Goal: Task Accomplishment & Management: Use online tool/utility

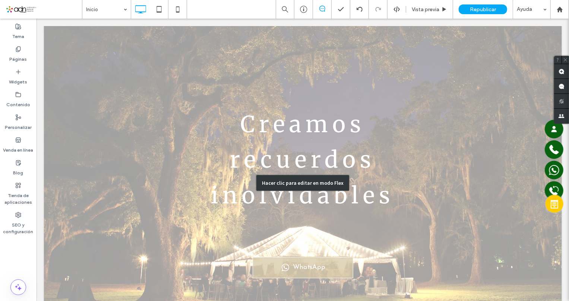
click at [287, 158] on div "Hacer clic para editar en modo Flex" at bounding box center [303, 183] width 518 height 314
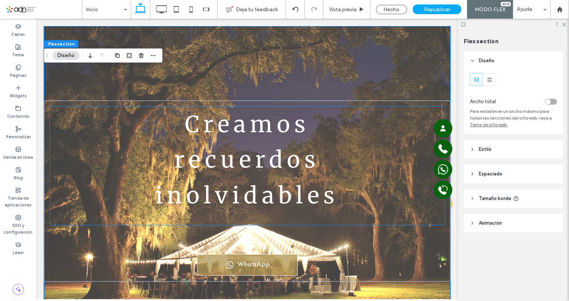
click at [276, 160] on span "recuerdos" at bounding box center [247, 159] width 145 height 28
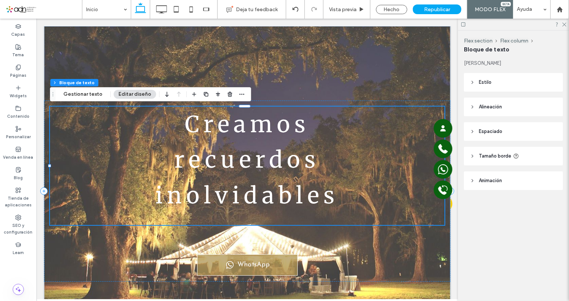
click at [276, 160] on span "recuerdos" at bounding box center [247, 159] width 145 height 28
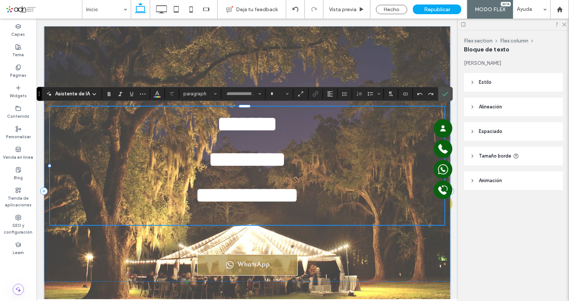
type input "**********"
type input "**"
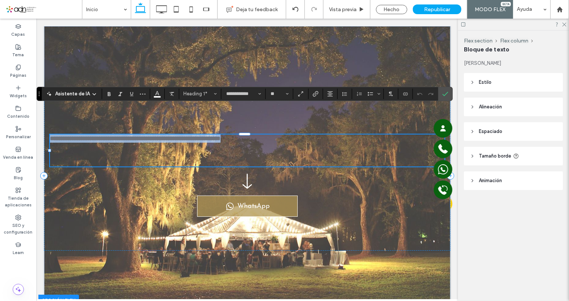
type input "******"
type input "**"
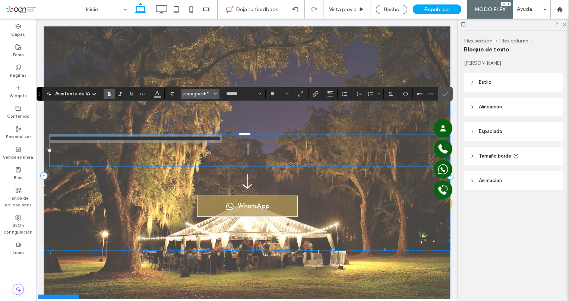
click at [198, 92] on span "paragraph*" at bounding box center [197, 94] width 29 height 6
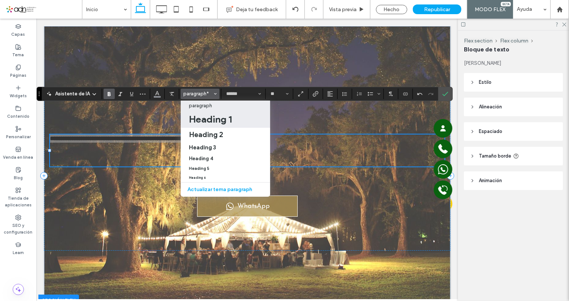
click at [205, 119] on h1 "Heading 1" at bounding box center [210, 119] width 43 height 12
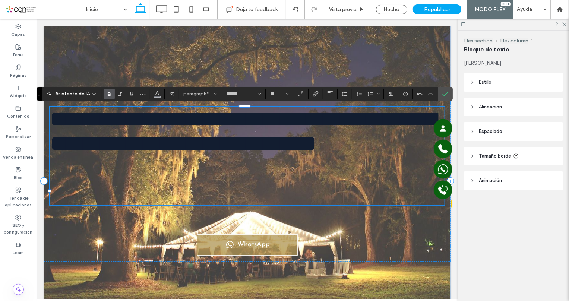
type input "**********"
type input "**"
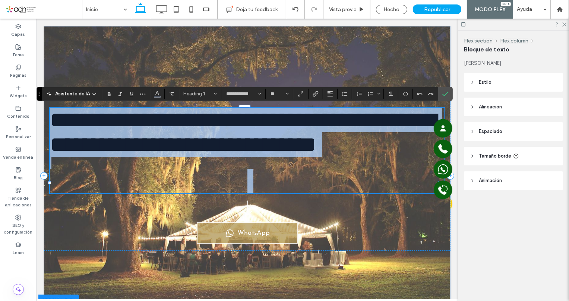
click at [125, 156] on span "**********" at bounding box center [243, 132] width 386 height 47
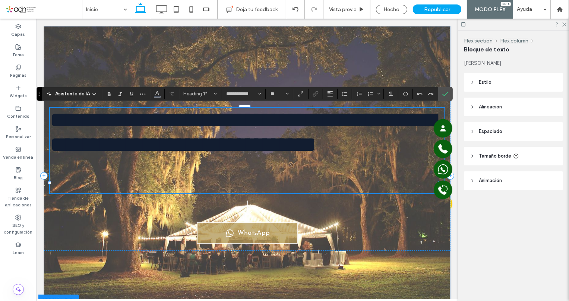
click at [152, 157] on h1 "**********" at bounding box center [247, 131] width 395 height 49
type input "******"
type input "**"
type input "**********"
type input "**"
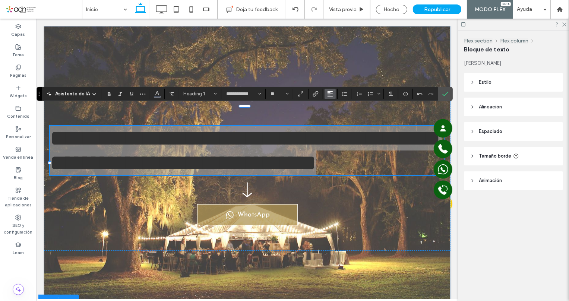
click at [328, 93] on use "Alineación" at bounding box center [330, 93] width 5 height 5
click at [336, 114] on icon "ui.textEditor.alignment.center" at bounding box center [336, 117] width 6 height 6
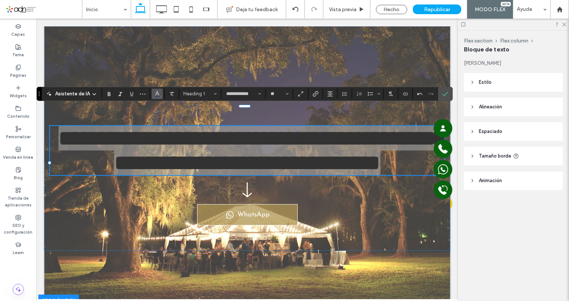
click at [158, 97] on span "Color" at bounding box center [157, 93] width 6 height 10
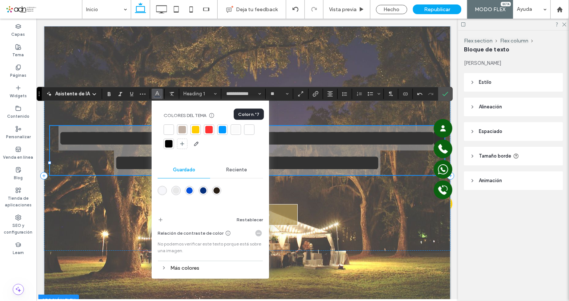
click at [247, 128] on div at bounding box center [249, 129] width 7 height 7
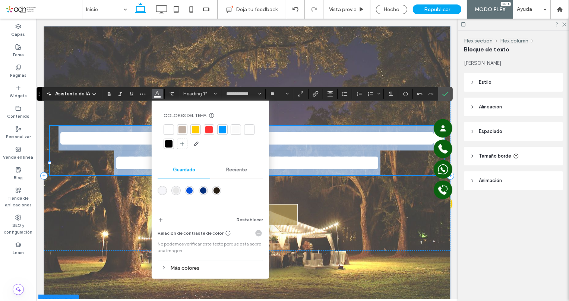
click at [303, 175] on h1 "**********" at bounding box center [247, 150] width 395 height 49
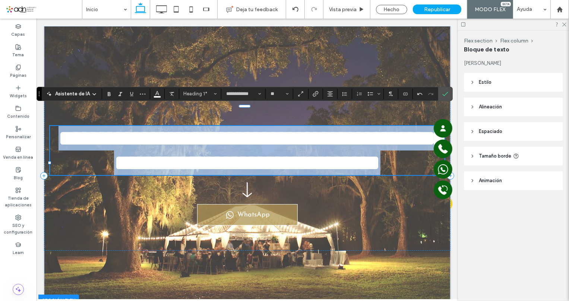
click at [302, 174] on span "**********" at bounding box center [251, 150] width 387 height 47
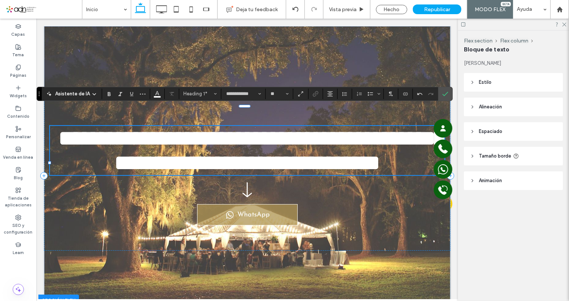
click at [192, 127] on span "**********" at bounding box center [251, 150] width 387 height 47
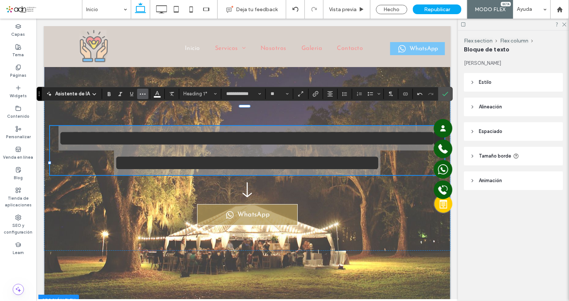
click at [141, 95] on icon "Más" at bounding box center [143, 94] width 6 height 6
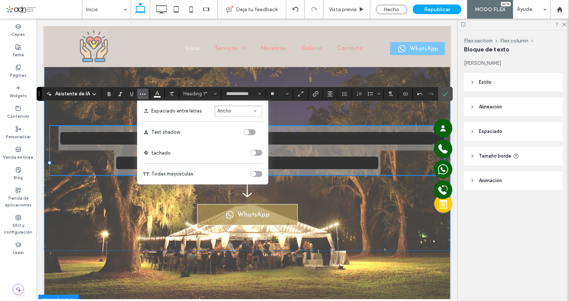
click at [260, 112] on button "Ancho" at bounding box center [238, 111] width 48 height 11
click at [241, 123] on div "Auto" at bounding box center [234, 123] width 23 height 6
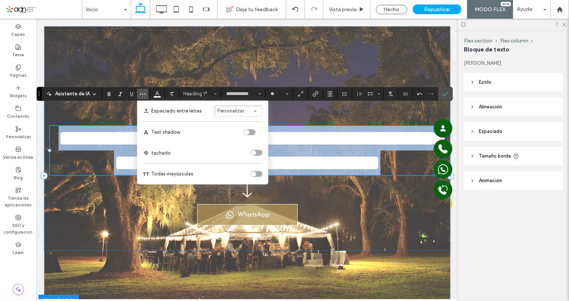
click at [336, 134] on span "**********" at bounding box center [251, 150] width 387 height 47
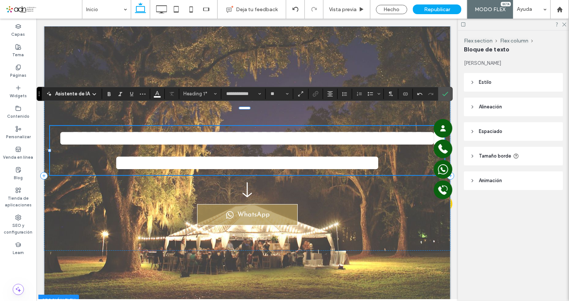
click at [283, 127] on span "**********" at bounding box center [251, 150] width 387 height 47
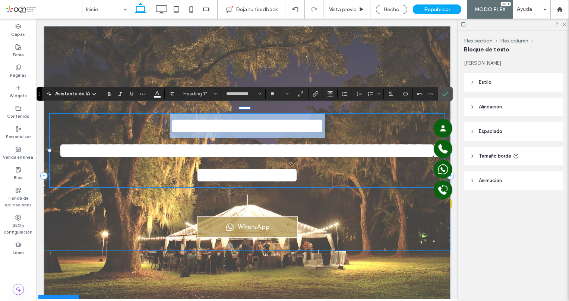
drag, startPoint x: 152, startPoint y: 121, endPoint x: 373, endPoint y: 120, distance: 220.4
click at [373, 120] on h1 "**********" at bounding box center [247, 125] width 395 height 25
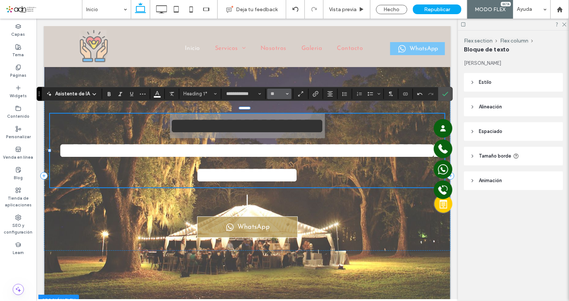
click at [287, 93] on icon "Tamaño borde" at bounding box center [287, 93] width 3 height 3
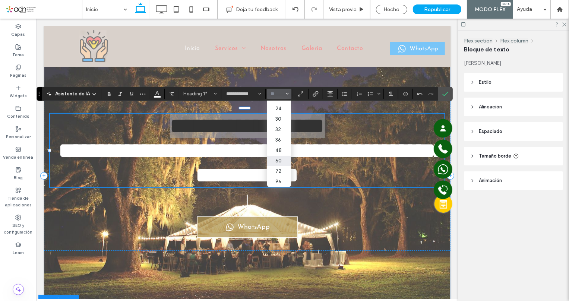
scroll to position [94, 0]
click at [278, 145] on label "48" at bounding box center [279, 150] width 24 height 10
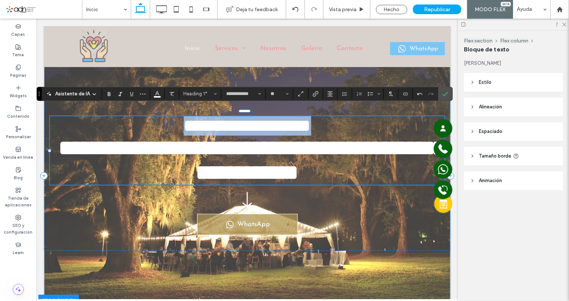
type input "**"
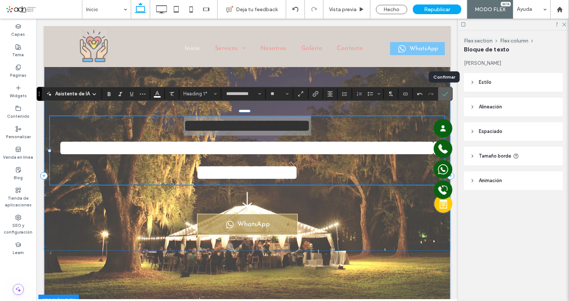
drag, startPoint x: 444, startPoint y: 94, endPoint x: 239, endPoint y: 203, distance: 231.9
click at [444, 94] on icon "Confirmar" at bounding box center [446, 94] width 6 height 6
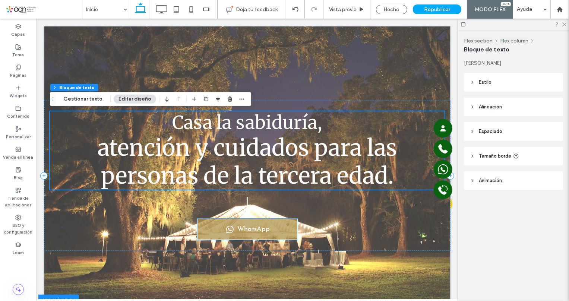
scroll to position [68, 0]
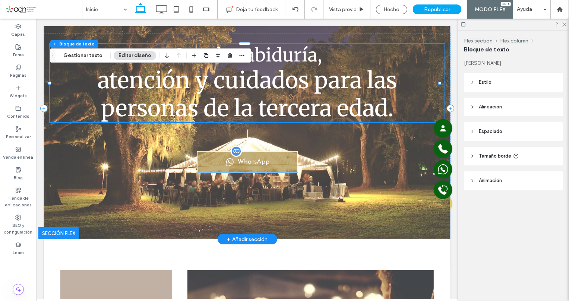
click at [257, 159] on span "WhatsApp" at bounding box center [253, 162] width 32 height 7
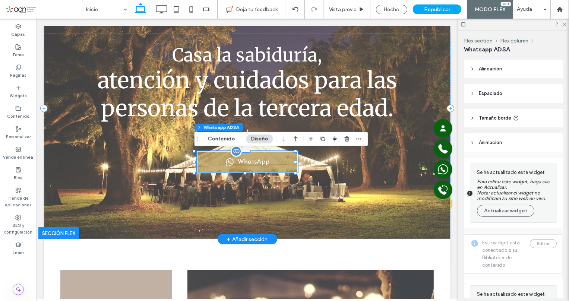
type input "*"
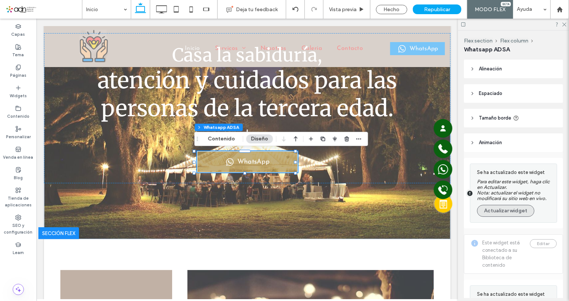
click at [500, 211] on button "Actualizar widget" at bounding box center [505, 211] width 57 height 12
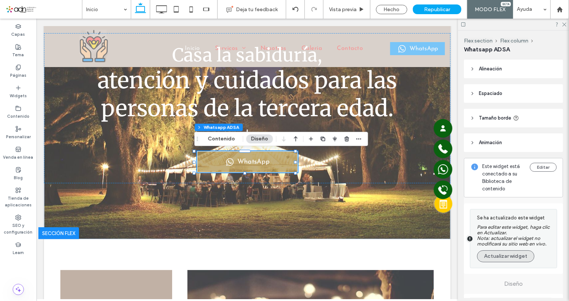
click at [513, 258] on button "Actualizar widget" at bounding box center [505, 257] width 57 height 12
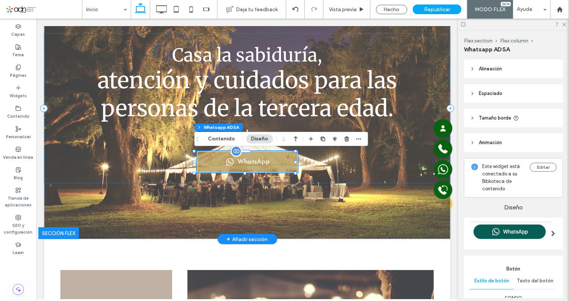
click at [262, 161] on span "WhatsApp" at bounding box center [253, 162] width 32 height 7
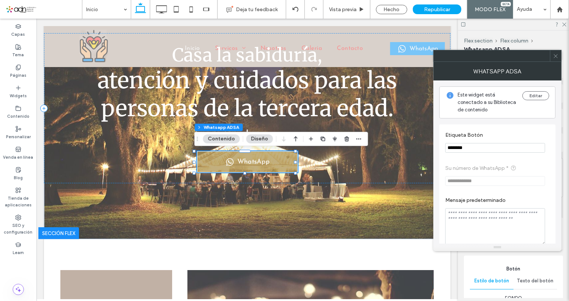
click at [555, 55] on use at bounding box center [556, 56] width 4 height 4
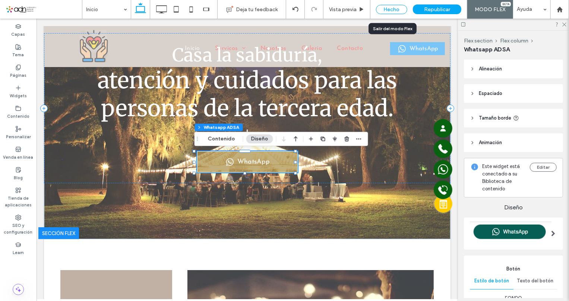
drag, startPoint x: 393, startPoint y: 9, endPoint x: 251, endPoint y: 142, distance: 194.5
click at [393, 9] on div "Hecho" at bounding box center [391, 9] width 31 height 9
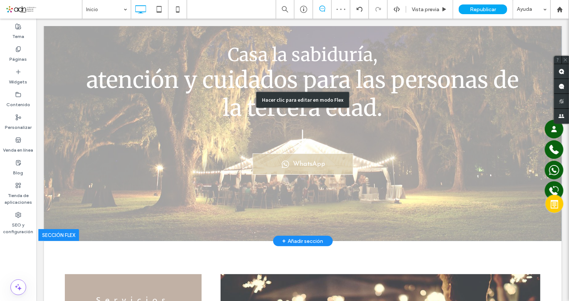
scroll to position [0, 0]
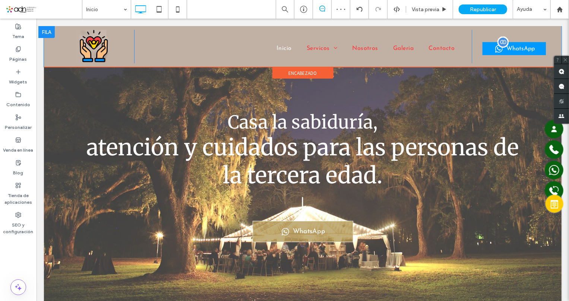
click at [499, 48] on span at bounding box center [514, 48] width 63 height 13
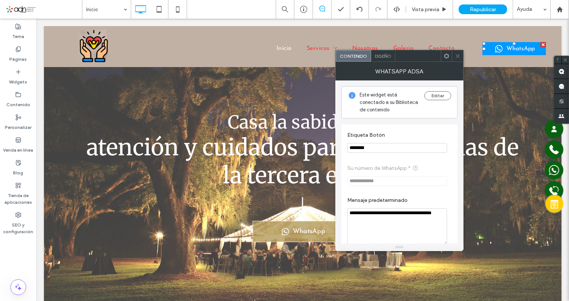
click at [382, 226] on textarea "**********" at bounding box center [398, 226] width 100 height 37
click at [382, 225] on textarea "**********" at bounding box center [398, 226] width 100 height 37
click at [382, 224] on textarea "**********" at bounding box center [398, 226] width 100 height 37
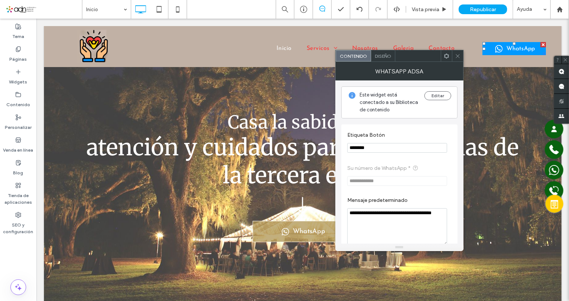
click at [382, 224] on textarea "**********" at bounding box center [398, 226] width 100 height 37
click at [459, 55] on icon at bounding box center [458, 56] width 6 height 6
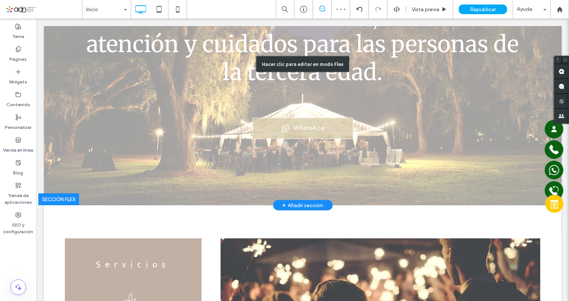
scroll to position [101, 0]
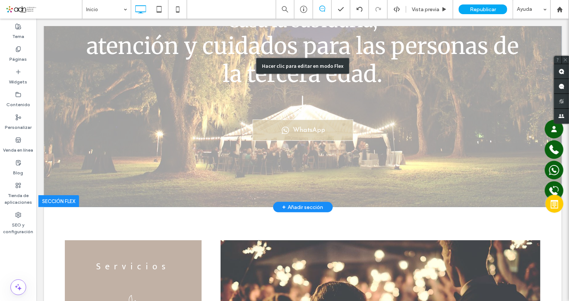
click at [326, 126] on div "Hacer clic para editar en modo Flex" at bounding box center [303, 65] width 518 height 283
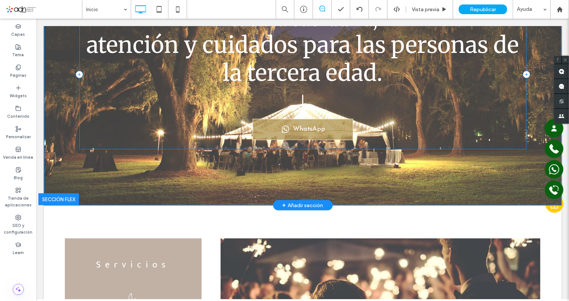
scroll to position [103, 0]
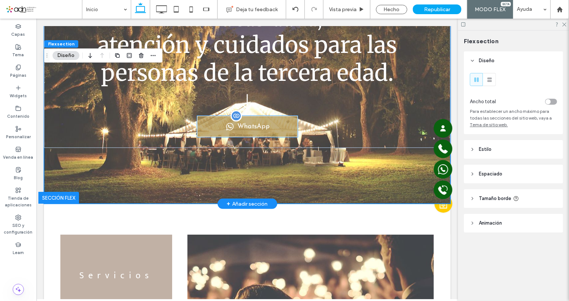
click at [282, 126] on div "WhatsApp" at bounding box center [247, 126] width 101 height 21
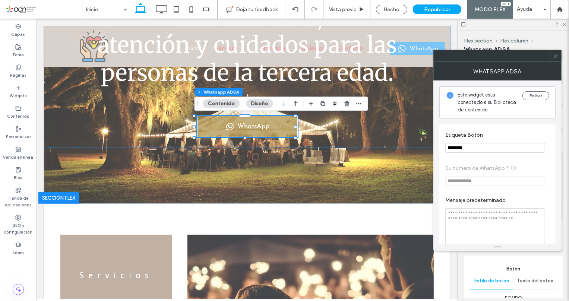
click at [500, 218] on textarea "Mensaje predeterminado" at bounding box center [496, 226] width 100 height 37
click at [483, 223] on textarea "Mensaje predeterminado" at bounding box center [496, 226] width 100 height 37
paste textarea "**********"
type textarea "**********"
click at [556, 55] on use at bounding box center [556, 56] width 4 height 4
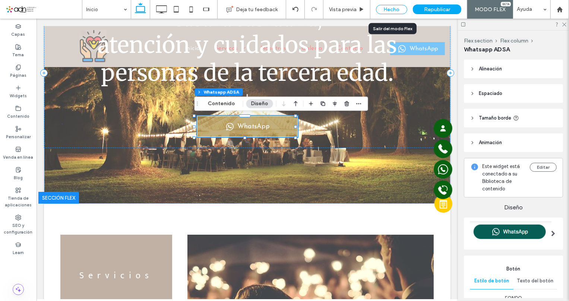
drag, startPoint x: 395, startPoint y: 11, endPoint x: 358, endPoint y: 112, distance: 107.6
click at [395, 11] on div "Hecho" at bounding box center [391, 9] width 31 height 9
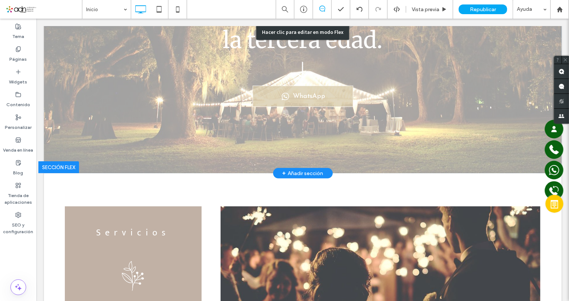
scroll to position [271, 0]
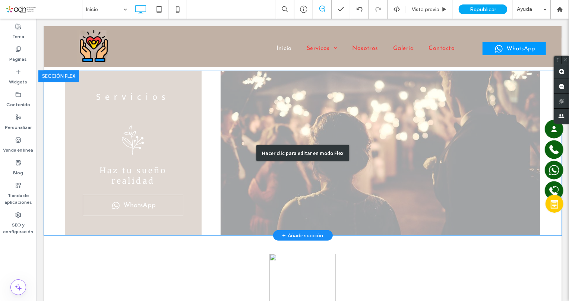
click at [156, 144] on div "Hacer clic para editar en modo Flex" at bounding box center [303, 153] width 518 height 166
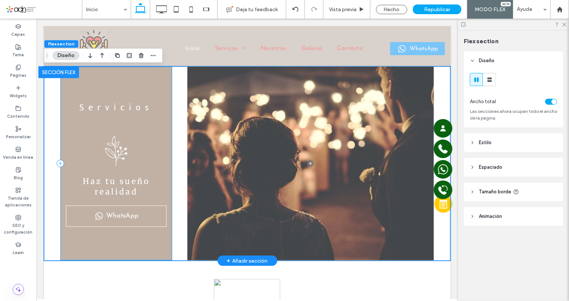
click at [161, 159] on div "Servicios Haz tu sueño realidad WhatsApp" at bounding box center [116, 163] width 112 height 194
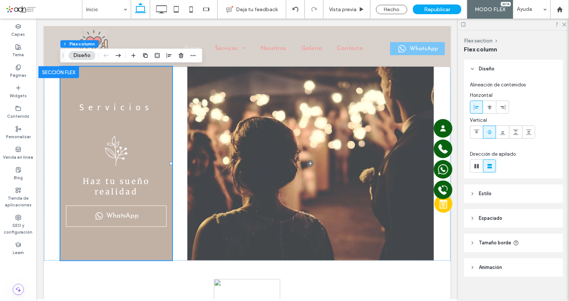
click at [483, 219] on span "Espaciado" at bounding box center [490, 218] width 23 height 7
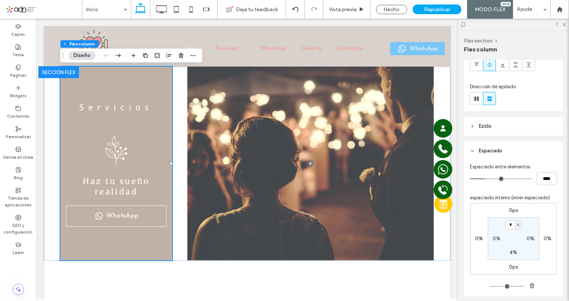
scroll to position [101, 0]
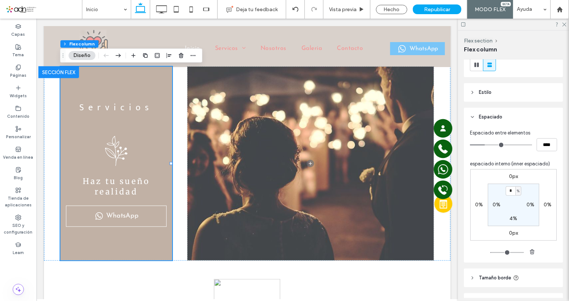
click at [496, 204] on label "0%" at bounding box center [497, 205] width 8 height 6
type input "*"
click at [529, 205] on label "0%" at bounding box center [531, 205] width 8 height 6
type input "*"
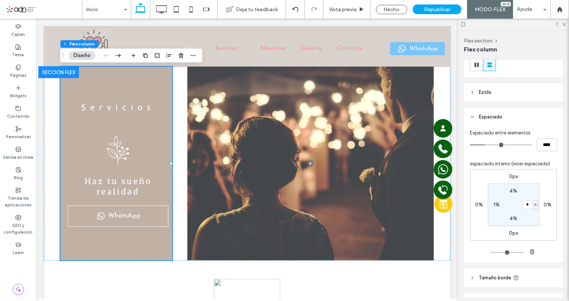
type input "*"
click at [124, 108] on span "Servicios" at bounding box center [116, 107] width 74 height 15
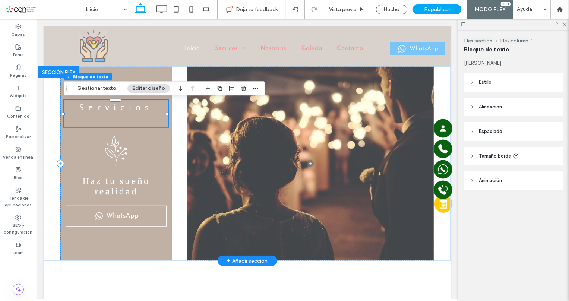
click at [124, 108] on span "Servicios" at bounding box center [116, 107] width 74 height 15
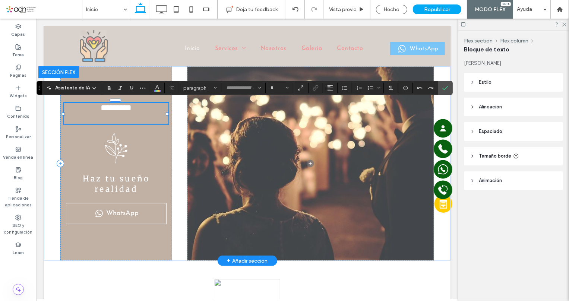
type input "**********"
type input "**"
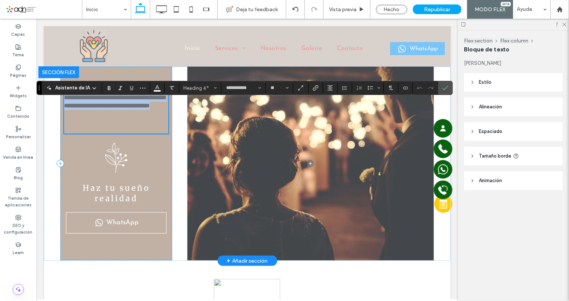
type input "******"
type input "**"
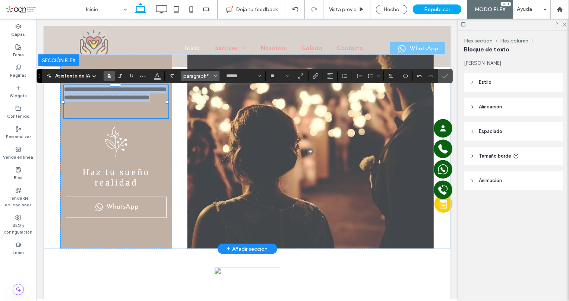
scroll to position [0, 0]
click at [197, 73] on span "paragraph*" at bounding box center [197, 76] width 29 height 6
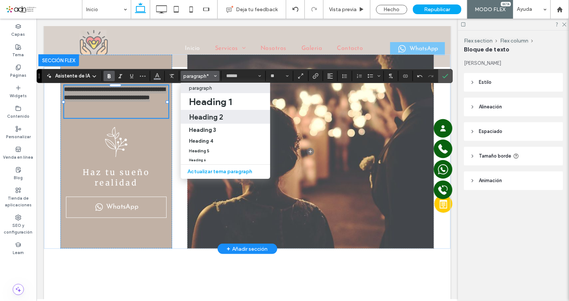
click at [226, 121] on div "Heading 2" at bounding box center [225, 117] width 73 height 9
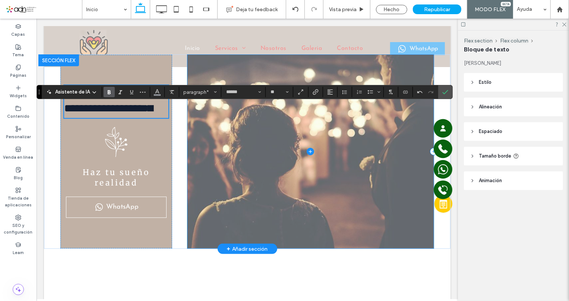
type input "**********"
type input "**"
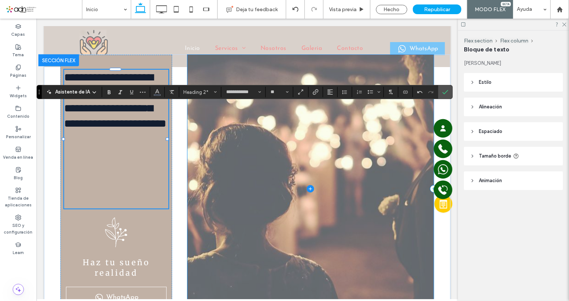
scroll to position [267, 0]
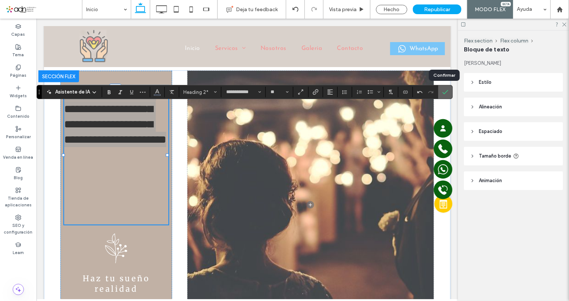
drag, startPoint x: 444, startPoint y: 95, endPoint x: 62, endPoint y: 57, distance: 384.5
click at [444, 95] on icon "Confirmar" at bounding box center [446, 92] width 6 height 6
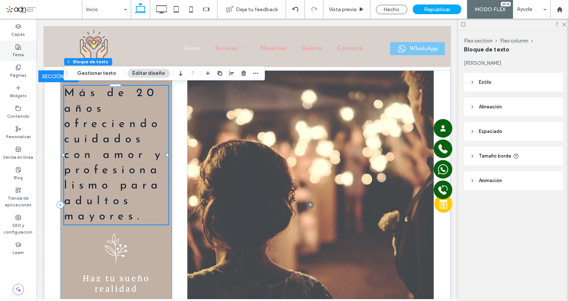
click at [22, 55] on label "Tema" at bounding box center [19, 54] width 12 height 8
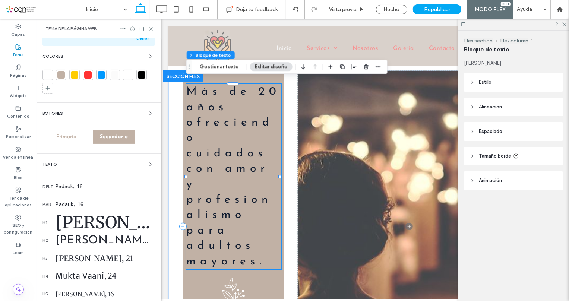
scroll to position [101, 0]
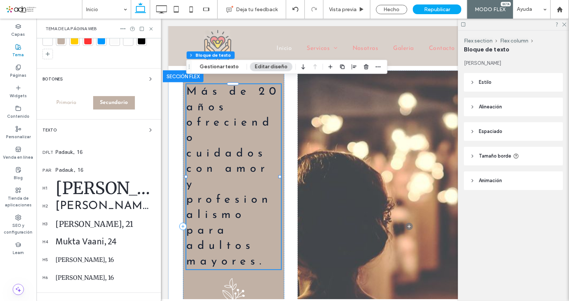
click at [102, 207] on div "Josefin Sans, 30" at bounding box center [106, 207] width 100 height 12
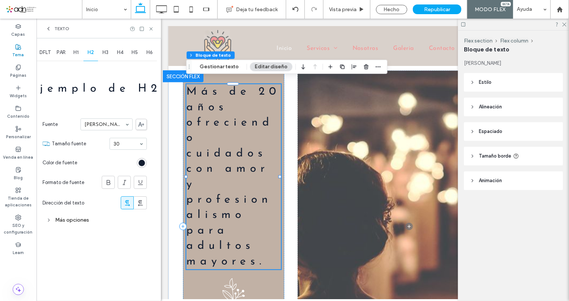
scroll to position [0, 0]
click at [77, 224] on div "Más opciones" at bounding box center [95, 220] width 104 height 10
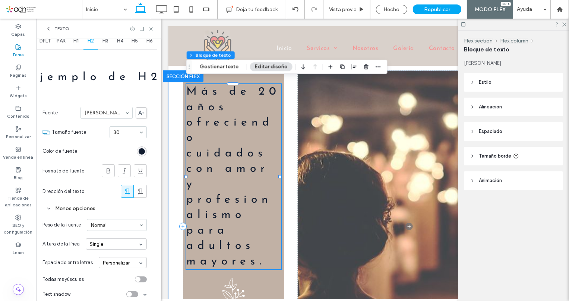
scroll to position [18, 0]
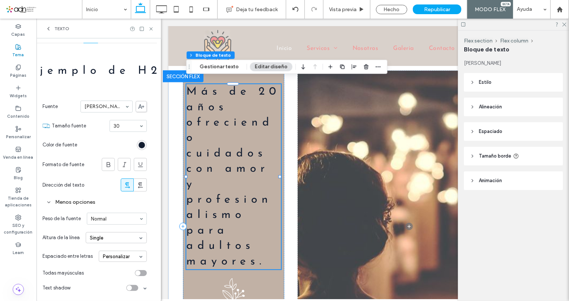
click at [131, 256] on div "Personalizar" at bounding box center [123, 256] width 48 height 11
click at [125, 265] on div "Auto" at bounding box center [122, 269] width 47 height 12
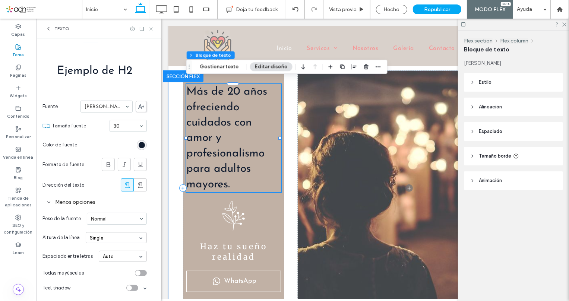
click at [151, 26] on icon at bounding box center [151, 29] width 6 height 6
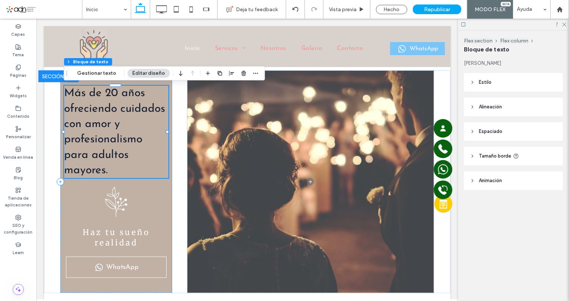
click at [113, 156] on span "Más de 20 años ofreciendo cuidados con amor y profesionalismo para adultos mayo…" at bounding box center [114, 131] width 101 height 89
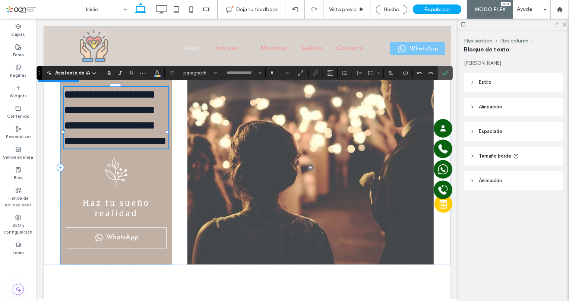
type input "**********"
type input "**"
click at [158, 73] on icon "Color" at bounding box center [157, 72] width 6 height 6
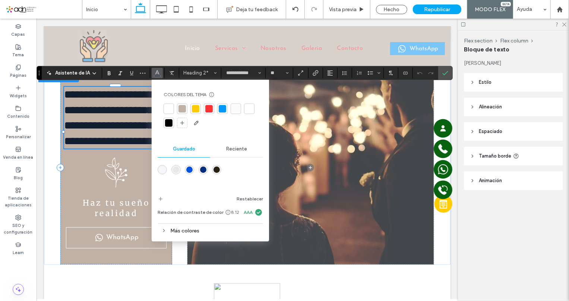
click at [251, 109] on div at bounding box center [249, 108] width 7 height 7
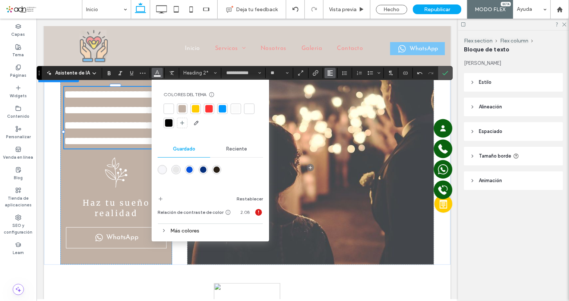
click at [328, 73] on icon "Alineación" at bounding box center [330, 73] width 6 height 6
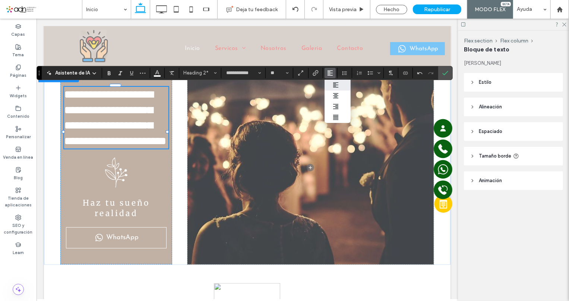
click at [331, 89] on label "ui.textEditor.alignment.left" at bounding box center [338, 85] width 26 height 11
click at [329, 72] on icon "Alineación" at bounding box center [330, 73] width 6 height 6
click at [334, 97] on icon "ui.textEditor.alignment.center" at bounding box center [336, 96] width 6 height 6
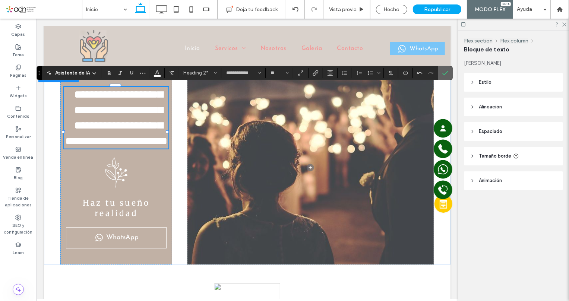
click at [444, 70] on icon "Confirmar" at bounding box center [446, 73] width 6 height 6
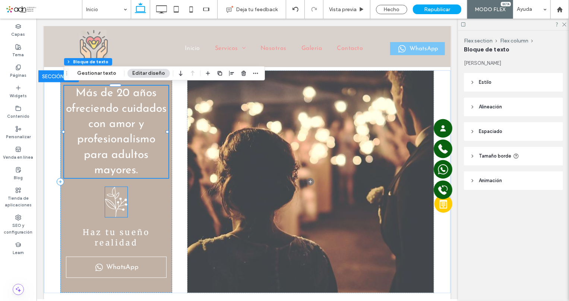
click at [110, 204] on icon at bounding box center [116, 202] width 22 height 30
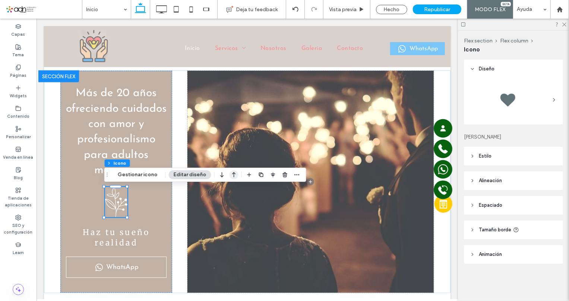
click at [231, 175] on icon "button" at bounding box center [234, 174] width 9 height 13
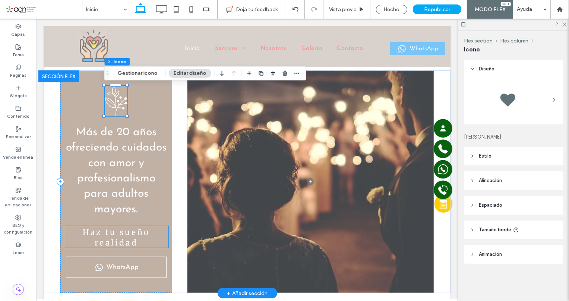
click at [116, 236] on span "Haz tu sueño" at bounding box center [115, 232] width 67 height 10
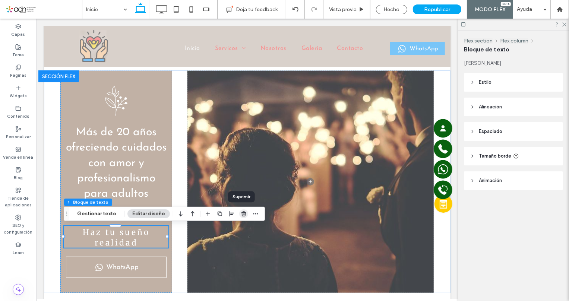
click at [241, 213] on icon "button" at bounding box center [244, 214] width 6 height 6
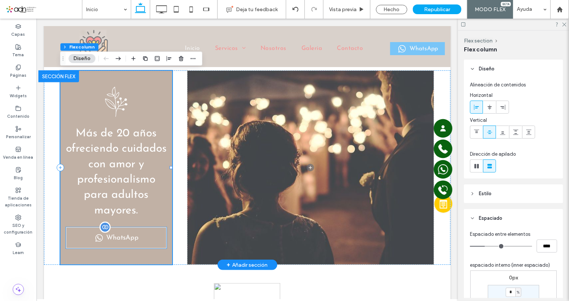
click at [145, 239] on div "WhatsApp" at bounding box center [116, 237] width 101 height 21
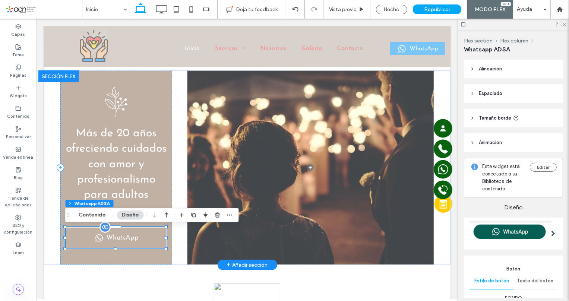
type input "*"
click at [145, 239] on div "WhatsApp" at bounding box center [116, 237] width 101 height 21
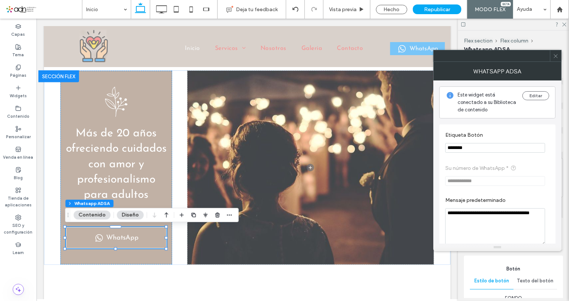
click at [557, 56] on icon at bounding box center [556, 56] width 6 height 6
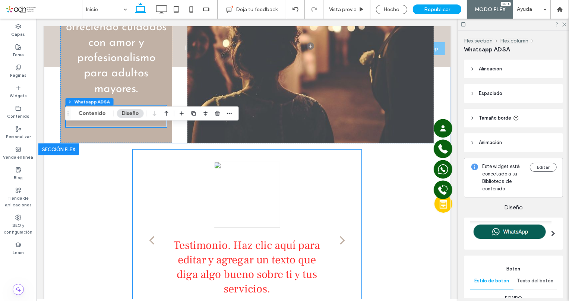
scroll to position [369, 0]
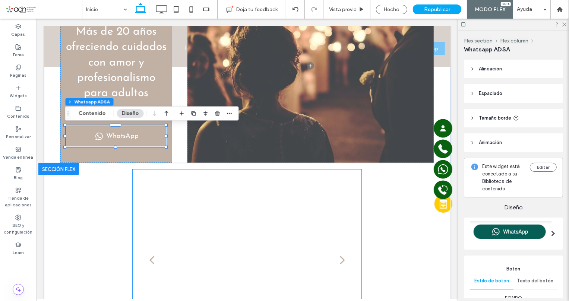
click at [150, 240] on div "Testimonio. Haz clic aquí para editar y agregar un texto que diga algo bueno so…" at bounding box center [51, 266] width 195 height 170
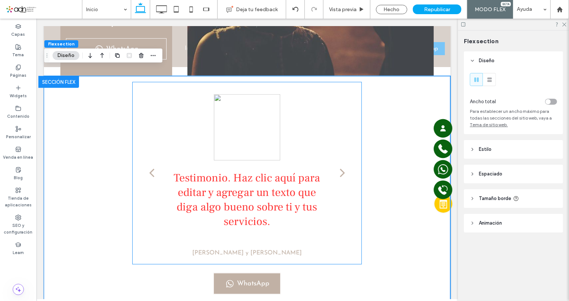
scroll to position [441, 0]
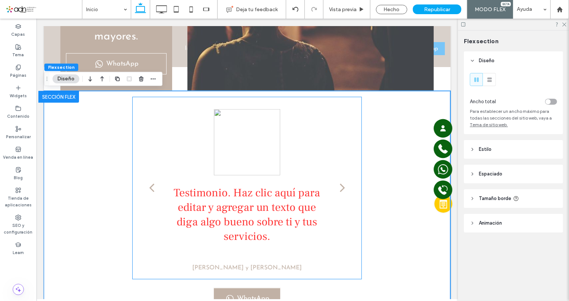
click at [197, 160] on div "Testimonio. Haz clic aquí para editar y agregar un texto que diga algo bueno so…" at bounding box center [246, 194] width 195 height 170
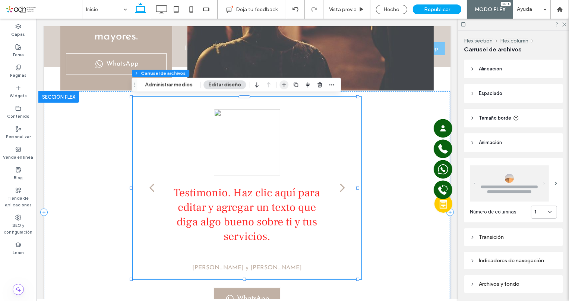
click at [281, 85] on icon "button" at bounding box center [284, 85] width 6 height 6
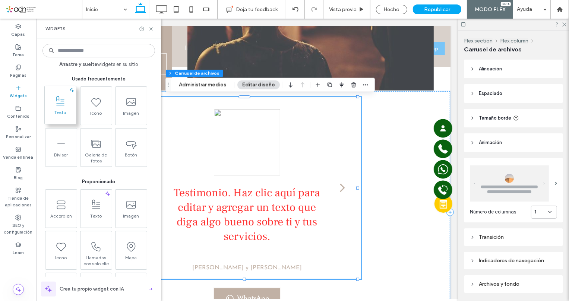
click at [63, 101] on icon at bounding box center [60, 101] width 12 height 12
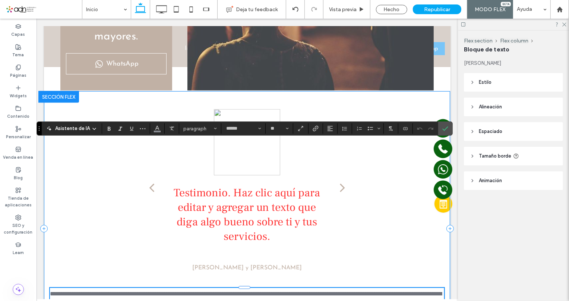
type input "******"
type input "**"
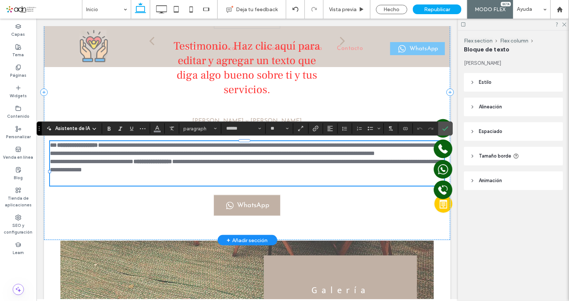
scroll to position [0, 0]
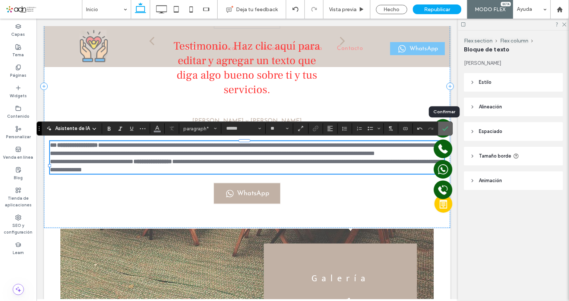
drag, startPoint x: 443, startPoint y: 127, endPoint x: 221, endPoint y: 172, distance: 226.8
click at [443, 127] on icon "Confirmar" at bounding box center [446, 129] width 6 height 6
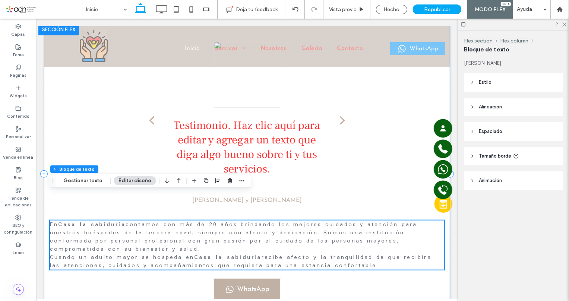
scroll to position [486, 0]
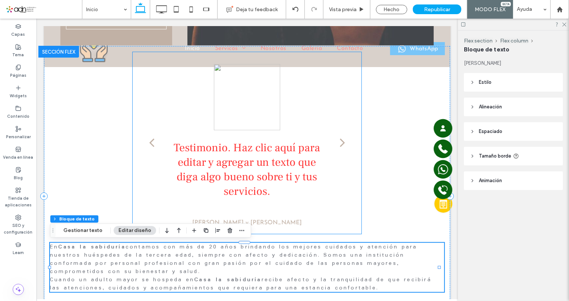
click at [279, 175] on p "diga algo bueno sobre ti y tus servicios." at bounding box center [247, 183] width 172 height 29
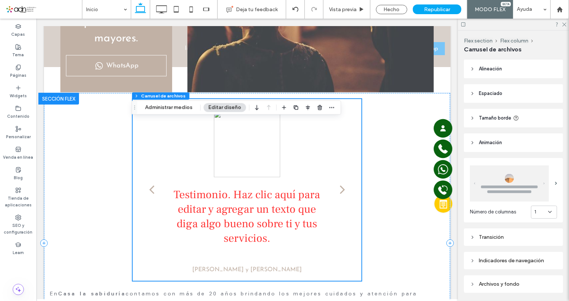
scroll to position [418, 0]
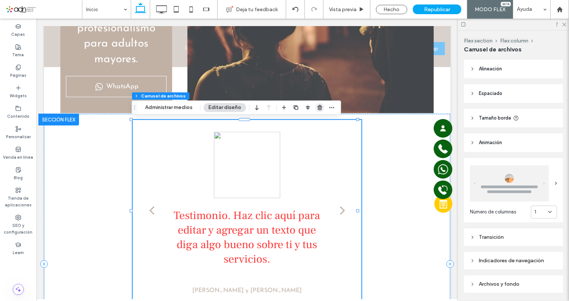
click at [320, 108] on use "button" at bounding box center [320, 107] width 4 height 5
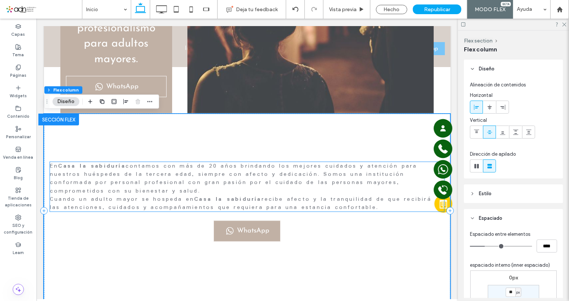
click at [254, 193] on p "En Casa la sabiduría contamos con más de 20 años brindando los mejores cuidados…" at bounding box center [247, 178] width 395 height 33
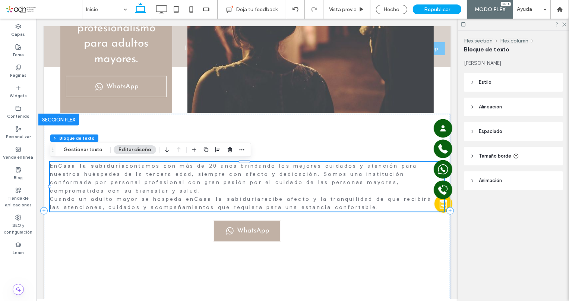
click at [254, 193] on p "En Casa la sabiduría contamos con más de 20 años brindando los mejores cuidados…" at bounding box center [247, 178] width 395 height 33
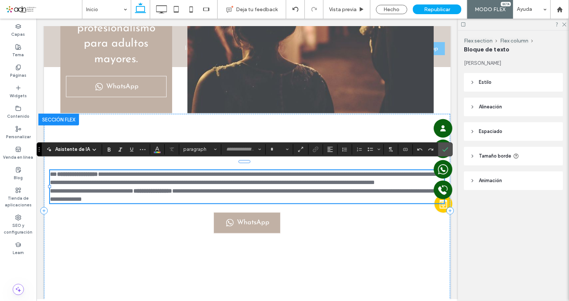
type input "******"
type input "**"
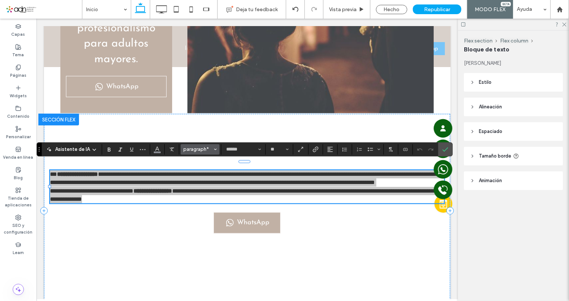
click at [197, 147] on span "paragraph*" at bounding box center [197, 150] width 29 height 6
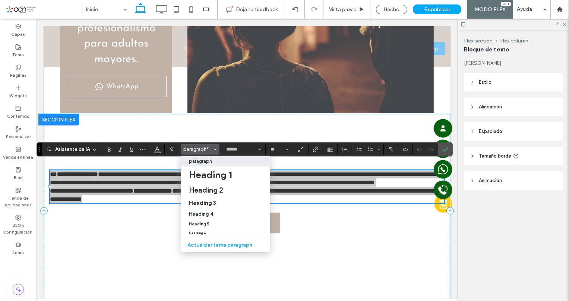
drag, startPoint x: 208, startPoint y: 160, endPoint x: 173, endPoint y: 156, distance: 34.5
click at [208, 160] on p "paragraph" at bounding box center [200, 162] width 23 height 6
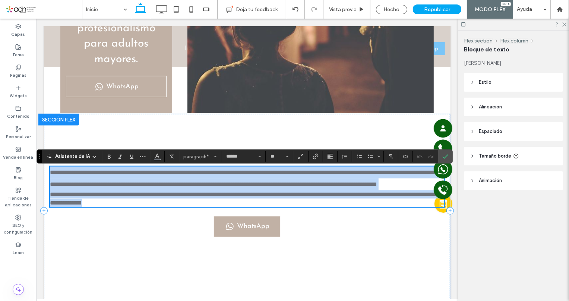
scroll to position [0, 0]
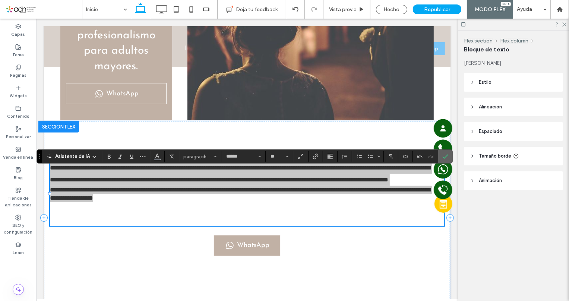
click at [445, 160] on span "Confirmar" at bounding box center [446, 156] width 6 height 13
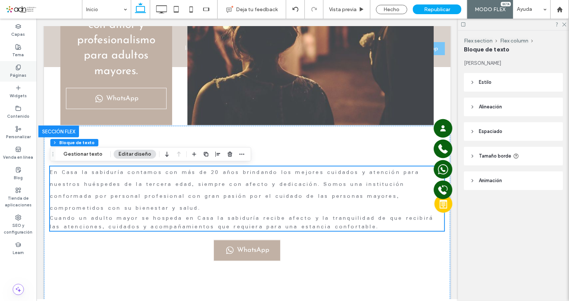
scroll to position [407, 0]
click at [16, 50] on label "Tema" at bounding box center [19, 54] width 12 height 8
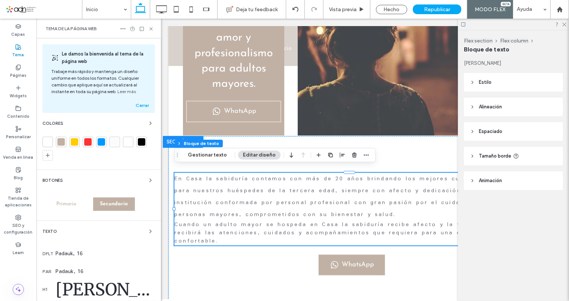
click at [79, 255] on div "Padauk, 16" at bounding box center [106, 254] width 100 height 9
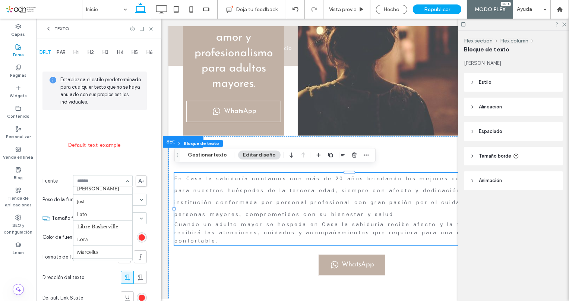
scroll to position [359, 0]
click at [66, 51] on span "PAR" at bounding box center [61, 53] width 9 height 6
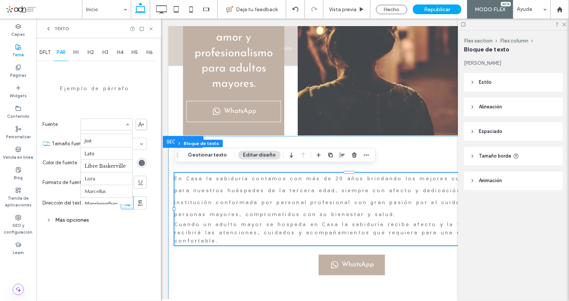
scroll to position [378, 0]
click at [140, 161] on div "rgb(110, 114, 123)" at bounding box center [142, 163] width 6 height 6
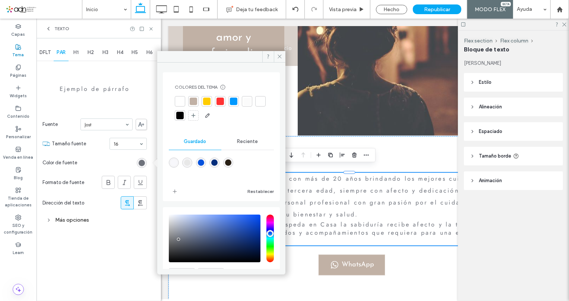
click at [184, 116] on div at bounding box center [179, 115] width 7 height 7
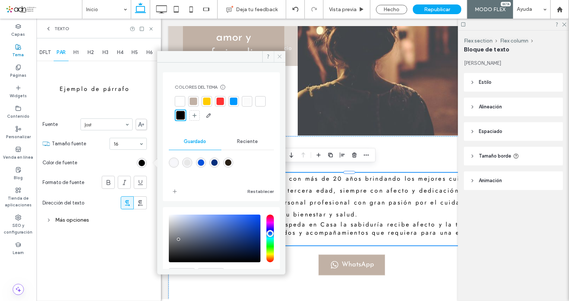
click at [283, 55] on span at bounding box center [280, 56] width 12 height 11
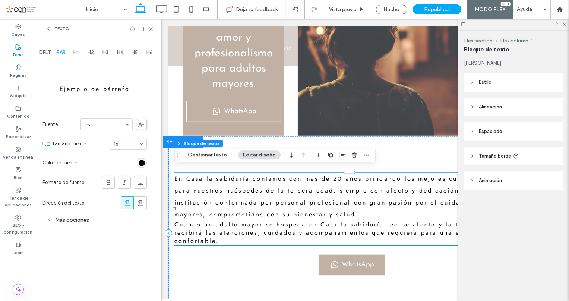
click at [214, 214] on p "En Casa la sabiduría contamos con más de 20 años brindando los mejores cuidados…" at bounding box center [351, 197] width 355 height 48
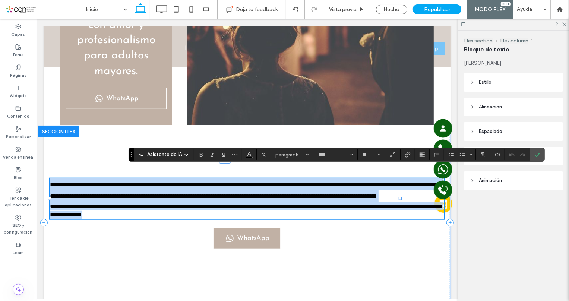
type input "****"
type input "**"
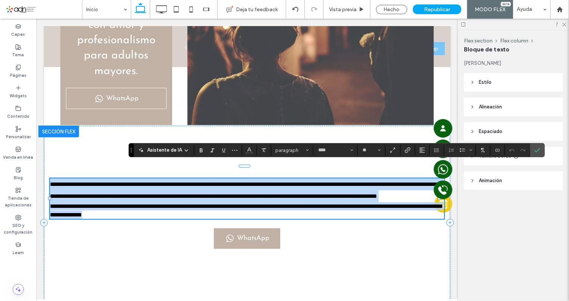
scroll to position [0, 0]
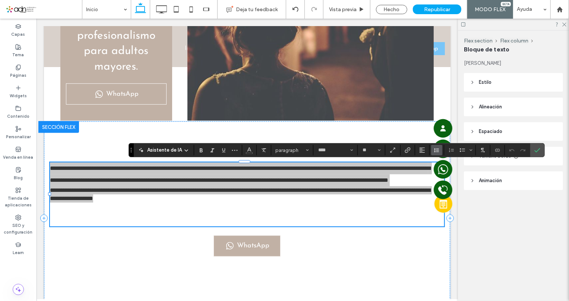
click at [435, 151] on icon "Altura de la línea" at bounding box center [437, 150] width 6 height 6
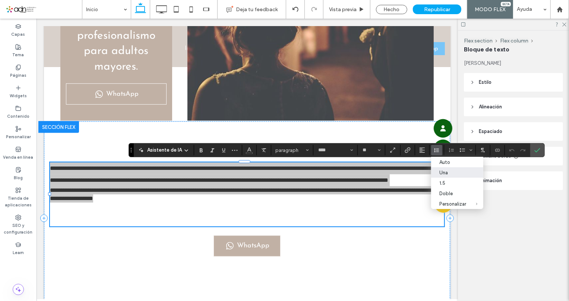
click at [448, 175] on div "Una" at bounding box center [453, 173] width 27 height 6
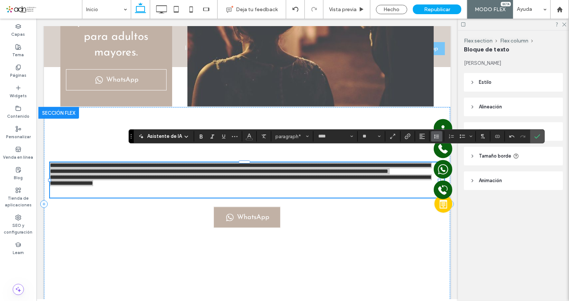
click at [436, 138] on use "Altura de la línea" at bounding box center [436, 137] width 5 height 4
click at [445, 174] on label "1.5" at bounding box center [458, 169] width 52 height 10
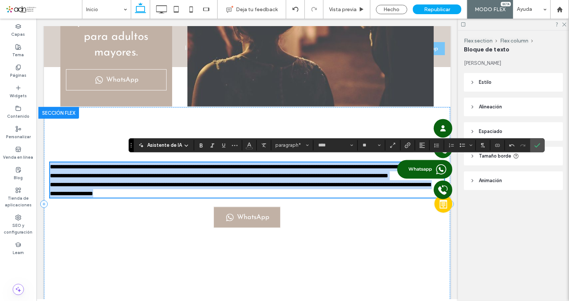
scroll to position [416, 0]
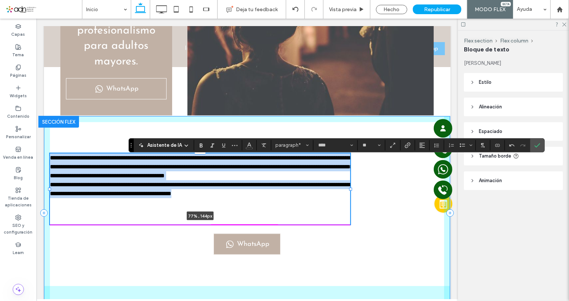
drag, startPoint x: 49, startPoint y: 189, endPoint x: 138, endPoint y: 185, distance: 88.9
click at [138, 185] on div "**********" at bounding box center [247, 213] width 407 height 194
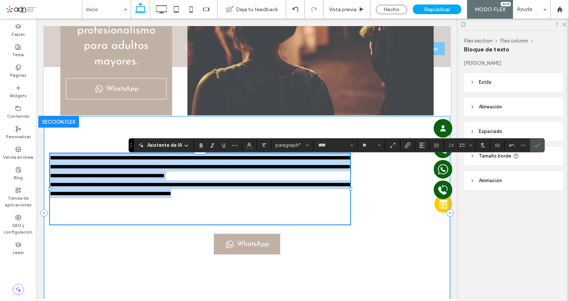
type input "**"
type input "****"
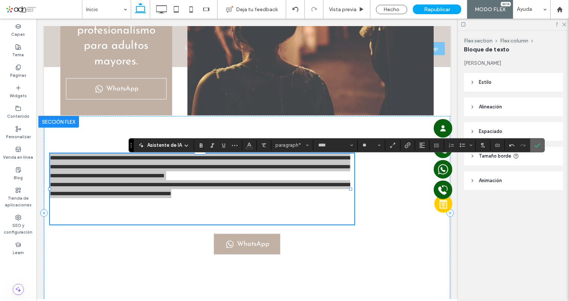
click at [539, 146] on icon "Confirmar" at bounding box center [538, 145] width 6 height 6
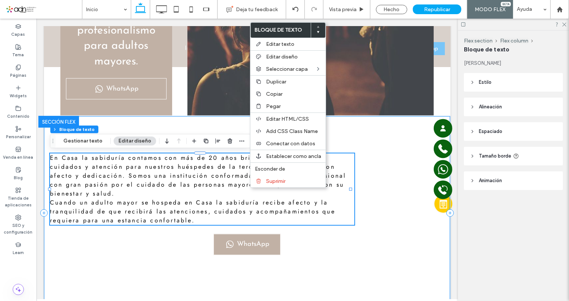
click at [370, 186] on div "En Casa la sabiduría contamos con más de 20 años brindando los mejores cuidados…" at bounding box center [247, 213] width 407 height 194
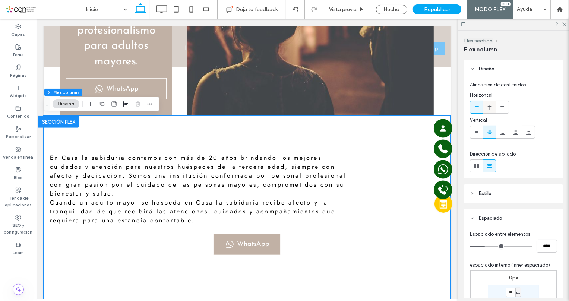
click at [493, 109] on div at bounding box center [490, 107] width 12 height 12
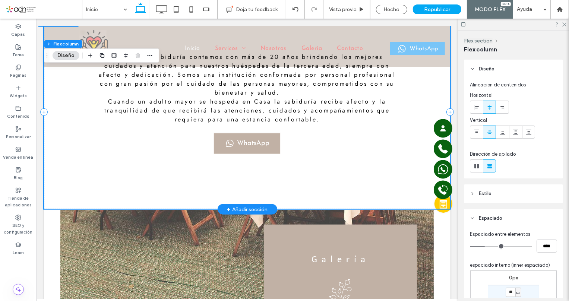
scroll to position [518, 0]
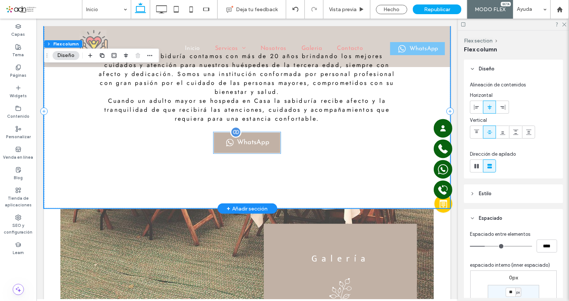
click at [233, 143] on div "WhatsApp" at bounding box center [246, 142] width 67 height 21
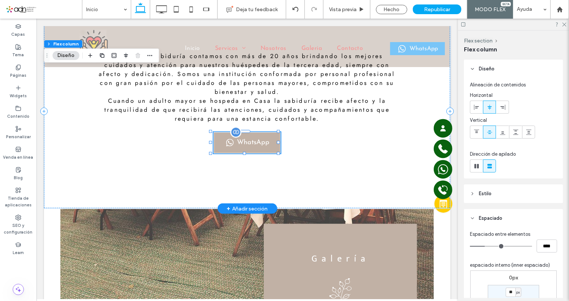
click at [233, 143] on div "WhatsApp" at bounding box center [246, 142] width 67 height 21
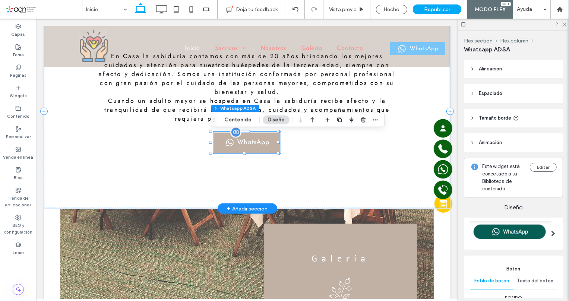
click at [233, 143] on div "WhatsApp" at bounding box center [246, 142] width 67 height 21
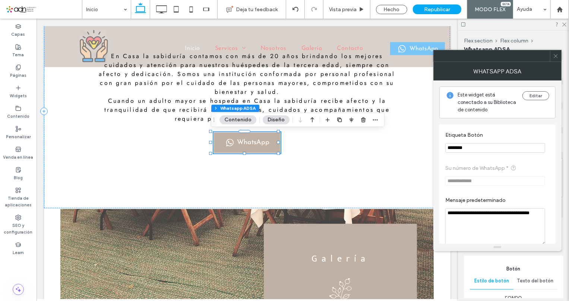
click at [556, 54] on icon at bounding box center [556, 56] width 6 height 6
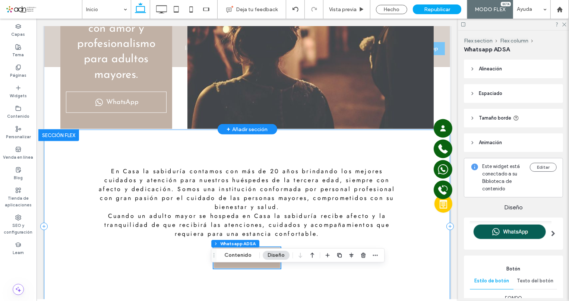
scroll to position [382, 0]
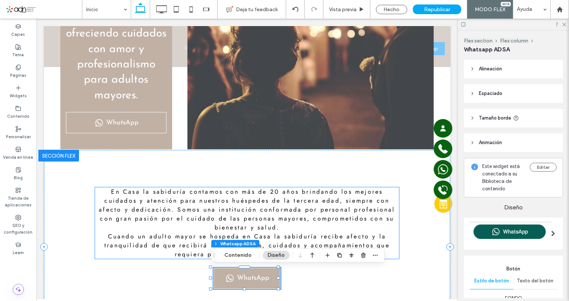
click at [291, 225] on p "En Casa la sabiduría contamos con más de 20 años brindando los mejores cuidados…" at bounding box center [247, 209] width 305 height 45
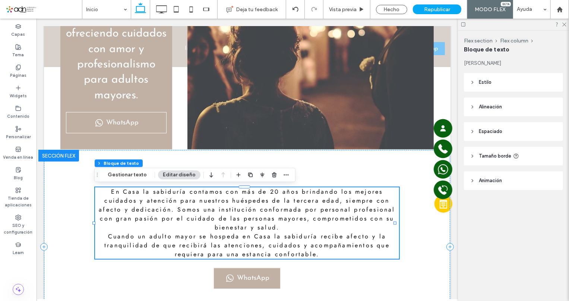
click at [291, 225] on p "En Casa la sabiduría contamos con más de 20 años brindando los mejores cuidados…" at bounding box center [247, 209] width 305 height 45
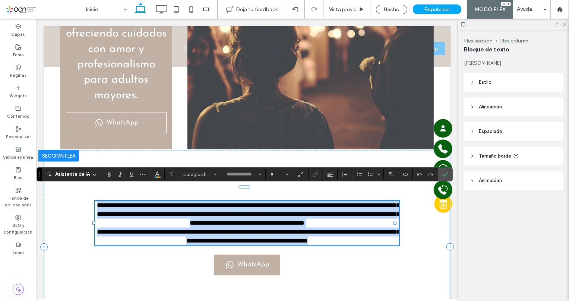
click at [285, 227] on p "**********" at bounding box center [247, 214] width 305 height 27
type input "****"
type input "**"
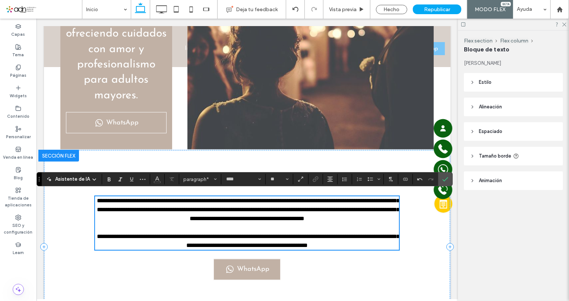
scroll to position [377, 0]
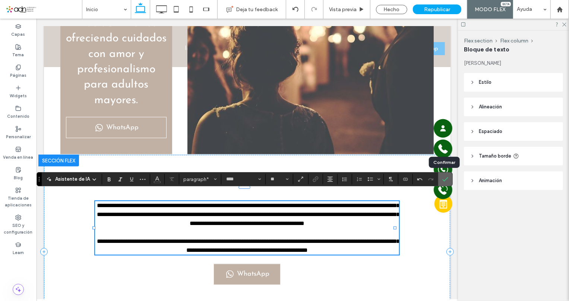
click at [440, 179] on label "Confirmar" at bounding box center [445, 179] width 11 height 13
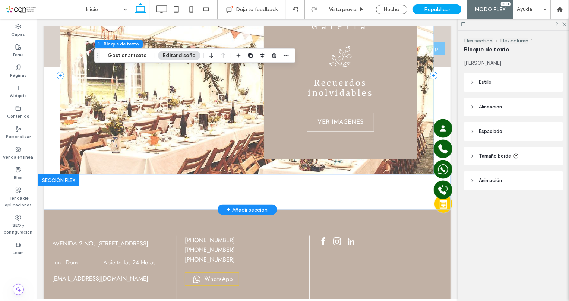
scroll to position [682, 0]
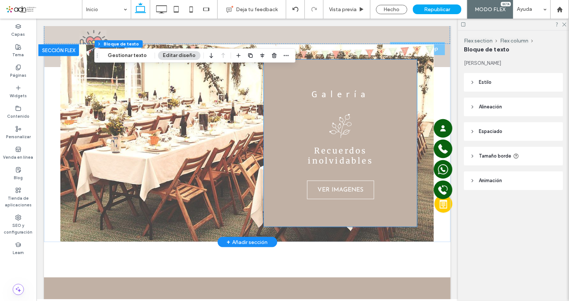
click at [329, 93] on span "Galería" at bounding box center [340, 94] width 58 height 15
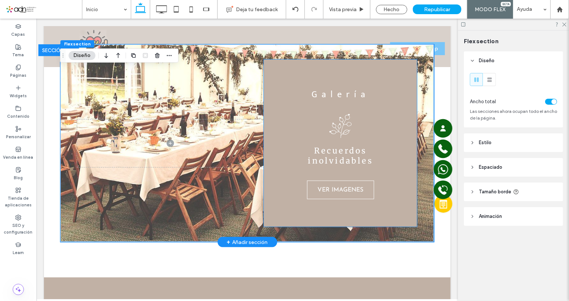
click at [329, 93] on span "Galería" at bounding box center [340, 94] width 58 height 15
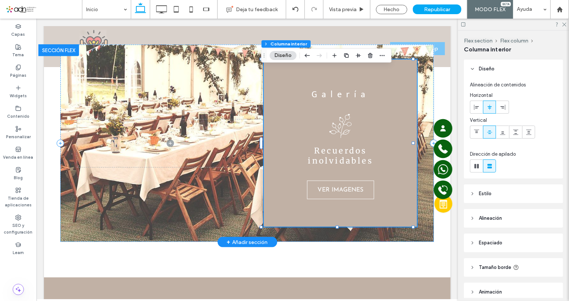
click at [270, 131] on div "Recuerdos inolvidables Galería VER IMAGENES" at bounding box center [340, 142] width 153 height 167
click at [493, 245] on span "Espaciado" at bounding box center [490, 242] width 23 height 7
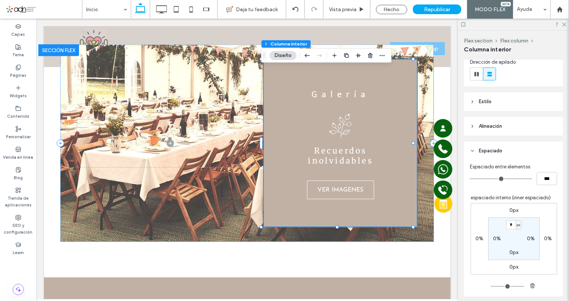
scroll to position [101, 0]
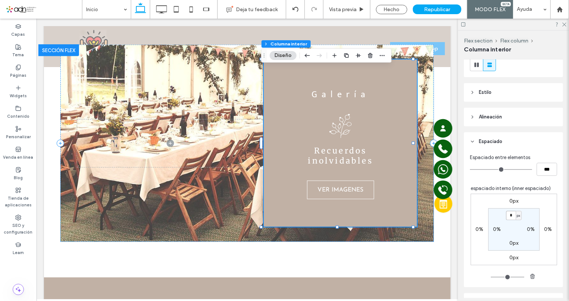
click at [511, 213] on input "*" at bounding box center [511, 215] width 10 height 9
type input "**"
click at [510, 243] on label "0px" at bounding box center [514, 243] width 9 height 6
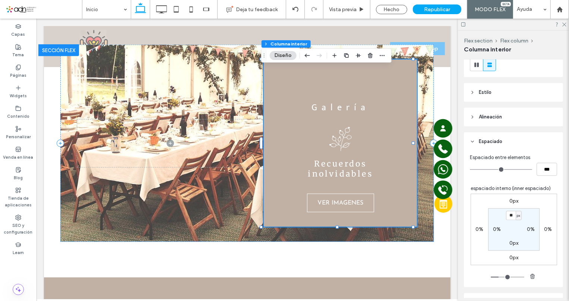
type input "**"
type input "*"
type input "**"
click at [493, 229] on label "0%" at bounding box center [497, 229] width 8 height 6
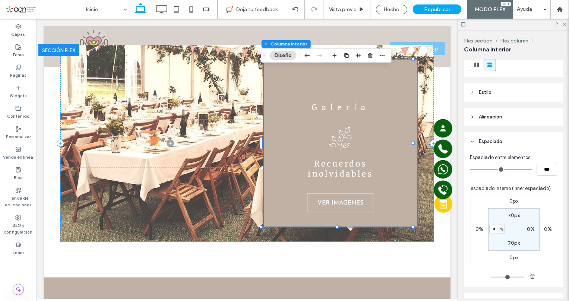
type input "*"
type input "**"
type input "*"
type input "**"
type input "*"
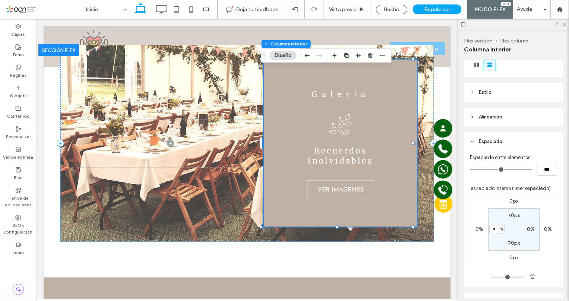
drag, startPoint x: 526, startPoint y: 227, endPoint x: 533, endPoint y: 234, distance: 10.0
click at [529, 230] on label "0%" at bounding box center [531, 229] width 8 height 6
type input "**"
type input "*"
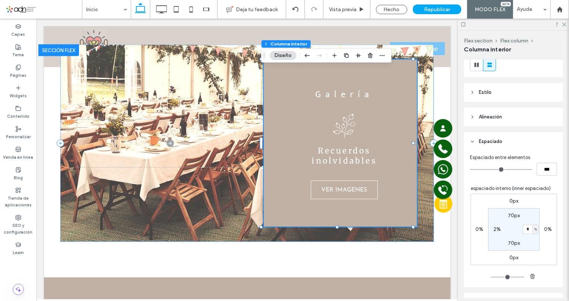
type input "**"
type input "*"
type input "**"
click at [363, 97] on span "Galería" at bounding box center [340, 94] width 58 height 15
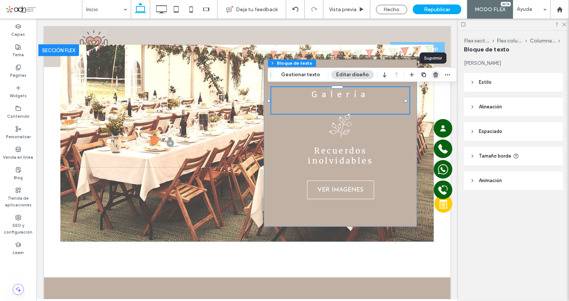
click at [434, 75] on use "button" at bounding box center [436, 74] width 4 height 5
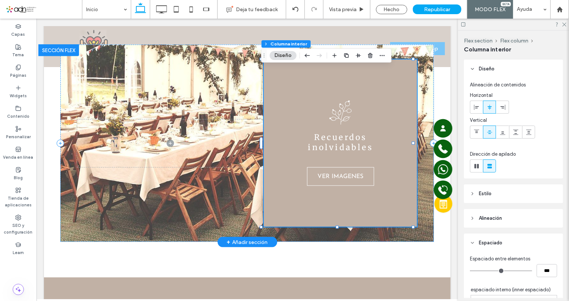
click at [355, 177] on span "VER IMAGENES" at bounding box center [340, 176] width 46 height 18
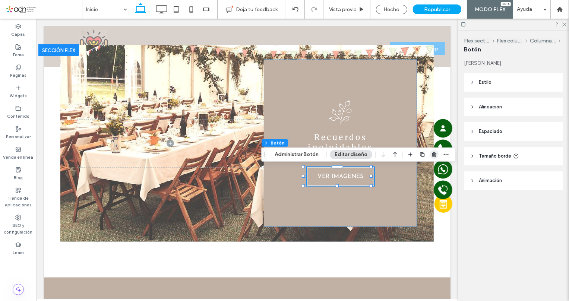
click at [434, 156] on use "button" at bounding box center [434, 154] width 4 height 5
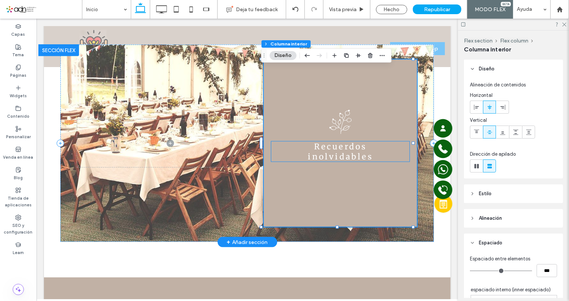
type input "**"
click at [336, 151] on span "Recuerdos inolvidables" at bounding box center [340, 151] width 65 height 20
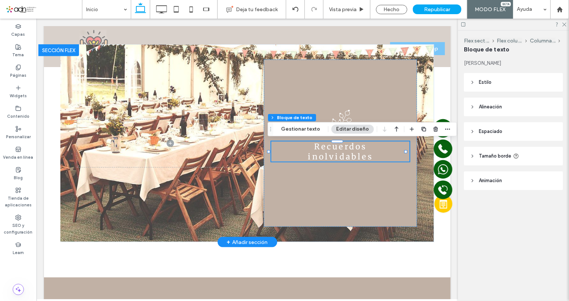
click at [336, 151] on span "Recuerdos inolvidables" at bounding box center [340, 151] width 65 height 20
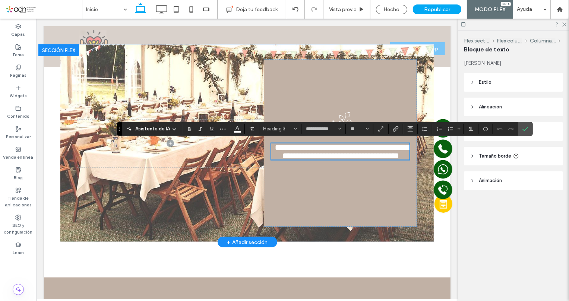
type input "****"
type input "**"
type input "**********"
type input "**"
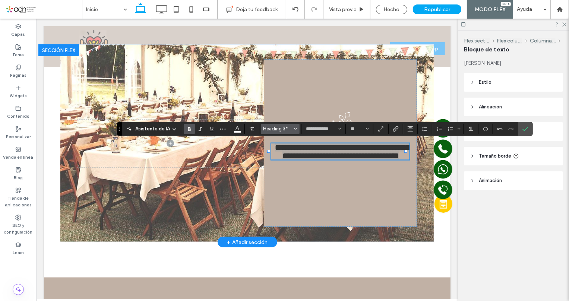
click at [274, 130] on span "Heading 3*" at bounding box center [278, 129] width 29 height 6
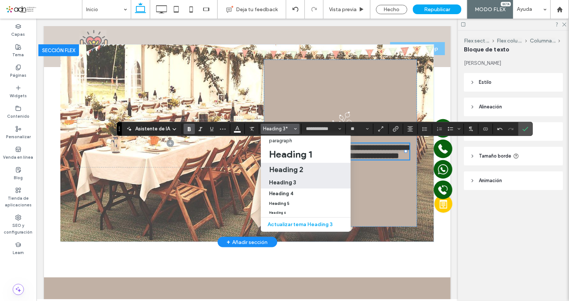
click at [284, 167] on h2 "Heading 2" at bounding box center [286, 169] width 34 height 9
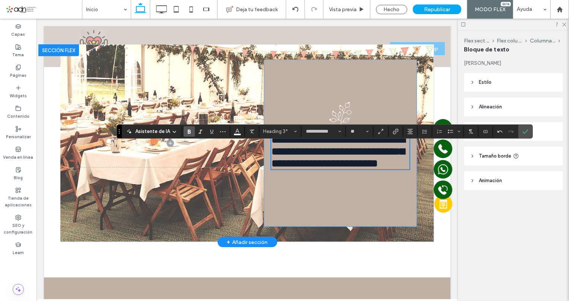
type input "**********"
type input "**"
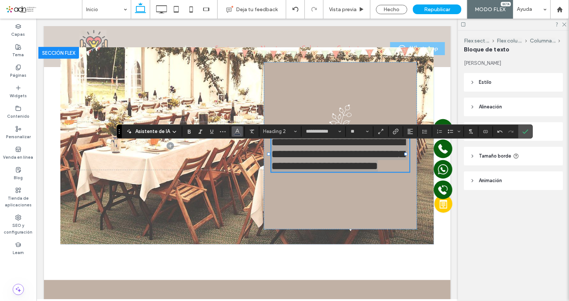
click at [232, 132] on button "Color" at bounding box center [237, 131] width 11 height 10
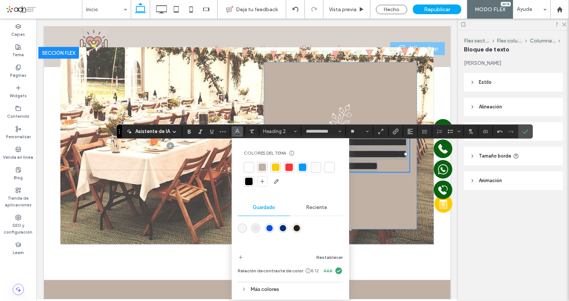
click at [332, 165] on div at bounding box center [329, 167] width 7 height 7
click at [408, 135] on span "Alineación" at bounding box center [411, 132] width 6 height 10
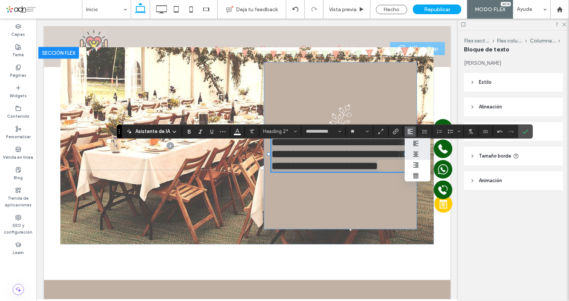
click at [424, 153] on label "ui.textEditor.alignment.center" at bounding box center [418, 154] width 26 height 11
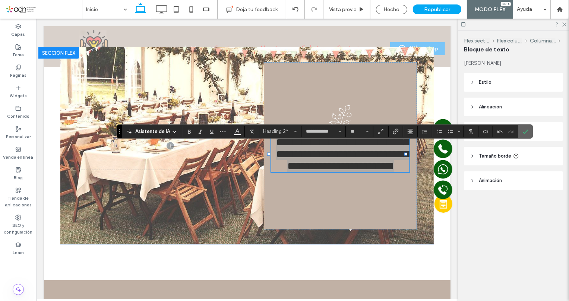
click at [523, 134] on icon "Confirmar" at bounding box center [526, 132] width 6 height 6
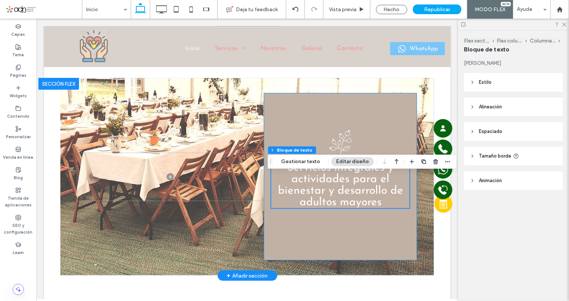
scroll to position [714, 0]
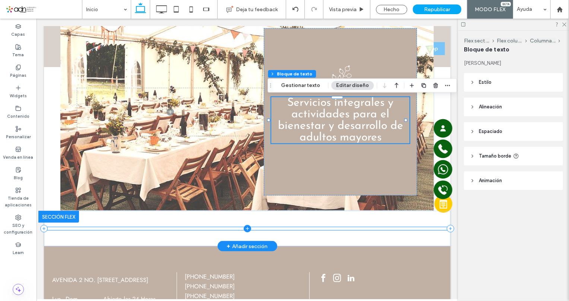
click at [101, 227] on span at bounding box center [247, 228] width 407 height 3
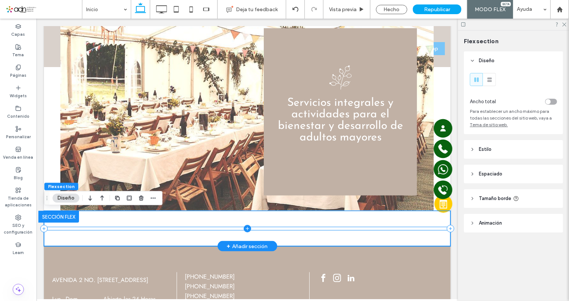
click at [101, 227] on span at bounding box center [247, 228] width 407 height 3
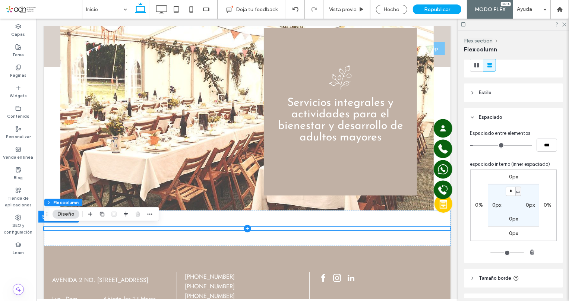
scroll to position [101, 0]
click at [511, 189] on input "*" at bounding box center [511, 190] width 10 height 9
type input "**"
click at [509, 219] on label "0px" at bounding box center [513, 219] width 9 height 6
type input "*"
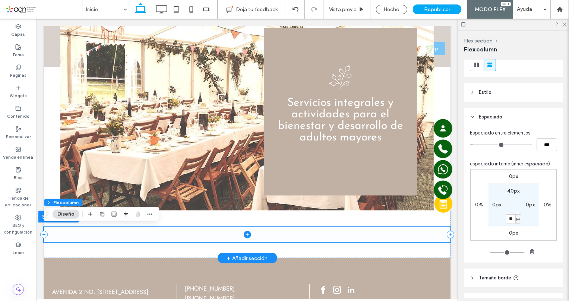
type input "**"
click at [316, 231] on span at bounding box center [247, 234] width 407 height 15
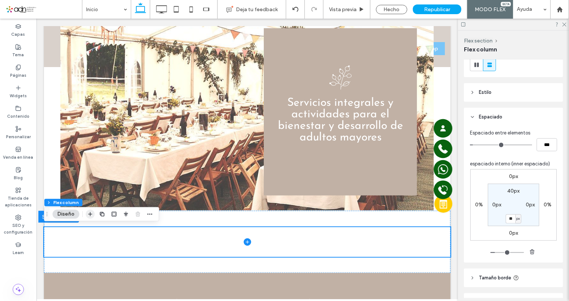
click at [91, 213] on icon "button" at bounding box center [90, 214] width 6 height 6
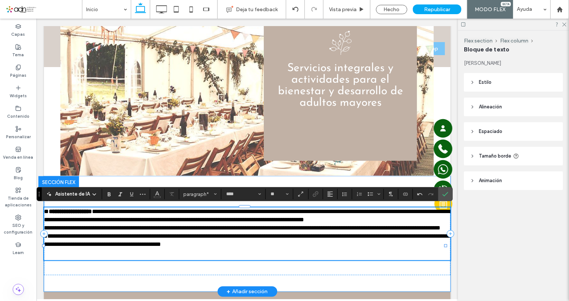
scroll to position [0, 0]
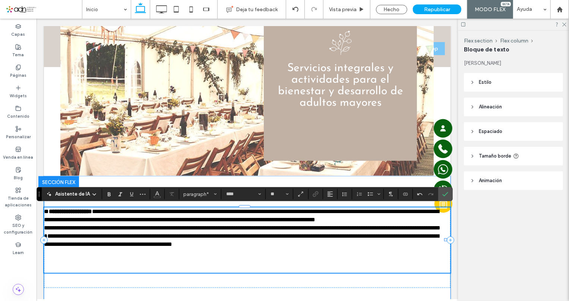
click at [356, 230] on span "**********" at bounding box center [242, 228] width 397 height 6
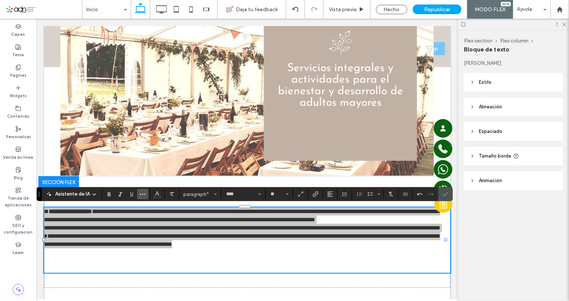
click at [141, 191] on icon "Más" at bounding box center [143, 194] width 6 height 6
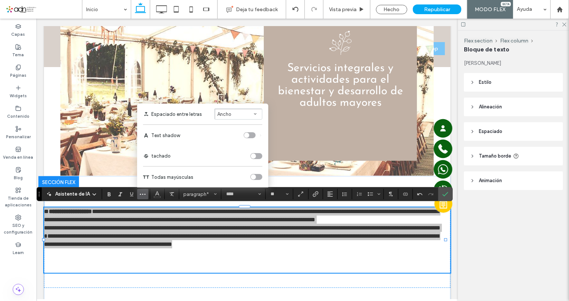
click at [252, 114] on button "Ancho" at bounding box center [238, 114] width 48 height 11
click at [230, 68] on div "Auto" at bounding box center [234, 71] width 23 height 6
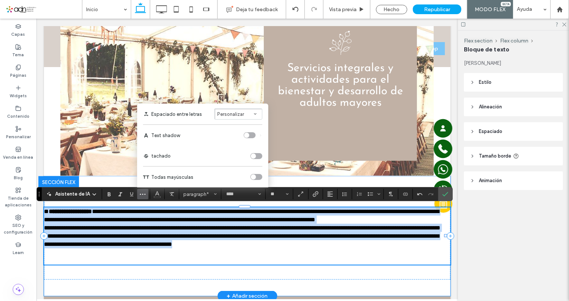
click at [211, 230] on span "**********" at bounding box center [242, 228] width 397 height 6
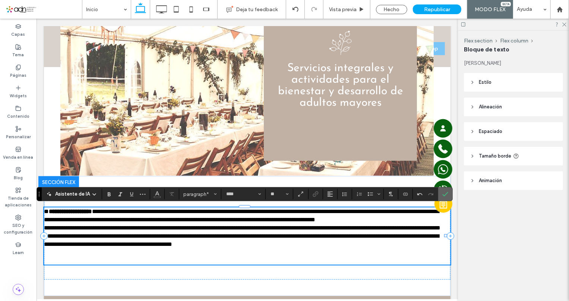
click at [443, 195] on use "Confirmar" at bounding box center [446, 194] width 6 height 4
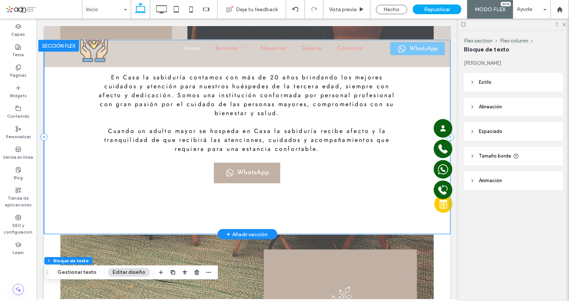
scroll to position [477, 0]
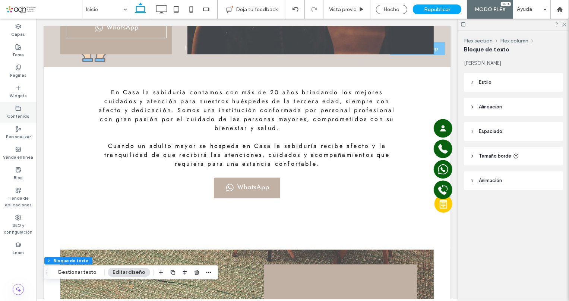
click at [19, 116] on label "Contenido" at bounding box center [18, 116] width 22 height 8
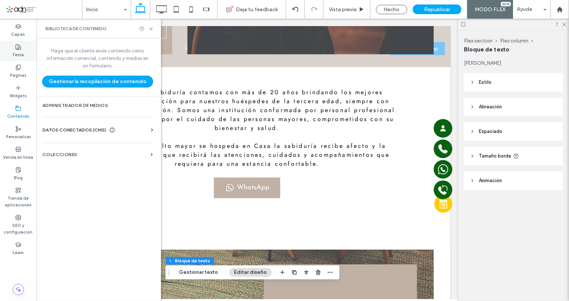
click at [13, 47] on div "Tema" at bounding box center [18, 51] width 37 height 21
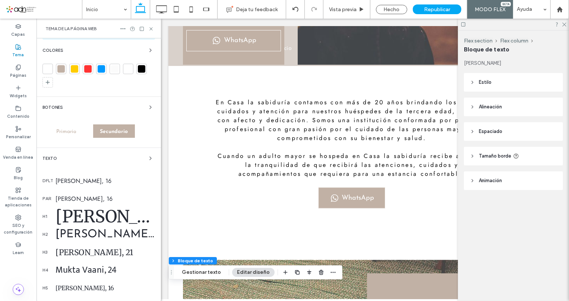
scroll to position [101, 0]
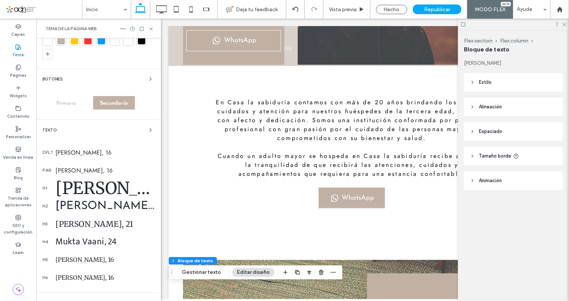
click at [71, 167] on div "[PERSON_NAME], 16" at bounding box center [106, 170] width 100 height 9
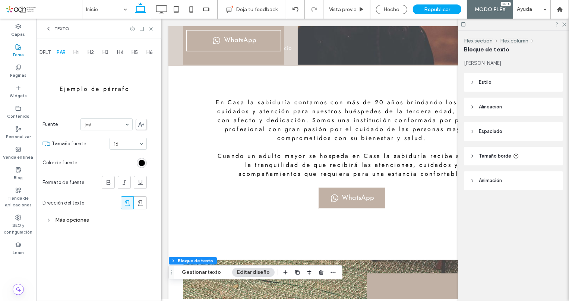
scroll to position [0, 0]
click at [79, 219] on div "Más opciones" at bounding box center [95, 220] width 104 height 10
click at [135, 274] on div "Ancho" at bounding box center [123, 274] width 48 height 11
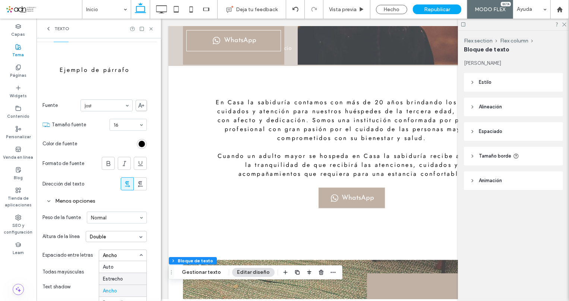
scroll to position [28, 0]
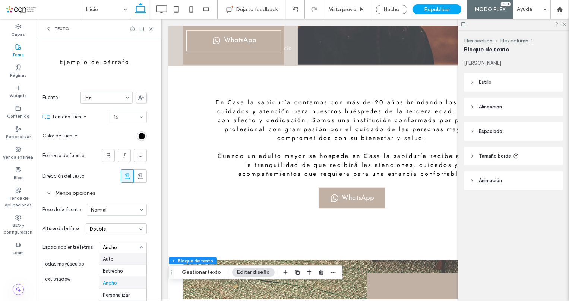
click at [130, 260] on div "Auto" at bounding box center [122, 260] width 47 height 12
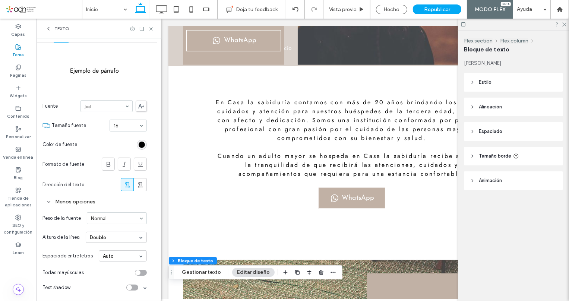
scroll to position [18, 0]
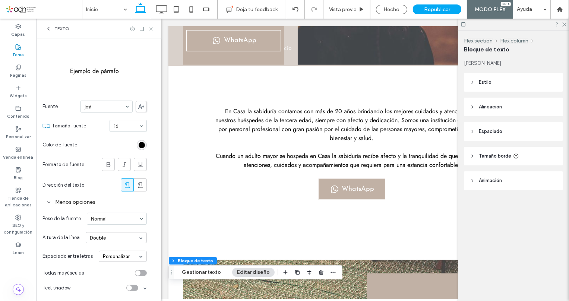
click at [151, 27] on icon at bounding box center [151, 29] width 6 height 6
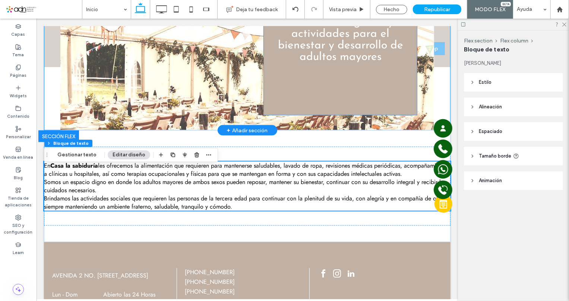
scroll to position [813, 0]
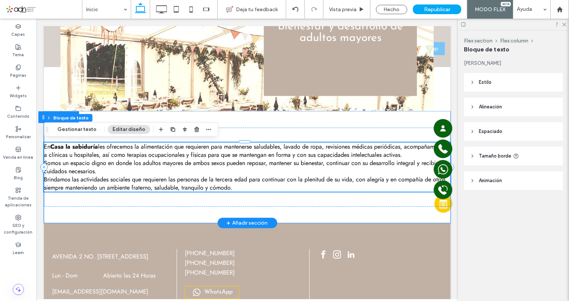
click at [66, 159] on p "En Casa la sabiduría les ofrecemos la alimentación que requieren para manteners…" at bounding box center [247, 150] width 407 height 16
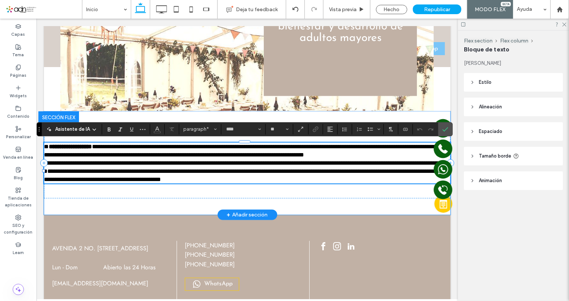
click at [69, 159] on p "**********" at bounding box center [247, 150] width 407 height 16
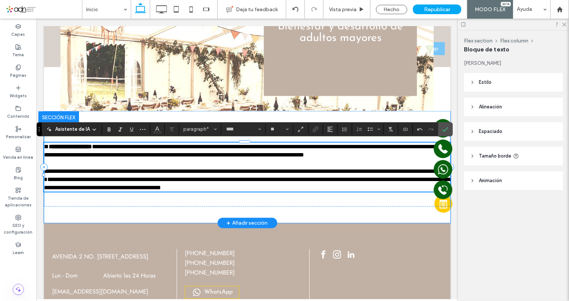
click at [114, 175] on p "**********" at bounding box center [247, 171] width 407 height 8
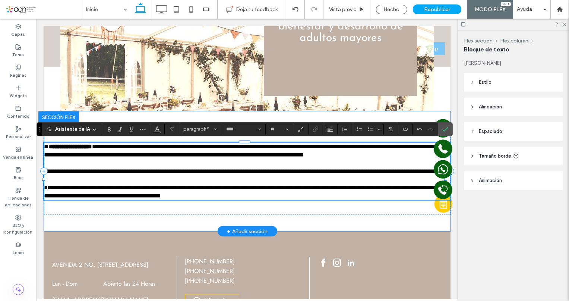
click at [46, 198] on span "**********" at bounding box center [247, 192] width 407 height 14
click at [445, 128] on icon "Confirmar" at bounding box center [446, 129] width 6 height 6
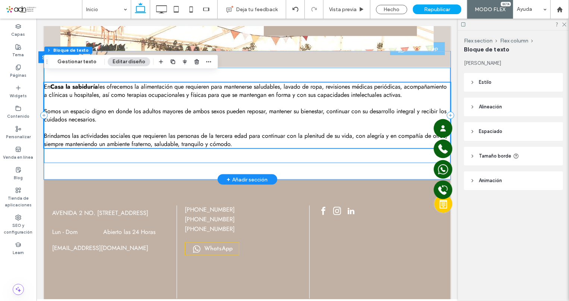
scroll to position [881, 0]
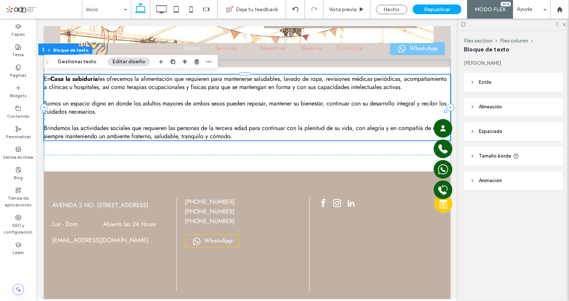
click at [497, 157] on span "Tamaño borde" at bounding box center [495, 156] width 32 height 7
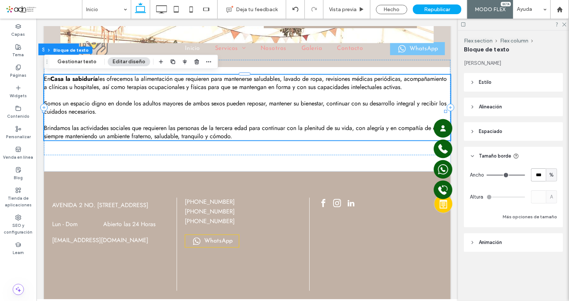
click at [543, 174] on input "***" at bounding box center [538, 175] width 15 height 13
type input "**"
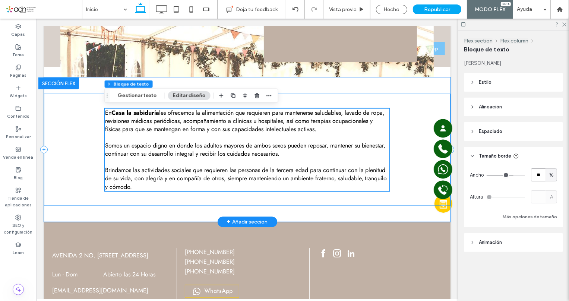
scroll to position [813, 0]
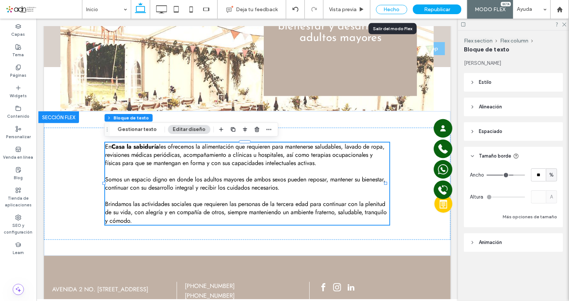
click at [389, 6] on div "Hecho" at bounding box center [391, 9] width 31 height 9
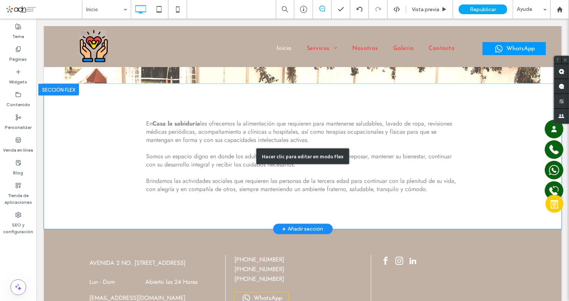
scroll to position [746, 0]
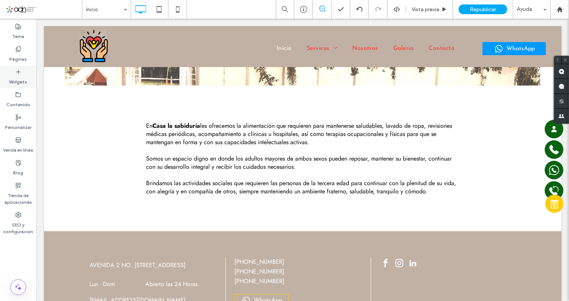
click at [13, 80] on label "Widgets" at bounding box center [18, 80] width 18 height 10
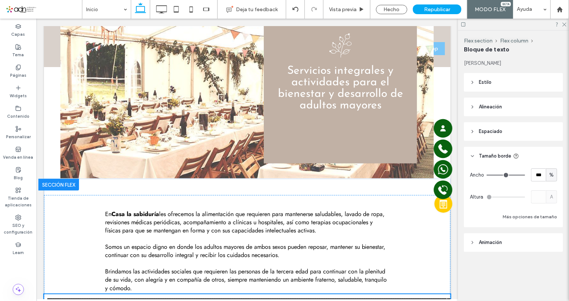
scroll to position [892, 0]
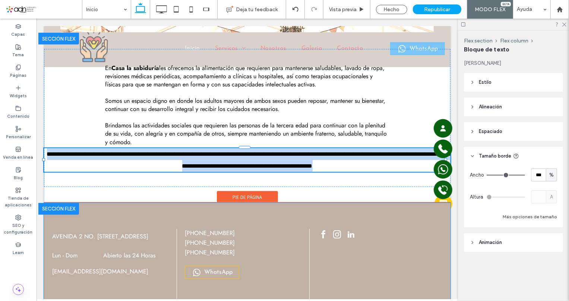
type input "****"
type input "**"
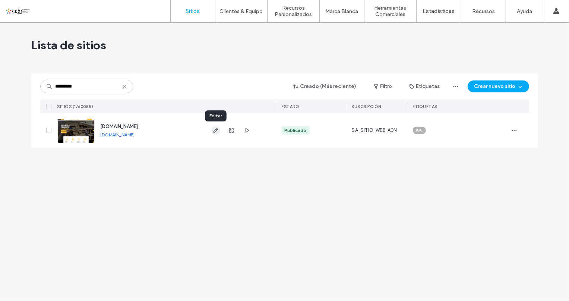
click at [213, 129] on icon "button" at bounding box center [216, 131] width 6 height 6
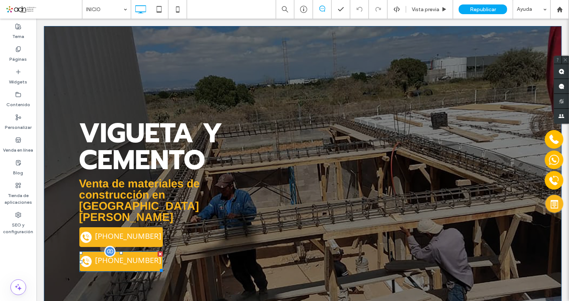
click at [143, 251] on span at bounding box center [121, 261] width 84 height 21
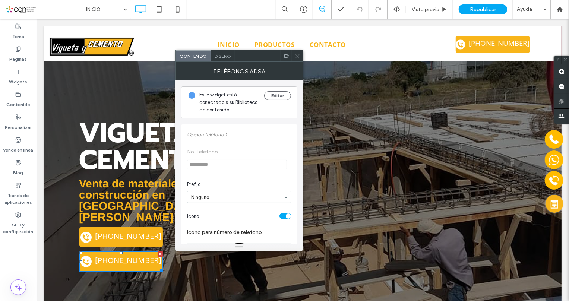
click at [287, 54] on use at bounding box center [286, 55] width 5 height 5
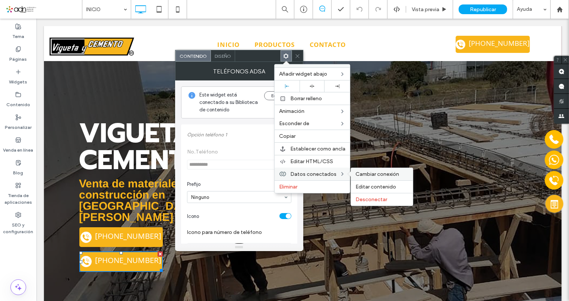
click at [380, 173] on span "Cambiar conexión" at bounding box center [378, 174] width 44 height 6
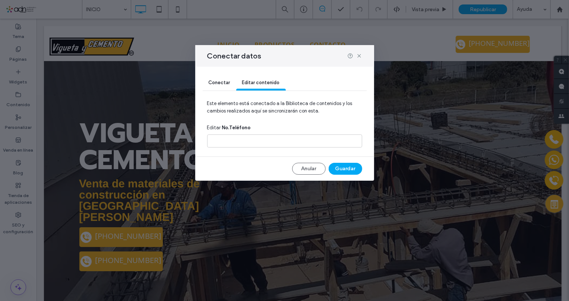
click at [218, 80] on span "Conectar" at bounding box center [220, 83] width 22 height 6
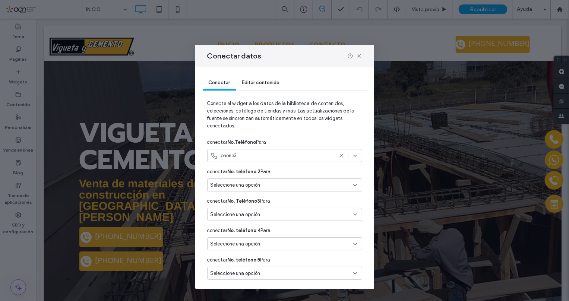
click at [352, 156] on icon at bounding box center [355, 156] width 6 height 6
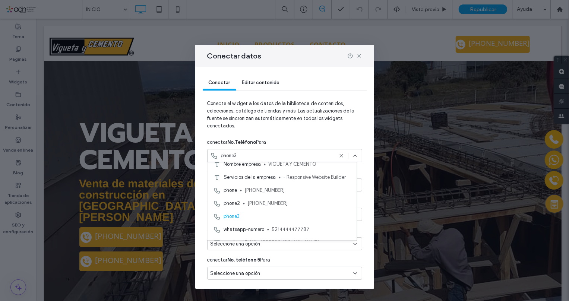
scroll to position [68, 0]
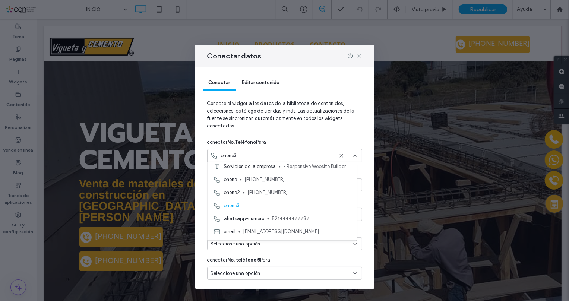
click at [360, 57] on use at bounding box center [359, 55] width 3 height 3
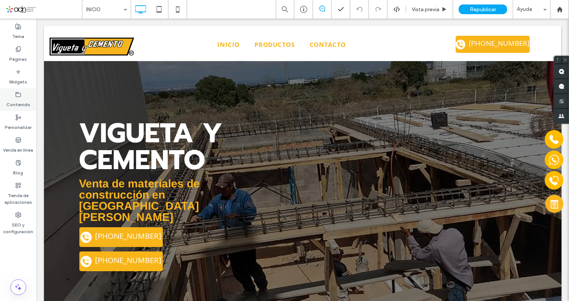
click at [16, 102] on label "Contenido" at bounding box center [18, 103] width 24 height 10
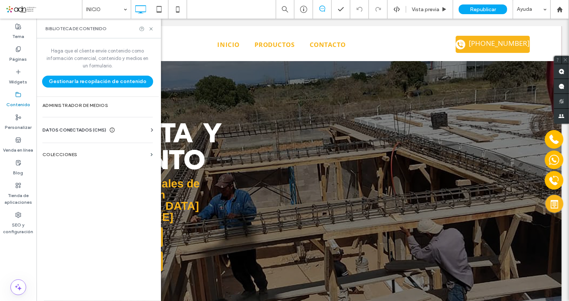
click at [91, 128] on span "DATOS CONECTADOS (CMS)" at bounding box center [75, 129] width 64 height 7
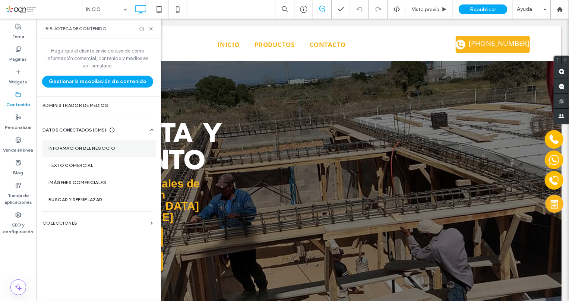
click at [93, 151] on section "Información del negocio" at bounding box center [99, 148] width 113 height 17
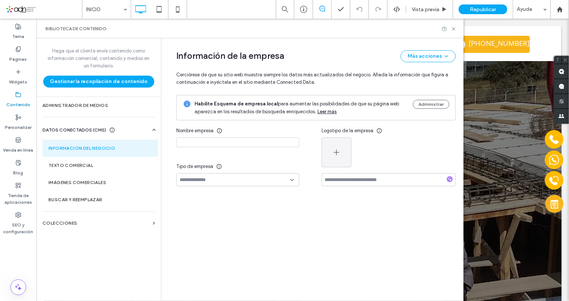
type input "**********"
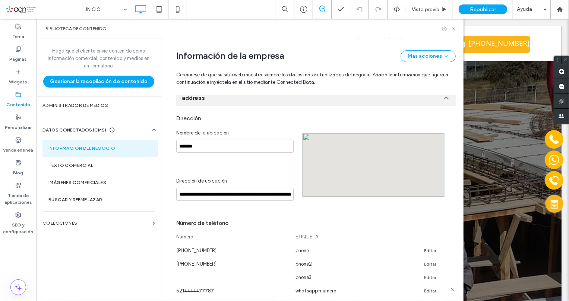
scroll to position [210, 0]
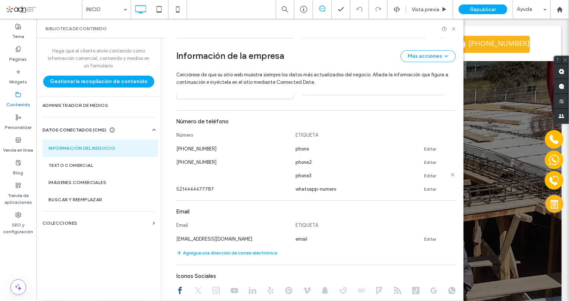
click at [451, 175] on use at bounding box center [452, 174] width 3 height 3
click at [207, 190] on button "Agregue un número telefónico" at bounding box center [212, 189] width 72 height 9
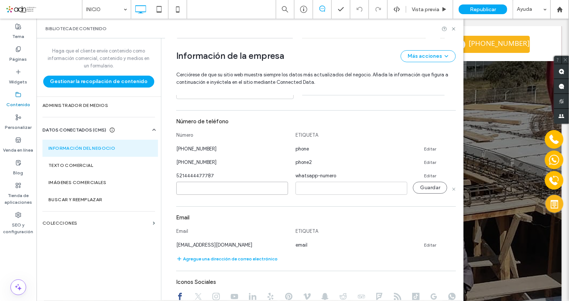
paste input "**********"
type input "**********"
click at [309, 189] on input at bounding box center [352, 188] width 112 height 13
type input "*******"
click at [436, 189] on button "Guardar" at bounding box center [430, 188] width 34 height 12
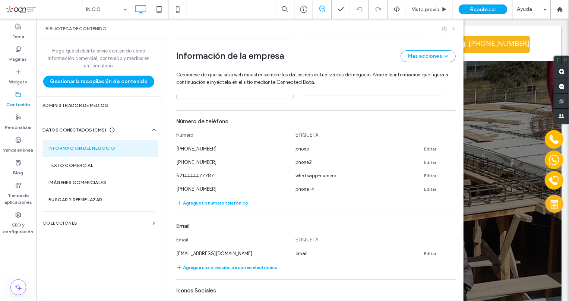
click at [453, 26] on icon at bounding box center [454, 29] width 6 height 6
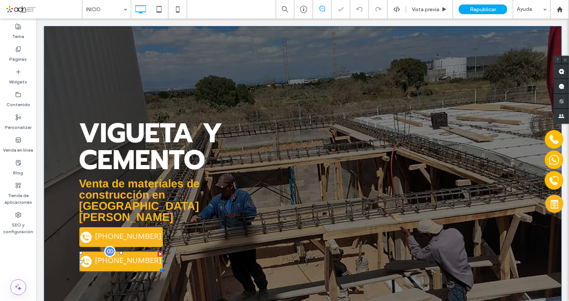
click at [140, 251] on span at bounding box center [121, 261] width 84 height 21
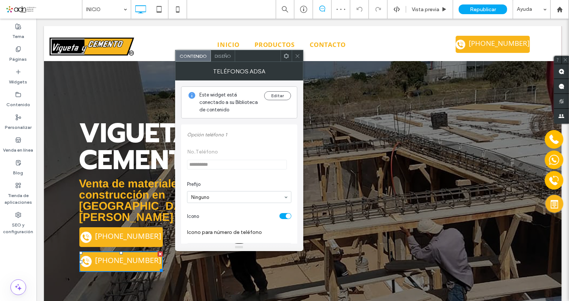
click at [297, 55] on use at bounding box center [298, 56] width 4 height 4
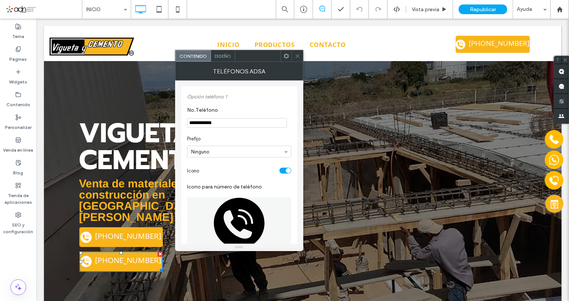
click at [288, 55] on use at bounding box center [286, 55] width 5 height 5
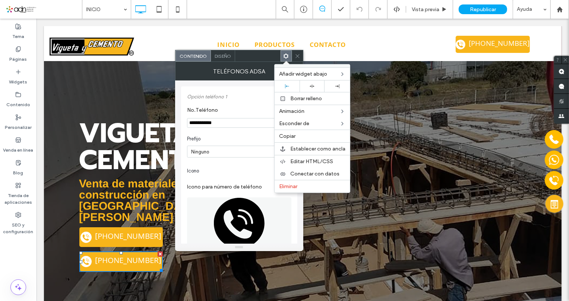
scroll to position [0, 0]
click at [325, 175] on span "Conectar con datos" at bounding box center [315, 174] width 49 height 6
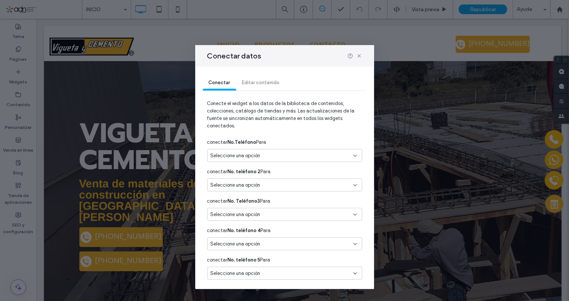
click at [352, 156] on icon at bounding box center [355, 156] width 6 height 6
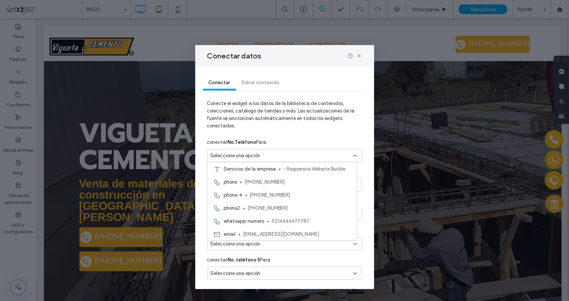
scroll to position [68, 0]
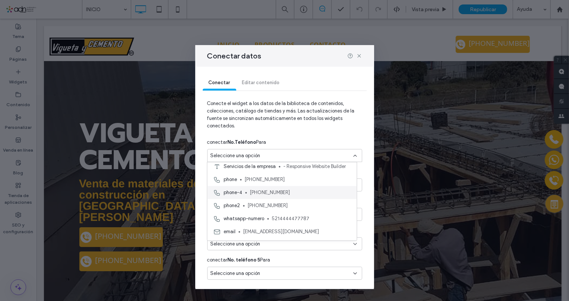
click at [293, 194] on span "444-818-6056" at bounding box center [300, 192] width 101 height 7
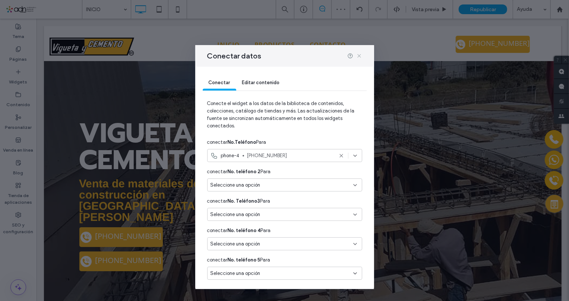
click at [360, 56] on use at bounding box center [359, 55] width 3 height 3
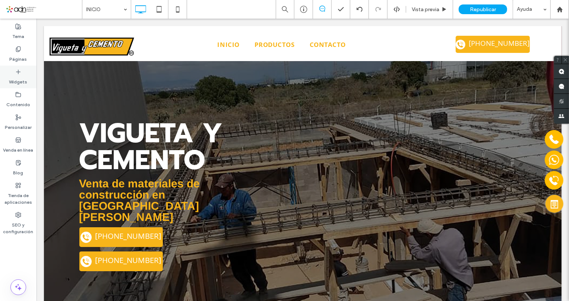
click at [19, 81] on label "Widgets" at bounding box center [18, 80] width 18 height 10
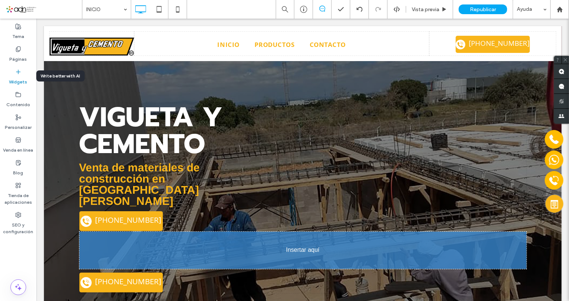
scroll to position [20, 0]
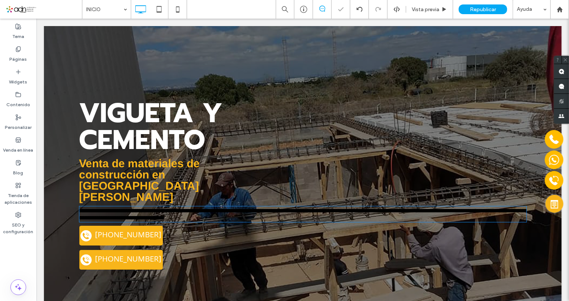
type input "*****"
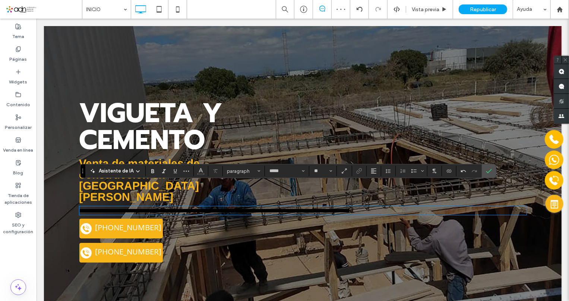
scroll to position [0, 0]
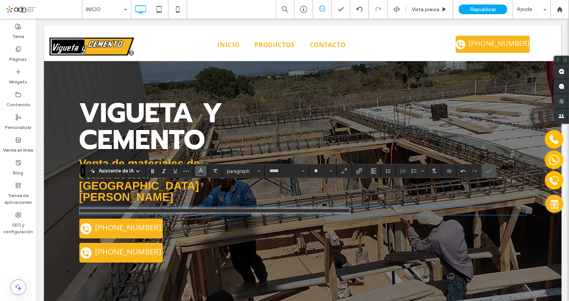
click at [201, 175] on span "Color" at bounding box center [201, 171] width 6 height 10
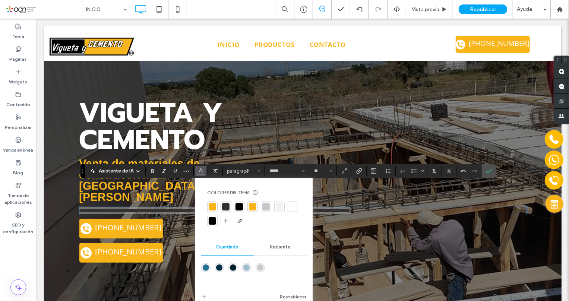
click at [290, 210] on div at bounding box center [292, 206] width 7 height 7
click at [332, 172] on button "**" at bounding box center [323, 171] width 24 height 10
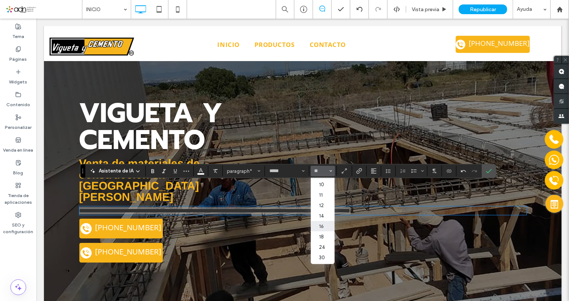
scroll to position [34, 0]
drag, startPoint x: 320, startPoint y: 236, endPoint x: 284, endPoint y: 218, distance: 41.0
click at [320, 236] on label "24" at bounding box center [323, 233] width 24 height 10
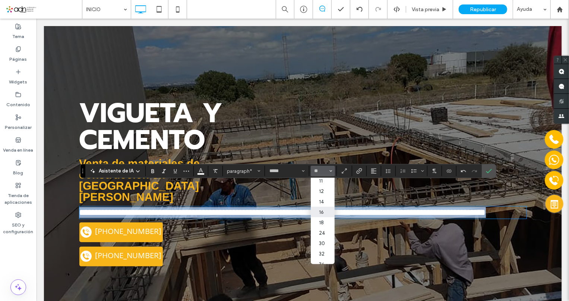
type input "**"
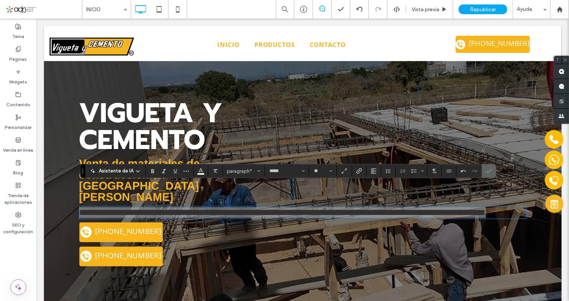
click at [488, 171] on icon "Confirmar" at bounding box center [489, 171] width 6 height 6
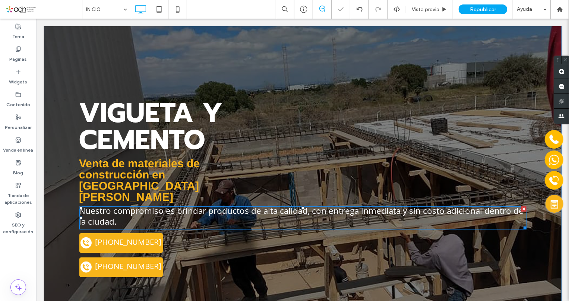
click at [521, 204] on div "Vigueta y ﻿ Cemento Venta de materiales de construcción en San Luis Potosí Nues…" at bounding box center [303, 192] width 518 height 373
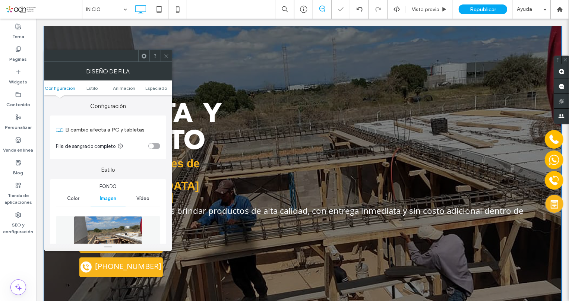
drag, startPoint x: 521, startPoint y: 204, endPoint x: 443, endPoint y: 201, distance: 78.4
click at [443, 207] on p "Nuestro compromiso es brindar productos de alta calidad, con entrega inmediata …" at bounding box center [303, 218] width 448 height 22
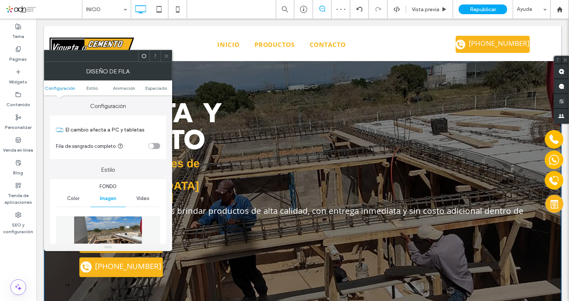
click at [166, 54] on icon at bounding box center [167, 56] width 6 height 6
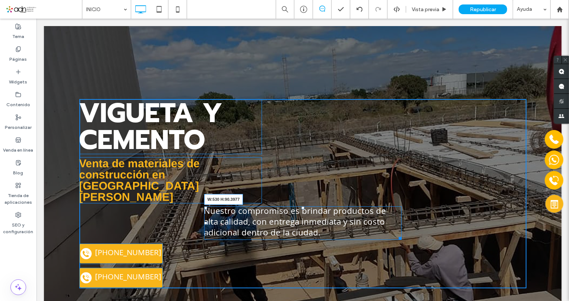
drag, startPoint x: 519, startPoint y: 205, endPoint x: 394, endPoint y: 200, distance: 125.1
click at [394, 206] on div "Nuestro compromiso es brindar productos de alta calidad, con entrega inmediata …" at bounding box center [303, 223] width 198 height 34
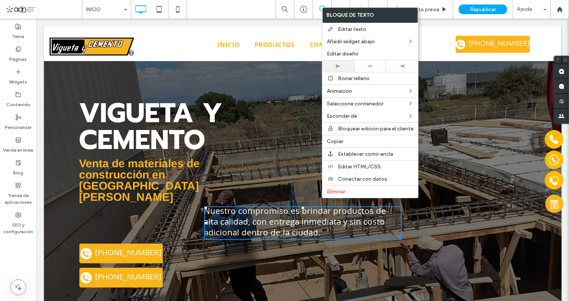
click at [343, 65] on div at bounding box center [338, 66] width 25 height 4
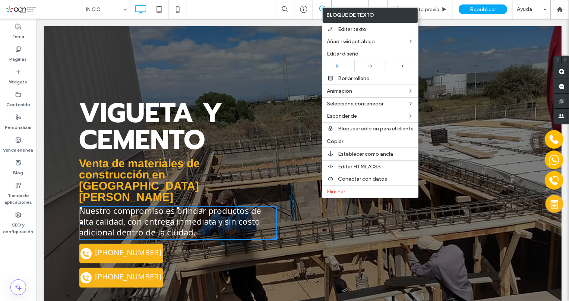
click at [163, 205] on span "Nuestro compromiso es brindar productos de alta calidad, con entrega inmediata …" at bounding box center [170, 223] width 182 height 36
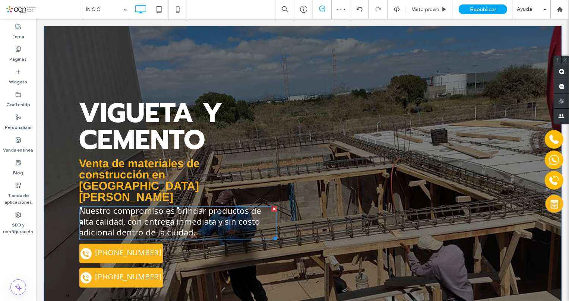
click at [163, 205] on span "Nuestro compromiso es brindar productos de alta calidad, con entrega inmediata …" at bounding box center [170, 223] width 182 height 36
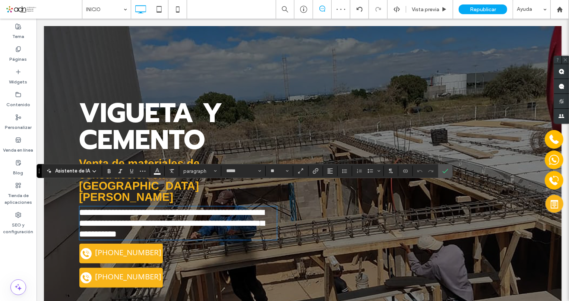
type input "*****"
type input "**"
click at [286, 171] on use "Tamaño borde" at bounding box center [287, 171] width 3 height 1
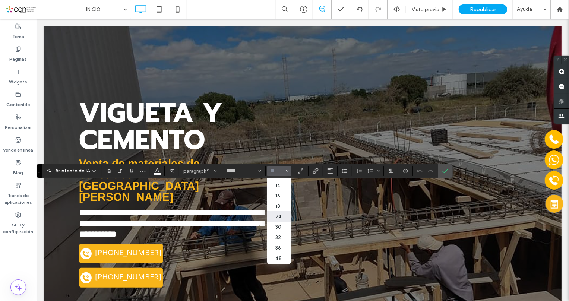
scroll to position [68, 0]
drag, startPoint x: 277, startPoint y: 188, endPoint x: 201, endPoint y: 187, distance: 75.3
click at [277, 188] on label "18" at bounding box center [279, 188] width 24 height 10
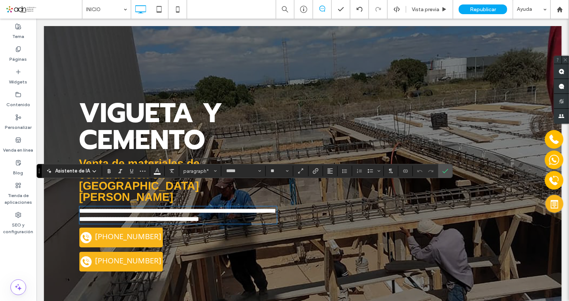
type input "**"
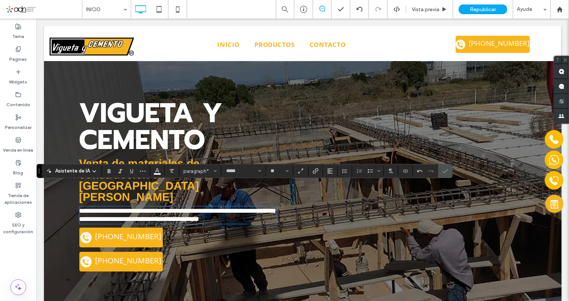
click at [183, 207] on span "**********" at bounding box center [177, 214] width 196 height 15
click at [448, 171] on label "Confirmar" at bounding box center [445, 170] width 11 height 13
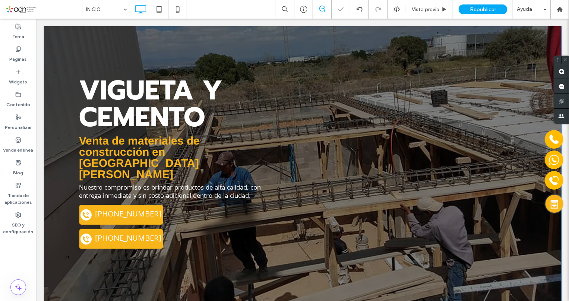
scroll to position [54, 0]
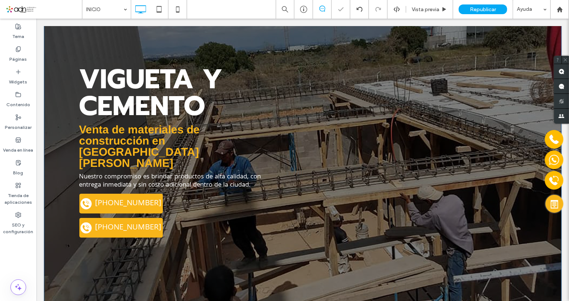
click at [72, 251] on div "Vigueta y ﻿ Cemento Venta de materiales de construcción en San Luis Potosí Nues…" at bounding box center [303, 155] width 518 height 367
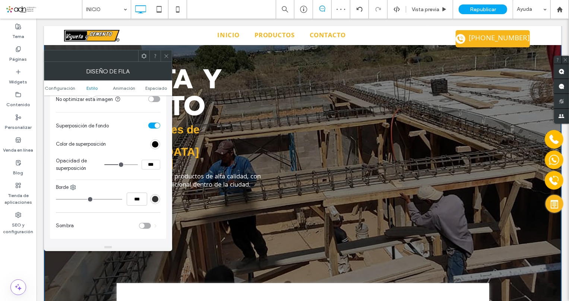
scroll to position [339, 0]
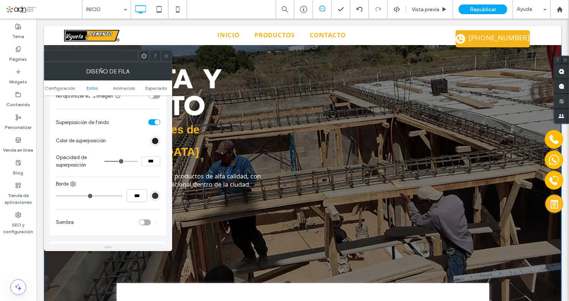
click at [156, 141] on div "rgb(0, 0, 0)" at bounding box center [155, 141] width 6 height 6
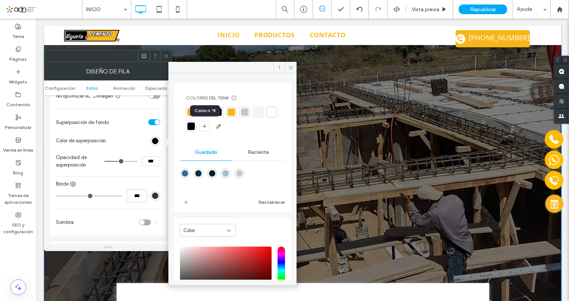
click at [195, 127] on div at bounding box center [191, 126] width 7 height 7
drag, startPoint x: 295, startPoint y: 63, endPoint x: 257, endPoint y: 44, distance: 41.9
click at [295, 63] on span at bounding box center [291, 67] width 12 height 11
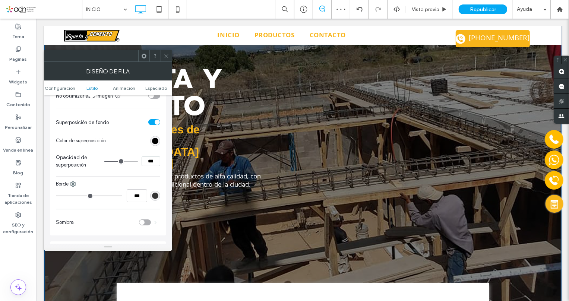
drag, startPoint x: 152, startPoint y: 161, endPoint x: 112, endPoint y: 161, distance: 39.9
click at [112, 161] on div "***" at bounding box center [132, 162] width 56 height 10
type input "***"
type input "**"
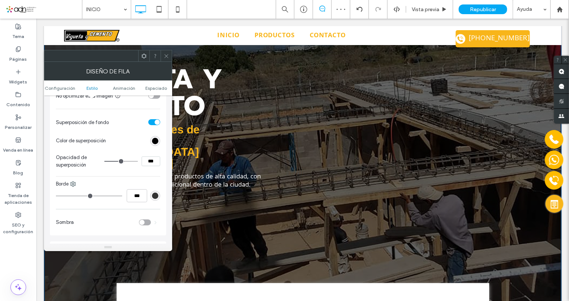
click at [167, 55] on icon at bounding box center [167, 56] width 6 height 6
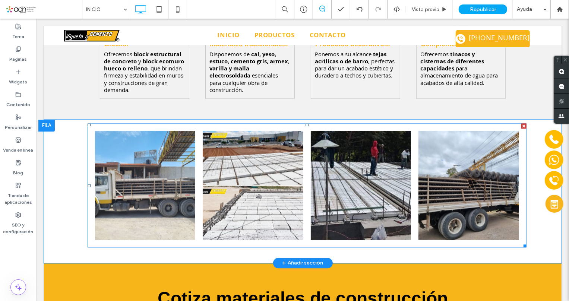
scroll to position [1071, 0]
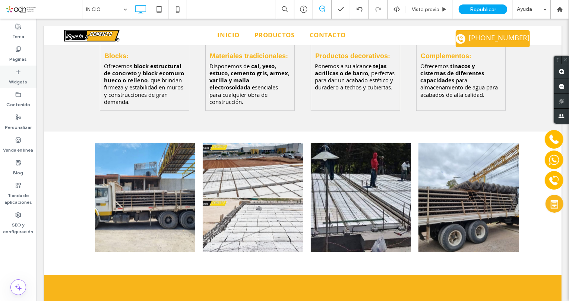
click at [18, 78] on label "Widgets" at bounding box center [18, 80] width 18 height 10
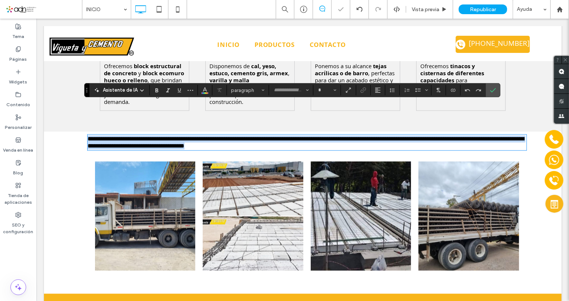
type input "*****"
type input "**"
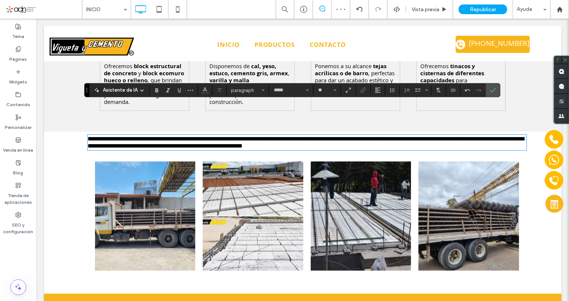
scroll to position [1, 0]
click at [493, 89] on icon "Confirmar" at bounding box center [493, 90] width 6 height 6
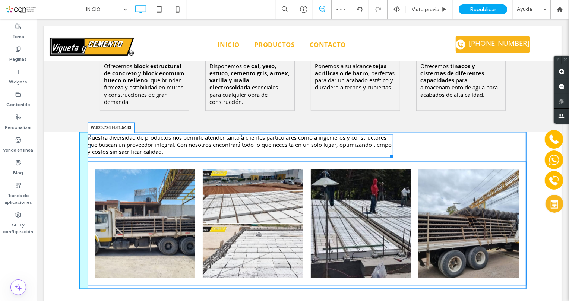
drag, startPoint x: 519, startPoint y: 115, endPoint x: 386, endPoint y: 113, distance: 133.2
click at [386, 134] on div "Nuestra diversidad de productos nos permite atender tanto a clientes particular…" at bounding box center [240, 145] width 306 height 23
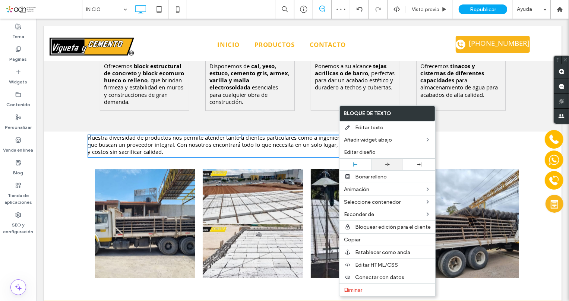
click at [392, 164] on div at bounding box center [388, 164] width 25 height 5
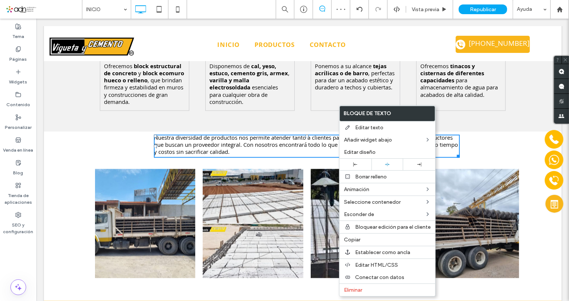
click at [58, 131] on div "Nuestra diversidad de productos nos permite atender tanto a clientes particular…" at bounding box center [303, 216] width 518 height 170
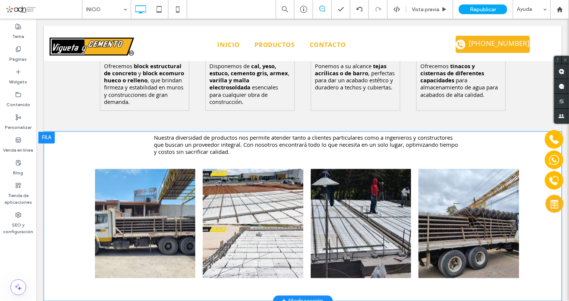
click at [65, 131] on div "Nuestra diversidad de productos nos permite atender tanto a clientes particular…" at bounding box center [303, 216] width 518 height 170
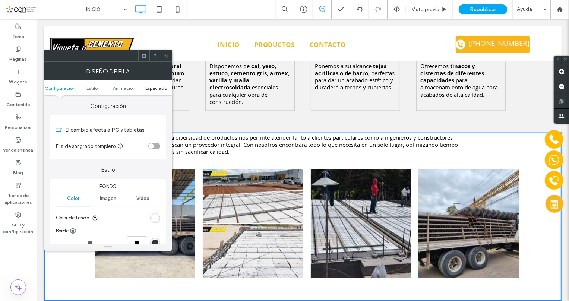
click at [155, 85] on span "Espaciado" at bounding box center [156, 88] width 22 height 6
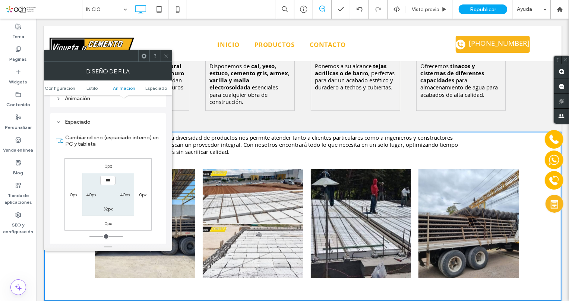
scroll to position [211, 0]
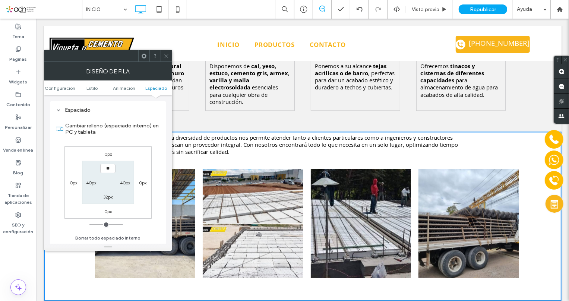
type input "****"
type input "**"
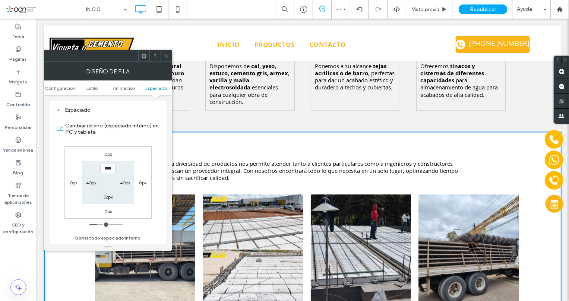
click at [104, 167] on input "****" at bounding box center [107, 168] width 15 height 9
type input "****"
type input "**"
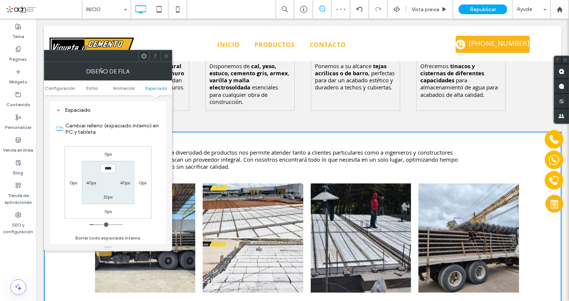
click at [164, 53] on icon at bounding box center [167, 56] width 6 height 6
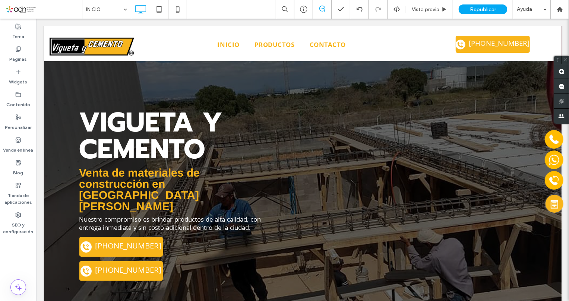
scroll to position [0, 0]
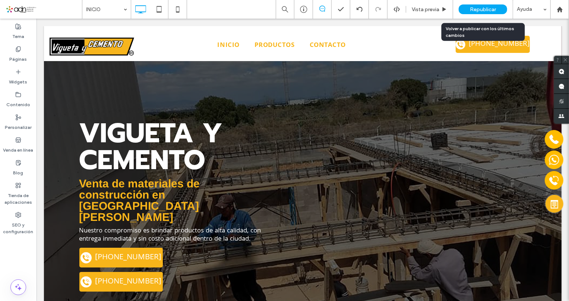
click at [472, 10] on span "Republicar" at bounding box center [483, 9] width 26 height 6
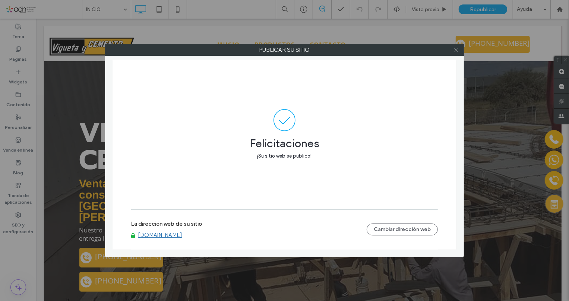
click at [455, 48] on use at bounding box center [457, 50] width 4 height 4
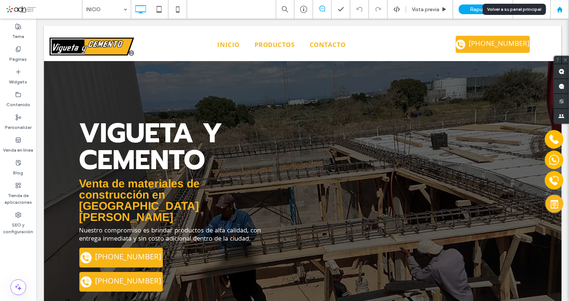
click at [559, 10] on use at bounding box center [560, 9] width 6 height 6
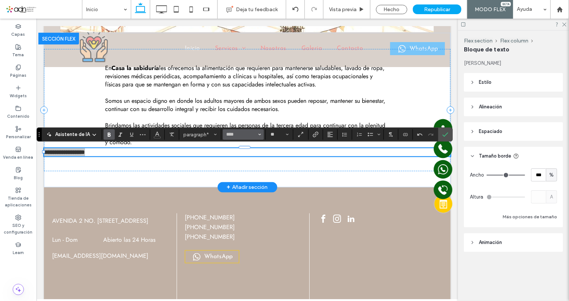
click at [259, 134] on icon "Fuente y peso de la fuente" at bounding box center [259, 134] width 3 height 3
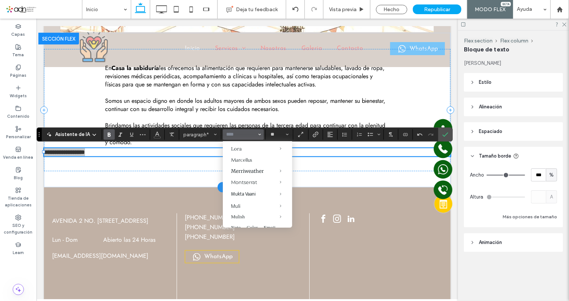
scroll to position [407, 0]
click at [287, 194] on div "Normal" at bounding box center [289, 196] width 18 height 6
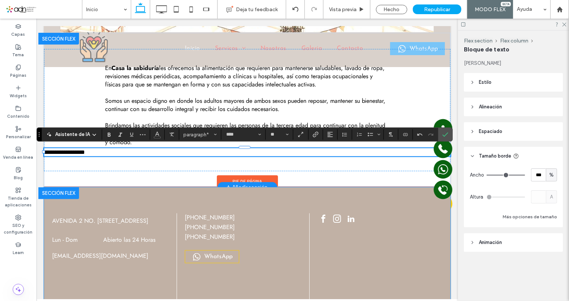
type input "**********"
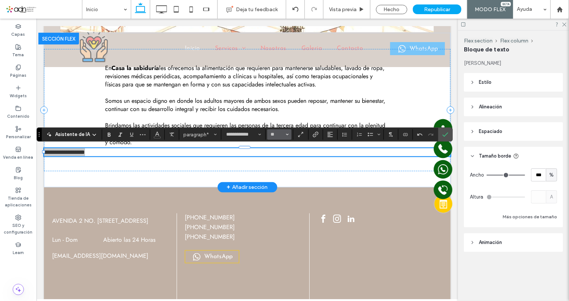
click at [286, 134] on icon "Tamaño borde" at bounding box center [287, 134] width 3 height 3
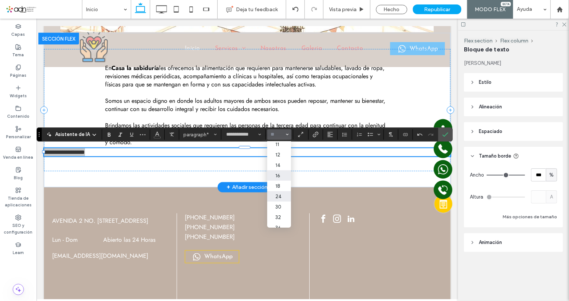
drag, startPoint x: 282, startPoint y: 199, endPoint x: 244, endPoint y: 183, distance: 41.5
click at [282, 199] on label "24" at bounding box center [279, 196] width 24 height 10
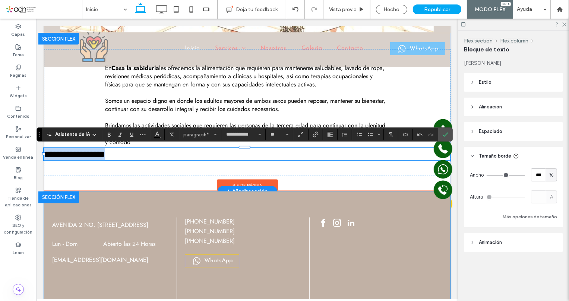
type input "**"
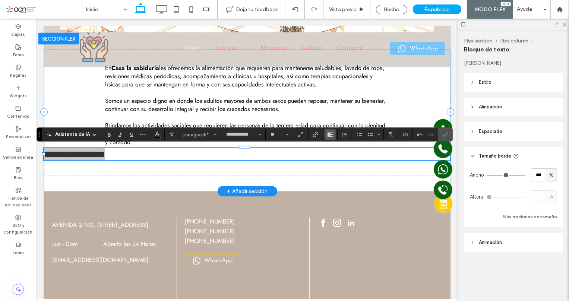
click at [331, 136] on icon "Alineación" at bounding box center [330, 135] width 6 height 6
click at [335, 158] on icon "ui.textEditor.alignment.center" at bounding box center [336, 158] width 6 height 6
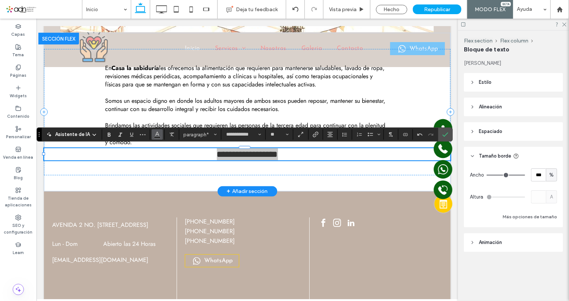
click at [156, 135] on icon "Color" at bounding box center [157, 134] width 6 height 6
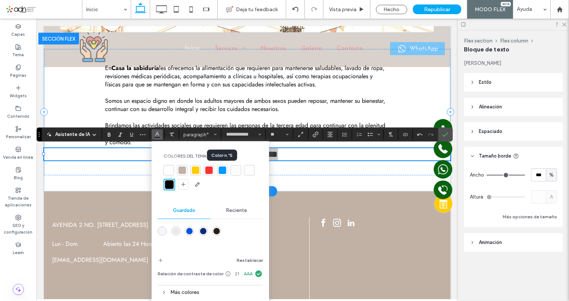
click at [222, 171] on div at bounding box center [222, 170] width 7 height 7
click at [299, 156] on p "**********" at bounding box center [247, 154] width 407 height 12
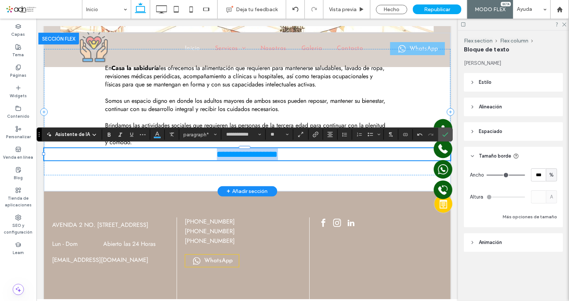
click at [299, 156] on p "**********" at bounding box center [247, 154] width 407 height 12
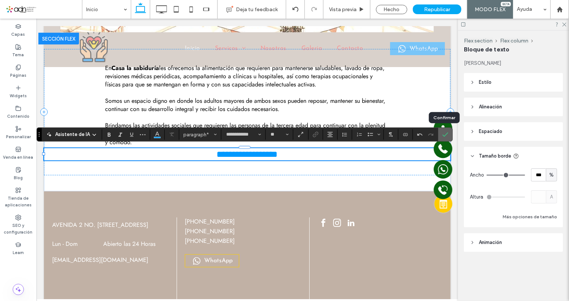
drag, startPoint x: 443, startPoint y: 139, endPoint x: 405, endPoint y: 120, distance: 42.9
click at [443, 139] on span "Confirmar" at bounding box center [444, 134] width 3 height 13
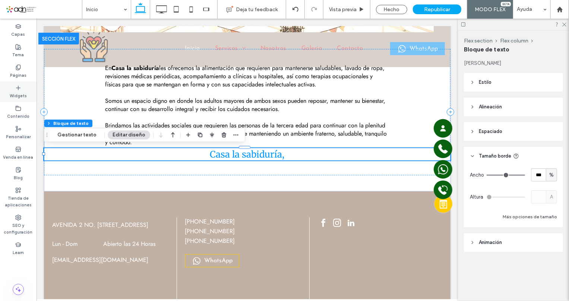
click at [12, 96] on label "Widgets" at bounding box center [18, 95] width 17 height 8
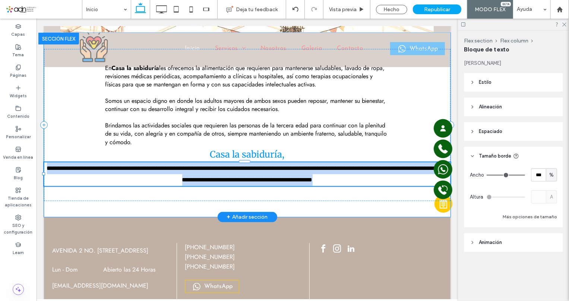
type input "****"
type input "**"
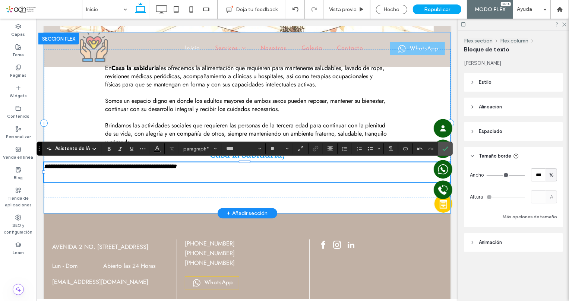
scroll to position [0, 0]
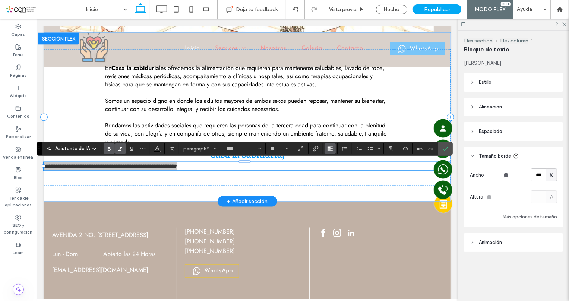
click at [330, 150] on icon "Alineación" at bounding box center [330, 149] width 6 height 6
drag, startPoint x: 340, startPoint y: 172, endPoint x: 303, endPoint y: 153, distance: 41.7
click at [340, 172] on div "ui.textEditor.alignment.center" at bounding box center [338, 172] width 10 height 6
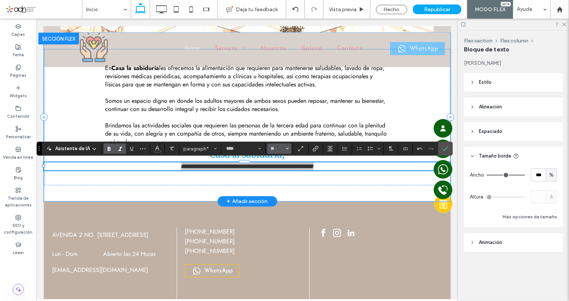
click at [286, 151] on span "Tamaño borde" at bounding box center [287, 149] width 3 height 10
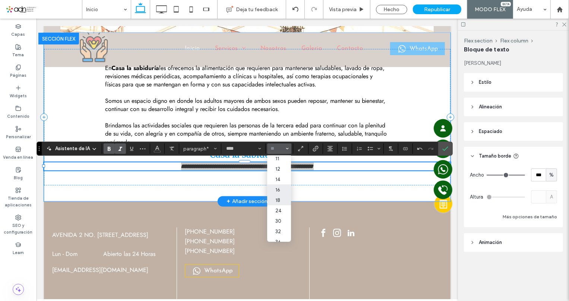
click at [284, 203] on label "18" at bounding box center [279, 200] width 24 height 10
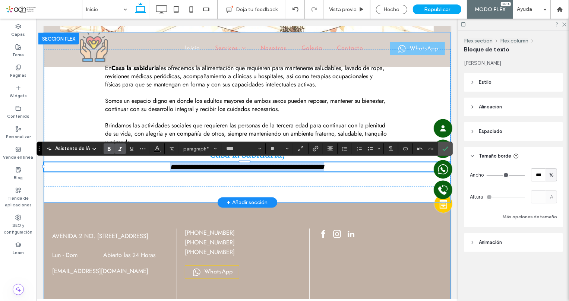
type input "**"
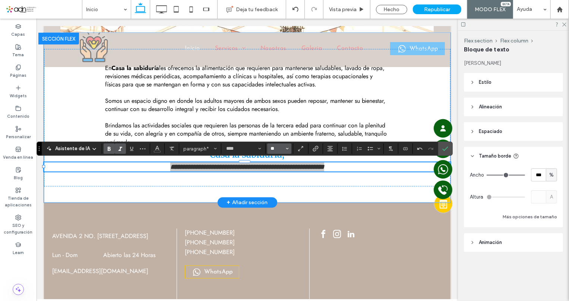
click at [278, 150] on input "**" at bounding box center [277, 149] width 15 height 6
type input "**"
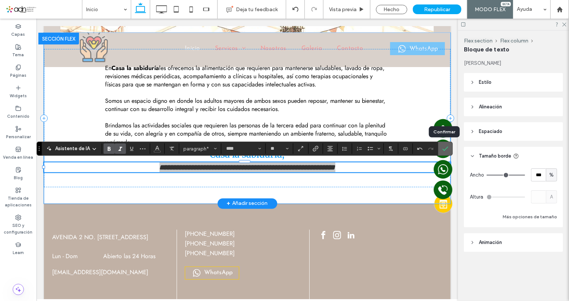
click at [447, 148] on icon "Confirmar" at bounding box center [446, 149] width 6 height 6
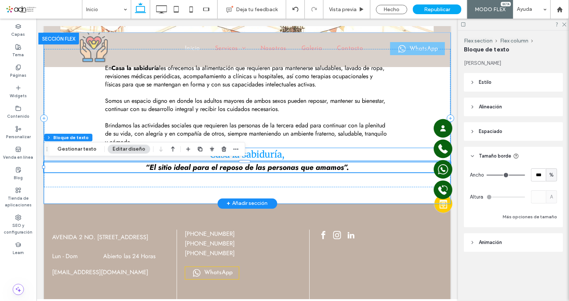
click at [294, 152] on p "Casa la sabiduría," at bounding box center [247, 154] width 407 height 12
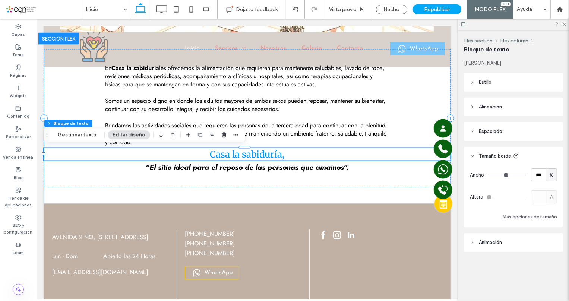
click at [490, 133] on span "Espaciado" at bounding box center [490, 131] width 23 height 7
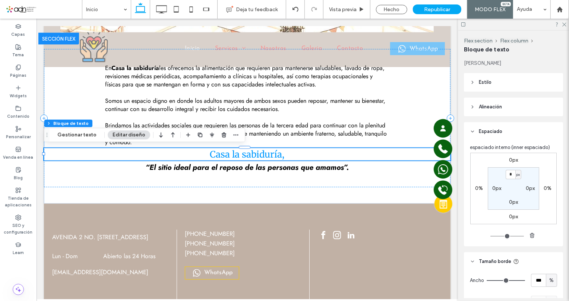
click at [509, 158] on label "0px" at bounding box center [513, 160] width 9 height 6
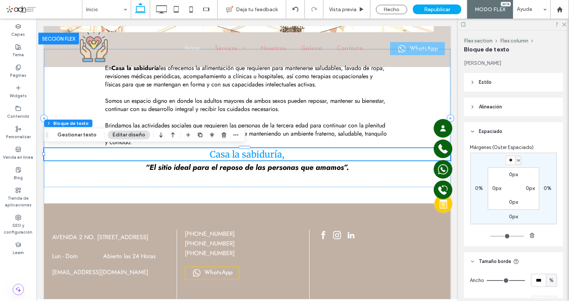
type input "**"
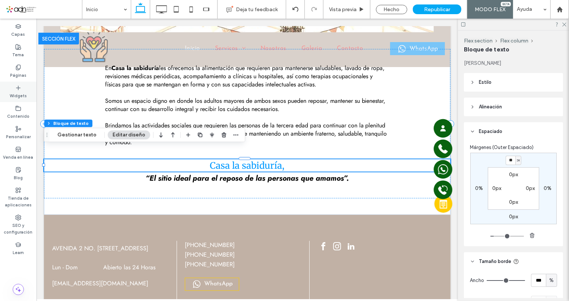
click at [22, 89] on div "Widgets" at bounding box center [18, 92] width 37 height 21
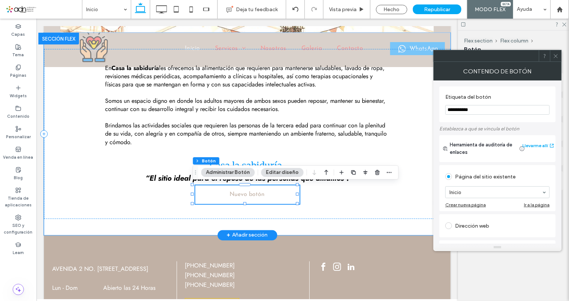
type input "**"
click at [474, 112] on input "**********" at bounding box center [498, 110] width 104 height 10
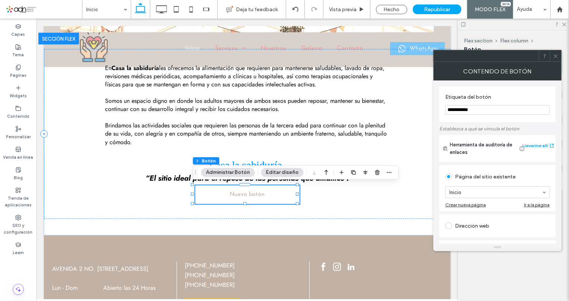
paste input "**********"
type input "**********"
click at [555, 54] on icon at bounding box center [556, 56] width 6 height 6
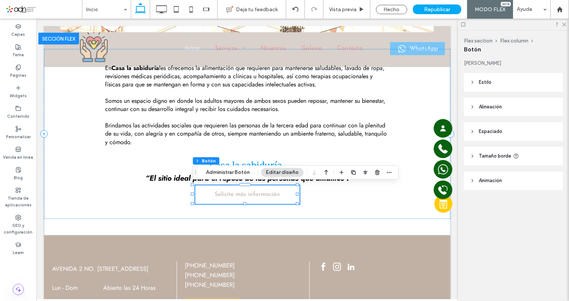
click at [486, 85] on span "Estilo" at bounding box center [485, 82] width 13 height 7
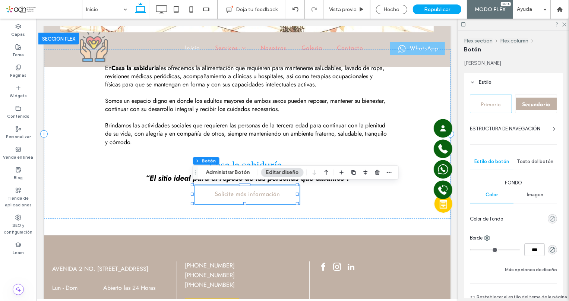
click at [552, 221] on icon "rgba(0, 0, 0, 0)" at bounding box center [553, 219] width 6 height 6
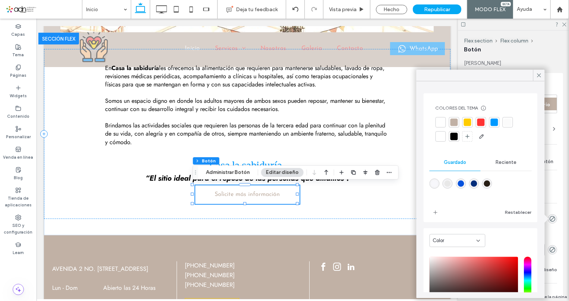
click at [483, 122] on div at bounding box center [481, 122] width 7 height 7
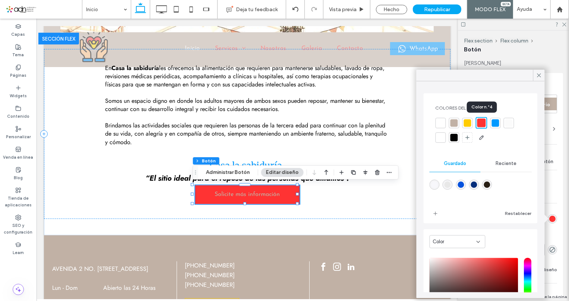
type input "*"
click at [539, 75] on icon at bounding box center [539, 75] width 7 height 7
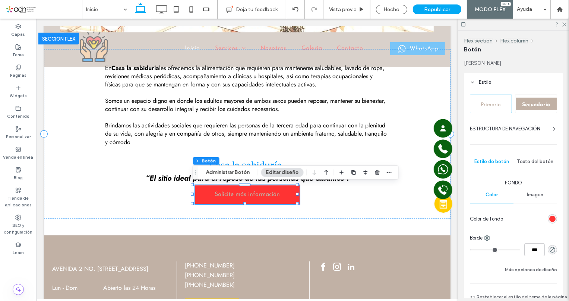
click at [534, 161] on span "Texto del botón" at bounding box center [536, 162] width 37 height 6
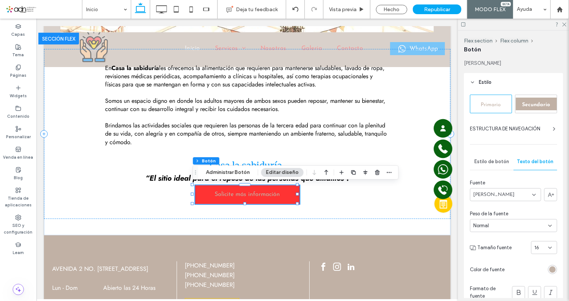
click at [550, 267] on div "rgb(193, 177, 165)" at bounding box center [553, 270] width 6 height 6
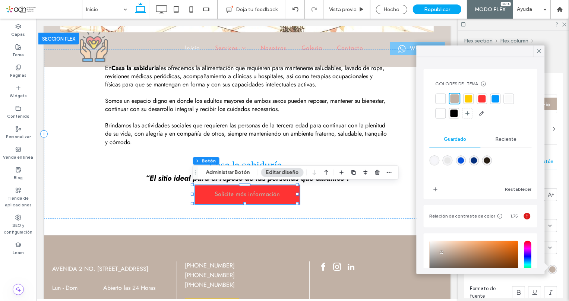
click at [442, 113] on div at bounding box center [440, 113] width 7 height 7
drag, startPoint x: 539, startPoint y: 50, endPoint x: 266, endPoint y: 145, distance: 289.7
click at [539, 50] on icon at bounding box center [539, 51] width 7 height 7
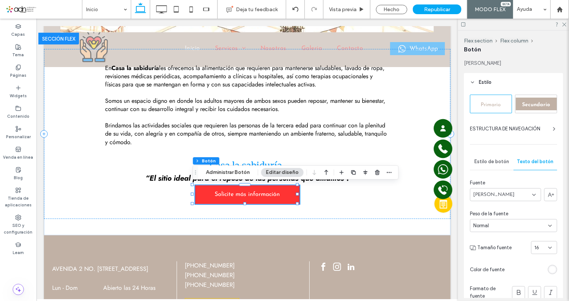
click at [488, 159] on span "Estilo de botón" at bounding box center [492, 162] width 35 height 6
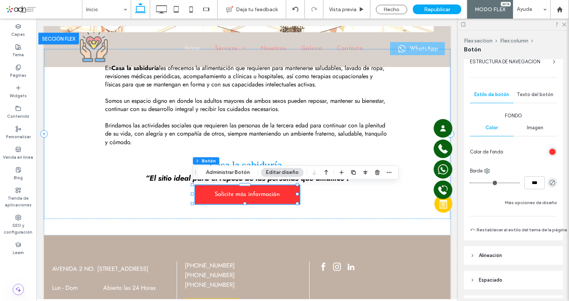
scroll to position [68, 0]
click at [520, 200] on button "Más opciones de diseño" at bounding box center [531, 202] width 52 height 9
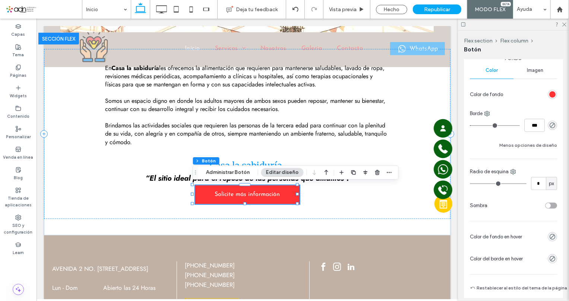
scroll to position [135, 0]
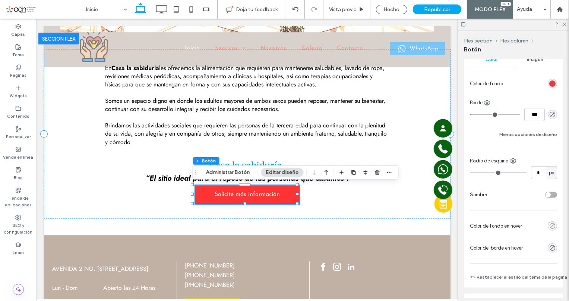
click at [550, 225] on use "rgba(0, 0, 0, 0)" at bounding box center [553, 226] width 6 height 6
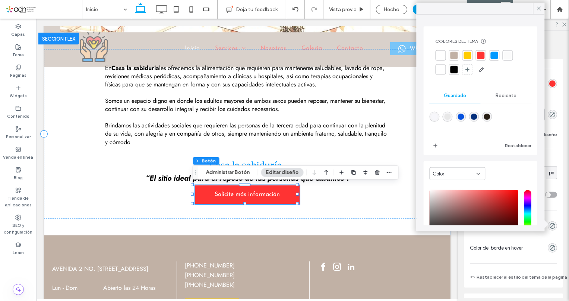
click at [463, 59] on div at bounding box center [468, 55] width 10 height 10
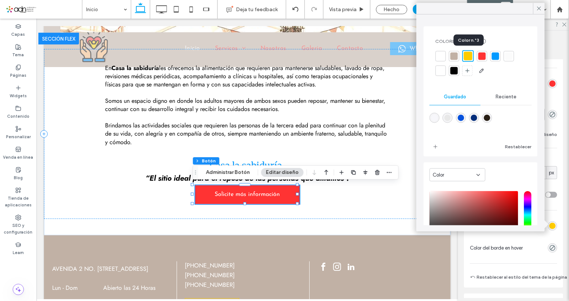
type input "*"
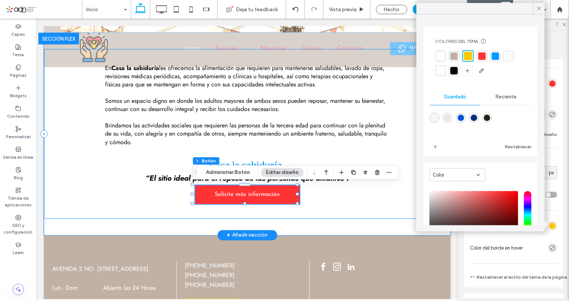
click at [336, 201] on div "En Casa la sabiduría les ofrecemos la alimentación que requieren para manteners…" at bounding box center [247, 134] width 407 height 170
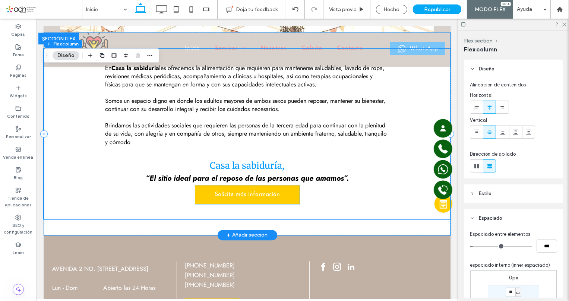
click at [272, 198] on link "Solicite más información" at bounding box center [247, 194] width 104 height 19
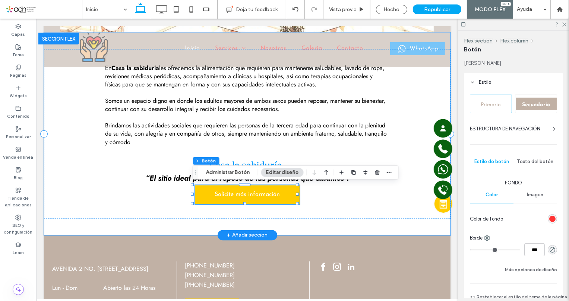
type input "**"
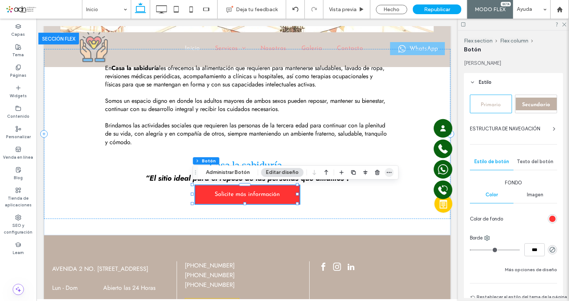
click at [388, 172] on use "button" at bounding box center [389, 172] width 5 height 1
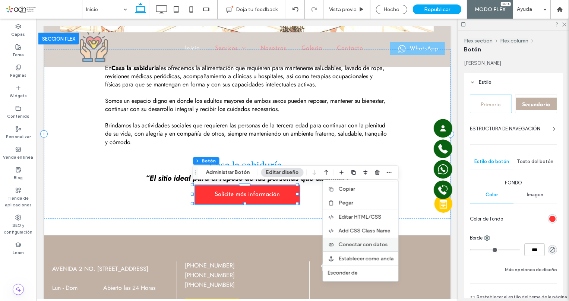
click at [367, 244] on span "Conectar con datos" at bounding box center [363, 245] width 49 height 6
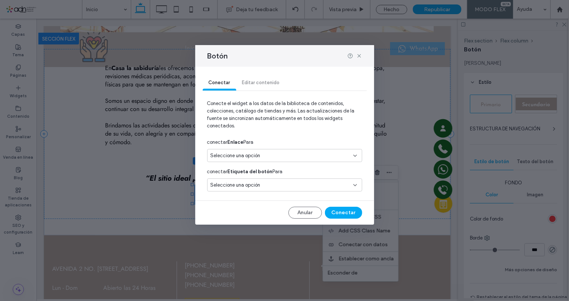
click at [356, 152] on div "Seleccione una opción" at bounding box center [284, 155] width 155 height 13
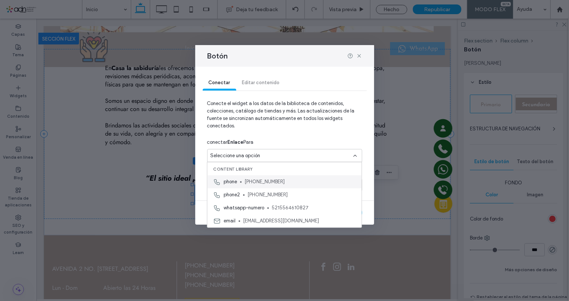
click at [301, 184] on span "[PHONE_NUMBER]" at bounding box center [300, 181] width 111 height 7
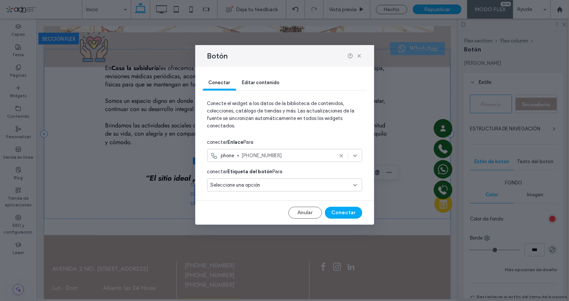
type input "*"
click at [339, 210] on button "Conectar" at bounding box center [343, 213] width 37 height 12
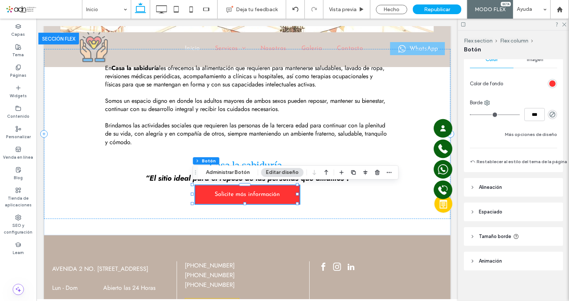
click at [489, 213] on span "Espaciado" at bounding box center [490, 211] width 23 height 7
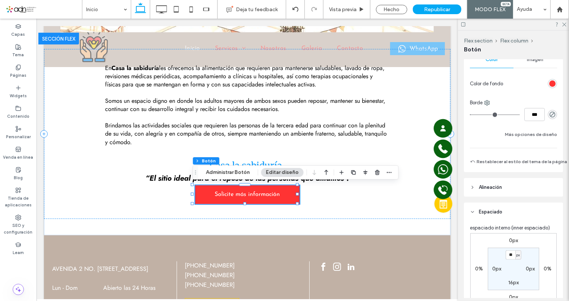
click at [510, 239] on label "0px" at bounding box center [513, 241] width 9 height 6
type input "*"
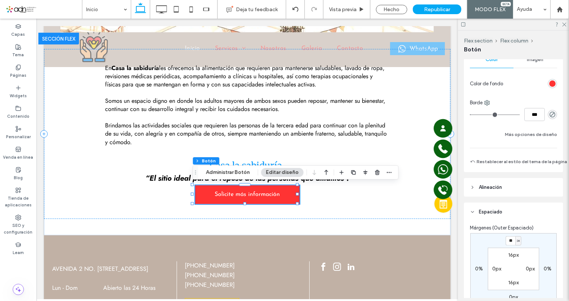
type input "**"
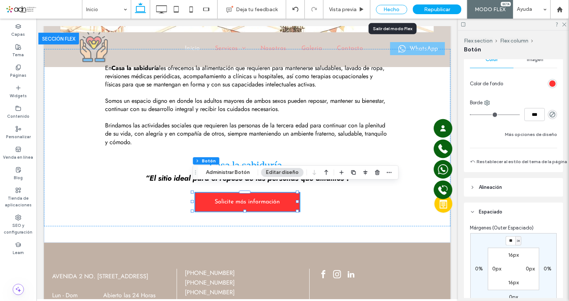
click at [395, 9] on div "Hecho" at bounding box center [391, 9] width 31 height 9
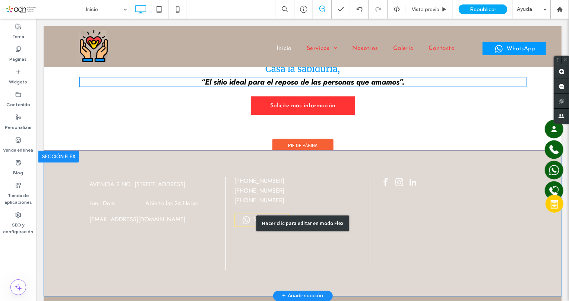
click at [233, 209] on div "Hacer clic para editar en modo Flex" at bounding box center [303, 223] width 518 height 145
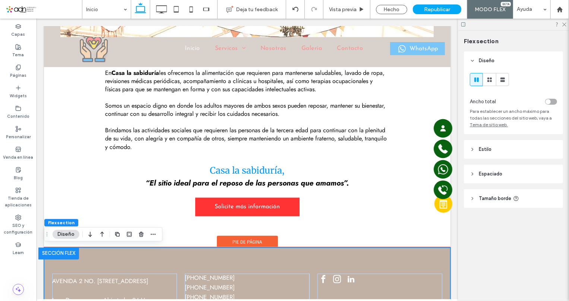
scroll to position [989, 0]
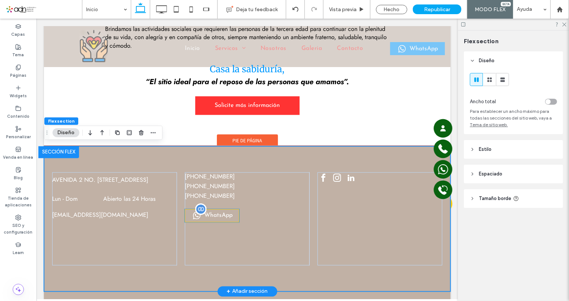
click at [218, 214] on span "WhatsApp" at bounding box center [218, 216] width 28 height 6
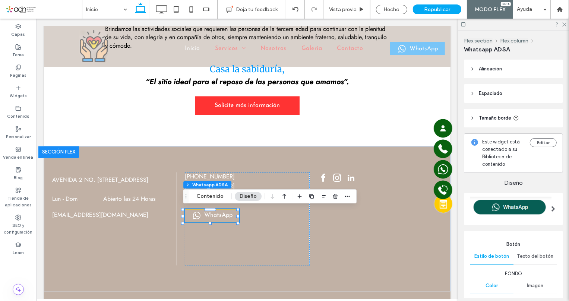
type input "*"
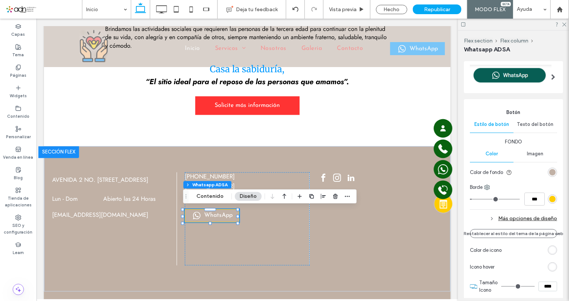
scroll to position [135, 0]
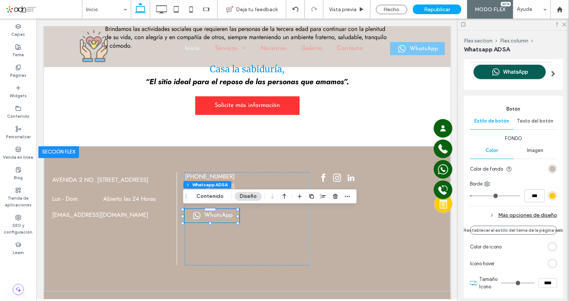
click at [550, 169] on div "rgb(193, 177, 165)" at bounding box center [553, 169] width 6 height 6
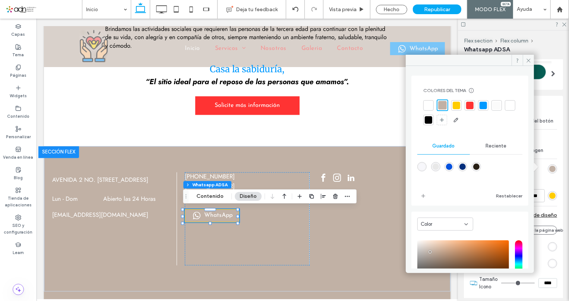
drag, startPoint x: 483, startPoint y: 103, endPoint x: 246, endPoint y: 161, distance: 243.9
click at [483, 103] on div at bounding box center [483, 105] width 7 height 7
click at [528, 60] on icon at bounding box center [529, 61] width 6 height 6
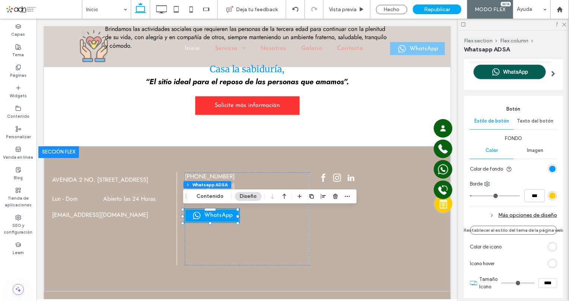
click at [520, 215] on div "Más opciones de diseño" at bounding box center [513, 215] width 87 height 10
click at [550, 227] on div "rgb(0, 153, 255)" at bounding box center [553, 230] width 6 height 6
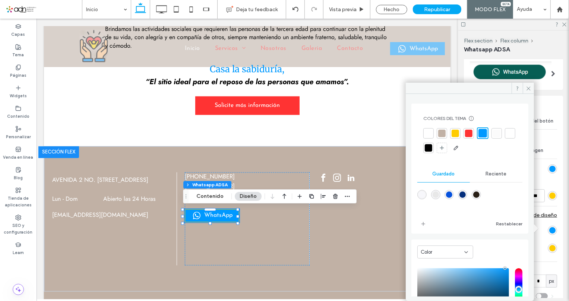
click at [469, 132] on div at bounding box center [468, 133] width 7 height 7
click at [527, 87] on icon at bounding box center [529, 89] width 6 height 6
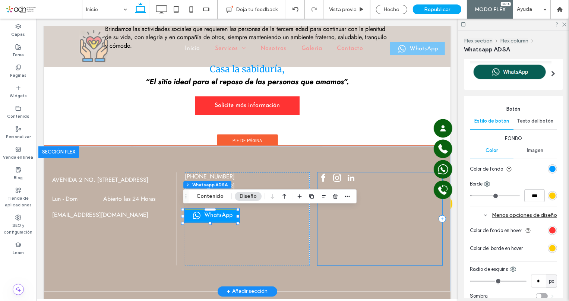
click at [348, 252] on div at bounding box center [379, 218] width 125 height 93
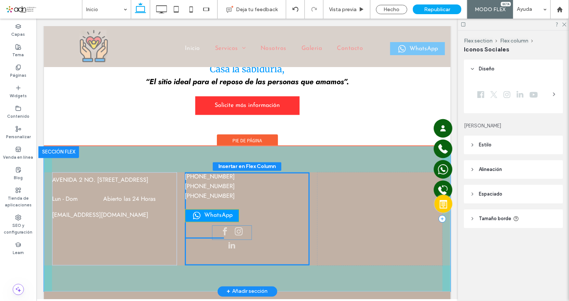
drag, startPoint x: 336, startPoint y: 175, endPoint x: 235, endPoint y: 229, distance: 115.6
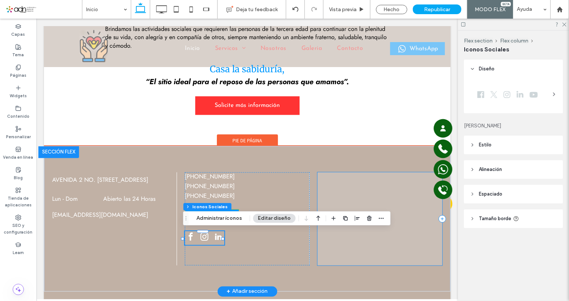
click at [343, 188] on span at bounding box center [379, 218] width 125 height 93
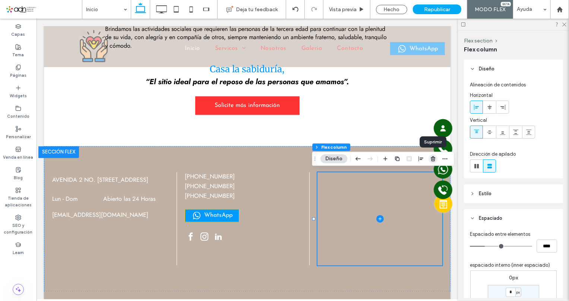
drag, startPoint x: 434, startPoint y: 157, endPoint x: 399, endPoint y: 139, distance: 39.5
click at [434, 157] on icon "button" at bounding box center [433, 159] width 6 height 6
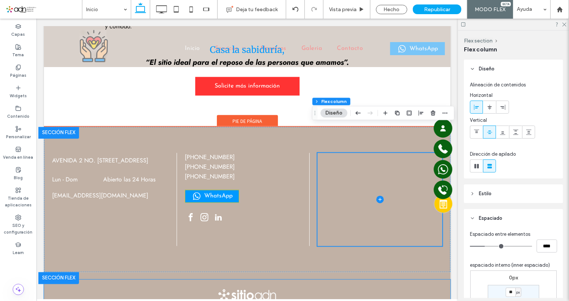
scroll to position [1008, 0]
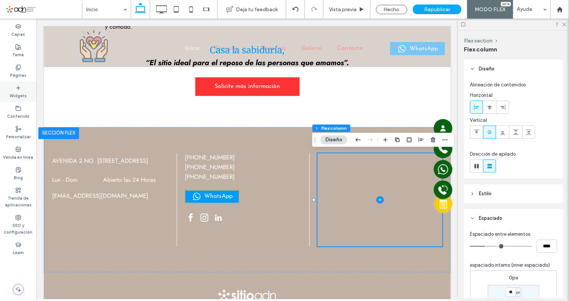
click at [22, 96] on label "Widgets" at bounding box center [18, 95] width 17 height 8
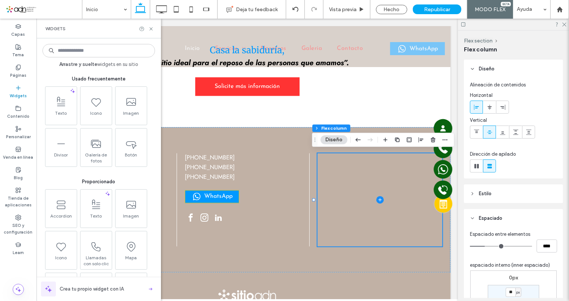
click at [97, 55] on input at bounding box center [99, 50] width 113 height 13
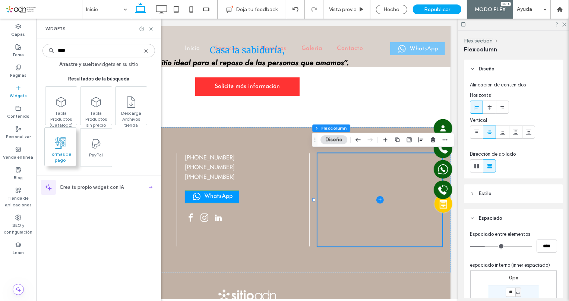
type input "****"
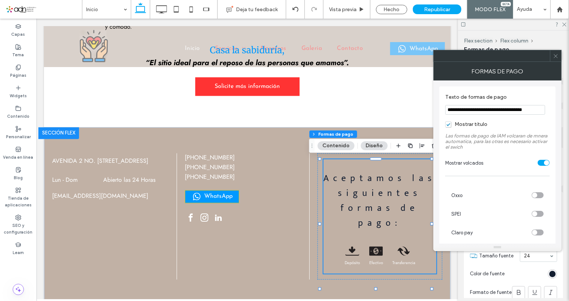
click at [556, 54] on icon at bounding box center [556, 56] width 6 height 6
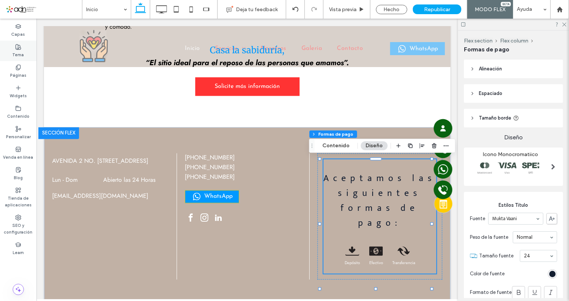
drag, startPoint x: 15, startPoint y: 51, endPoint x: 1, endPoint y: 165, distance: 115.4
click at [15, 51] on label "Tema" at bounding box center [19, 54] width 12 height 8
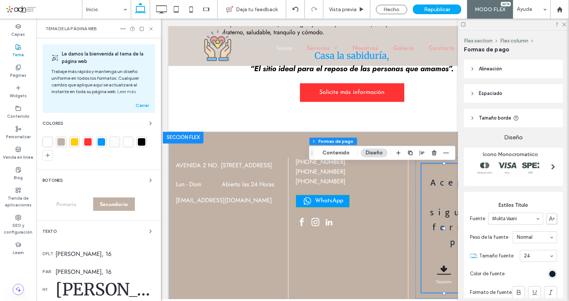
scroll to position [135, 0]
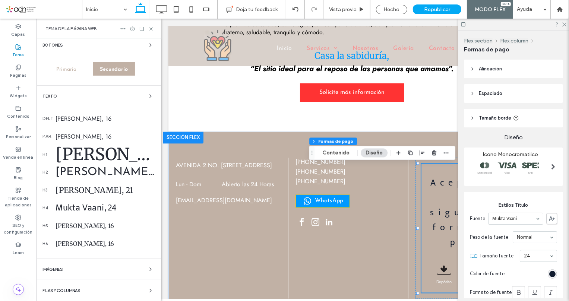
click at [120, 172] on div "Josefin Sans, 30" at bounding box center [106, 173] width 100 height 12
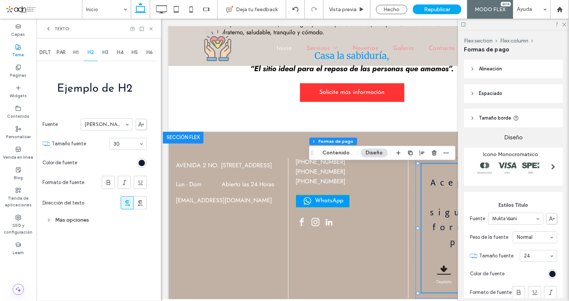
scroll to position [0, 0]
click at [75, 217] on div "Más opciones" at bounding box center [95, 220] width 104 height 10
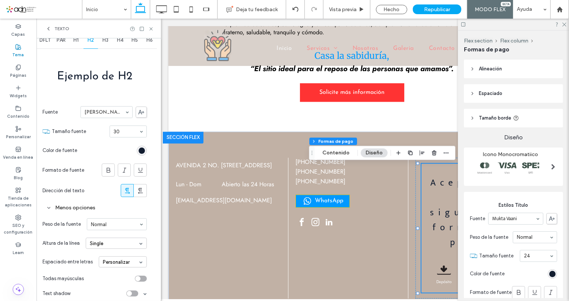
scroll to position [18, 0]
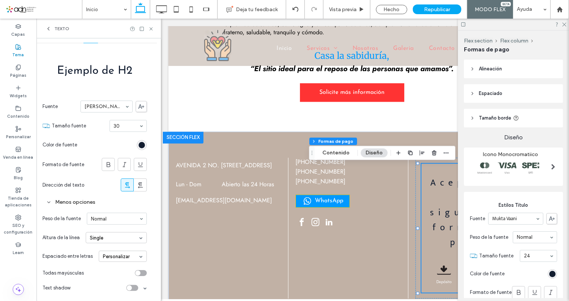
click at [137, 257] on div "Personalizar" at bounding box center [123, 256] width 48 height 11
click at [129, 269] on div "Auto" at bounding box center [122, 269] width 47 height 12
click at [48, 28] on icon at bounding box center [48, 29] width 6 height 6
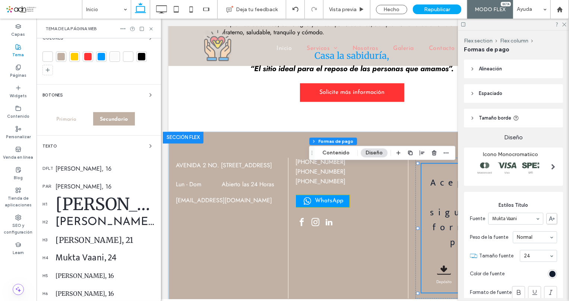
scroll to position [86, 0]
click at [90, 255] on div "Mukta Vaani, 24" at bounding box center [106, 257] width 100 height 15
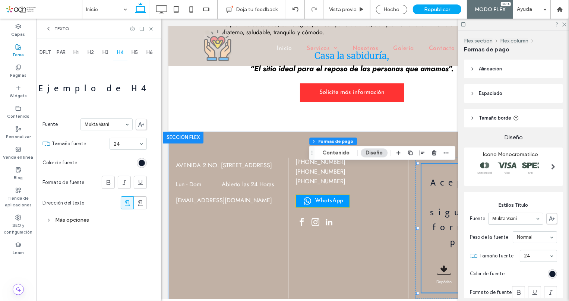
scroll to position [0, 0]
click at [75, 220] on div "Más opciones" at bounding box center [95, 220] width 104 height 10
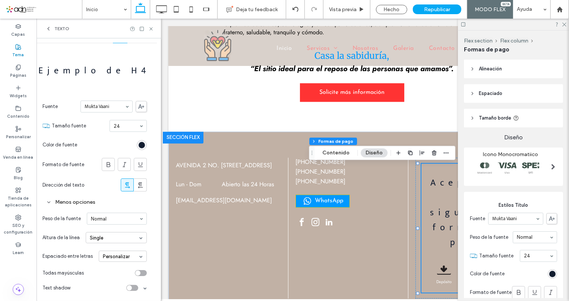
click at [123, 257] on div "Personalizar" at bounding box center [123, 256] width 48 height 11
click at [135, 265] on div "Auto" at bounding box center [122, 269] width 47 height 12
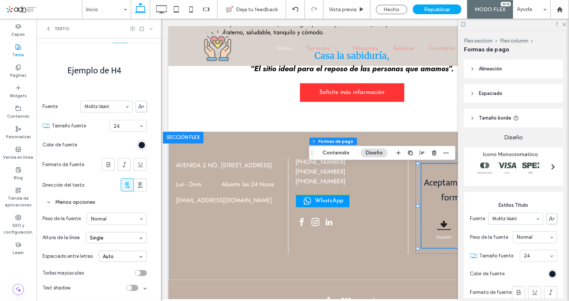
drag, startPoint x: 151, startPoint y: 26, endPoint x: 35, endPoint y: 15, distance: 116.2
click at [151, 26] on icon at bounding box center [151, 29] width 6 height 6
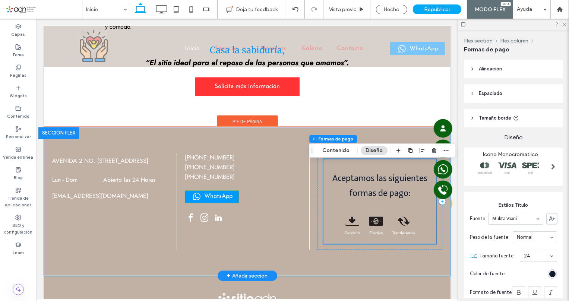
scroll to position [1003, 0]
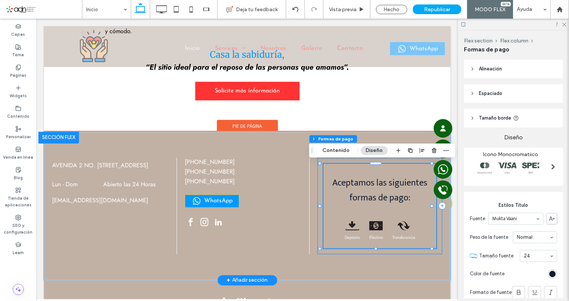
click at [317, 252] on div "Aceptamos las siguientes formas de pago: .cls-1{;} AMEX AMEX .cls-1{;} Cheque_2…" at bounding box center [379, 206] width 125 height 97
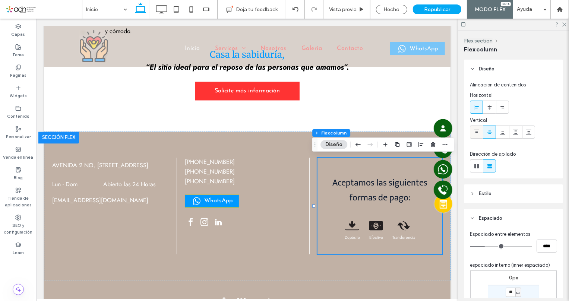
click at [481, 129] on div at bounding box center [477, 132] width 12 height 12
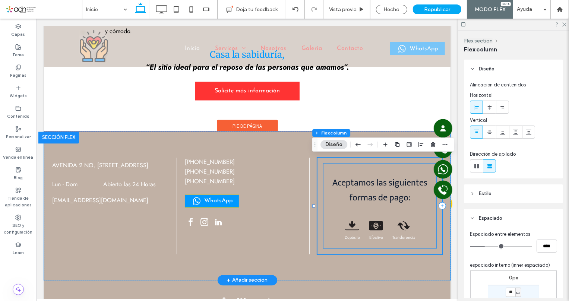
click at [377, 189] on h4 "Aceptamos las siguientes formas de pago:" at bounding box center [379, 191] width 113 height 30
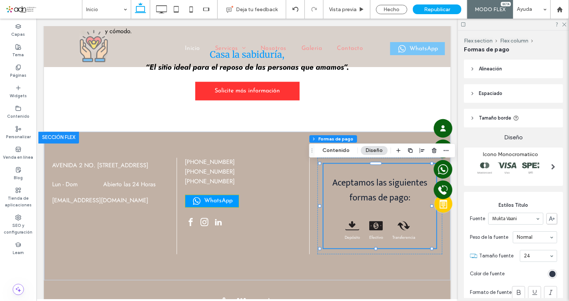
click at [550, 272] on div "rgb(18, 29, 48)" at bounding box center [553, 274] width 6 height 6
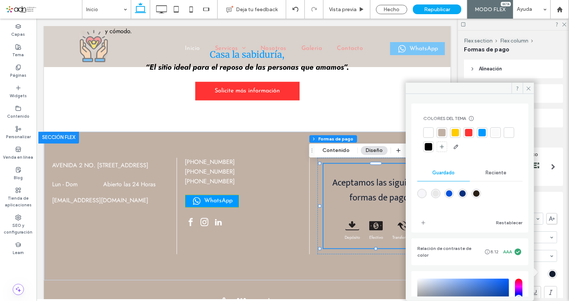
click at [506, 136] on div at bounding box center [509, 132] width 7 height 7
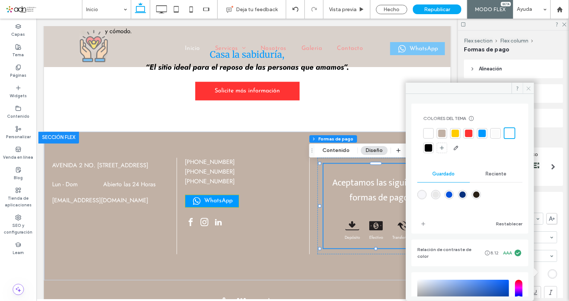
click at [531, 86] on icon at bounding box center [529, 89] width 6 height 6
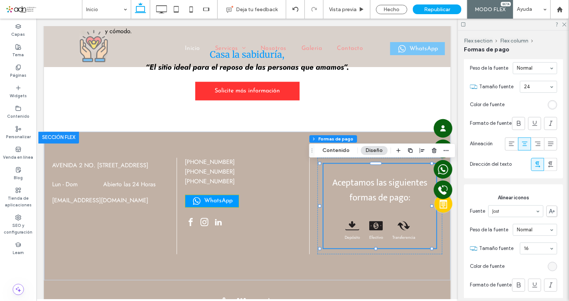
scroll to position [339, 0]
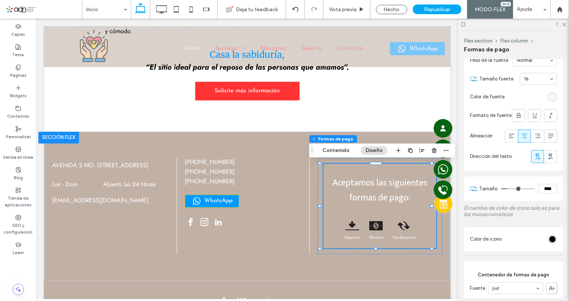
click at [548, 238] on div "rgb(0, 0, 0)" at bounding box center [552, 239] width 9 height 9
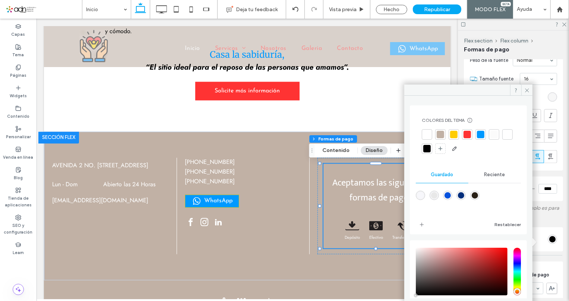
click at [504, 138] on div at bounding box center [507, 134] width 7 height 7
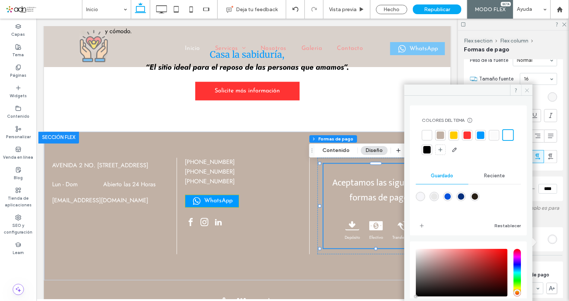
click at [528, 91] on icon at bounding box center [528, 91] width 6 height 6
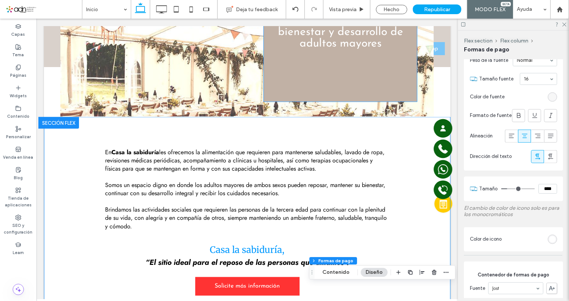
scroll to position [672, 0]
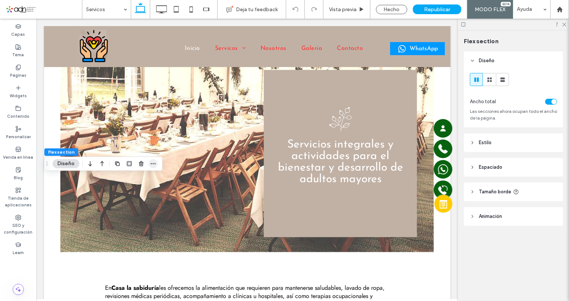
click at [155, 165] on icon "button" at bounding box center [153, 164] width 6 height 6
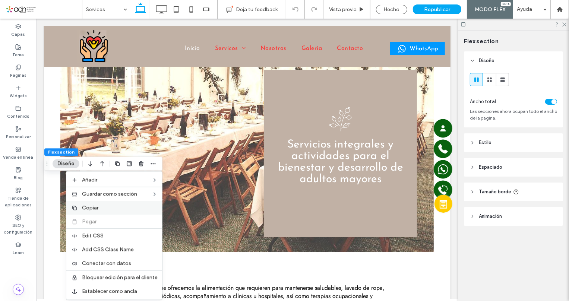
click at [115, 207] on label "Copiar" at bounding box center [120, 208] width 76 height 6
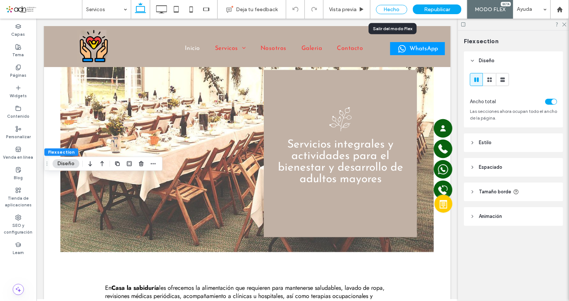
click at [393, 8] on div "Hecho" at bounding box center [391, 9] width 31 height 9
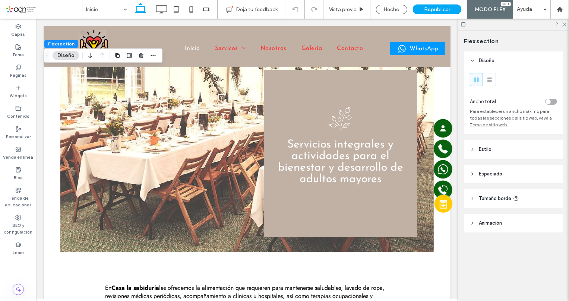
click at [501, 198] on span "Tamaño borde" at bounding box center [495, 198] width 32 height 7
click at [487, 150] on span "Estilo" at bounding box center [485, 149] width 13 height 7
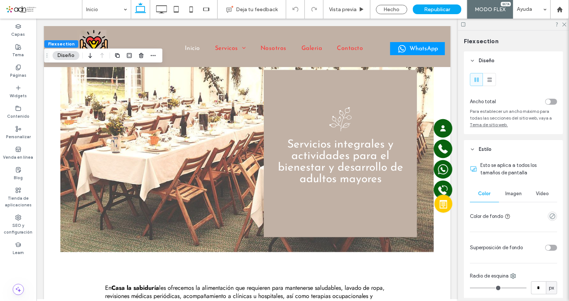
click at [516, 197] on span "Imagen" at bounding box center [514, 194] width 16 height 6
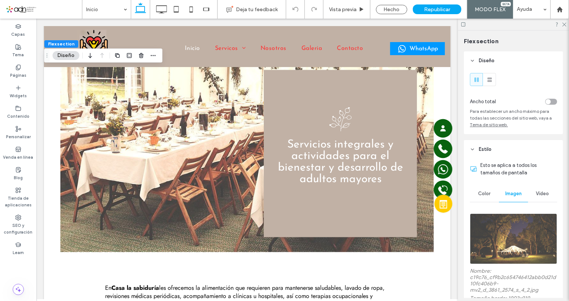
scroll to position [34, 0]
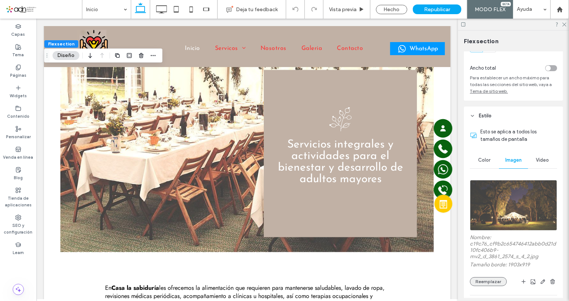
click at [489, 286] on button "Reemplazar" at bounding box center [488, 281] width 37 height 9
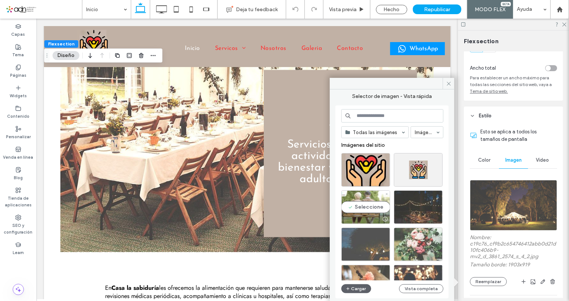
click at [369, 197] on div "Seleccione" at bounding box center [366, 208] width 49 height 34
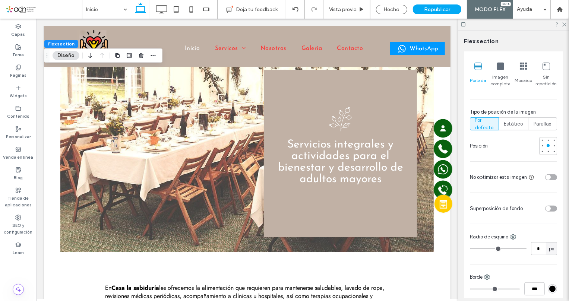
scroll to position [271, 0]
click at [548, 207] on div "toggle" at bounding box center [552, 210] width 12 height 6
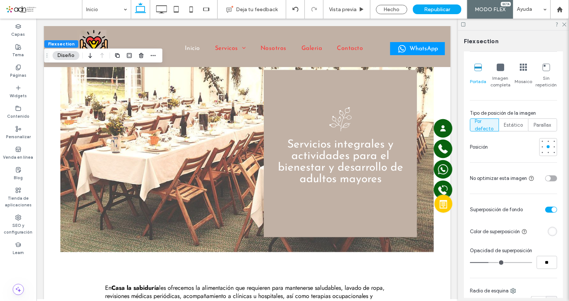
click at [550, 229] on div "rgba(255, 255, 255, 1)" at bounding box center [553, 232] width 6 height 6
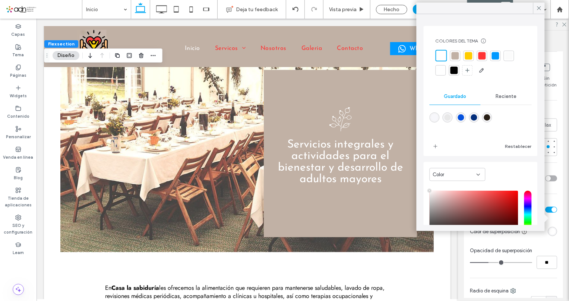
click at [454, 71] on div at bounding box center [454, 70] width 7 height 7
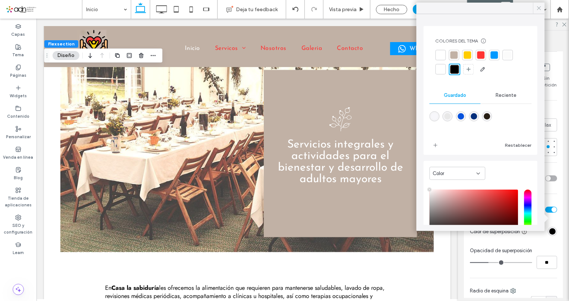
click at [541, 7] on use at bounding box center [539, 8] width 4 height 4
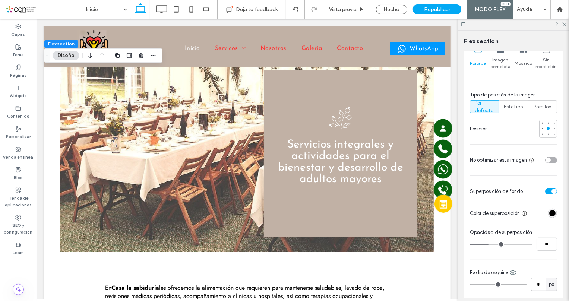
scroll to position [305, 0]
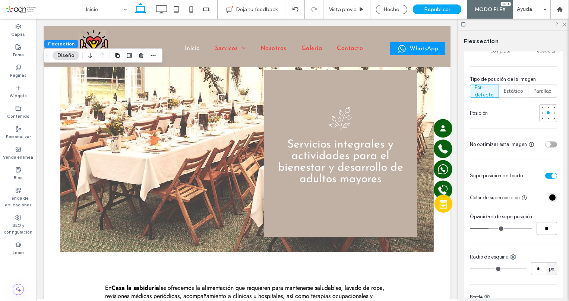
click at [537, 222] on input "**" at bounding box center [547, 228] width 21 height 13
type input "**"
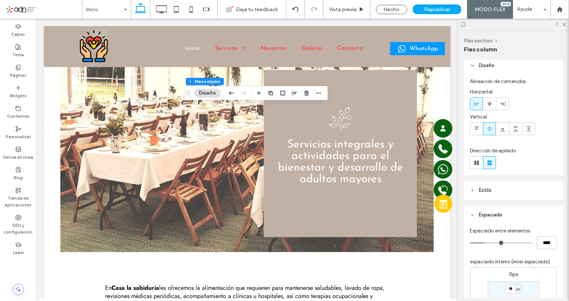
scroll to position [0, 0]
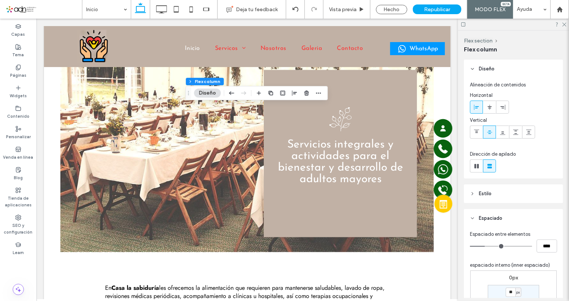
click at [486, 193] on span "Estilo" at bounding box center [485, 193] width 13 height 7
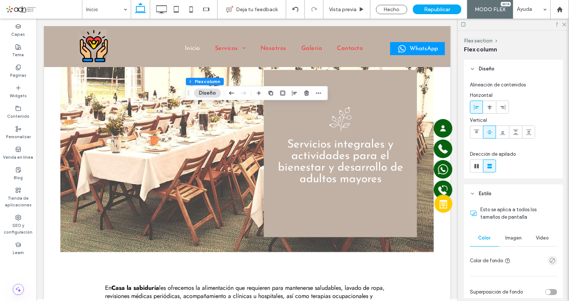
click at [513, 242] on div "Imagen" at bounding box center [513, 238] width 29 height 16
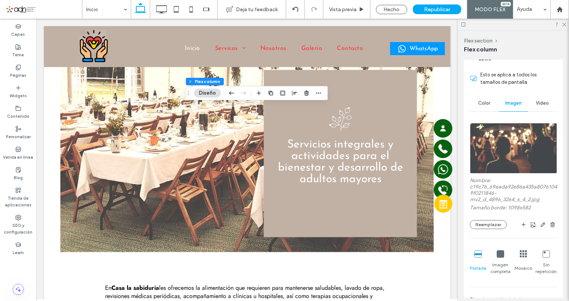
scroll to position [135, 0]
click at [496, 225] on button "Reemplazar" at bounding box center [488, 224] width 37 height 9
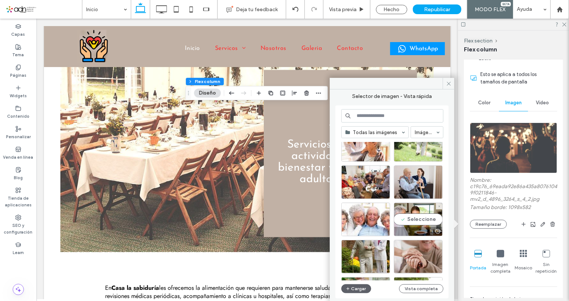
scroll to position [768, 0]
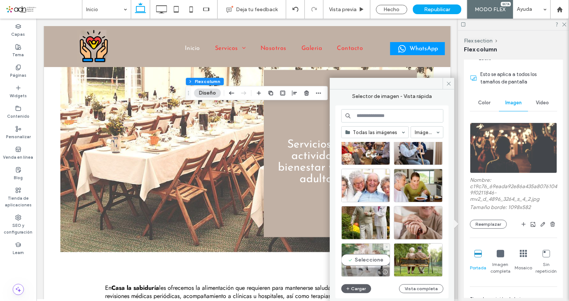
click at [365, 252] on div "Seleccione" at bounding box center [366, 261] width 49 height 34
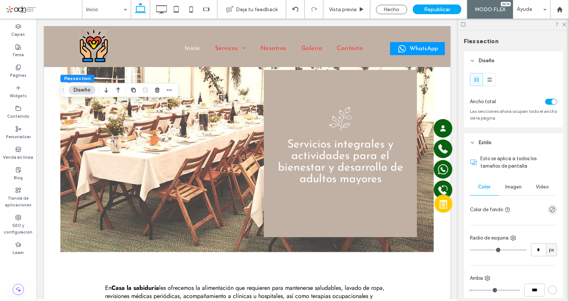
click at [513, 190] on span "Imagen" at bounding box center [514, 187] width 16 height 6
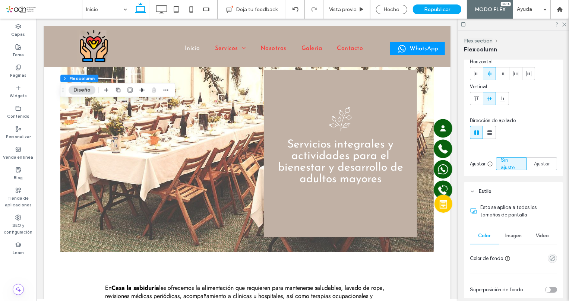
click at [512, 235] on span "Imagen" at bounding box center [514, 236] width 16 height 6
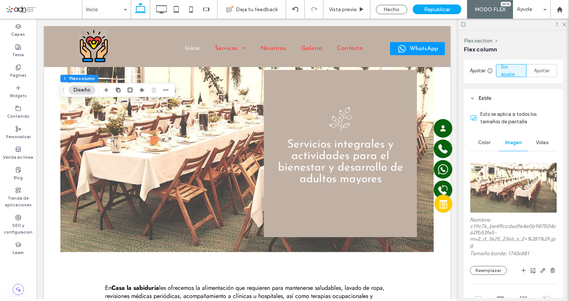
scroll to position [135, 0]
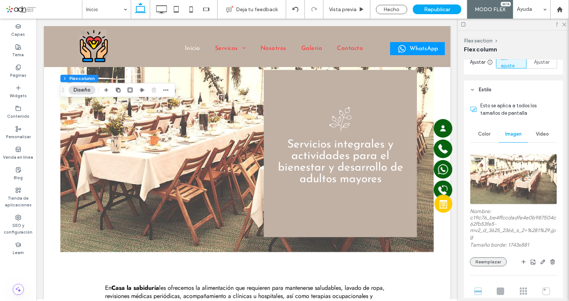
click at [491, 261] on button "Reemplazar" at bounding box center [488, 262] width 37 height 9
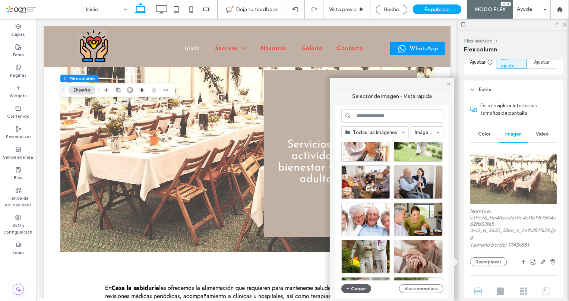
scroll to position [768, 0]
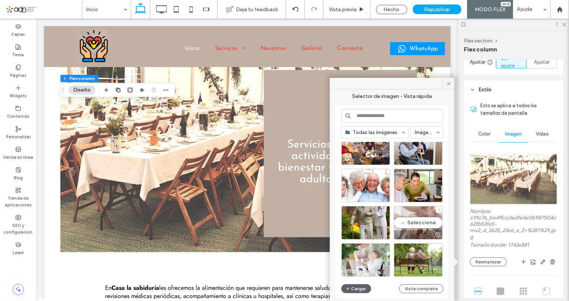
click at [412, 219] on div "Seleccione" at bounding box center [418, 223] width 49 height 34
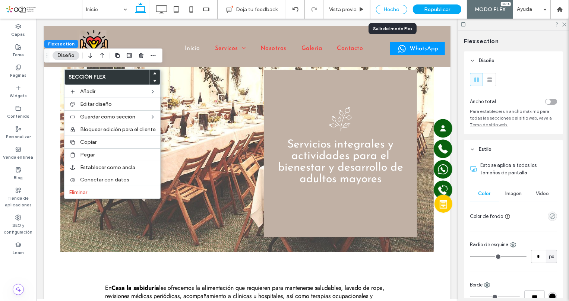
click at [384, 8] on div "Hecho" at bounding box center [391, 9] width 31 height 9
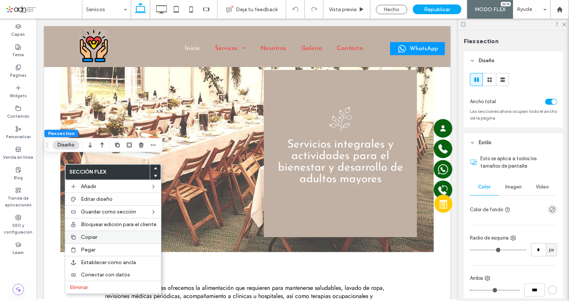
click at [100, 238] on label "Copiar" at bounding box center [119, 237] width 76 height 6
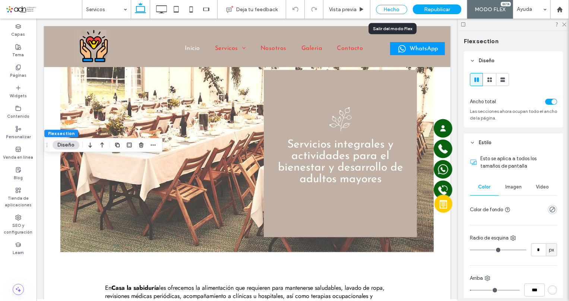
click at [395, 10] on div "Hecho" at bounding box center [391, 9] width 31 height 9
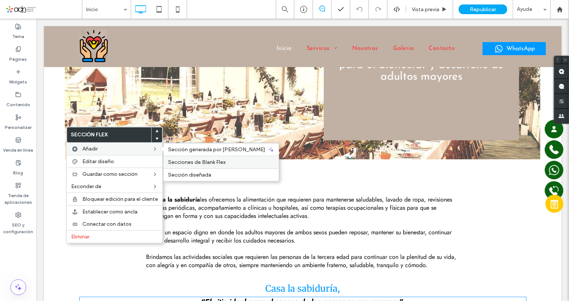
click at [200, 162] on span "Secciones de Blank Flex" at bounding box center [196, 162] width 57 height 6
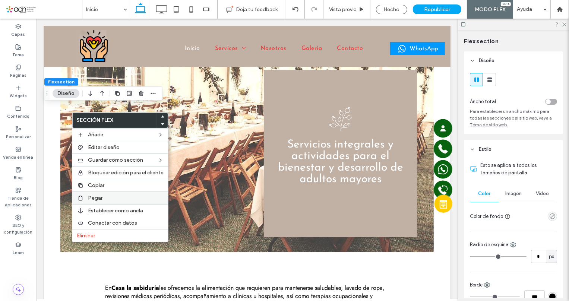
click at [101, 201] on span "Pegar" at bounding box center [95, 198] width 15 height 6
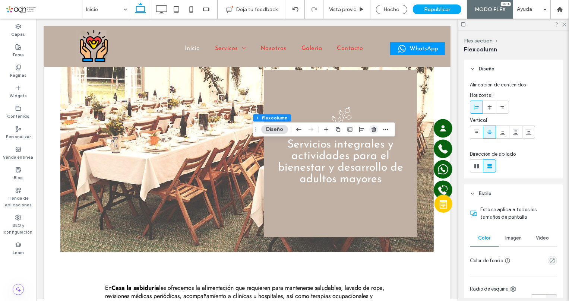
click at [374, 131] on use "button" at bounding box center [374, 129] width 4 height 5
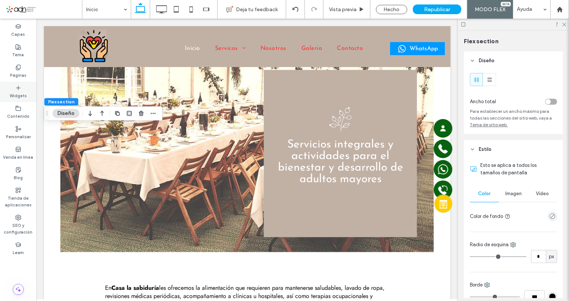
click at [16, 89] on icon at bounding box center [18, 88] width 6 height 6
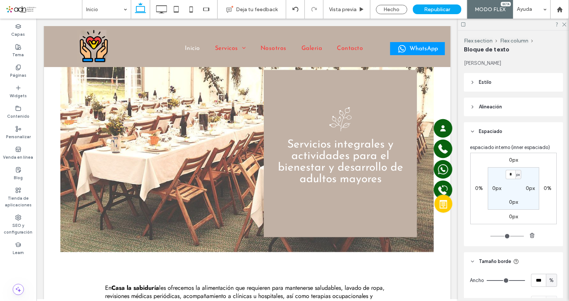
type input "****"
type input "**"
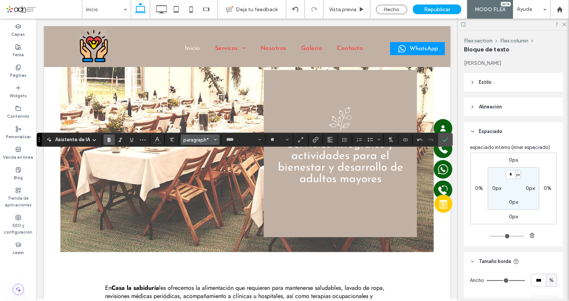
click at [188, 135] on button "paragraph*" at bounding box center [200, 140] width 39 height 10
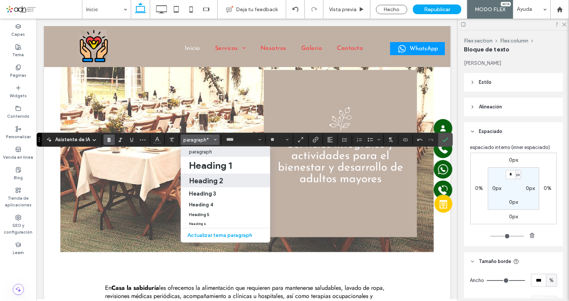
click at [205, 181] on h2 "Heading 2" at bounding box center [206, 180] width 34 height 9
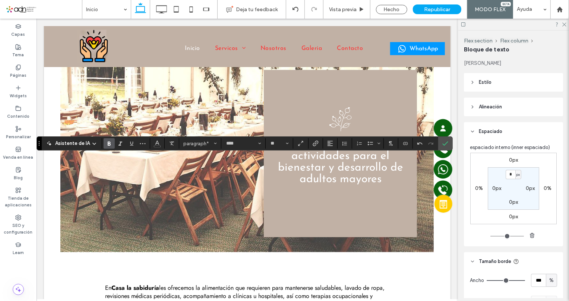
type input "**********"
type input "**"
click at [330, 143] on use "Alineación" at bounding box center [330, 143] width 5 height 5
click at [335, 168] on icon "ui.textEditor.alignment.center" at bounding box center [336, 167] width 6 height 6
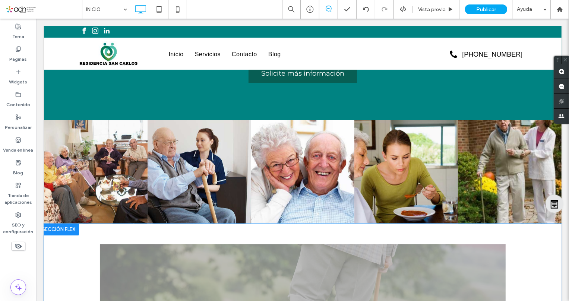
scroll to position [1017, 0]
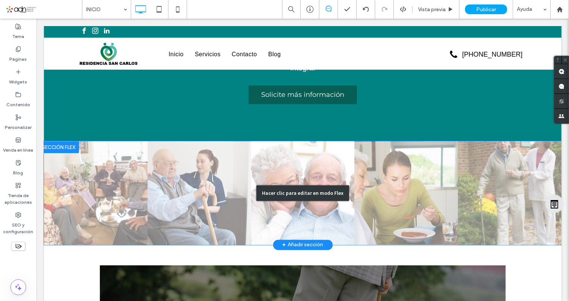
click at [167, 153] on div "Hacer clic para editar en modo Flex" at bounding box center [303, 193] width 518 height 104
click at [167, 153] on link at bounding box center [199, 193] width 104 height 104
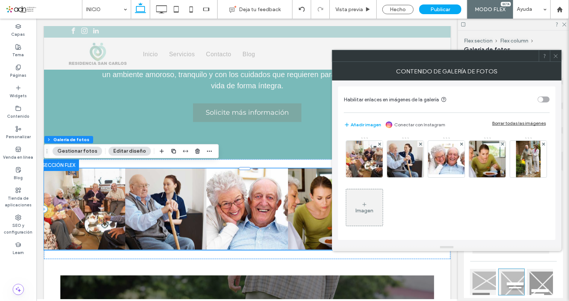
click at [555, 57] on icon at bounding box center [556, 56] width 6 height 6
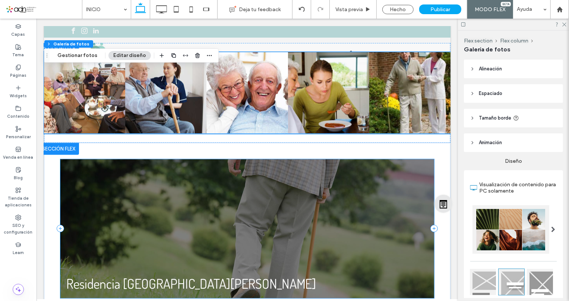
scroll to position [1152, 0]
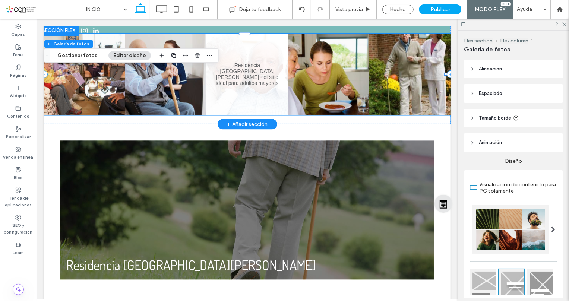
click at [257, 68] on link at bounding box center [247, 74] width 86 height 86
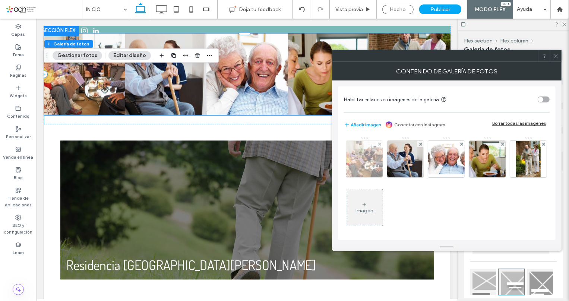
click at [362, 157] on img at bounding box center [364, 159] width 55 height 37
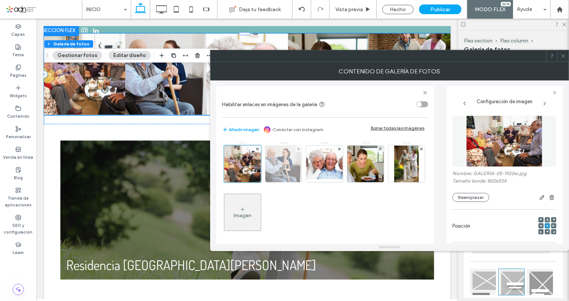
click at [280, 157] on img at bounding box center [283, 164] width 55 height 37
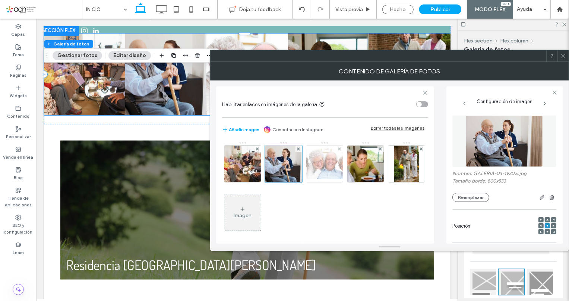
click at [330, 160] on img at bounding box center [325, 164] width 60 height 31
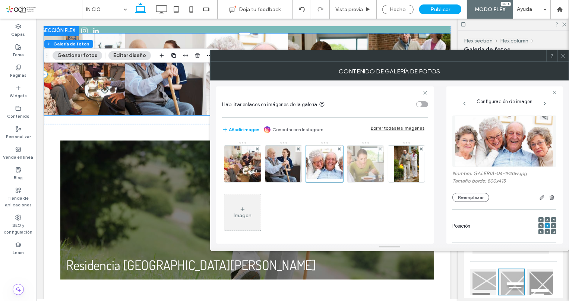
click at [365, 166] on img at bounding box center [365, 164] width 55 height 37
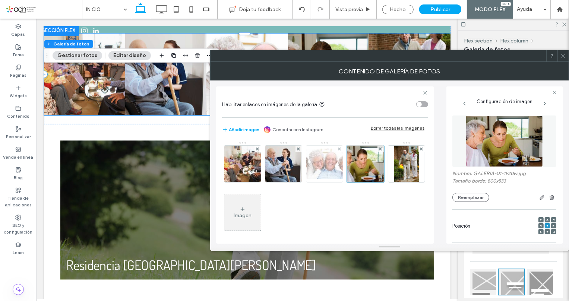
click at [323, 166] on img at bounding box center [325, 164] width 60 height 31
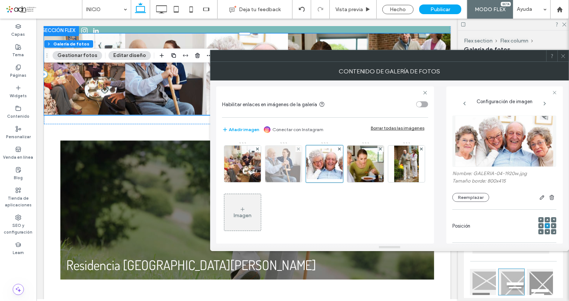
click at [286, 166] on img at bounding box center [283, 164] width 55 height 37
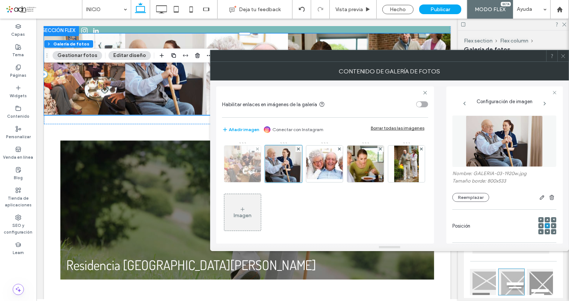
click at [243, 166] on img at bounding box center [242, 164] width 55 height 37
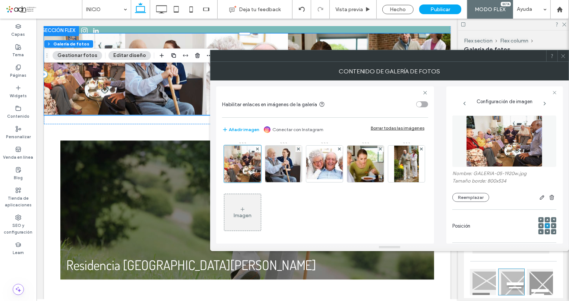
click at [565, 56] on icon at bounding box center [564, 56] width 6 height 6
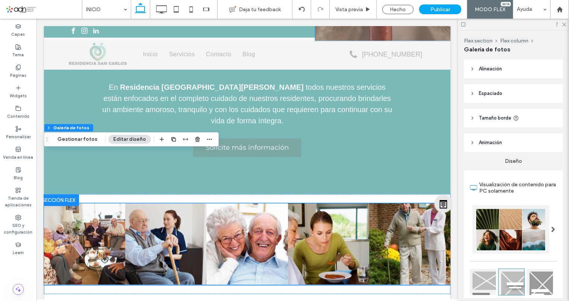
scroll to position [1051, 0]
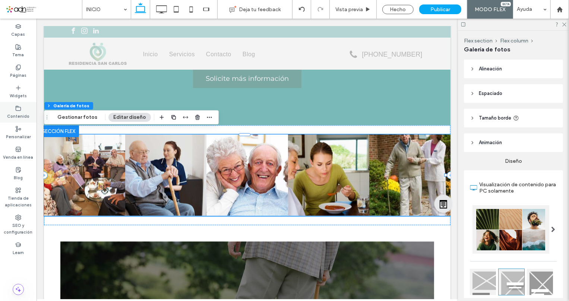
click at [21, 115] on label "Contenido" at bounding box center [18, 116] width 22 height 8
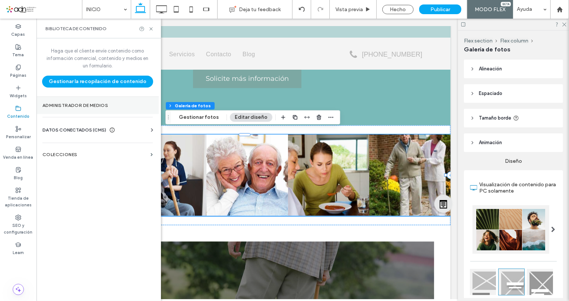
click at [83, 104] on label "Administrador de medios" at bounding box center [98, 105] width 110 height 5
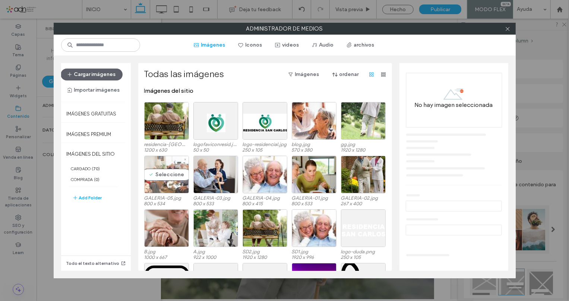
click at [161, 177] on div "Seleccione" at bounding box center [166, 175] width 45 height 38
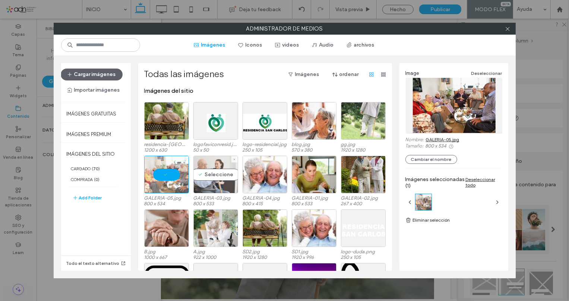
drag, startPoint x: 212, startPoint y: 169, endPoint x: 219, endPoint y: 170, distance: 7.5
click at [212, 169] on div "Seleccione" at bounding box center [216, 175] width 45 height 38
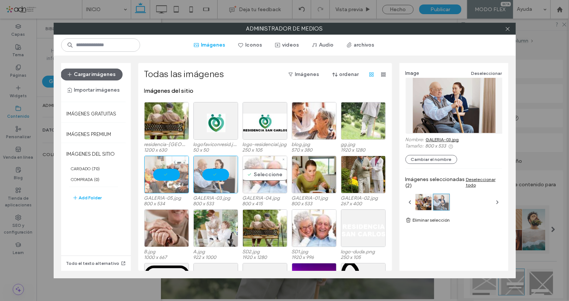
click at [272, 171] on div "Seleccione" at bounding box center [265, 175] width 45 height 38
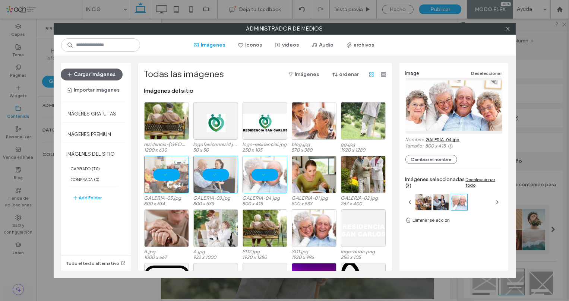
click at [436, 138] on link "GALERIA-04.jpg" at bounding box center [443, 140] width 34 height 6
click at [156, 173] on div at bounding box center [166, 175] width 45 height 38
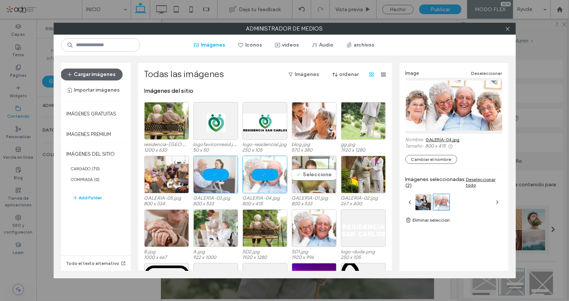
click at [309, 175] on div "Seleccione" at bounding box center [314, 175] width 45 height 38
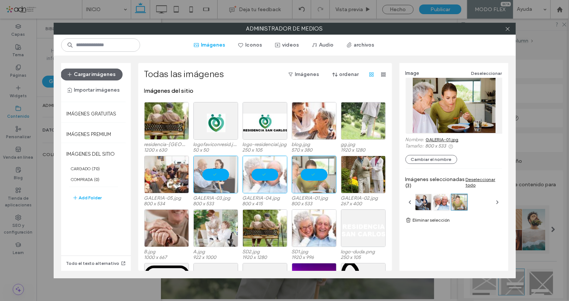
click at [433, 138] on link "GALERIA-01.jpg" at bounding box center [442, 140] width 33 height 6
click at [420, 202] on div at bounding box center [424, 202] width 16 height 16
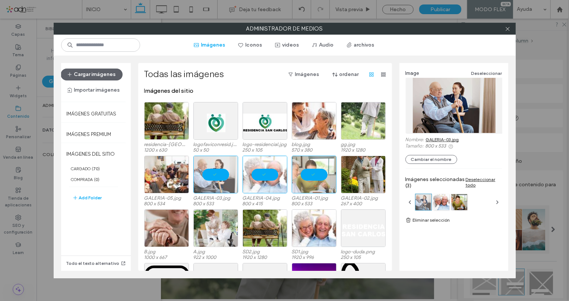
click at [439, 138] on link "GALERIA-03.jpg" at bounding box center [442, 140] width 33 height 6
click at [443, 204] on div at bounding box center [442, 202] width 16 height 16
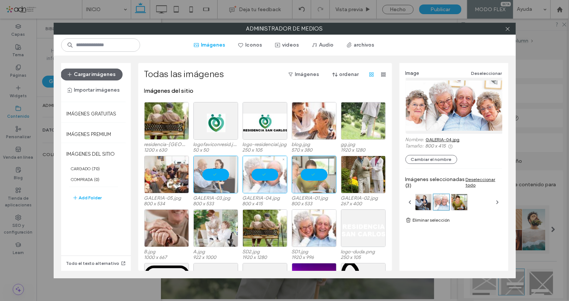
click at [264, 176] on div at bounding box center [265, 175] width 45 height 38
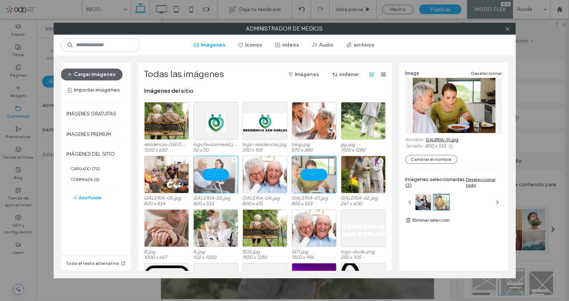
click at [204, 172] on div at bounding box center [216, 175] width 45 height 38
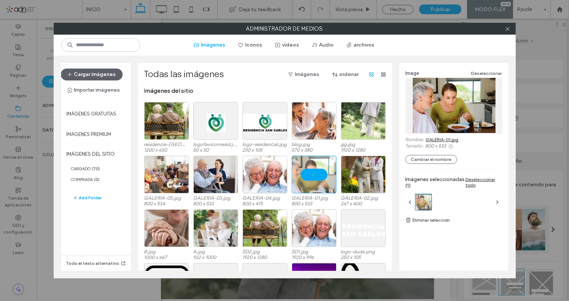
click at [310, 171] on div at bounding box center [314, 175] width 45 height 38
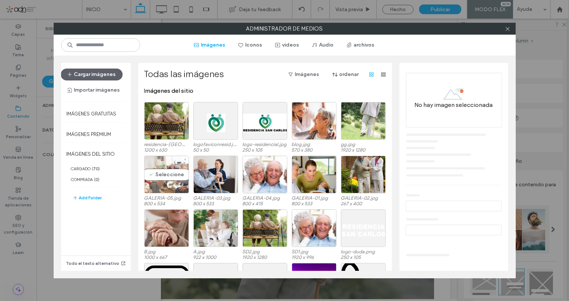
click at [164, 174] on div "Seleccione" at bounding box center [166, 175] width 45 height 38
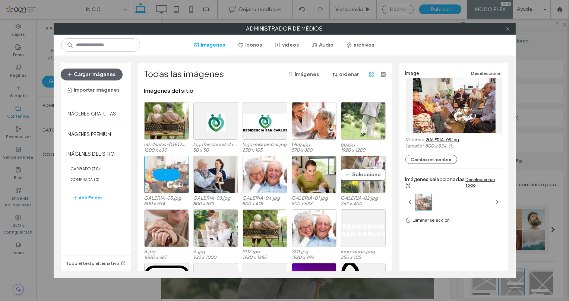
click at [371, 175] on div "Seleccione" at bounding box center [363, 175] width 45 height 38
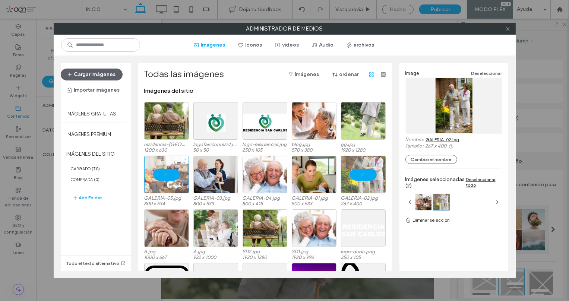
click at [162, 171] on div at bounding box center [166, 175] width 45 height 38
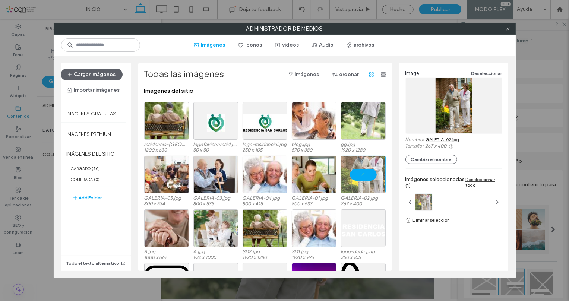
click at [440, 139] on link "GALERIA-02.jpg" at bounding box center [443, 140] width 34 height 6
click at [508, 28] on icon at bounding box center [508, 29] width 6 height 6
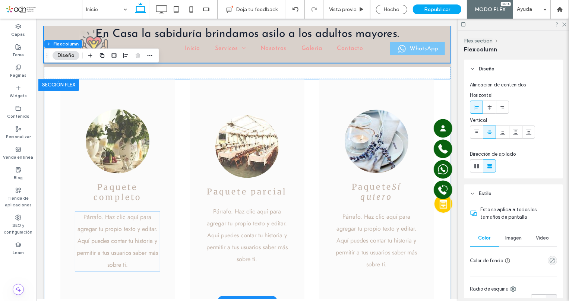
scroll to position [1146, 0]
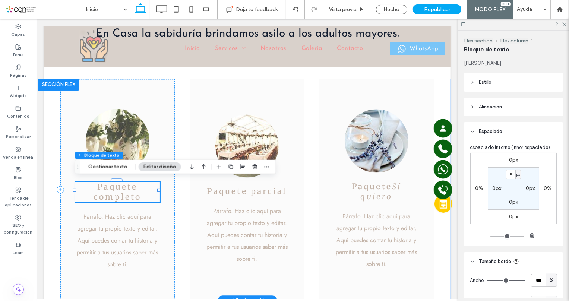
click at [131, 184] on span "​Paquete completo" at bounding box center [117, 192] width 48 height 20
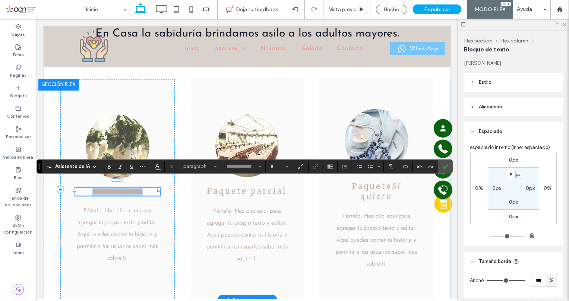
type input "**********"
type input "**"
click at [443, 167] on icon "Confirmar" at bounding box center [446, 167] width 6 height 6
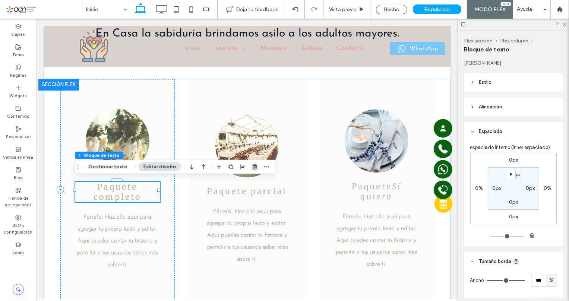
click at [255, 167] on icon "button" at bounding box center [255, 167] width 6 height 6
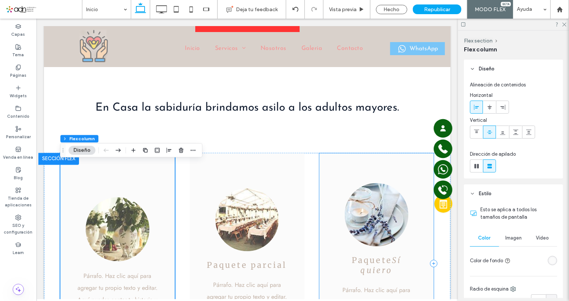
scroll to position [1011, 0]
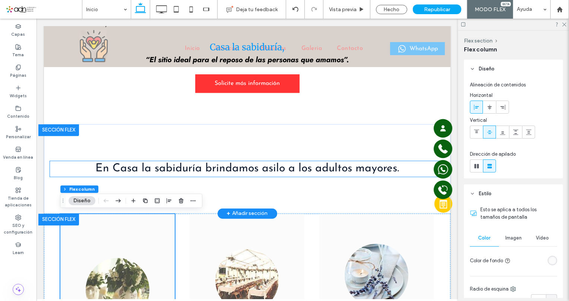
click at [311, 169] on span "En Casa la sabiduría brindamos asilo a los adultos mayores." at bounding box center [247, 169] width 304 height 12
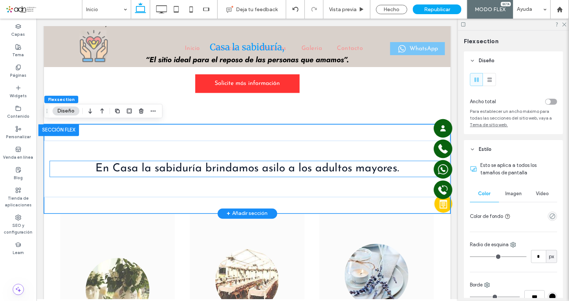
click at [311, 169] on span "En Casa la sabiduría brindamos asilo a los adultos mayores." at bounding box center [247, 169] width 304 height 12
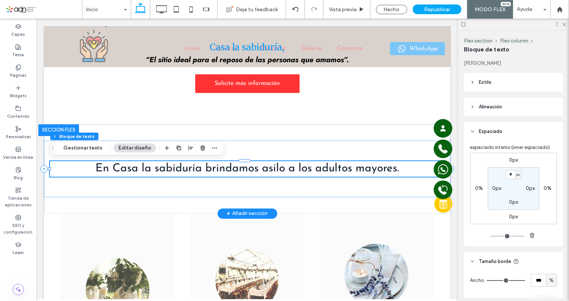
click at [311, 169] on span "En Casa la sabiduría brindamos asilo a los adultos mayores." at bounding box center [247, 169] width 304 height 12
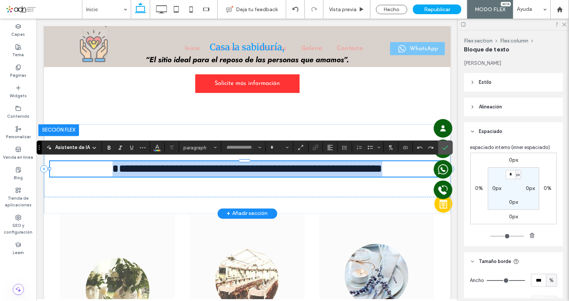
type input "**********"
type input "**"
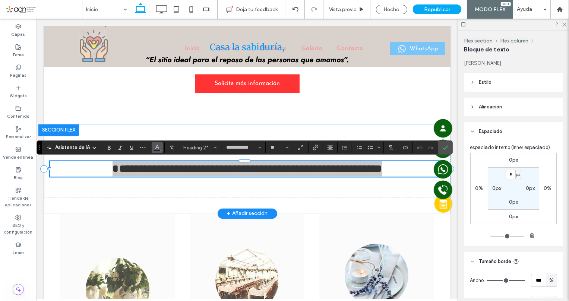
click at [157, 148] on icon "Color" at bounding box center [157, 147] width 6 height 6
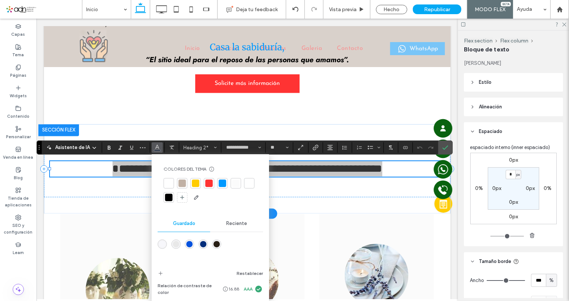
click at [186, 184] on div at bounding box center [182, 183] width 10 height 10
click at [449, 145] on label "Confirmar" at bounding box center [445, 147] width 11 height 13
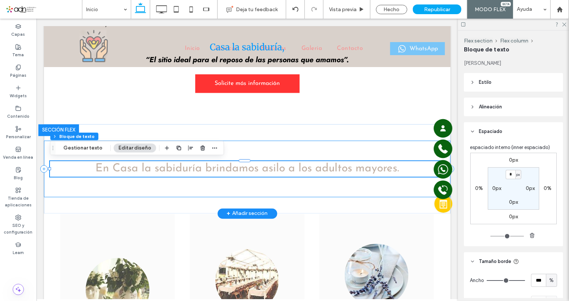
click at [371, 179] on div "En Casa la sabiduría brindamos asilo a los adultos mayores." at bounding box center [247, 169] width 407 height 57
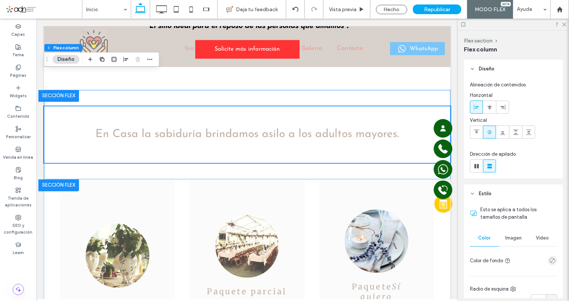
scroll to position [1078, 0]
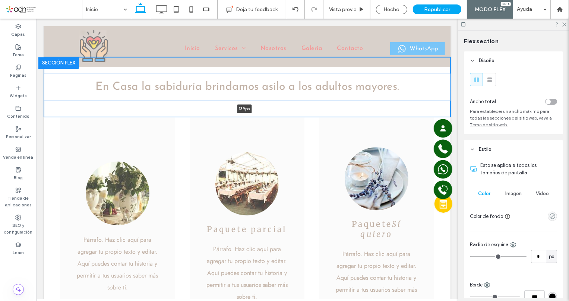
drag, startPoint x: 311, startPoint y: 144, endPoint x: 311, endPoint y: 106, distance: 38.0
click at [311, 106] on div "Sección Hacer clic para editar en modo Flex En Casa la sabiduría brindamos asil…" at bounding box center [247, 87] width 407 height 60
type input "***"
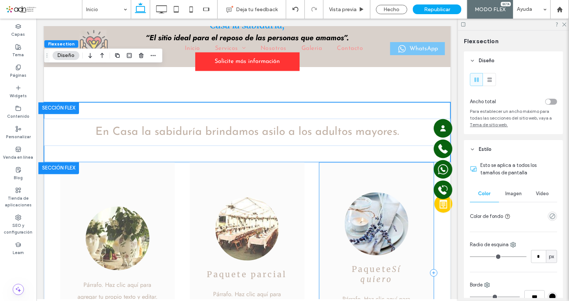
scroll to position [1112, 0]
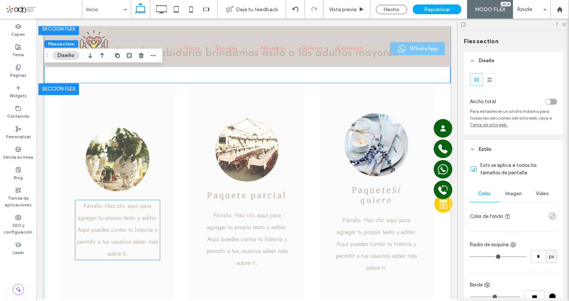
click at [99, 227] on span "Párrafo. Haz clic aquí para agregar tu propio texto y editar. Aquí puedes conta…" at bounding box center [116, 229] width 81 height 56
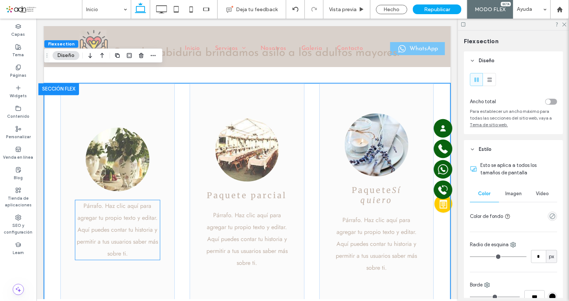
scroll to position [1113, 0]
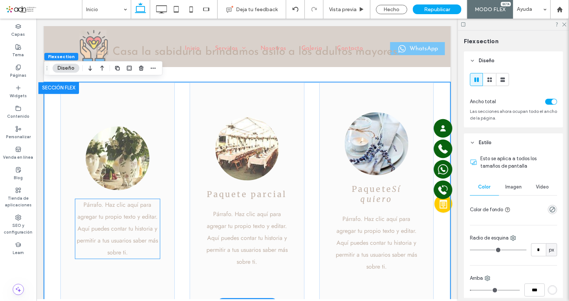
click at [101, 226] on span "Párrafo. Haz clic aquí para agregar tu propio texto y editar. Aquí puedes conta…" at bounding box center [116, 228] width 81 height 56
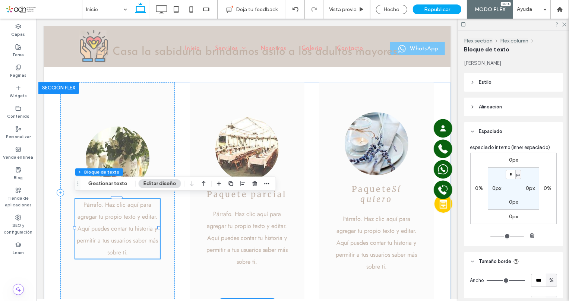
click at [101, 226] on span "Párrafo. Haz clic aquí para agregar tu propio texto y editar. Aquí puedes conta…" at bounding box center [116, 228] width 81 height 56
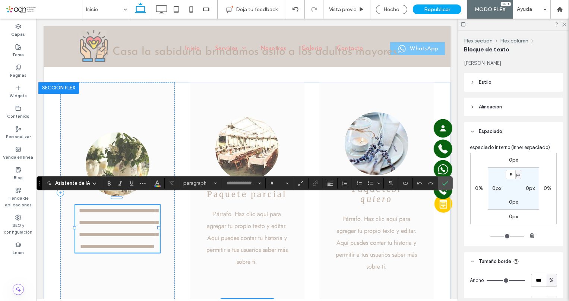
type input "****"
type input "**"
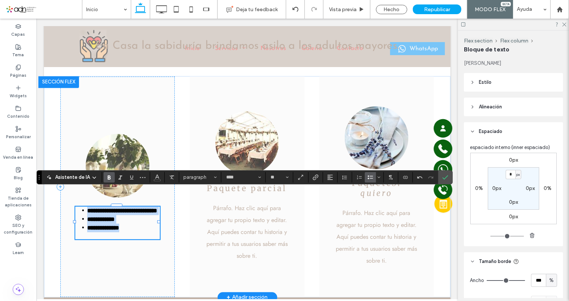
scroll to position [0, 0]
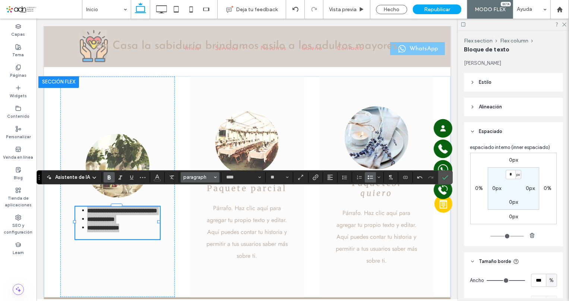
click at [193, 179] on span "paragraph" at bounding box center [197, 178] width 29 height 6
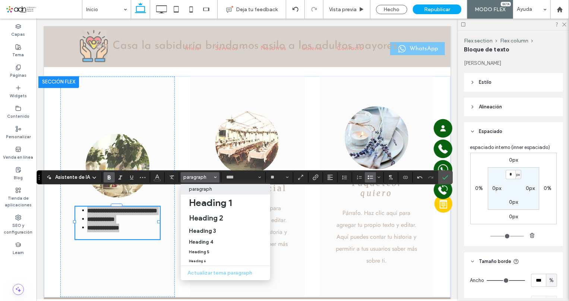
drag, startPoint x: 200, startPoint y: 190, endPoint x: 162, endPoint y: 170, distance: 42.7
click at [200, 190] on p "paragraph" at bounding box center [200, 189] width 23 height 6
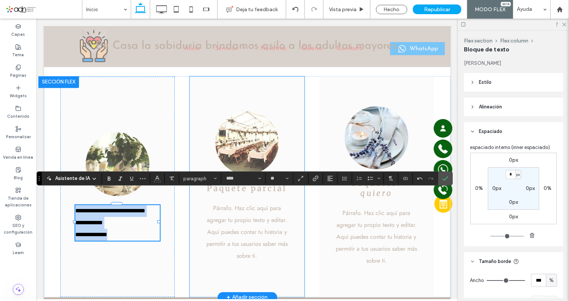
scroll to position [1118, 0]
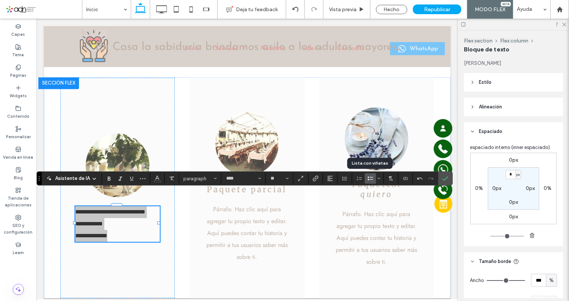
click at [371, 181] on icon "Lista con viñetas" at bounding box center [371, 179] width 6 height 6
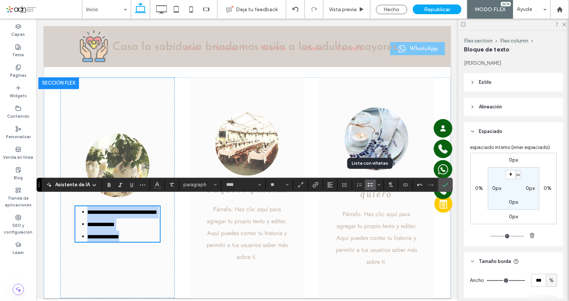
scroll to position [1112, 0]
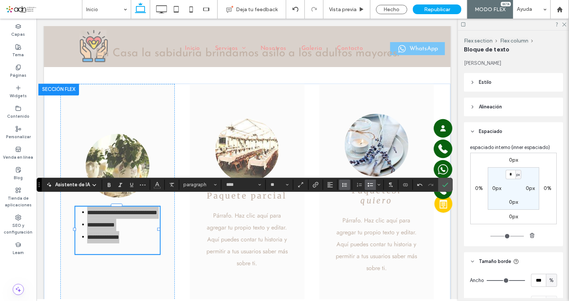
click at [343, 188] on span "Altura de la línea" at bounding box center [345, 185] width 6 height 10
click at [348, 207] on div "Una" at bounding box center [361, 207] width 27 height 6
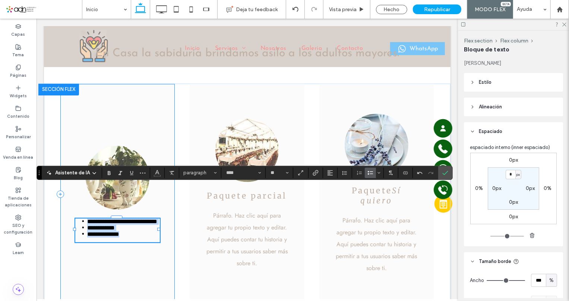
scroll to position [1124, 0]
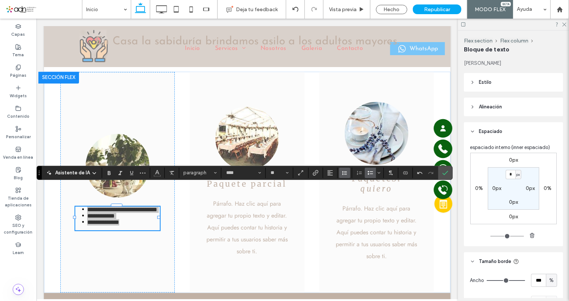
click at [346, 175] on icon "Altura de la línea" at bounding box center [345, 173] width 6 height 6
click at [353, 206] on div "1.5" at bounding box center [361, 206] width 27 height 6
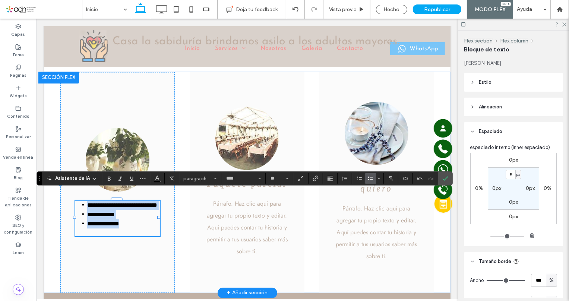
scroll to position [1118, 0]
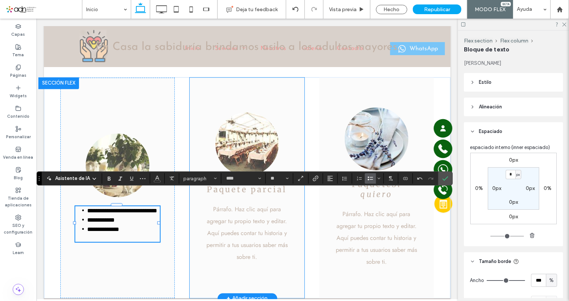
click at [194, 210] on div "​Paquete parcial Párrafo. Haz clic aquí para agregar tu propio texto y editar. …" at bounding box center [246, 187] width 115 height 221
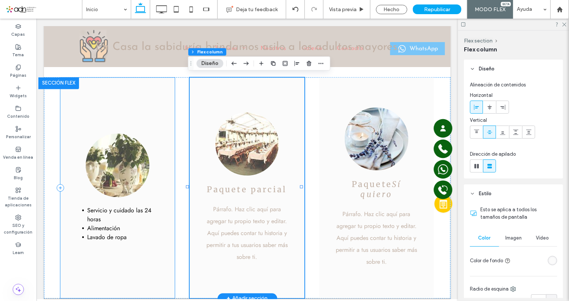
click at [166, 126] on div "Servicio y cuidado las 24 horas Alimentación Lavado de ropa" at bounding box center [117, 187] width 115 height 221
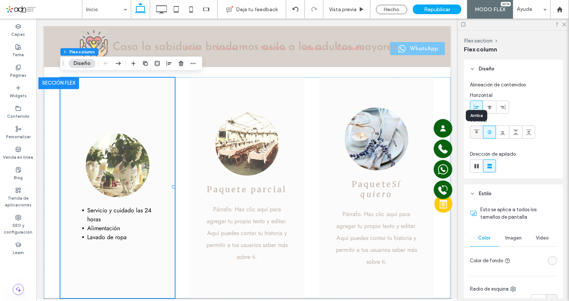
click at [476, 134] on icon at bounding box center [477, 132] width 6 height 6
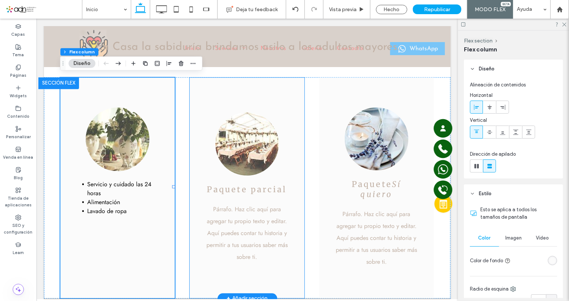
click at [289, 138] on div "​Paquete parcial Párrafo. Haz clic aquí para agregar tu propio texto y editar. …" at bounding box center [246, 187] width 115 height 221
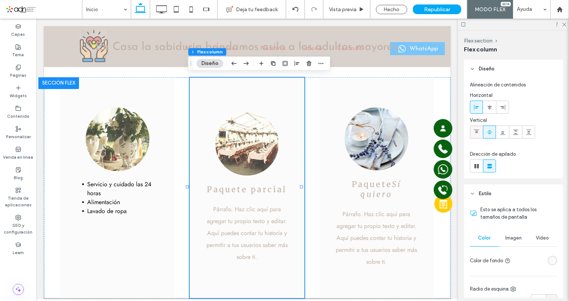
click at [475, 130] on use at bounding box center [476, 131] width 5 height 3
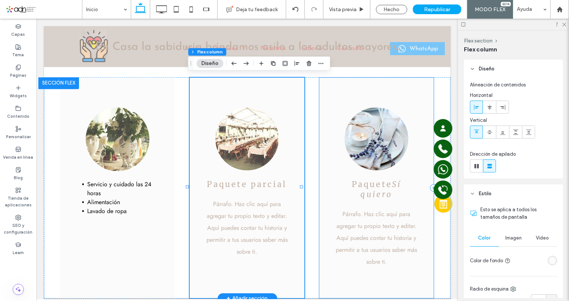
click at [342, 88] on div "​Paquete Sí quiero Párrafo. Haz clic aquí para agregar tu propio texto y editar…" at bounding box center [376, 187] width 115 height 221
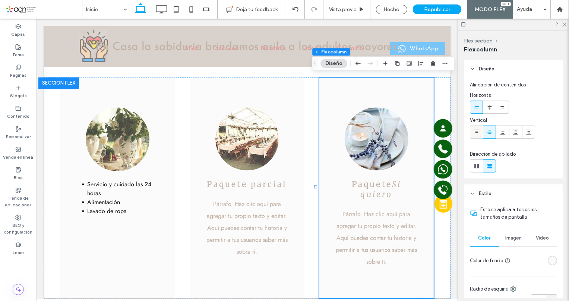
click at [476, 133] on icon at bounding box center [477, 132] width 6 height 6
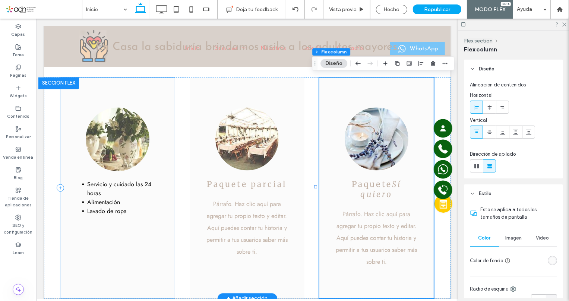
click at [159, 134] on div "Servicio y cuidado las 24 horas Alimentación Lavado de ropa" at bounding box center [117, 187] width 115 height 221
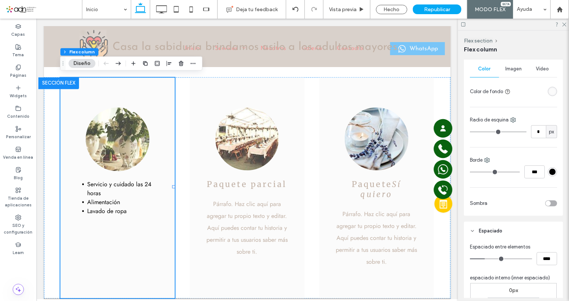
scroll to position [305, 0]
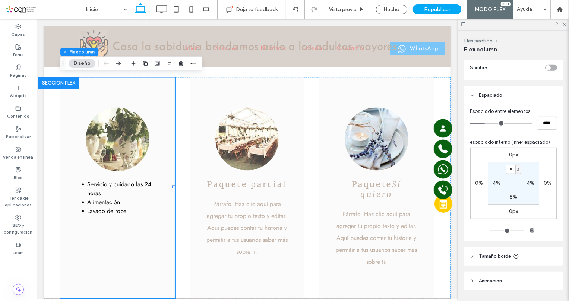
click at [493, 181] on label "4%" at bounding box center [497, 183] width 8 height 6
type input "*"
click at [527, 182] on label "4%" at bounding box center [531, 183] width 8 height 6
type input "*"
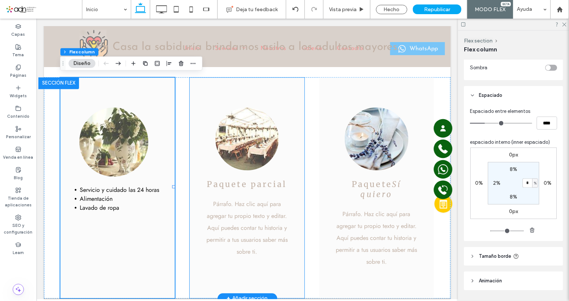
type input "*"
click at [289, 164] on div "​Paquete parcial Párrafo. Haz clic aquí para agregar tu propio texto y editar. …" at bounding box center [246, 187] width 115 height 221
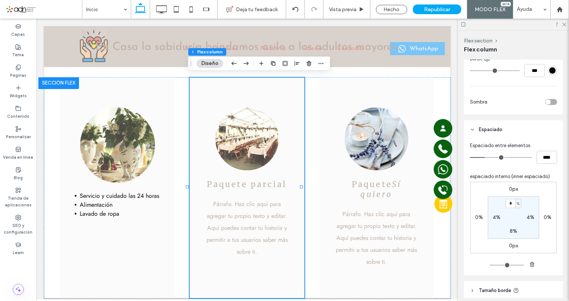
scroll to position [271, 0]
click at [489, 220] on div "4%" at bounding box center [497, 217] width 17 height 7
click at [494, 217] on label "4%" at bounding box center [497, 217] width 8 height 6
type input "*"
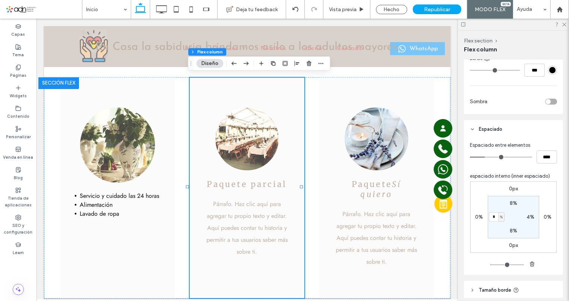
click at [528, 218] on label "4%" at bounding box center [531, 217] width 8 height 6
type input "*"
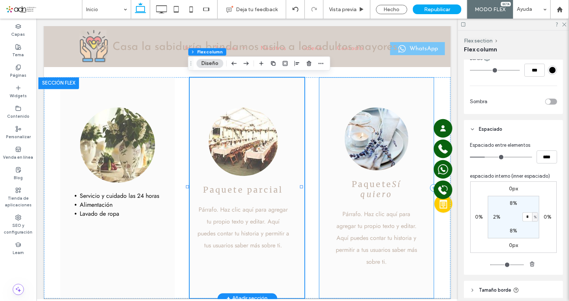
type input "*"
click at [328, 182] on div "​Paquete Sí quiero Párrafo. Haz clic aquí para agregar tu propio texto y editar…" at bounding box center [376, 187] width 115 height 221
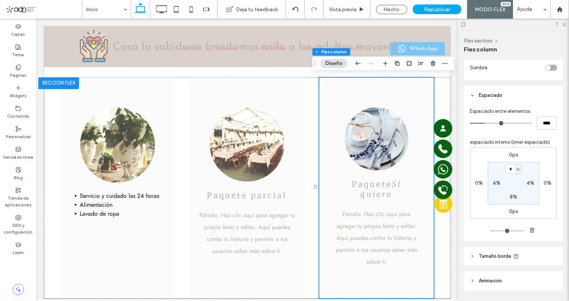
scroll to position [327, 0]
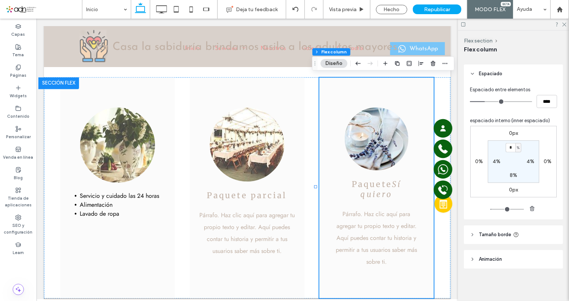
click at [495, 162] on label "4%" at bounding box center [497, 162] width 8 height 6
type input "*"
click at [528, 163] on label "4%" at bounding box center [531, 162] width 8 height 6
type input "*"
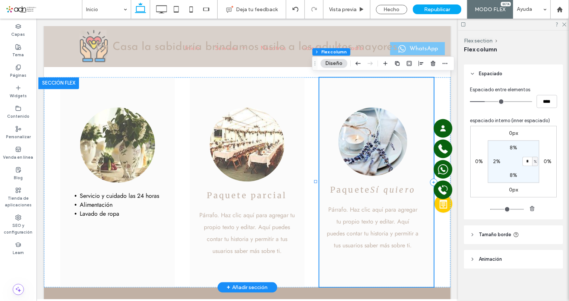
type input "*"
click at [320, 200] on div "​Paquete Sí quiero Párrafo. Haz clic aquí para agregar tu propio texto y editar…" at bounding box center [376, 182] width 115 height 210
type input "*"
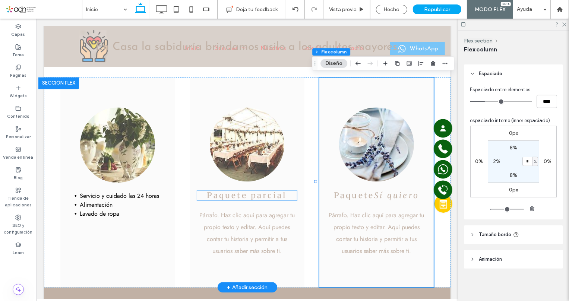
click at [259, 196] on span "​Paquete parcial" at bounding box center [247, 195] width 80 height 10
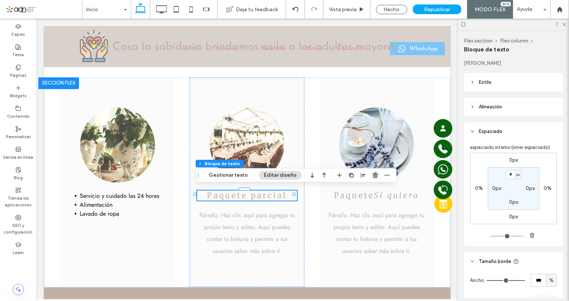
drag, startPoint x: 373, startPoint y: 178, endPoint x: 201, endPoint y: 185, distance: 172.8
click at [373, 178] on use "button" at bounding box center [375, 175] width 4 height 5
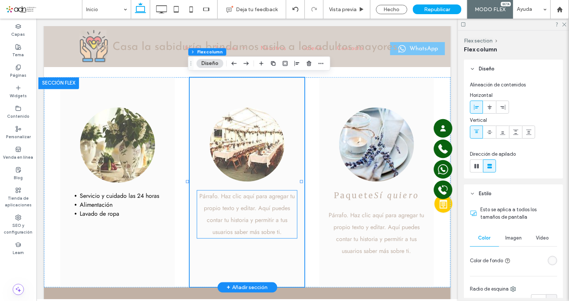
click at [236, 214] on span "Párrafo. Haz clic aquí para agregar tu propio texto y editar. Aquí puedes conta…" at bounding box center [246, 214] width 95 height 44
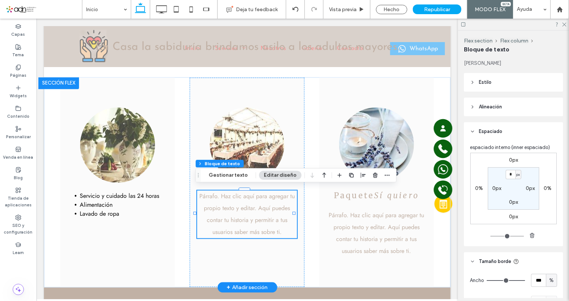
click at [236, 214] on span "Párrafo. Haz clic aquí para agregar tu propio texto y editar. Aquí puedes conta…" at bounding box center [246, 214] width 95 height 44
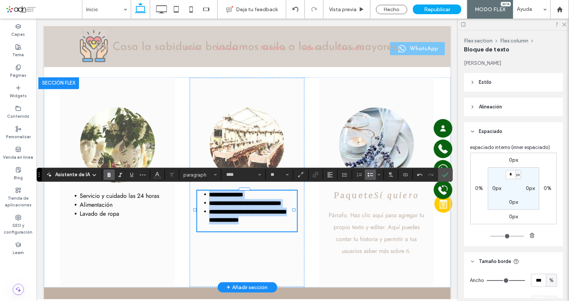
scroll to position [0, 0]
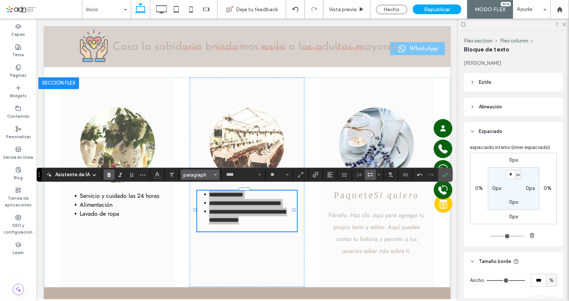
click at [190, 173] on span "paragraph" at bounding box center [197, 175] width 29 height 6
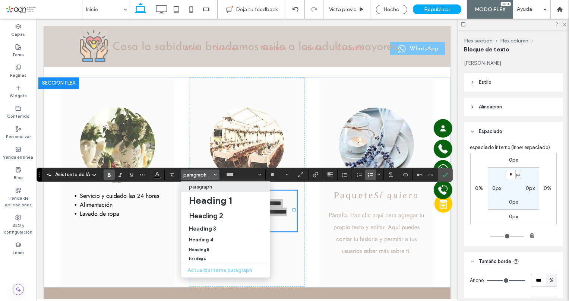
click at [198, 188] on p "paragraph" at bounding box center [200, 187] width 23 height 6
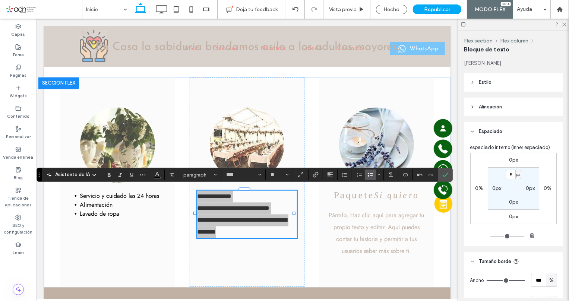
click at [370, 174] on icon "Lista con viñetas" at bounding box center [371, 175] width 6 height 6
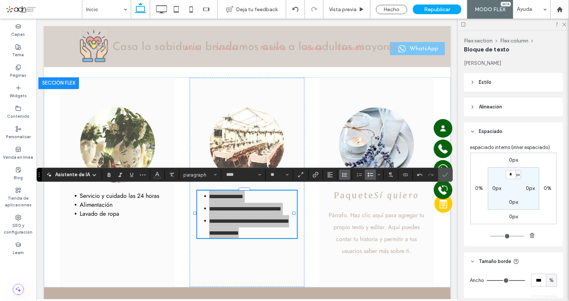
click at [344, 174] on icon "Altura de la línea" at bounding box center [345, 175] width 6 height 6
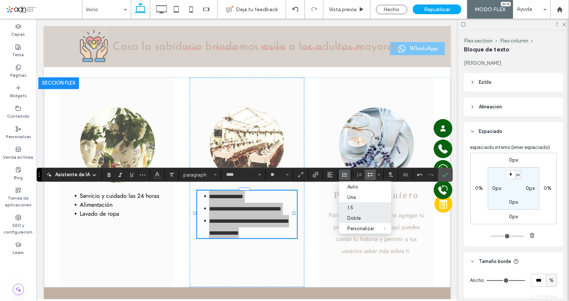
click at [353, 208] on div "1.5" at bounding box center [361, 208] width 27 height 6
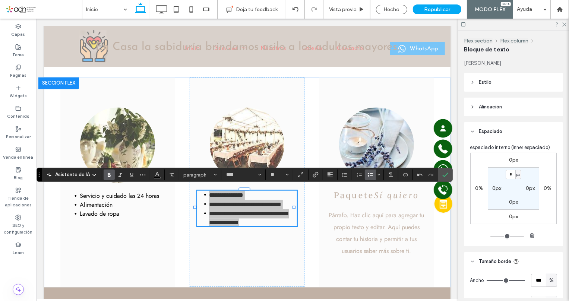
click at [110, 175] on icon "Negrilla" at bounding box center [109, 175] width 6 height 6
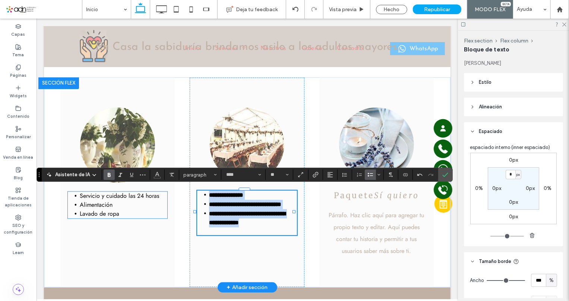
click at [109, 209] on span "Lavado de ropa" at bounding box center [99, 213] width 40 height 9
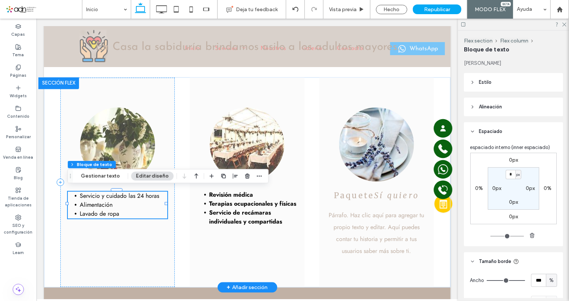
click at [109, 209] on span "Lavado de ropa" at bounding box center [99, 213] width 40 height 9
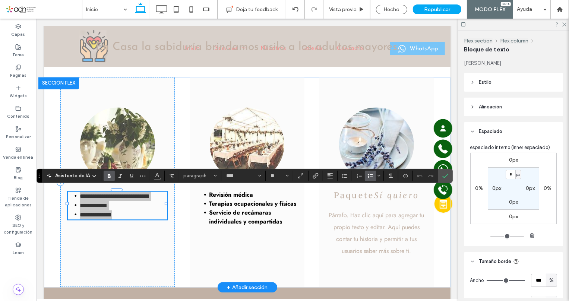
click at [108, 175] on icon "Negrilla" at bounding box center [109, 176] width 6 height 6
click at [443, 176] on icon "Confirmar" at bounding box center [446, 176] width 6 height 6
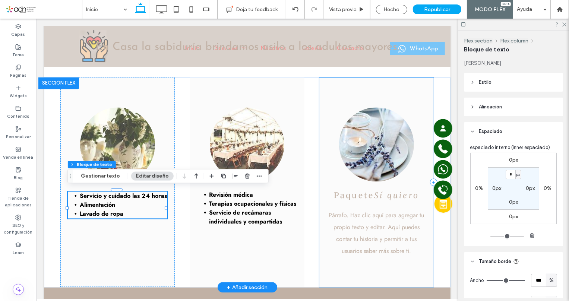
click at [328, 101] on div "​Paquete Sí quiero Párrafo. Haz clic aquí para agregar tu propio texto y editar…" at bounding box center [376, 182] width 115 height 210
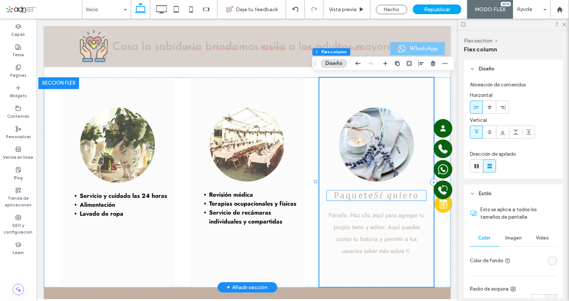
click at [365, 195] on span "​Paquete" at bounding box center [354, 195] width 40 height 10
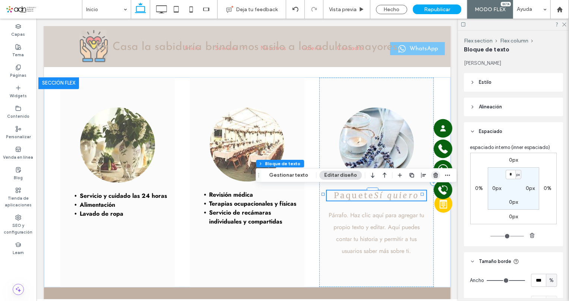
click at [434, 175] on use "button" at bounding box center [436, 175] width 4 height 5
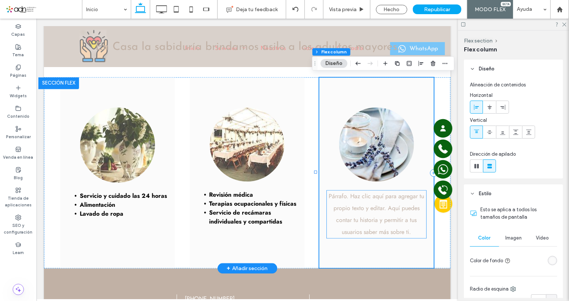
click at [380, 207] on span "Párrafo. Haz clic aquí para agregar tu propio texto y editar. Aquí puedes conta…" at bounding box center [376, 214] width 95 height 44
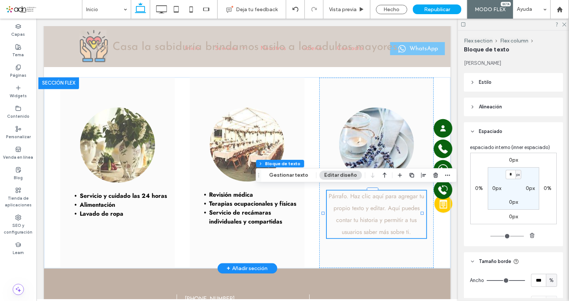
click at [380, 207] on span "Párrafo. Haz clic aquí para agregar tu propio texto y editar. Aquí puedes conta…" at bounding box center [376, 214] width 95 height 44
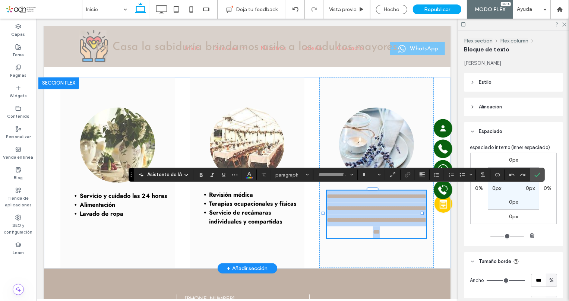
type input "****"
type input "**"
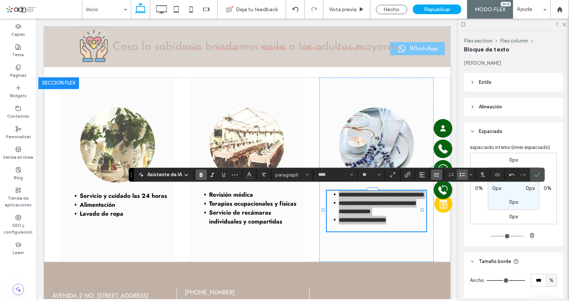
click at [434, 176] on icon "Altura de la línea" at bounding box center [437, 175] width 6 height 6
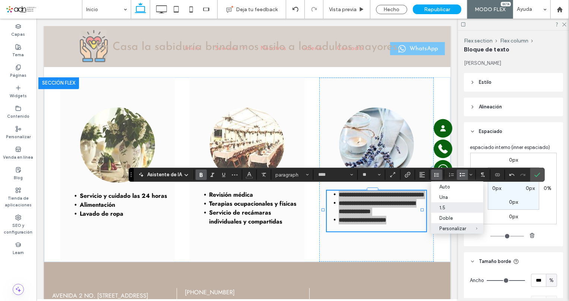
click at [442, 211] on div "1.5" at bounding box center [453, 208] width 27 height 6
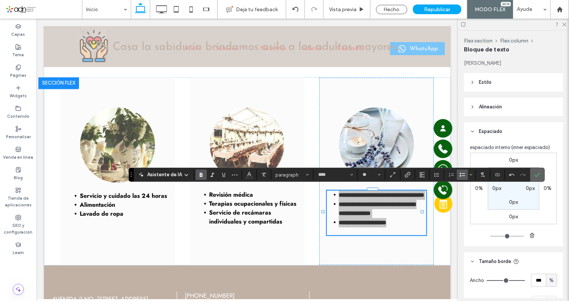
click at [535, 174] on icon "Confirmar" at bounding box center [538, 175] width 6 height 6
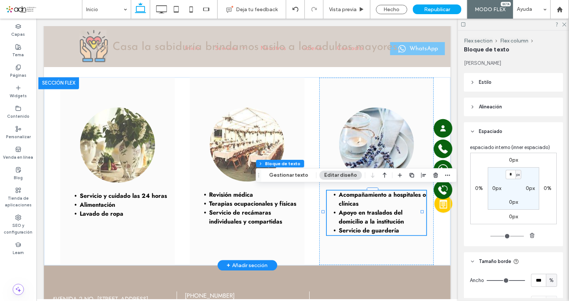
click at [65, 78] on div at bounding box center [58, 83] width 41 height 12
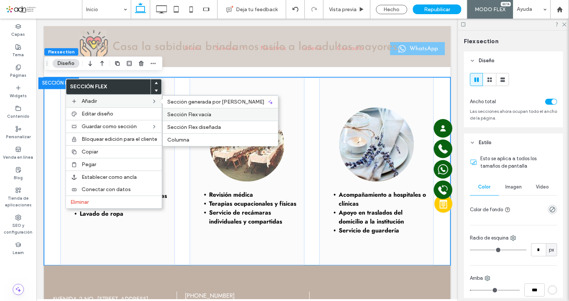
click at [191, 114] on span "Sección Flex vacía" at bounding box center [189, 115] width 44 height 6
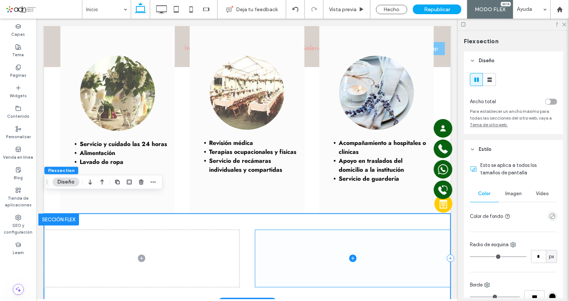
scroll to position [1186, 0]
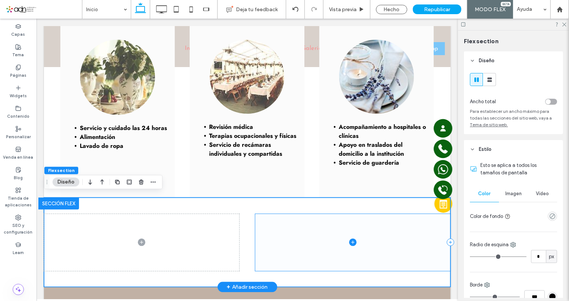
click at [303, 252] on span at bounding box center [352, 242] width 195 height 57
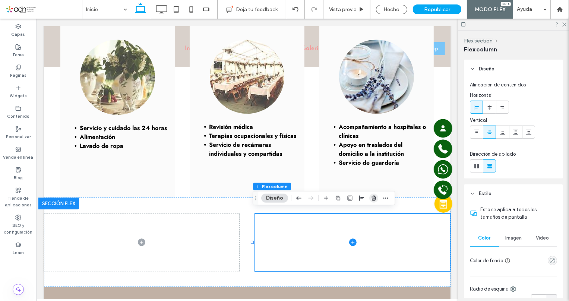
click at [371, 199] on icon "button" at bounding box center [374, 198] width 6 height 6
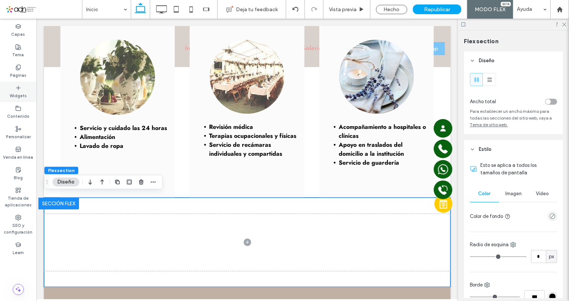
click at [11, 96] on label "Widgets" at bounding box center [18, 95] width 17 height 8
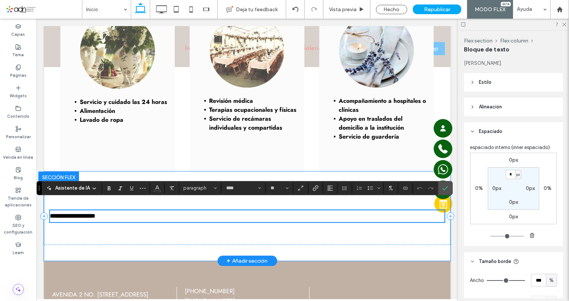
scroll to position [0, 0]
click at [198, 188] on span "paragraph*" at bounding box center [197, 188] width 29 height 6
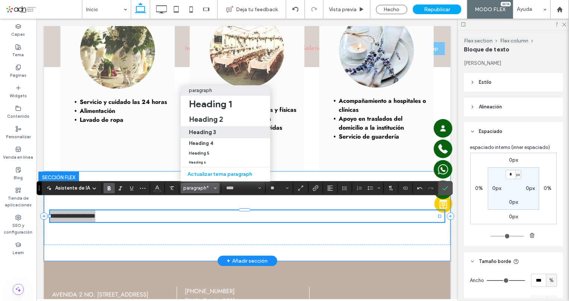
click at [213, 131] on label "Heading 3" at bounding box center [226, 132] width 90 height 12
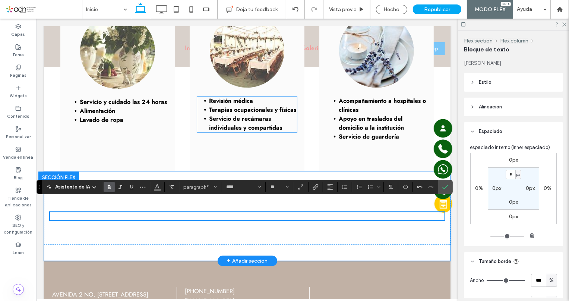
scroll to position [1213, 0]
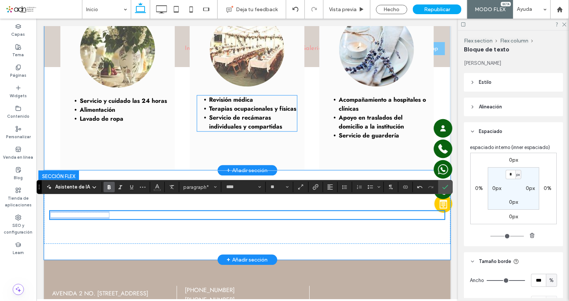
type input "**********"
type input "**"
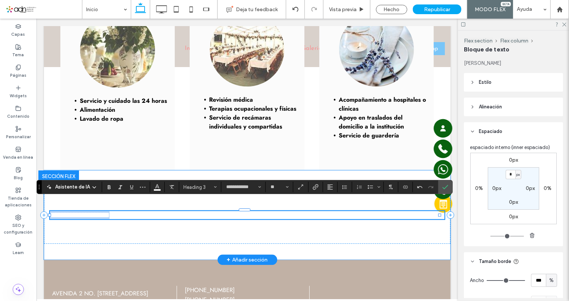
click at [162, 211] on h3 "**********" at bounding box center [247, 215] width 395 height 8
click at [164, 211] on h3 "**********" at bounding box center [247, 215] width 395 height 8
click at [165, 211] on h3 "**********" at bounding box center [247, 215] width 395 height 8
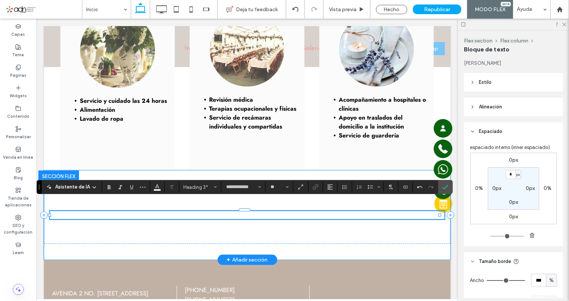
click at [164, 211] on h3 "**********" at bounding box center [247, 215] width 395 height 8
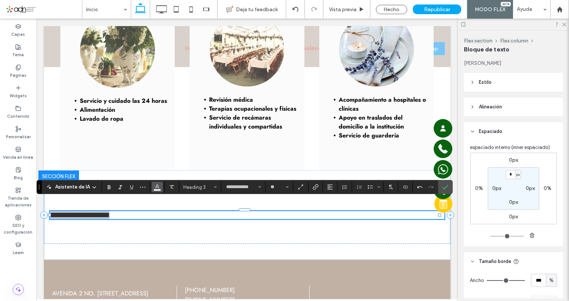
click at [156, 186] on use "Color" at bounding box center [157, 187] width 4 height 4
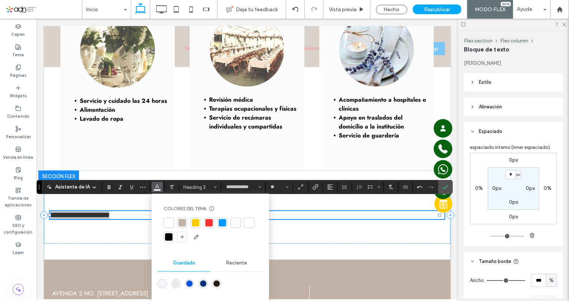
click at [207, 222] on div at bounding box center [208, 222] width 7 height 7
click at [443, 188] on use "Confirmar" at bounding box center [446, 187] width 6 height 4
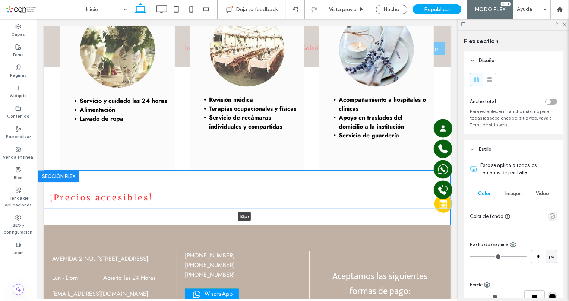
drag, startPoint x: 314, startPoint y: 255, endPoint x: 324, endPoint y: 185, distance: 70.2
click at [324, 185] on div "¡Precios accesibles! 53px Sección Hacer clic para editar en modo Flex + Añadir …" at bounding box center [247, 197] width 407 height 54
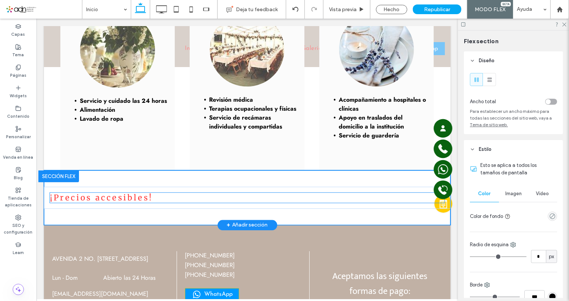
type input "**"
click at [266, 193] on h3 "¡Precios accesibles!" at bounding box center [247, 197] width 395 height 10
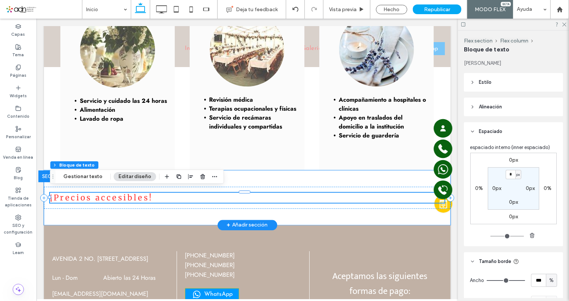
click at [266, 193] on h3 "¡Precios accesibles!" at bounding box center [247, 197] width 395 height 10
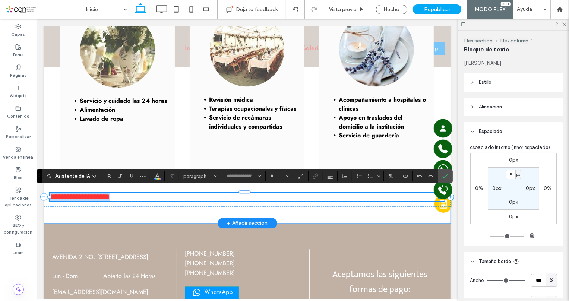
type input "**********"
type input "**"
click at [331, 176] on use "Alineación" at bounding box center [330, 176] width 5 height 5
click at [341, 201] on div "ui.textEditor.alignment.center" at bounding box center [338, 200] width 10 height 6
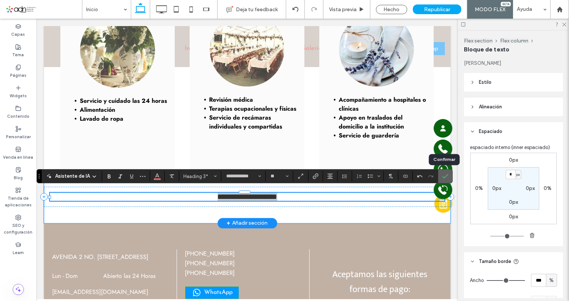
drag, startPoint x: 448, startPoint y: 176, endPoint x: 304, endPoint y: 170, distance: 143.7
click at [448, 176] on label "Confirmar" at bounding box center [445, 176] width 11 height 13
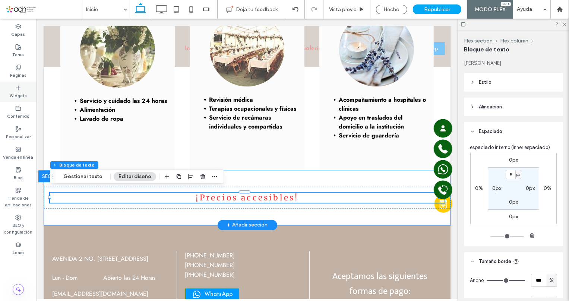
click at [19, 93] on label "Widgets" at bounding box center [18, 95] width 17 height 8
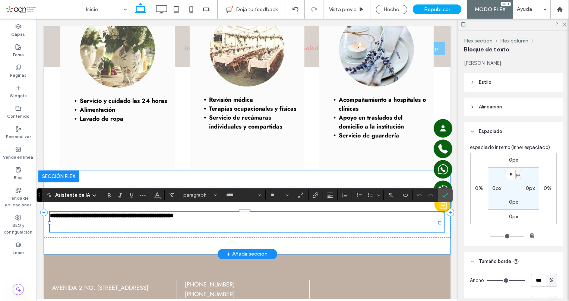
scroll to position [0, 0]
click at [221, 214] on p "**********" at bounding box center [247, 215] width 395 height 8
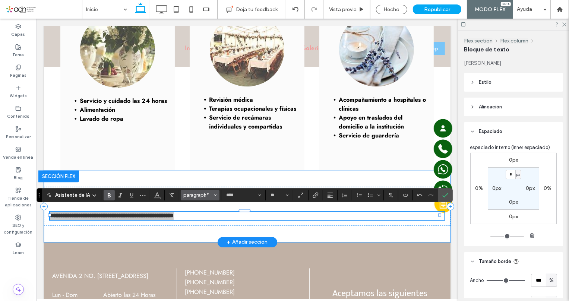
click at [200, 191] on button "paragraph*" at bounding box center [200, 195] width 39 height 10
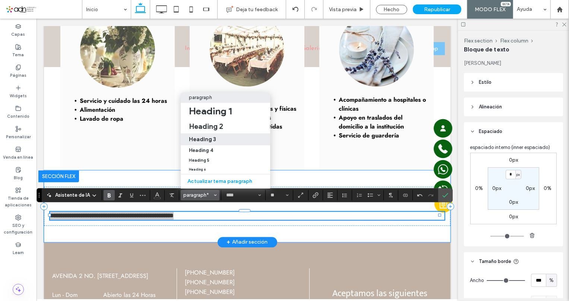
click at [217, 136] on div "Heading 3" at bounding box center [225, 139] width 73 height 7
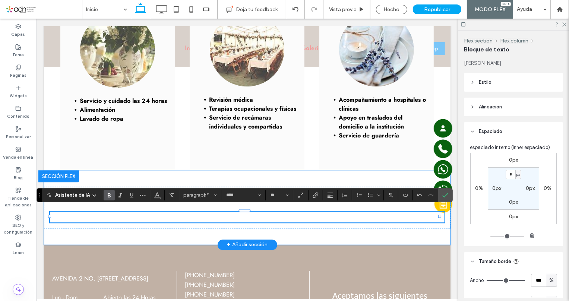
type input "**********"
type input "**"
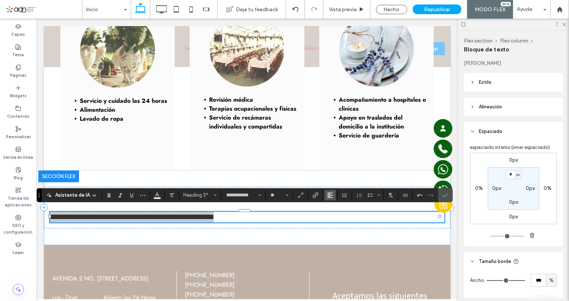
click at [327, 193] on icon "Alineación" at bounding box center [330, 195] width 6 height 6
click at [336, 156] on label "ui.textEditor.alignment.center" at bounding box center [338, 161] width 26 height 11
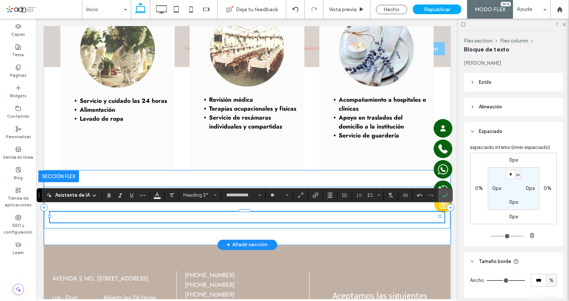
click at [377, 222] on div "**********" at bounding box center [247, 207] width 407 height 42
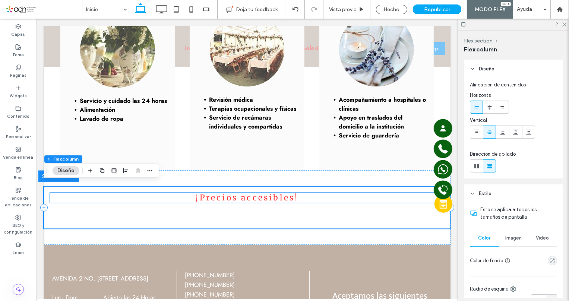
click at [300, 194] on h3 "¡Precios accesibles!" at bounding box center [247, 197] width 395 height 10
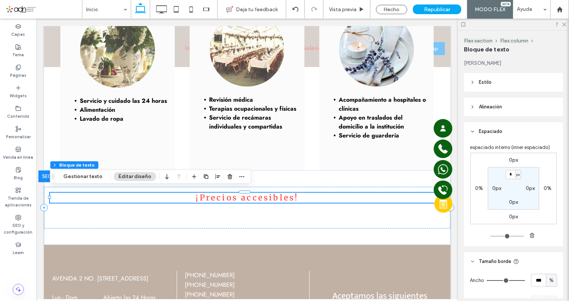
click at [300, 194] on h3 "¡Precios accesibles!" at bounding box center [247, 197] width 395 height 10
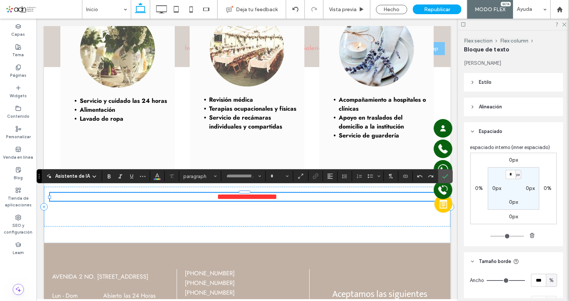
type input "**********"
type input "**"
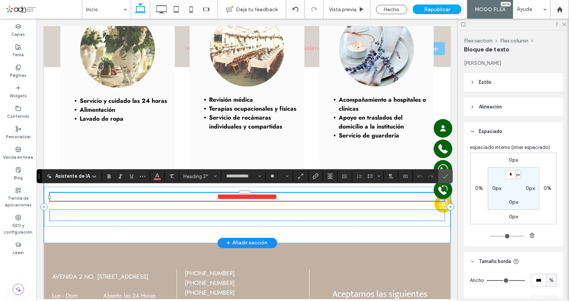
click at [298, 211] on span "También brindamos atención a personas con discapacidad." at bounding box center [247, 215] width 308 height 10
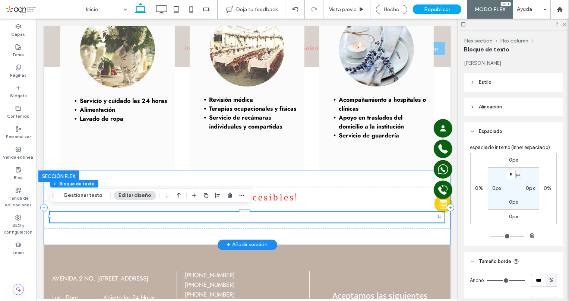
click at [298, 211] on div "También brindamos atención a personas con discapacidad." at bounding box center [247, 216] width 395 height 11
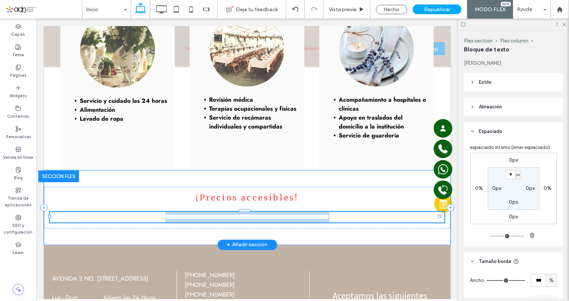
type input "**********"
type input "**"
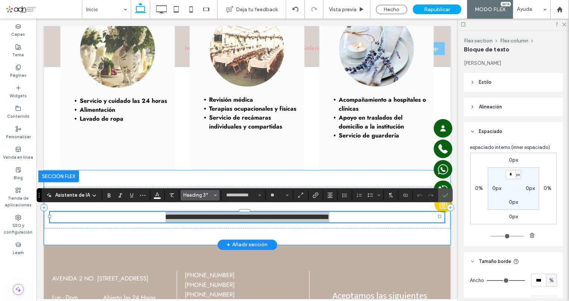
click at [195, 193] on span "Heading 3*" at bounding box center [197, 195] width 29 height 6
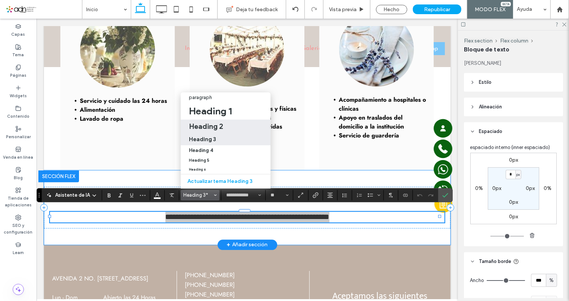
click at [220, 122] on h2 "Heading 2" at bounding box center [206, 126] width 34 height 9
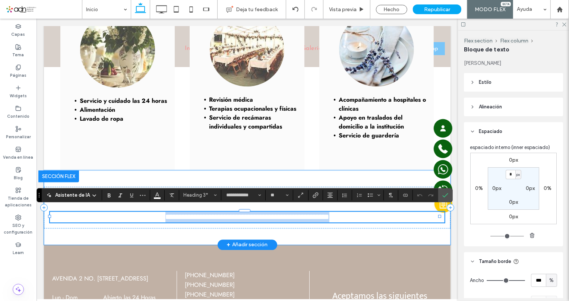
type input "**********"
type input "**"
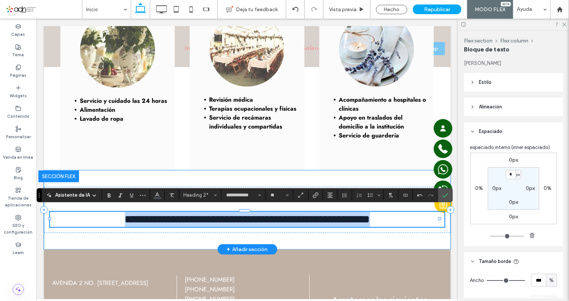
click at [294, 220] on span "**********" at bounding box center [247, 219] width 245 height 11
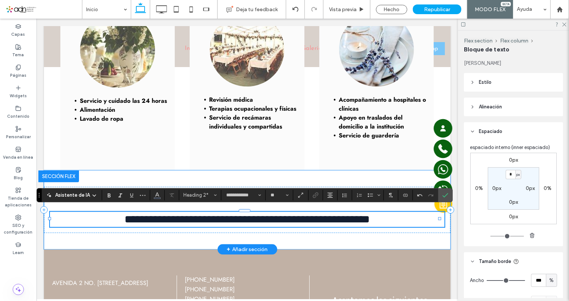
click at [294, 219] on span "**********" at bounding box center [247, 219] width 245 height 11
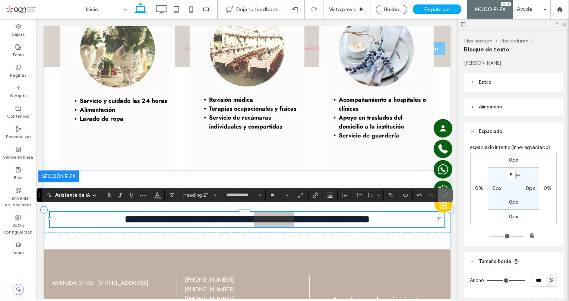
click at [440, 197] on label "Confirmar" at bounding box center [445, 195] width 11 height 13
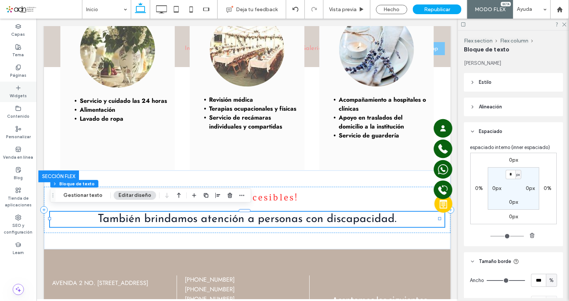
click at [23, 91] on label "Widgets" at bounding box center [18, 95] width 17 height 8
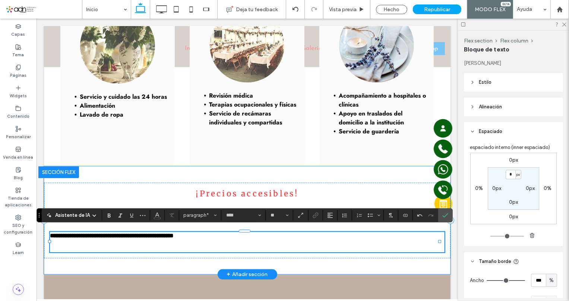
click at [238, 240] on p at bounding box center [247, 246] width 395 height 12
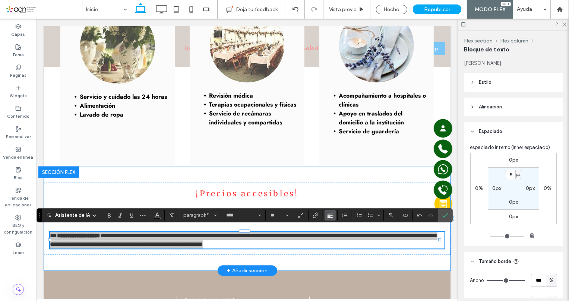
click at [331, 214] on icon "Alineación" at bounding box center [330, 216] width 6 height 6
click at [335, 179] on icon "ui.textEditor.alignment.center" at bounding box center [336, 182] width 6 height 6
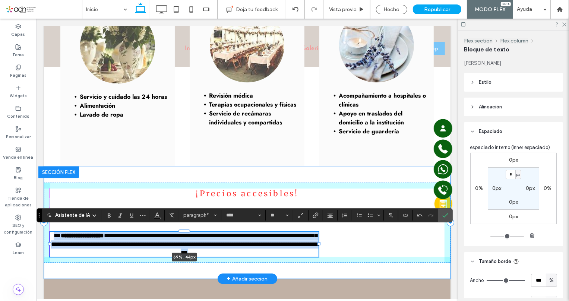
drag, startPoint x: 49, startPoint y: 235, endPoint x: 170, endPoint y: 238, distance: 120.9
click at [170, 238] on div "**********" at bounding box center [247, 222] width 407 height 113
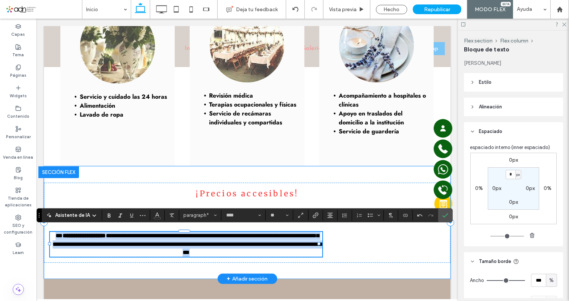
type input "**"
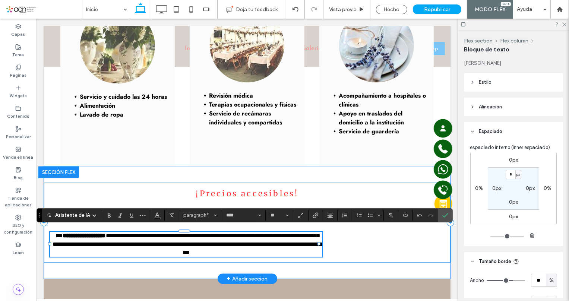
click at [357, 238] on div "**********" at bounding box center [247, 222] width 407 height 80
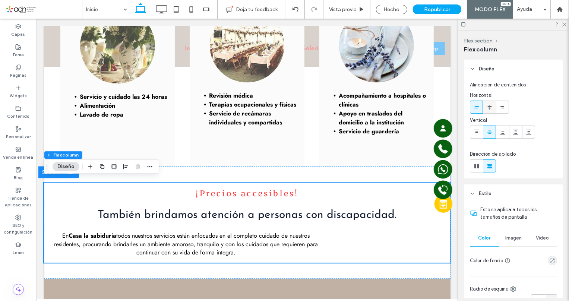
drag, startPoint x: 490, startPoint y: 104, endPoint x: 366, endPoint y: 181, distance: 145.6
click at [490, 104] on icon at bounding box center [490, 107] width 6 height 6
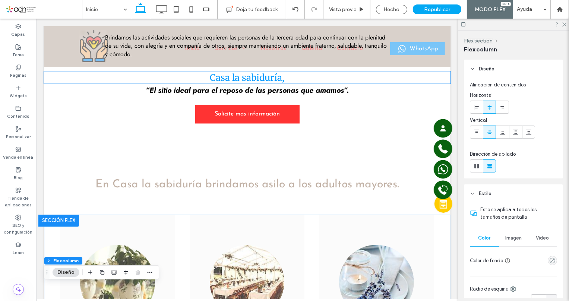
scroll to position [912, 0]
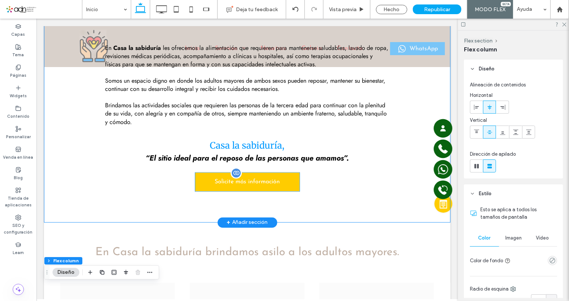
click at [262, 181] on span "Solicite más información" at bounding box center [246, 182] width 65 height 6
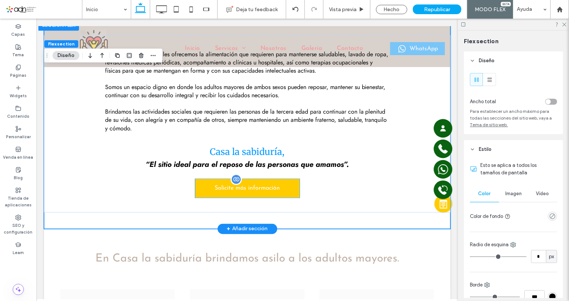
click at [280, 192] on link "Solicite más información" at bounding box center [247, 188] width 104 height 19
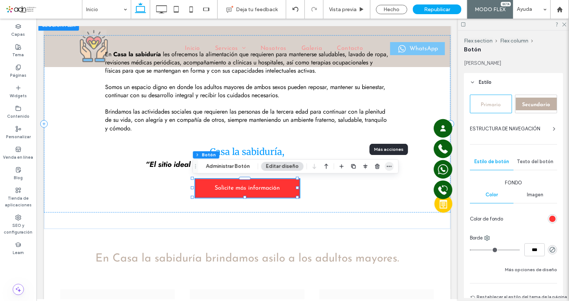
click at [387, 167] on icon "button" at bounding box center [390, 167] width 6 height 6
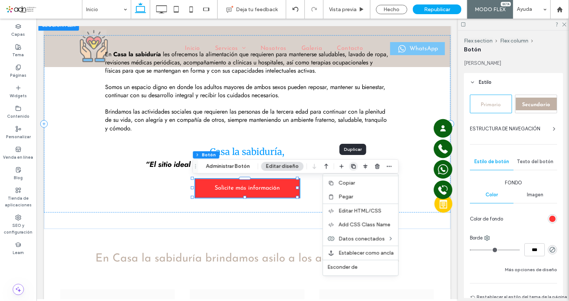
click at [353, 164] on use "button" at bounding box center [354, 166] width 4 height 4
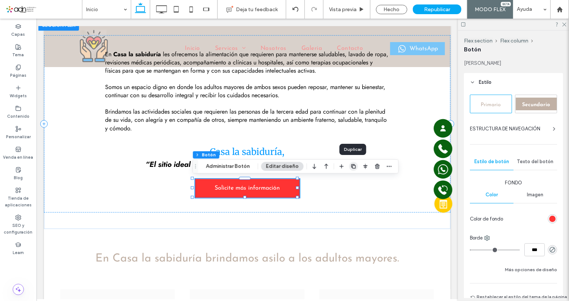
type input "*"
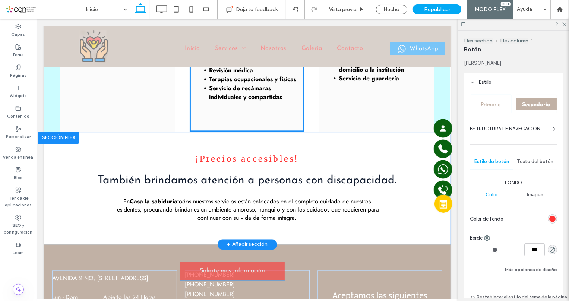
scroll to position [1280, 0]
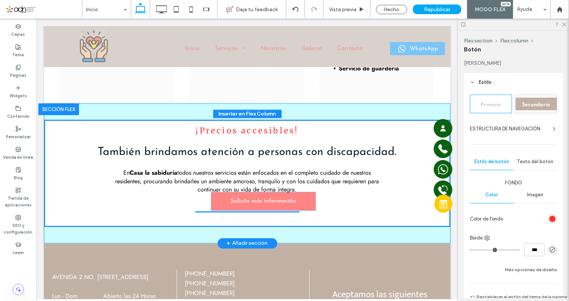
drag, startPoint x: 269, startPoint y: 216, endPoint x: 324, endPoint y: 221, distance: 55.4
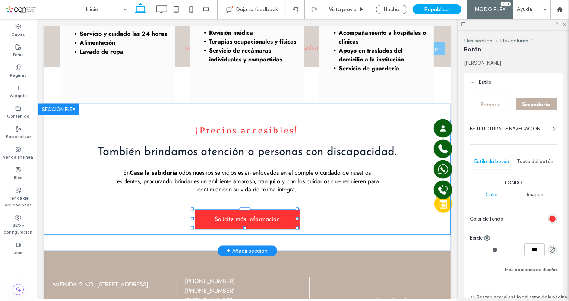
type input "*"
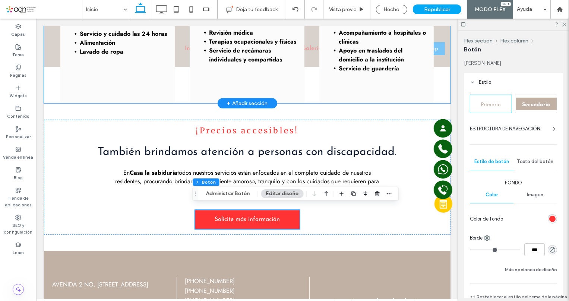
scroll to position [1111, 0]
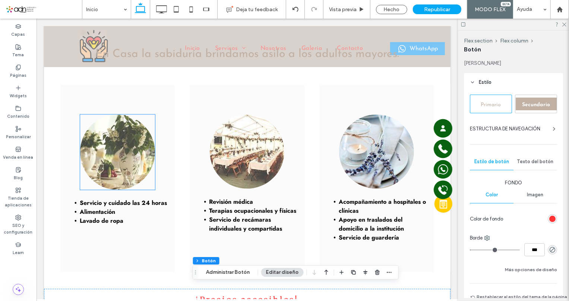
click at [135, 168] on img at bounding box center [117, 151] width 75 height 75
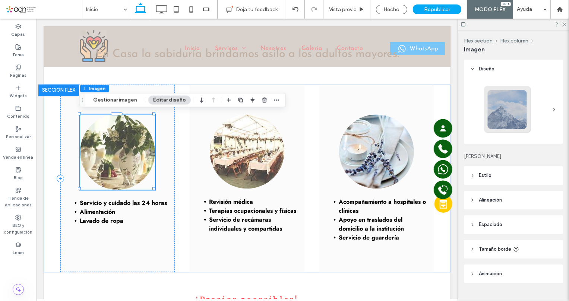
type input "**"
click at [112, 148] on img at bounding box center [117, 151] width 75 height 75
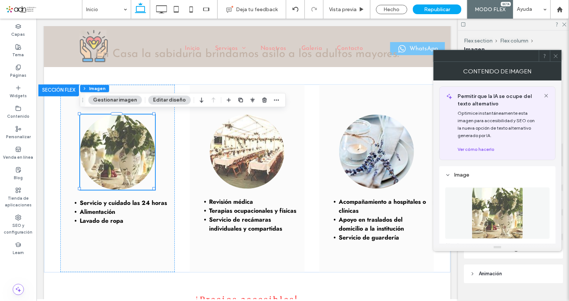
scroll to position [68, 0]
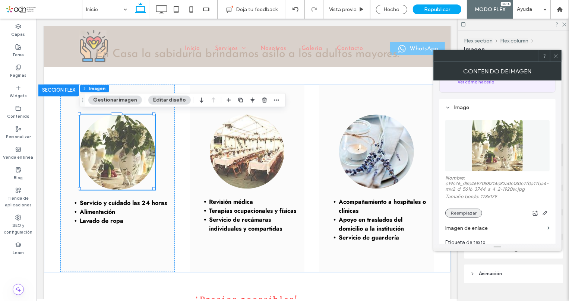
click at [466, 218] on button "Reemplazar" at bounding box center [464, 213] width 37 height 9
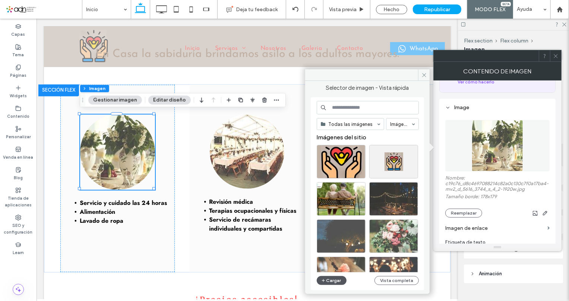
click at [334, 279] on button "Cargar" at bounding box center [332, 280] width 30 height 9
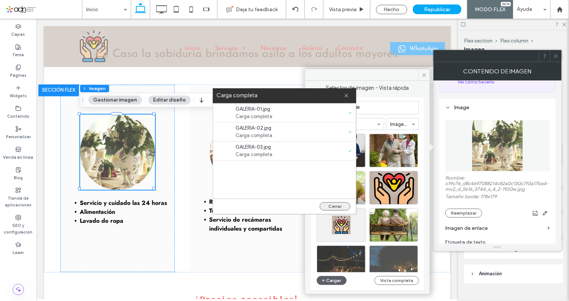
click at [329, 203] on button "Cerrar" at bounding box center [335, 207] width 31 height 8
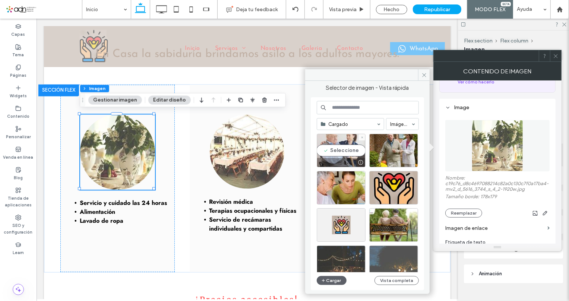
click at [343, 153] on div "Seleccione" at bounding box center [341, 151] width 49 height 34
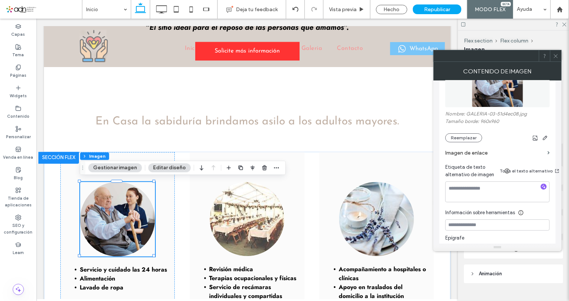
scroll to position [135, 0]
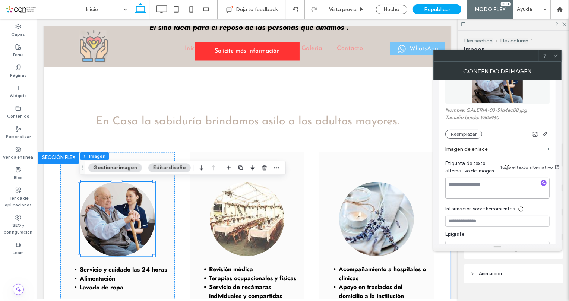
click at [476, 195] on textarea at bounding box center [498, 188] width 104 height 21
type textarea "**********"
click at [251, 219] on img at bounding box center [247, 219] width 75 height 74
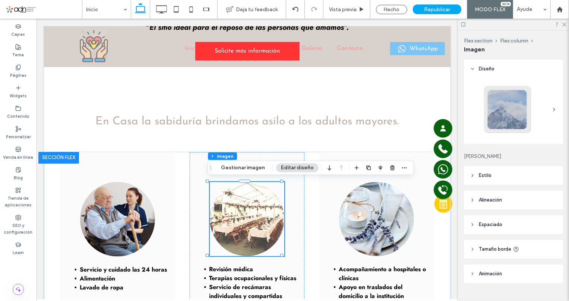
type input "**"
click at [252, 219] on img at bounding box center [247, 219] width 75 height 74
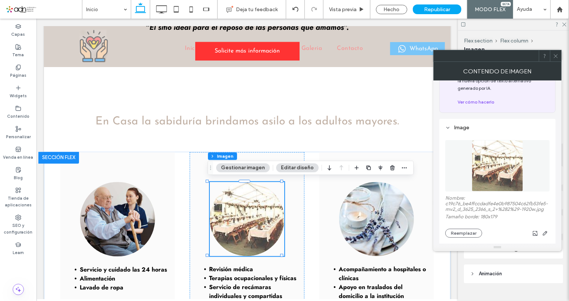
scroll to position [101, 0]
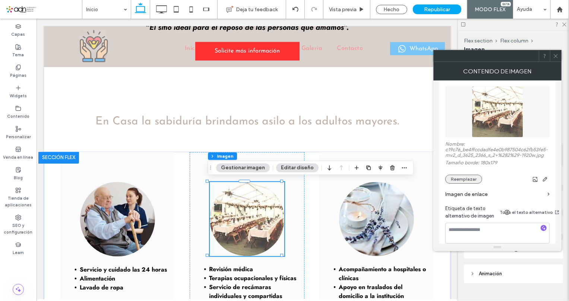
click at [463, 182] on button "Reemplazar" at bounding box center [464, 179] width 37 height 9
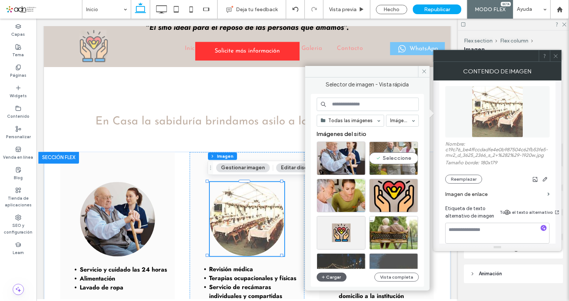
click at [395, 153] on div "Seleccione" at bounding box center [394, 159] width 49 height 34
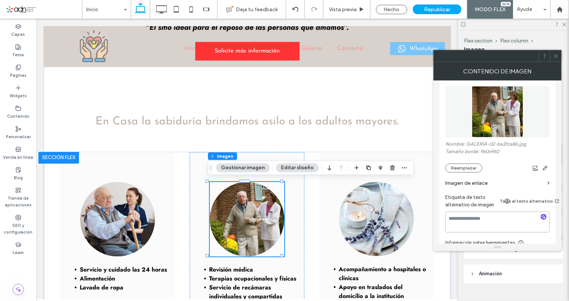
click at [460, 221] on textarea at bounding box center [498, 222] width 104 height 21
paste textarea "**********"
type textarea "**********"
click at [360, 208] on img at bounding box center [376, 219] width 75 height 74
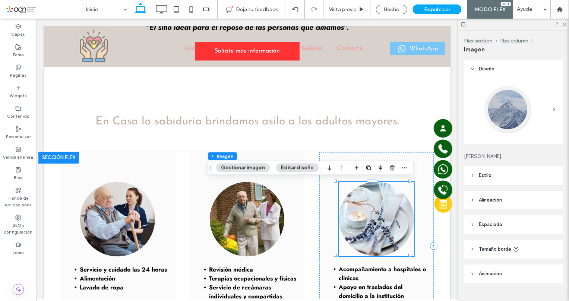
click at [360, 208] on div at bounding box center [376, 219] width 75 height 74
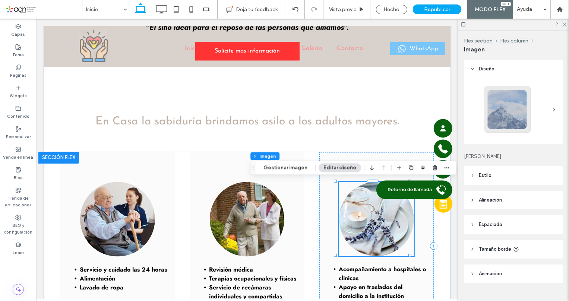
type input "**"
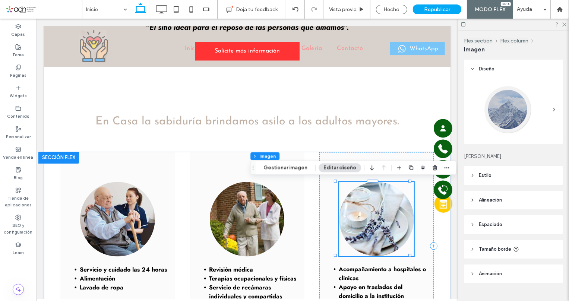
click at [384, 210] on img at bounding box center [376, 219] width 75 height 74
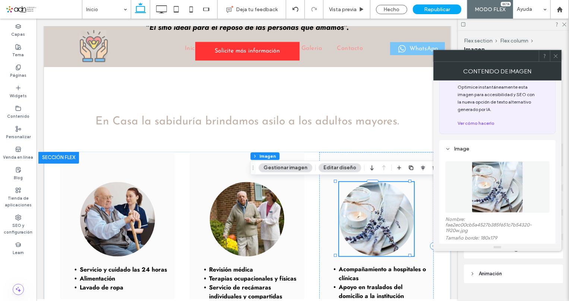
scroll to position [68, 0]
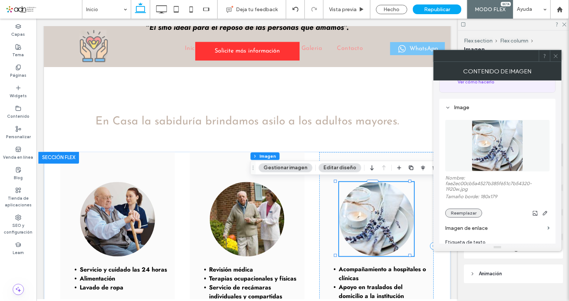
click at [462, 217] on button "Reemplazar" at bounding box center [464, 213] width 37 height 9
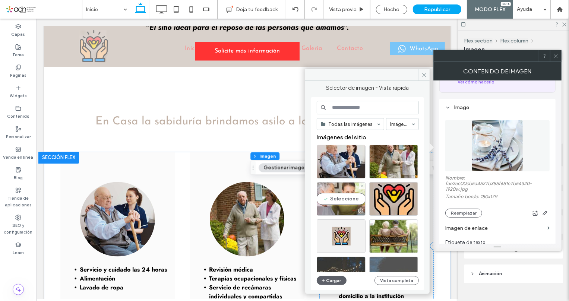
click at [336, 192] on div "Seleccione" at bounding box center [341, 199] width 49 height 34
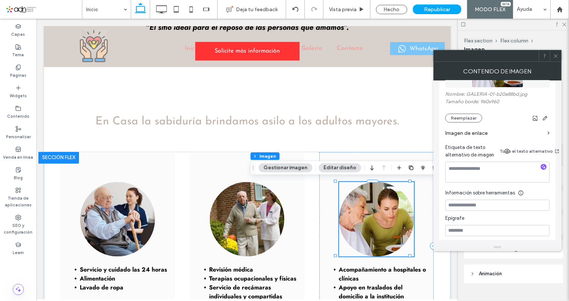
scroll to position [169, 0]
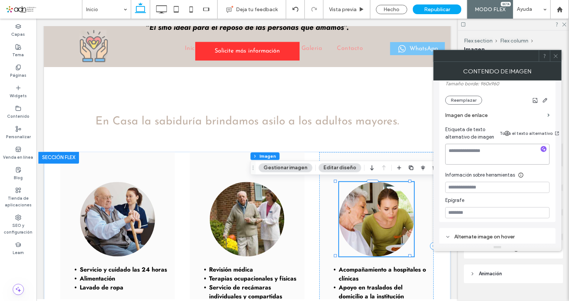
click at [473, 160] on textarea at bounding box center [498, 154] width 104 height 21
paste textarea "**********"
type textarea "**********"
click at [555, 53] on icon at bounding box center [556, 56] width 6 height 6
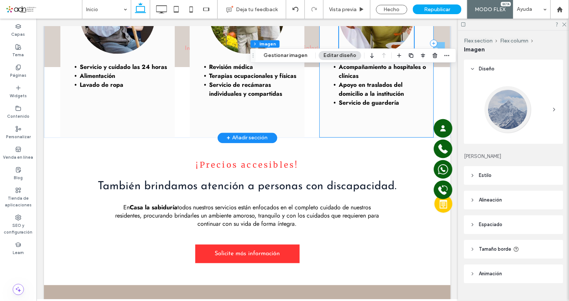
scroll to position [1145, 0]
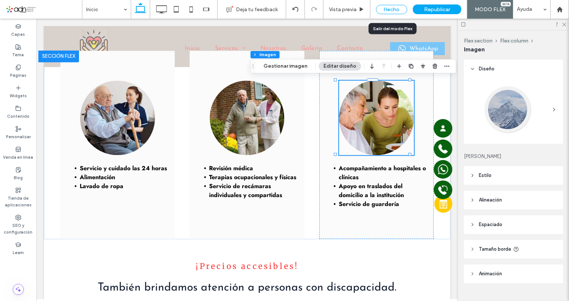
drag, startPoint x: 392, startPoint y: 8, endPoint x: 280, endPoint y: 108, distance: 150.6
click at [392, 8] on div "Hecho" at bounding box center [391, 9] width 31 height 9
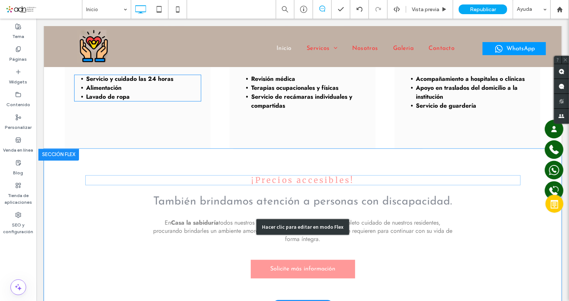
scroll to position [1224, 0]
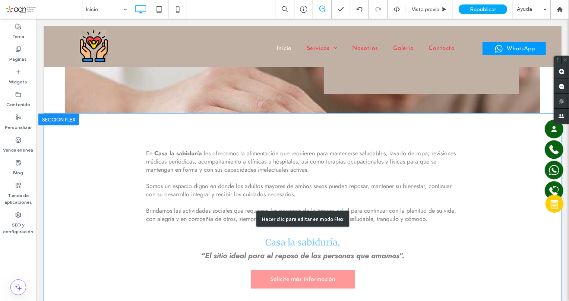
scroll to position [716, 0]
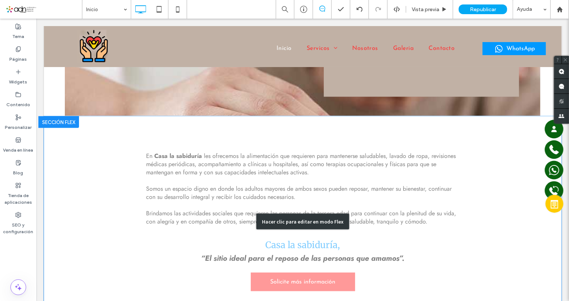
click at [107, 129] on div "Hacer clic para editar en modo Flex" at bounding box center [303, 221] width 518 height 211
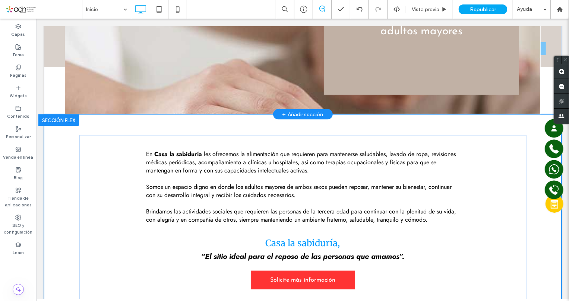
scroll to position [710, 0]
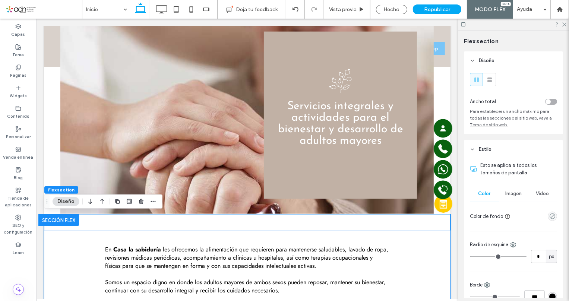
click at [553, 219] on div "empty color" at bounding box center [552, 216] width 9 height 9
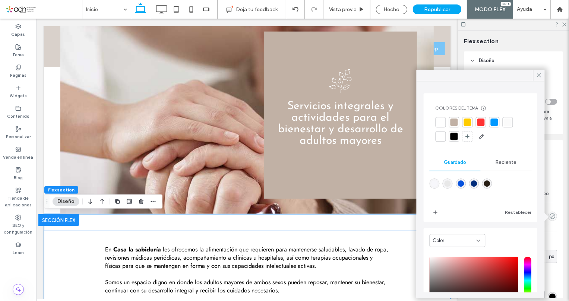
click at [507, 119] on div at bounding box center [508, 122] width 7 height 7
click at [541, 77] on icon at bounding box center [539, 75] width 7 height 7
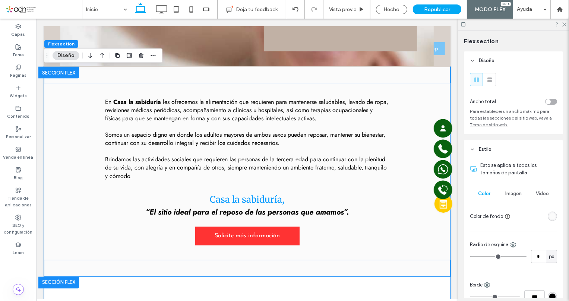
scroll to position [914, 0]
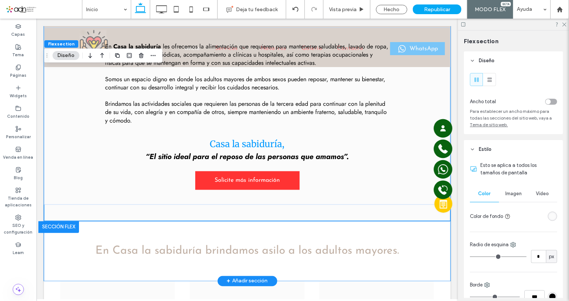
click at [134, 270] on div "En Casa la sabiduría brindamos asilo a los adultos mayores." at bounding box center [247, 251] width 407 height 60
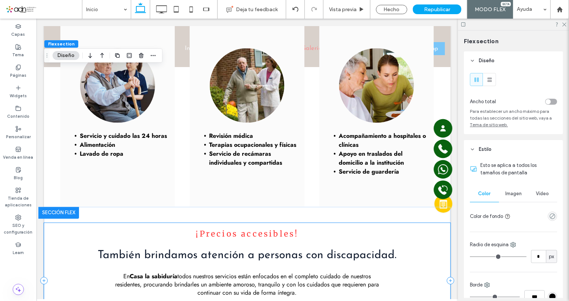
scroll to position [1185, 0]
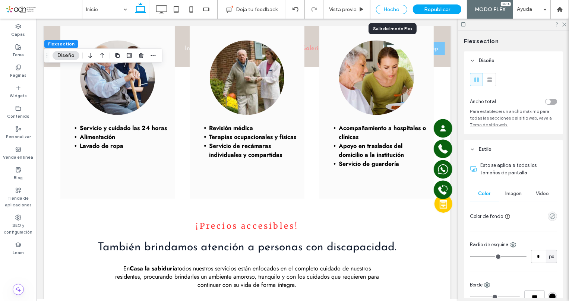
click at [392, 9] on div "Hecho" at bounding box center [391, 9] width 31 height 9
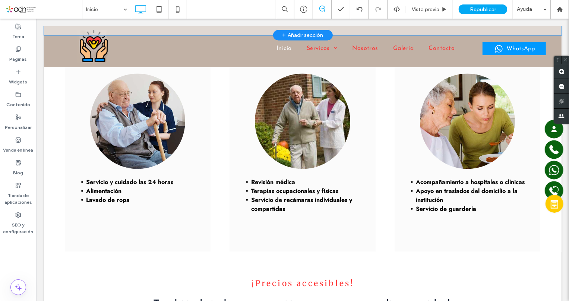
scroll to position [1016, 0]
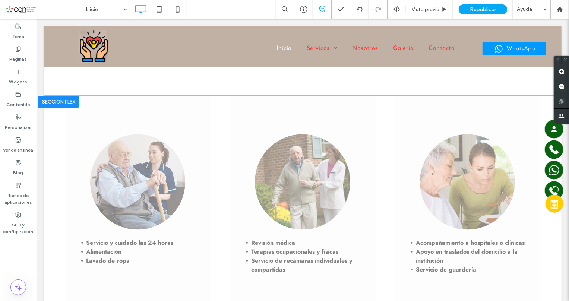
click at [57, 101] on div at bounding box center [58, 102] width 41 height 12
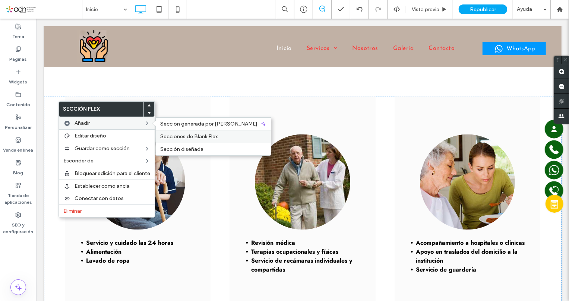
click at [212, 139] on span "Secciones de Blank Flex" at bounding box center [188, 137] width 57 height 6
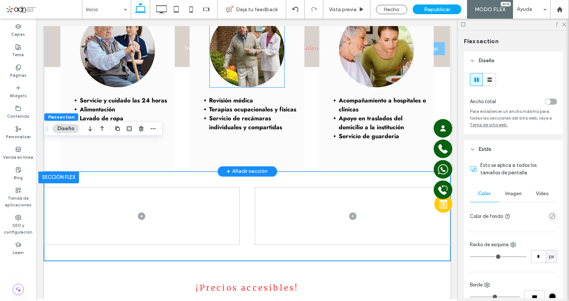
scroll to position [1240, 0]
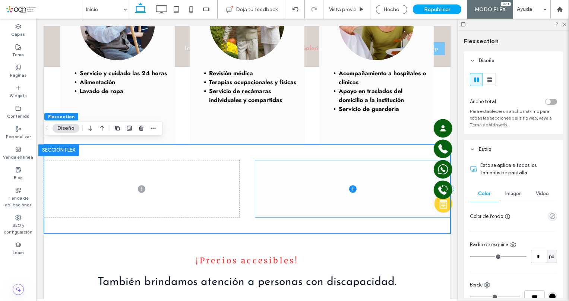
click at [287, 182] on span at bounding box center [352, 188] width 195 height 57
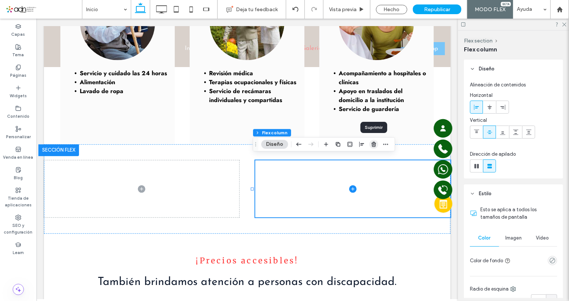
click at [377, 145] on span "button" at bounding box center [374, 144] width 9 height 9
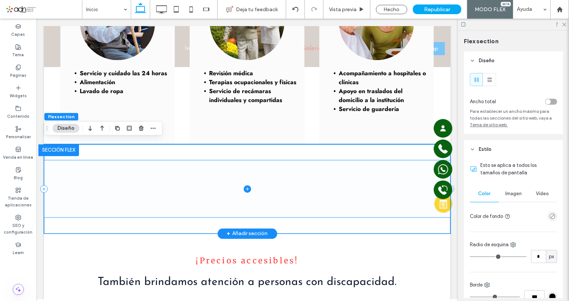
click at [85, 167] on span at bounding box center [247, 188] width 407 height 57
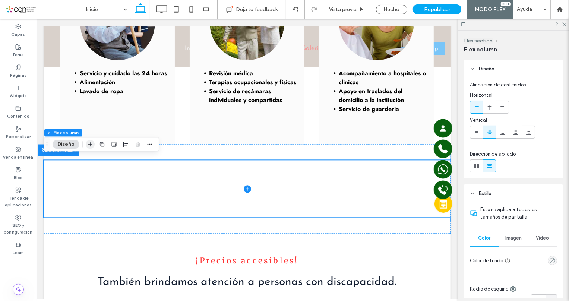
click at [90, 145] on use "button" at bounding box center [90, 144] width 4 height 4
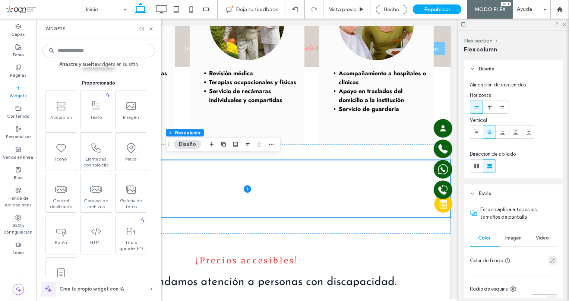
scroll to position [101, 0]
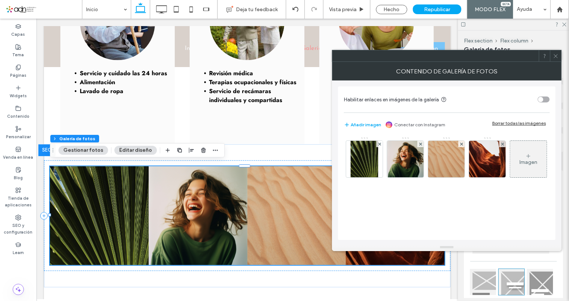
click at [508, 122] on div "Borrar todas las imágenes" at bounding box center [520, 123] width 54 height 6
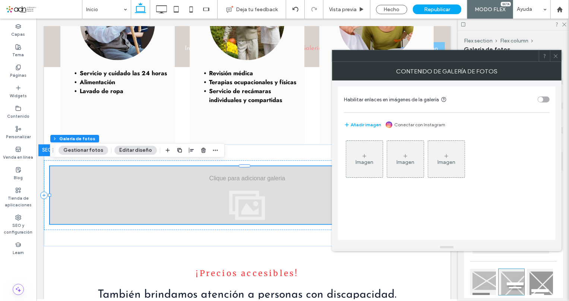
click at [358, 150] on div "Imagen" at bounding box center [364, 159] width 37 height 35
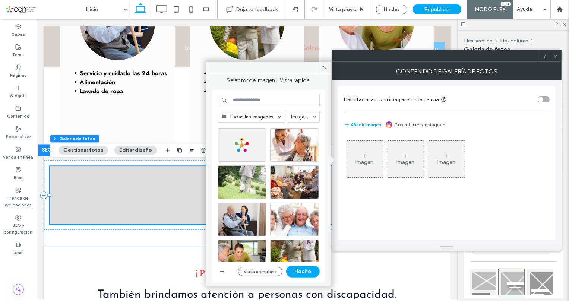
scroll to position [771, 0]
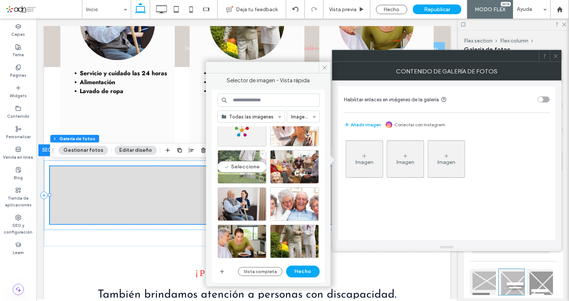
click at [248, 162] on div "Seleccione" at bounding box center [242, 167] width 49 height 34
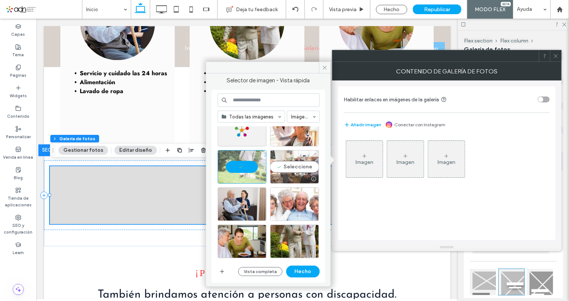
click at [290, 162] on div "Seleccione" at bounding box center [294, 167] width 49 height 34
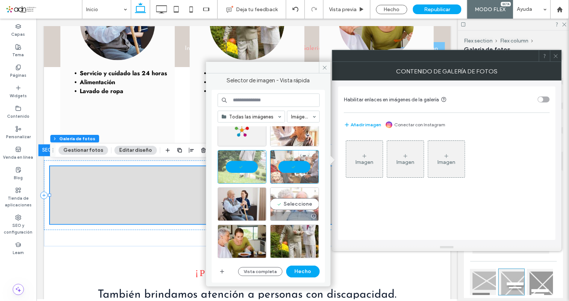
click at [298, 200] on div "Seleccione" at bounding box center [294, 205] width 49 height 34
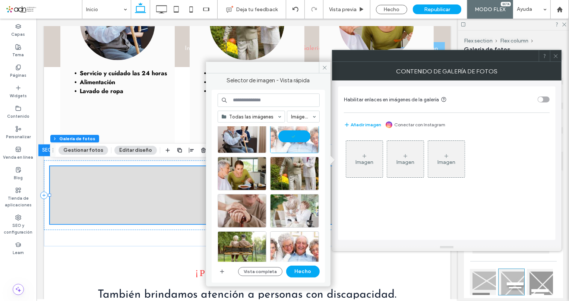
scroll to position [872, 0]
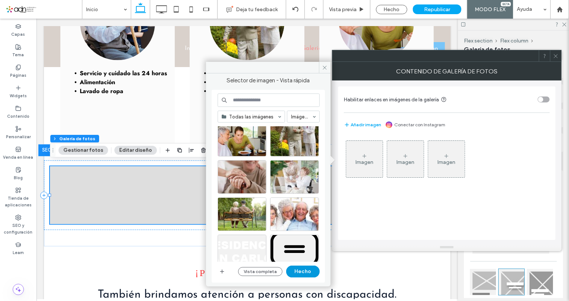
drag, startPoint x: 305, startPoint y: 272, endPoint x: 269, endPoint y: 251, distance: 41.1
click at [305, 272] on button "Hecho" at bounding box center [303, 272] width 34 height 12
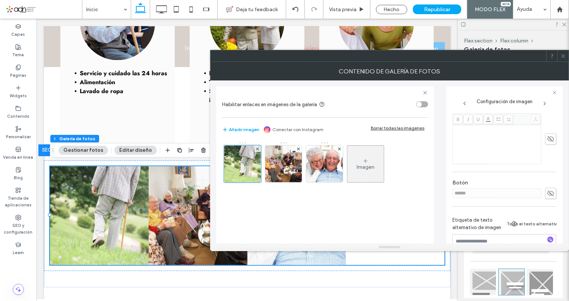
scroll to position [198, 0]
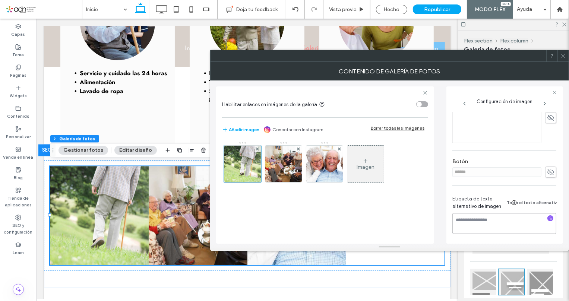
click at [480, 220] on textarea at bounding box center [505, 223] width 104 height 21
paste textarea "**********"
type textarea "**********"
click at [283, 166] on img at bounding box center [284, 164] width 55 height 37
click at [490, 214] on textarea at bounding box center [505, 223] width 104 height 21
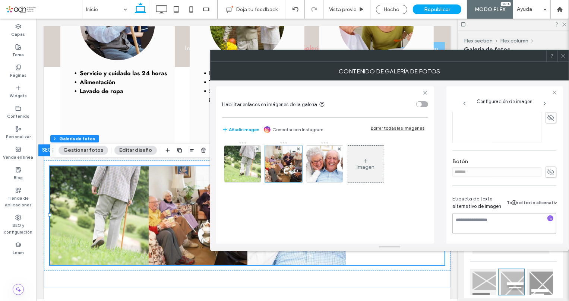
paste textarea "**********"
type textarea "**********"
click at [326, 167] on img at bounding box center [325, 164] width 70 height 37
click at [488, 222] on textarea at bounding box center [505, 223] width 104 height 21
paste textarea "**********"
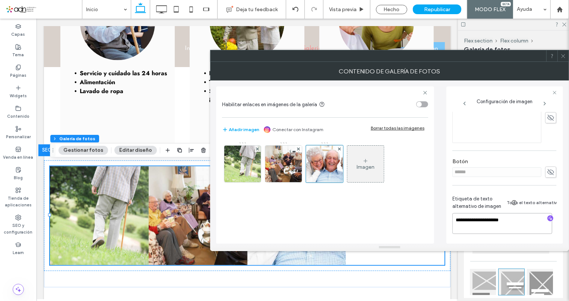
type textarea "**********"
click at [561, 53] on icon at bounding box center [564, 56] width 6 height 6
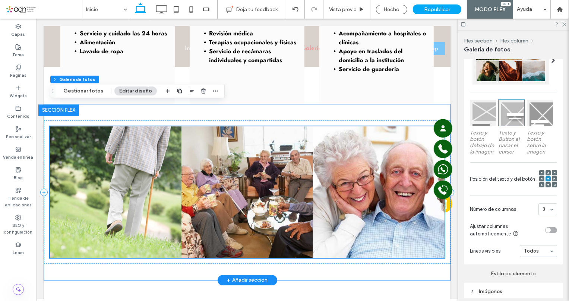
scroll to position [1240, 0]
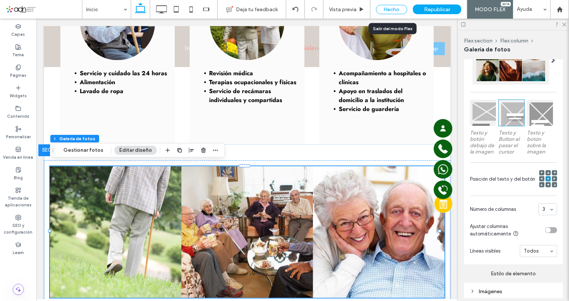
drag, startPoint x: 392, startPoint y: 7, endPoint x: 306, endPoint y: 87, distance: 117.5
click at [392, 7] on div "Hecho" at bounding box center [391, 9] width 31 height 9
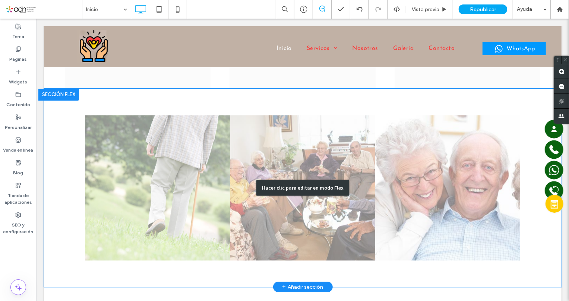
click at [346, 166] on div "Hacer clic para editar en modo Flex" at bounding box center [303, 187] width 518 height 198
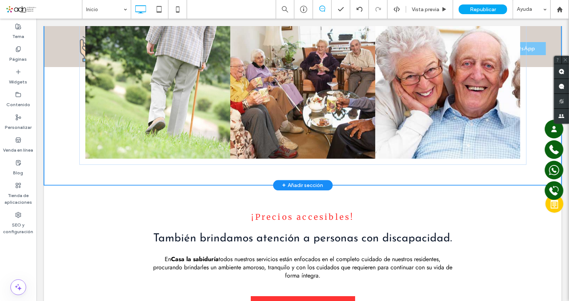
drag, startPoint x: 410, startPoint y: 164, endPoint x: 422, endPoint y: 164, distance: 11.9
click at [410, 164] on div "Button Button Button Ver más" at bounding box center [303, 86] width 448 height 198
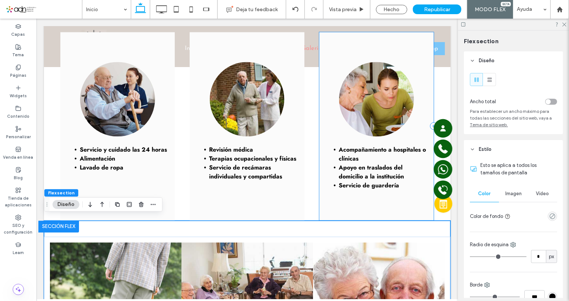
scroll to position [169, 0]
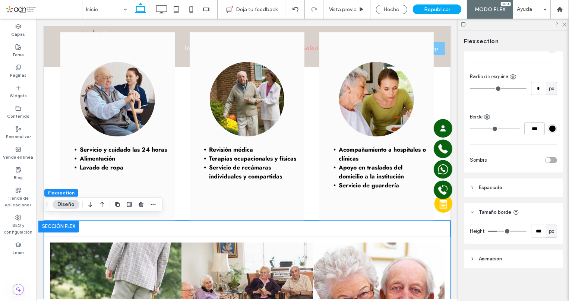
click at [490, 190] on span "Espaciado" at bounding box center [490, 187] width 23 height 7
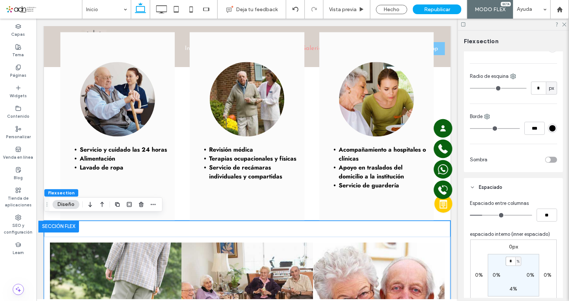
click at [510, 264] on input "*" at bounding box center [511, 261] width 10 height 9
type input "*"
click at [513, 292] on label "4%" at bounding box center [514, 289] width 8 height 6
type input "*"
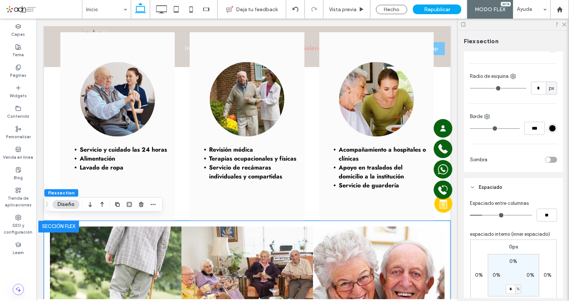
type input "*"
drag, startPoint x: 386, startPoint y: 8, endPoint x: 70, endPoint y: 15, distance: 315.6
click at [386, 8] on div "Hecho" at bounding box center [391, 9] width 31 height 9
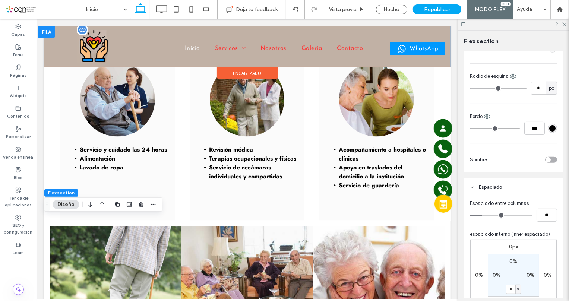
scroll to position [1408, 0]
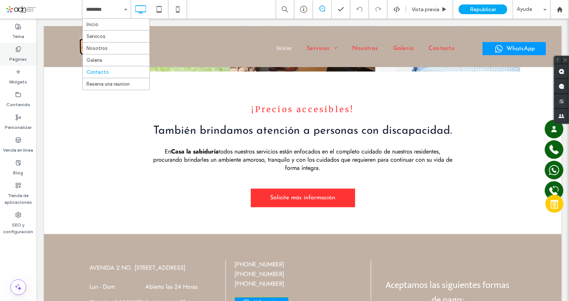
click at [15, 53] on label "Páginas" at bounding box center [19, 57] width 18 height 10
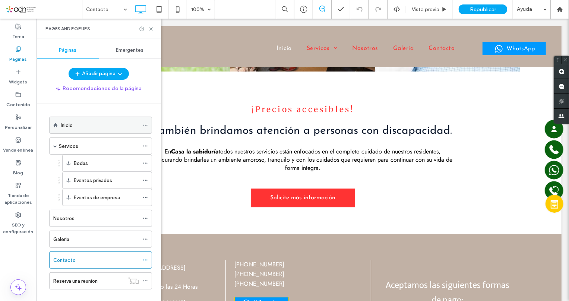
click at [98, 123] on div "Inicio" at bounding box center [100, 126] width 78 height 8
click at [151, 29] on use at bounding box center [151, 28] width 3 height 3
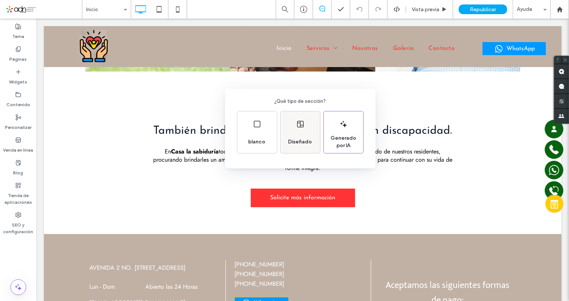
click at [294, 142] on span "Diseñado" at bounding box center [301, 141] width 30 height 7
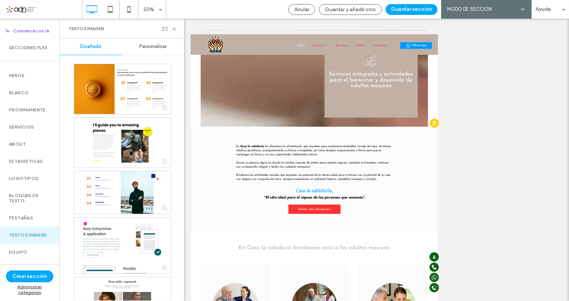
click at [164, 28] on icon at bounding box center [165, 29] width 6 height 6
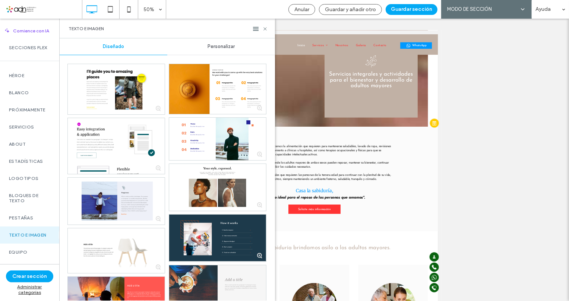
click at [222, 47] on span "Personalizar" at bounding box center [221, 47] width 27 height 6
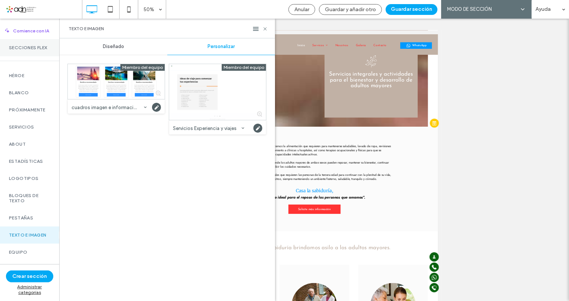
click at [22, 47] on label "Secciones Flex" at bounding box center [29, 47] width 41 height 5
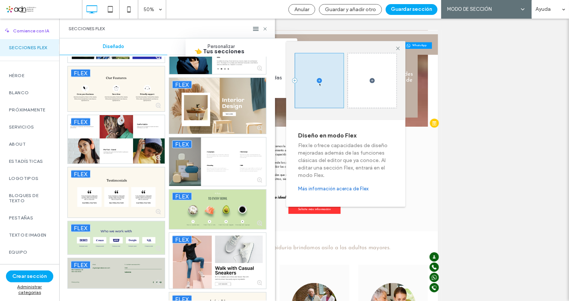
scroll to position [2890, 0]
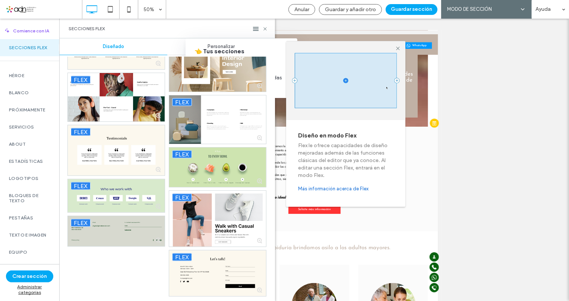
click at [174, 46] on div "Personalizar" at bounding box center [221, 46] width 108 height 16
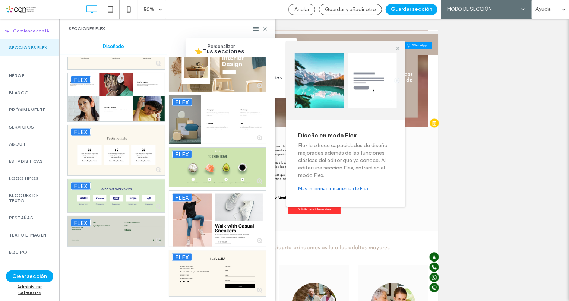
click at [216, 27] on div "Secciones Flex" at bounding box center [168, 29] width 198 height 6
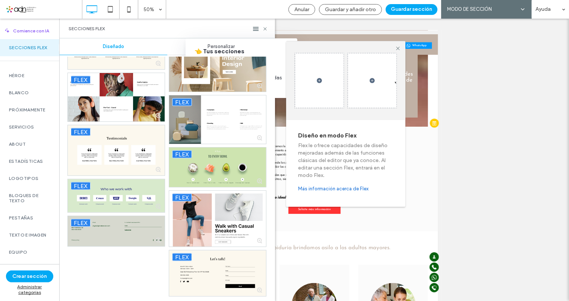
click at [172, 49] on div "Personalizar" at bounding box center [221, 46] width 108 height 16
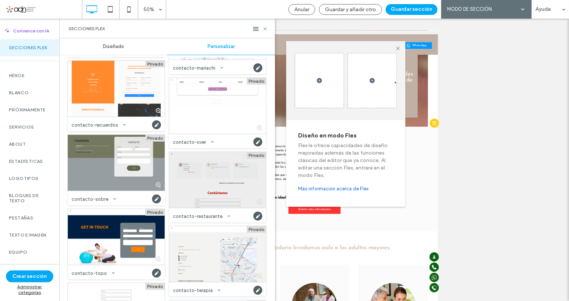
scroll to position [1805, 0]
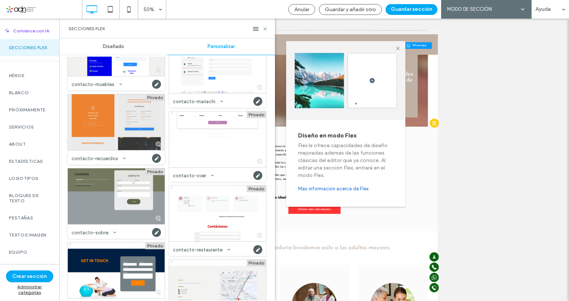
click at [105, 119] on div at bounding box center [116, 122] width 97 height 56
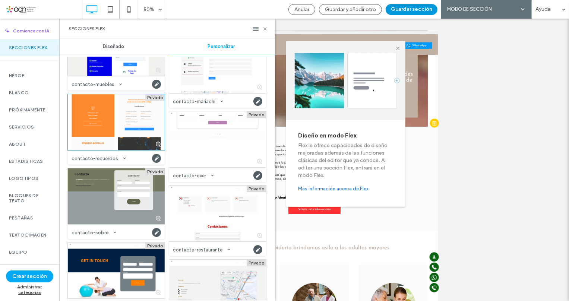
click at [404, 10] on button "Guardar sección" at bounding box center [412, 9] width 52 height 11
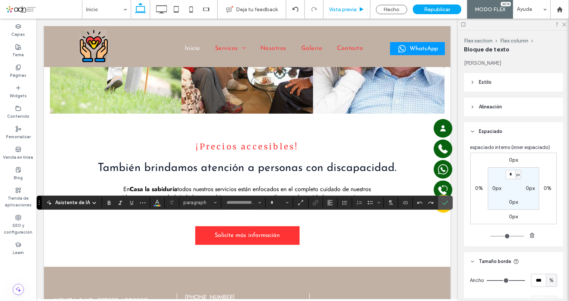
type input "**********"
type input "**"
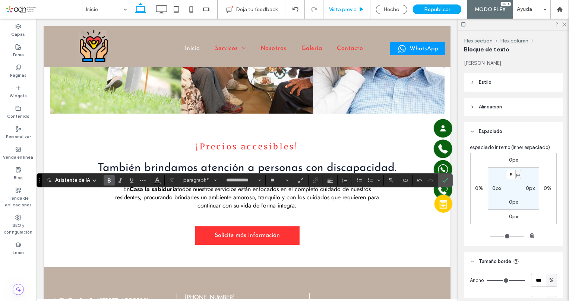
type input "****"
type input "**"
click at [189, 183] on button "paragraph*" at bounding box center [200, 180] width 39 height 10
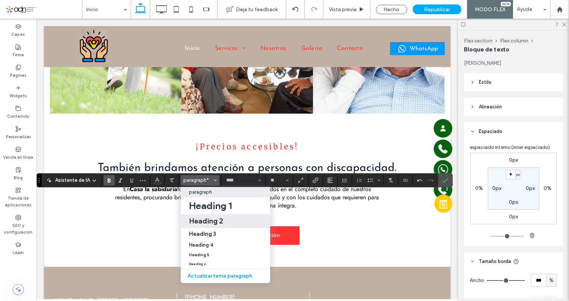
click at [210, 224] on h2 "Heading 2" at bounding box center [206, 221] width 34 height 9
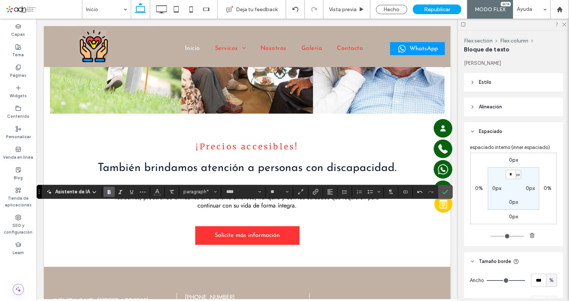
type input "**********"
type input "**"
click at [443, 191] on icon "Confirmar" at bounding box center [446, 192] width 6 height 6
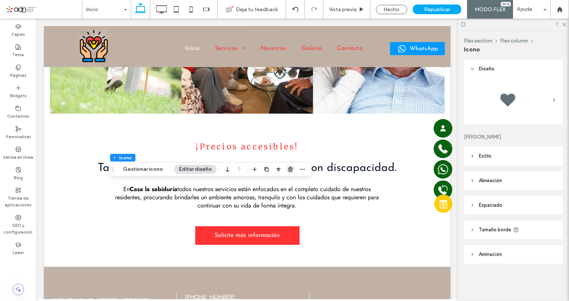
click at [288, 170] on use "button" at bounding box center [290, 169] width 4 height 5
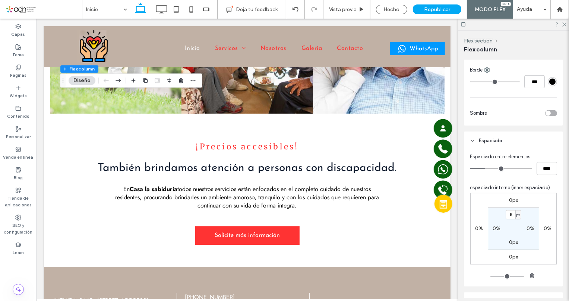
scroll to position [305, 0]
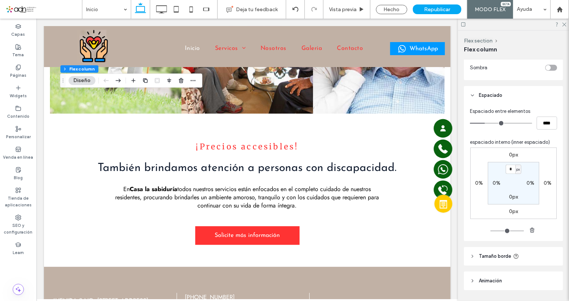
click at [494, 184] on label "0%" at bounding box center [497, 183] width 8 height 6
click at [492, 185] on input "**" at bounding box center [494, 183] width 10 height 9
click at [490, 186] on input "*" at bounding box center [494, 183] width 10 height 9
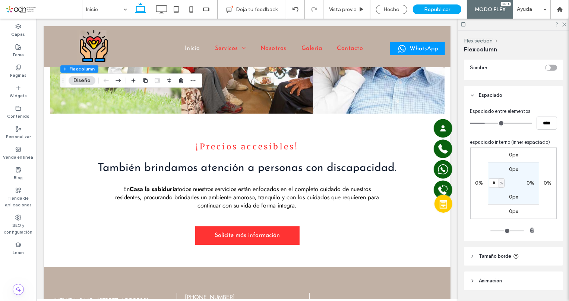
type input "*"
click at [525, 181] on div "0%" at bounding box center [531, 183] width 17 height 7
click at [529, 183] on label "0%" at bounding box center [531, 183] width 8 height 6
type input "*"
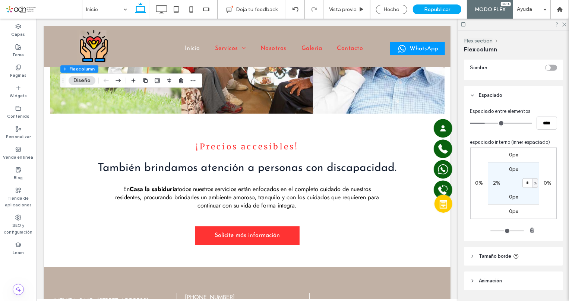
type input "*"
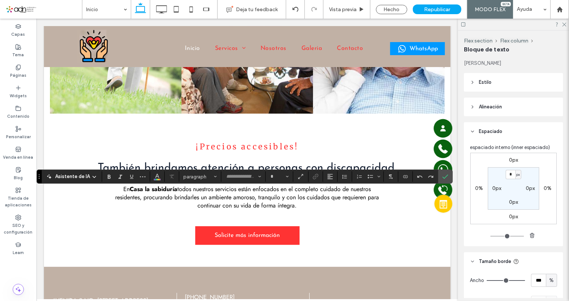
type input "**********"
type input "**"
click at [159, 175] on icon "Color" at bounding box center [157, 176] width 6 height 6
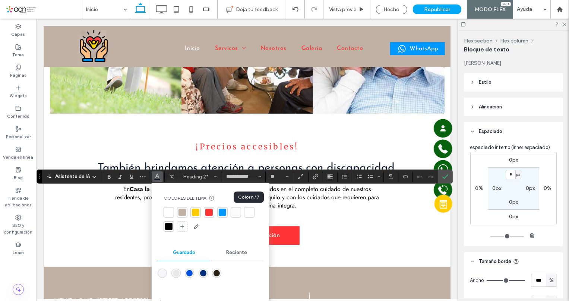
click at [253, 209] on div at bounding box center [249, 212] width 10 height 10
click at [443, 176] on icon "Confirmar" at bounding box center [446, 177] width 6 height 6
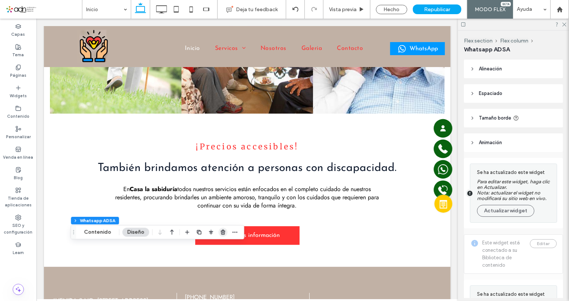
type input "*"
click at [223, 235] on use "button" at bounding box center [223, 232] width 4 height 5
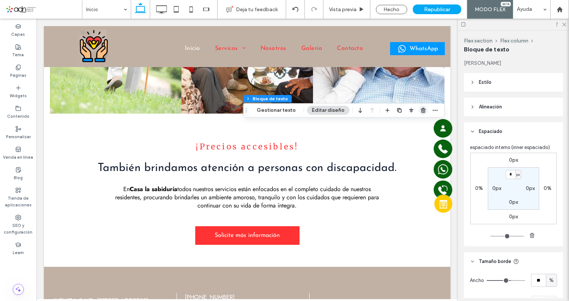
click at [423, 110] on icon "button" at bounding box center [424, 110] width 6 height 6
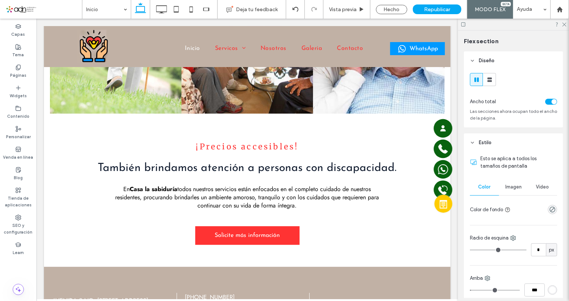
type input "***"
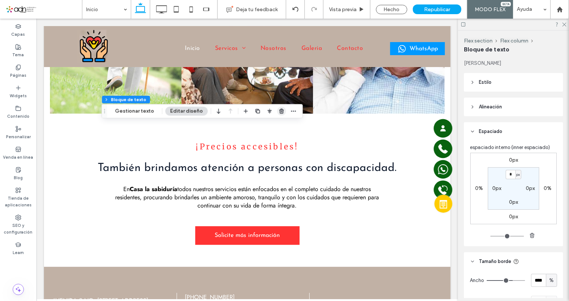
click at [279, 112] on icon "button" at bounding box center [282, 111] width 6 height 6
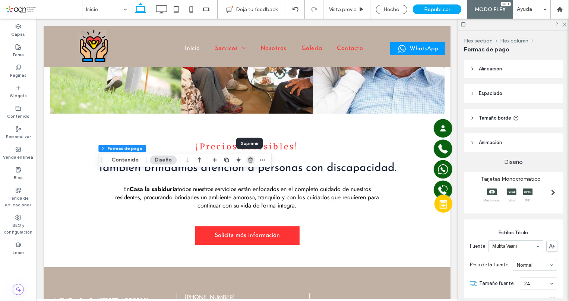
click at [249, 159] on icon "button" at bounding box center [251, 160] width 6 height 6
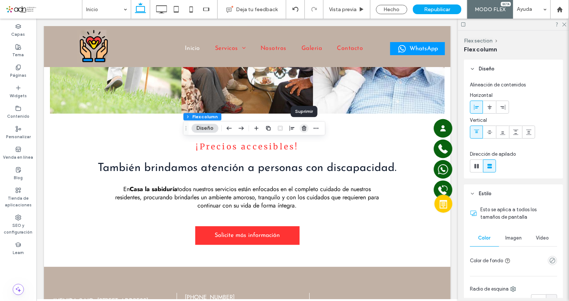
click at [302, 127] on icon "button" at bounding box center [304, 128] width 6 height 6
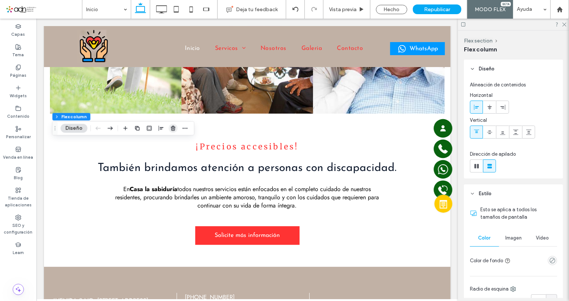
click at [172, 131] on icon "button" at bounding box center [173, 128] width 6 height 6
click at [487, 112] on span at bounding box center [490, 107] width 6 height 12
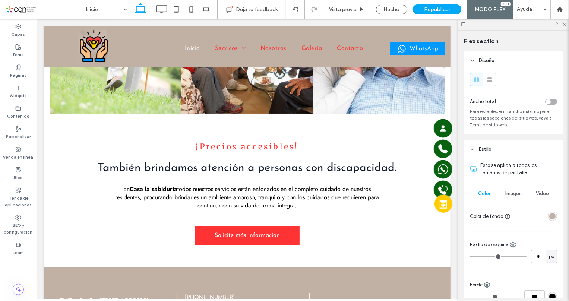
type input "***"
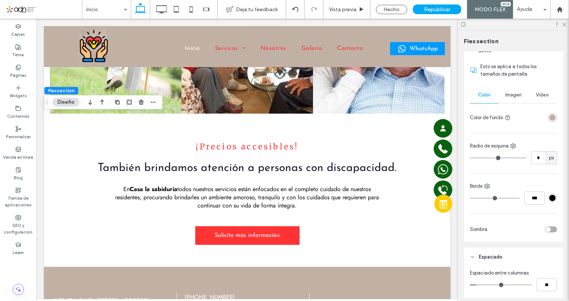
scroll to position [169, 0]
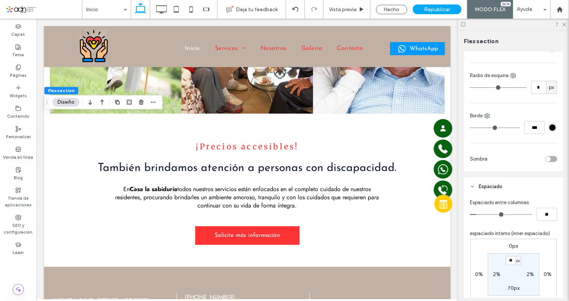
click at [506, 258] on input "**" at bounding box center [511, 260] width 10 height 9
type input "**"
click at [509, 287] on label "70px" at bounding box center [514, 288] width 12 height 6
type input "**"
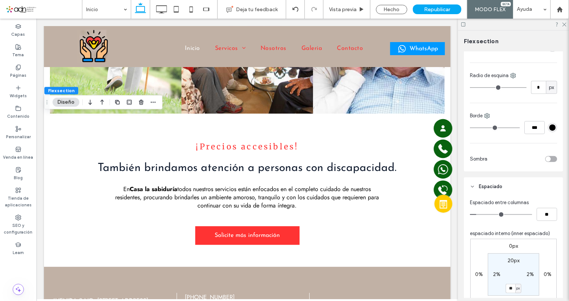
type input "**"
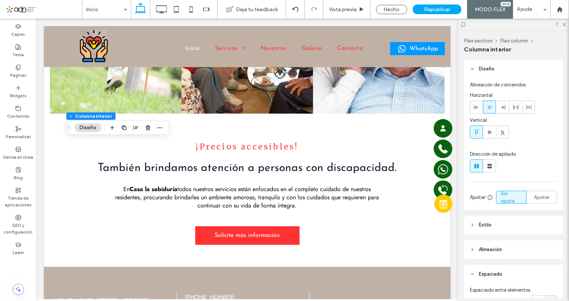
click at [496, 164] on div at bounding box center [513, 166] width 87 height 13
click at [492, 164] on icon at bounding box center [489, 166] width 7 height 7
type input "**"
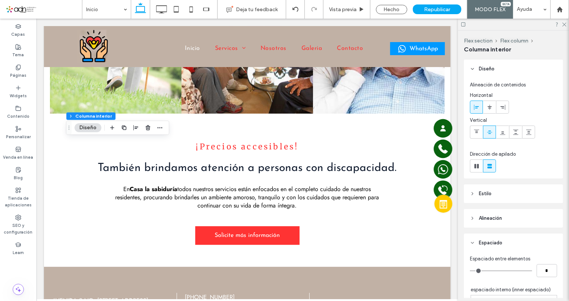
type input "***"
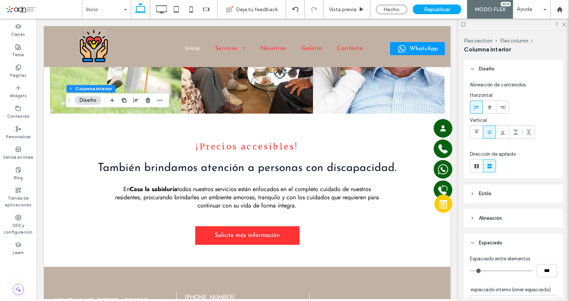
type input "**"
click at [476, 113] on span at bounding box center [477, 107] width 6 height 12
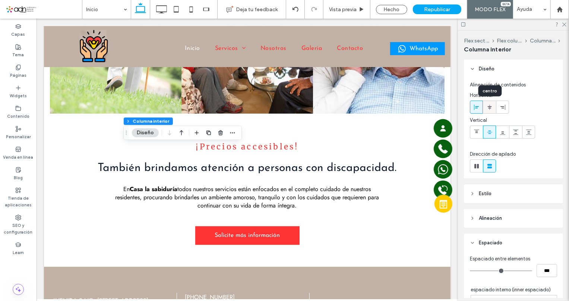
click at [488, 108] on icon at bounding box center [490, 107] width 6 height 6
click at [473, 110] on div at bounding box center [477, 107] width 12 height 12
type input "**"
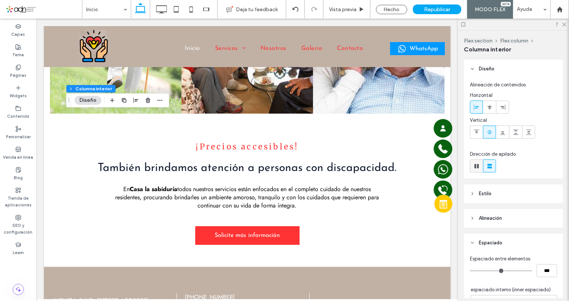
click at [477, 163] on icon at bounding box center [476, 166] width 7 height 7
type input "**"
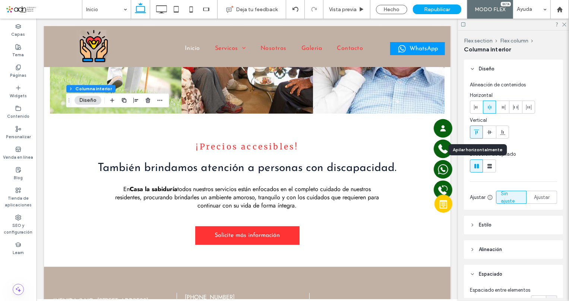
type input "*"
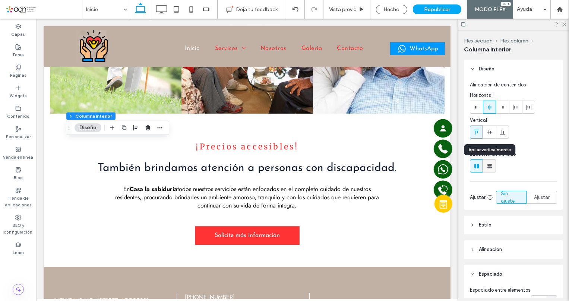
click at [489, 167] on use at bounding box center [490, 166] width 4 height 4
type input "**"
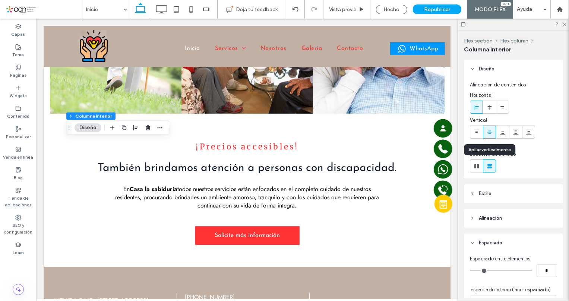
type input "***"
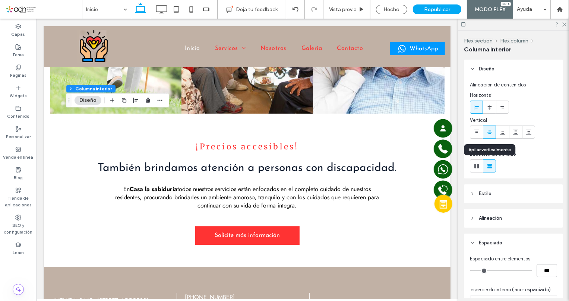
type input "**"
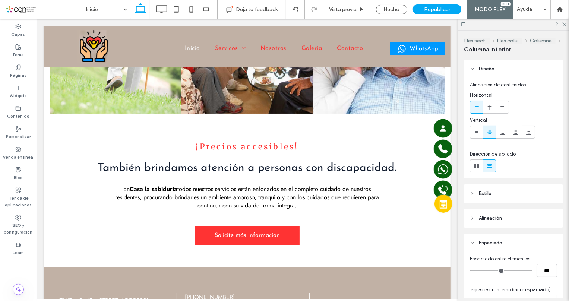
scroll to position [149, 0]
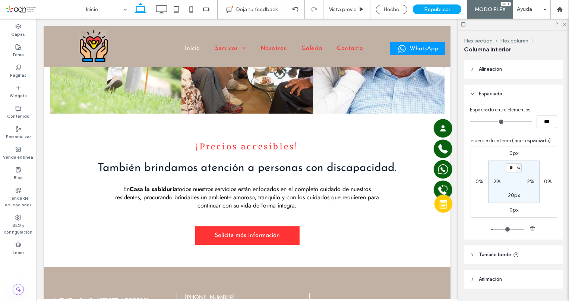
type input "**"
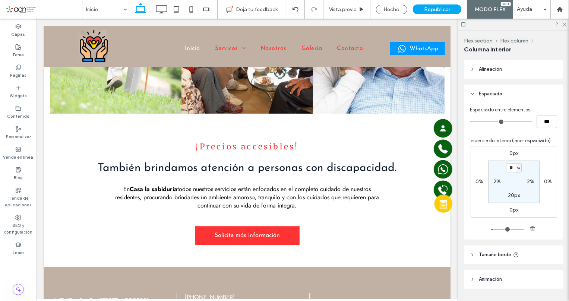
type input "**"
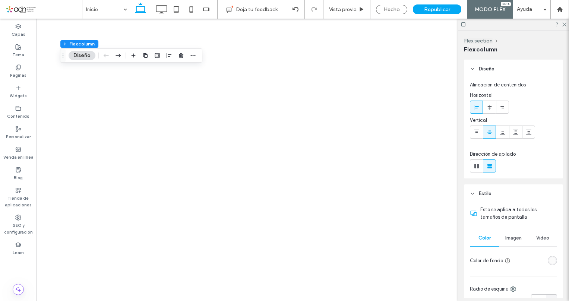
click at [492, 104] on span at bounding box center [490, 107] width 6 height 12
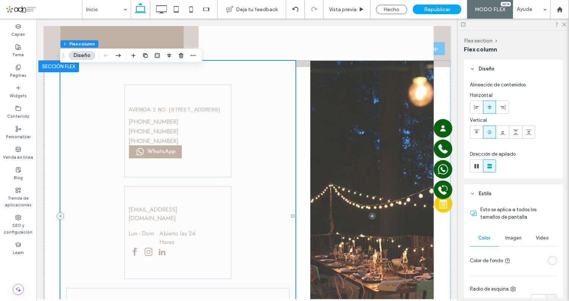
click at [279, 139] on div "AVENIDA 2 NO. 14 EDUCACION, [GEOGRAPHIC_DATA], [GEOGRAPHIC_DATA] 04400 Esto es …" at bounding box center [178, 215] width 236 height 311
click at [175, 105] on label "AVENIDA 2 NO. [STREET_ADDRESS]" at bounding box center [175, 109] width 92 height 9
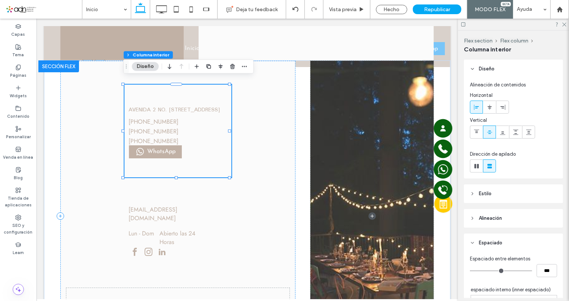
type input "**"
click at [175, 105] on label "AVENIDA 2 NO. [STREET_ADDRESS]" at bounding box center [175, 109] width 92 height 9
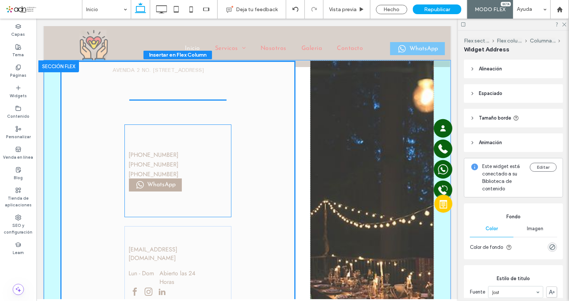
drag, startPoint x: 184, startPoint y: 101, endPoint x: 186, endPoint y: 112, distance: 10.9
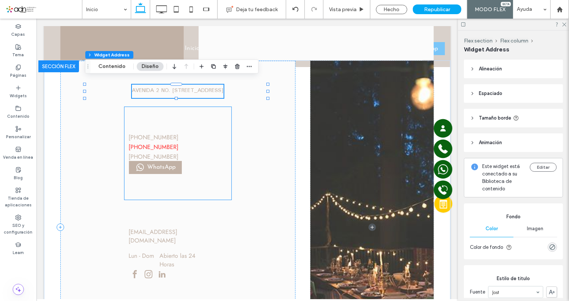
click at [156, 142] on label "[PHONE_NUMBER]" at bounding box center [154, 146] width 50 height 9
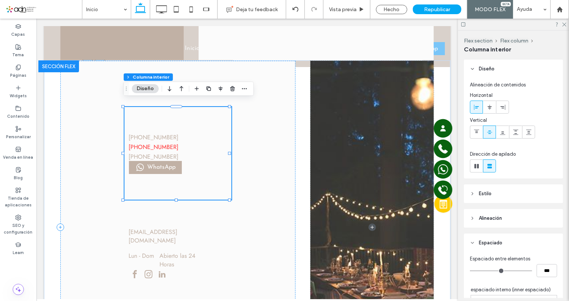
click at [156, 142] on label "[PHONE_NUMBER]" at bounding box center [154, 146] width 50 height 9
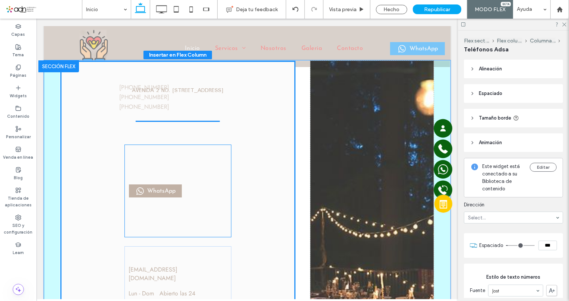
drag, startPoint x: 161, startPoint y: 136, endPoint x: 153, endPoint y: 92, distance: 44.5
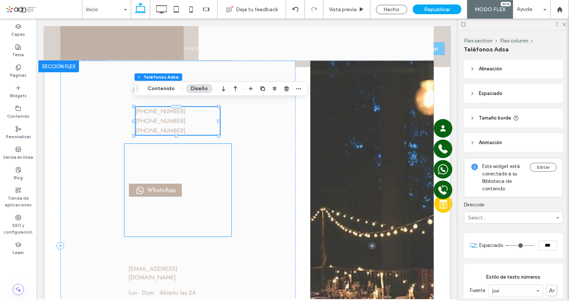
click at [169, 187] on span "WhatsApp" at bounding box center [161, 190] width 28 height 6
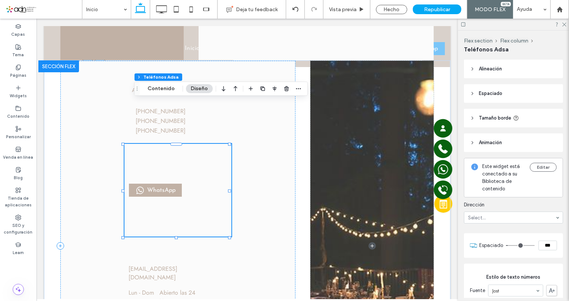
click at [169, 187] on span "WhatsApp" at bounding box center [161, 190] width 28 height 6
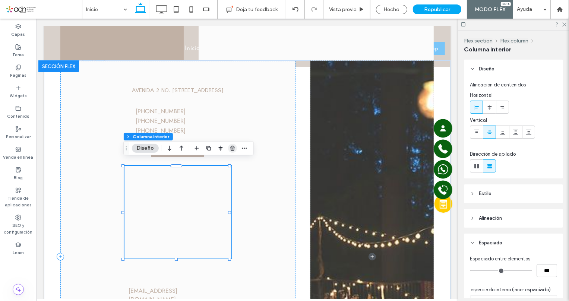
click at [233, 149] on use "button" at bounding box center [232, 148] width 4 height 5
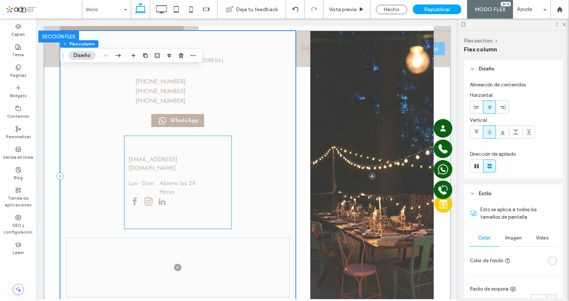
scroll to position [1868, 0]
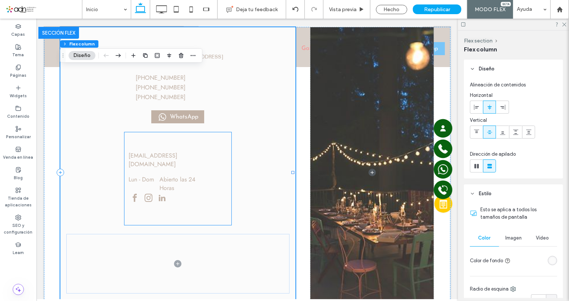
click at [172, 154] on div "[EMAIL_ADDRESS][DOMAIN_NAME]" at bounding box center [170, 163] width 82 height 24
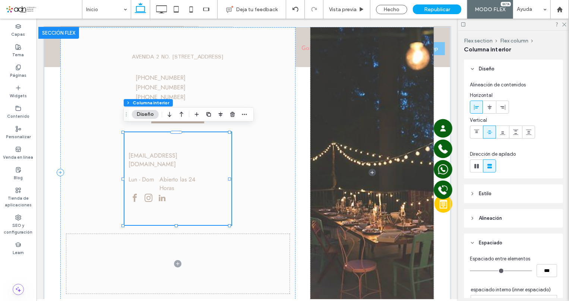
click at [172, 154] on div "[EMAIL_ADDRESS][DOMAIN_NAME]" at bounding box center [170, 163] width 82 height 24
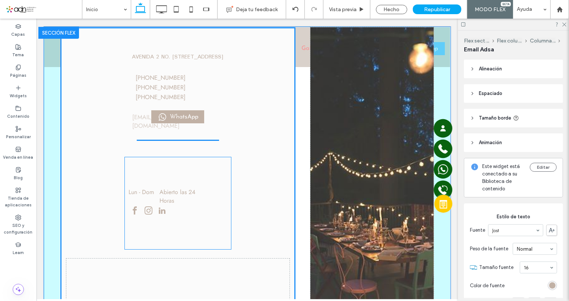
drag, startPoint x: 178, startPoint y: 155, endPoint x: 183, endPoint y: 118, distance: 37.2
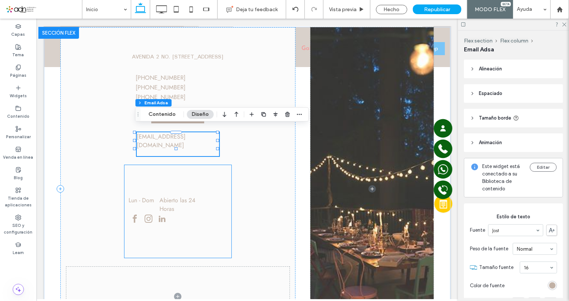
click at [172, 196] on dd "Abierto las 24 Horas" at bounding box center [181, 204] width 44 height 17
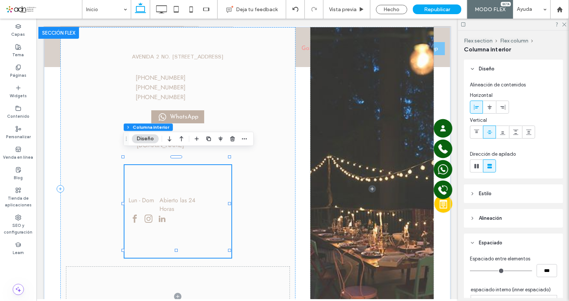
click at [171, 196] on dd "Abierto las 24 Horas" at bounding box center [181, 204] width 44 height 17
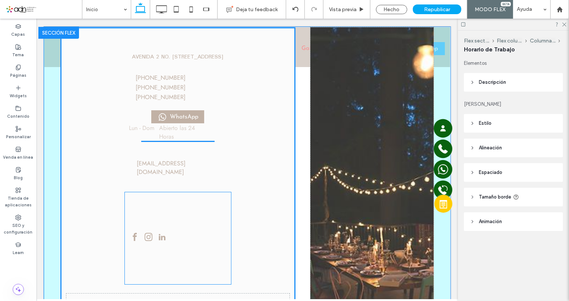
drag, startPoint x: 171, startPoint y: 190, endPoint x: 172, endPoint y: 134, distance: 56.7
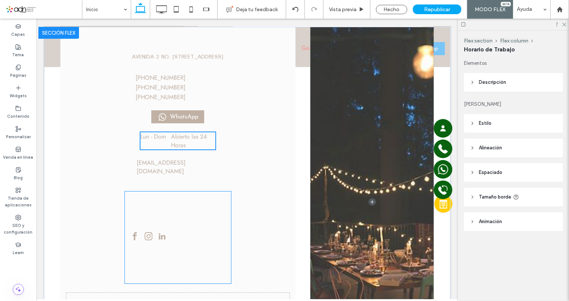
type input "**"
type input "****"
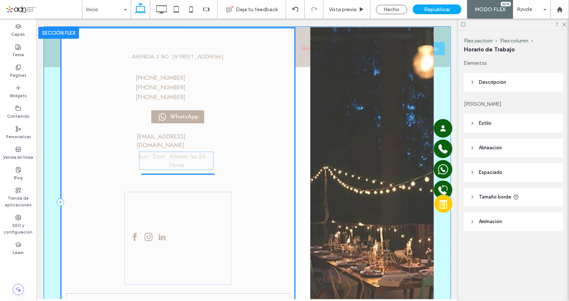
drag, startPoint x: 185, startPoint y: 137, endPoint x: 185, endPoint y: 162, distance: 25.4
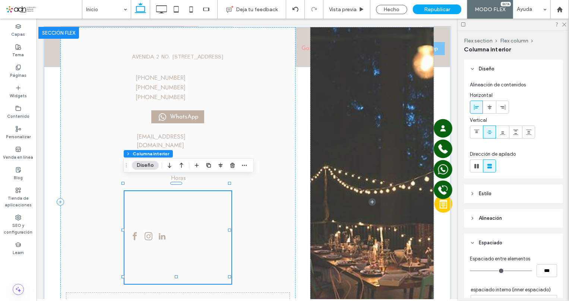
type input "**"
click at [151, 230] on div at bounding box center [149, 237] width 40 height 14
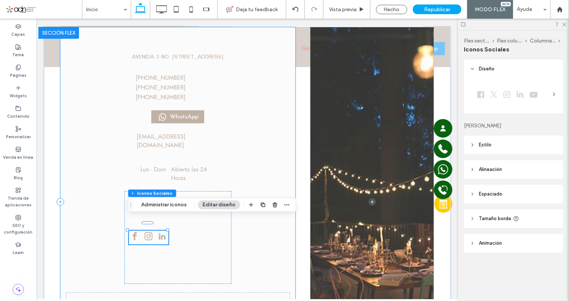
click at [176, 174] on div "AVENIDA 2 NO. 14 EDUCACION, [GEOGRAPHIC_DATA], [GEOGRAPHIC_DATA] 04400 Esto es …" at bounding box center [178, 201] width 236 height 349
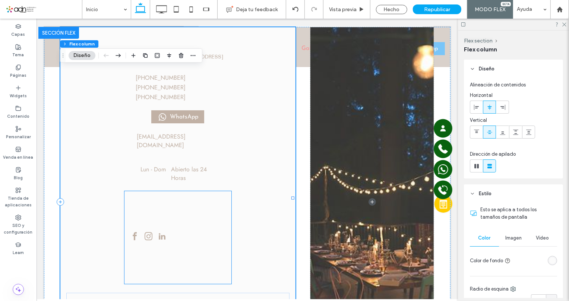
click at [153, 230] on div at bounding box center [149, 237] width 40 height 14
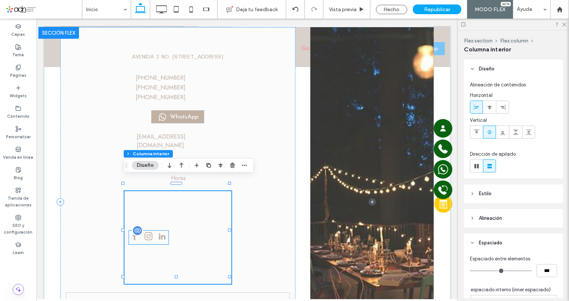
click at [154, 230] on div at bounding box center [149, 237] width 40 height 14
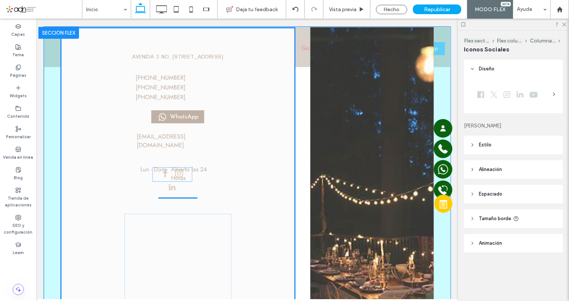
drag, startPoint x: 154, startPoint y: 221, endPoint x: 179, endPoint y: 171, distance: 55.5
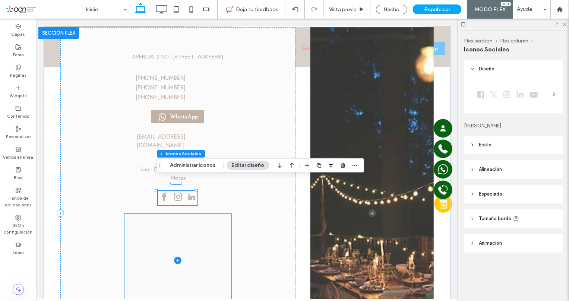
click at [209, 214] on span at bounding box center [177, 260] width 107 height 93
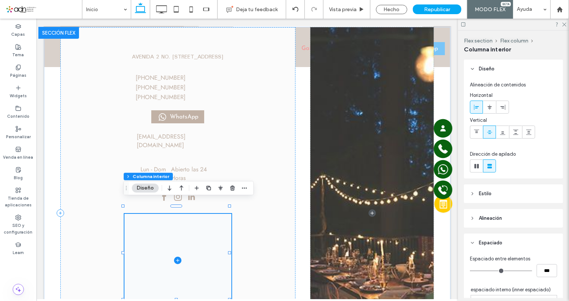
type input "**"
drag, startPoint x: 233, startPoint y: 188, endPoint x: 195, endPoint y: 170, distance: 42.0
click at [233, 188] on use "button" at bounding box center [232, 188] width 4 height 5
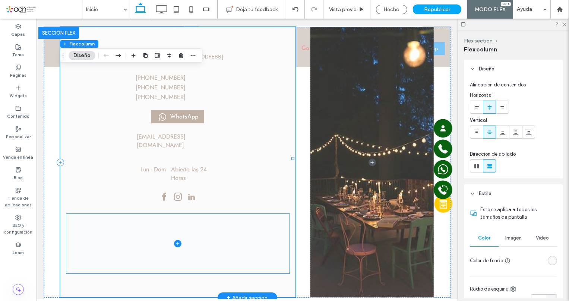
click at [197, 237] on span at bounding box center [178, 244] width 224 height 60
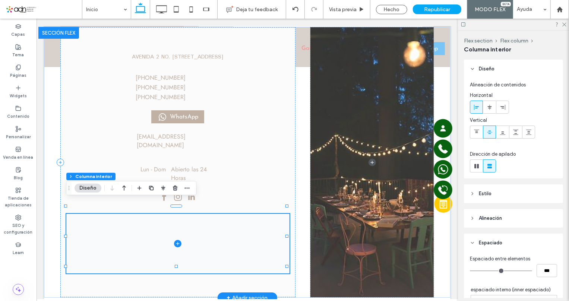
type input "**"
click at [177, 189] on icon "button" at bounding box center [175, 188] width 6 height 6
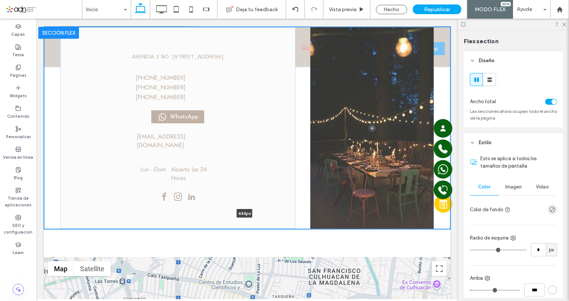
drag, startPoint x: 299, startPoint y: 231, endPoint x: 302, endPoint y: 148, distance: 82.5
click at [302, 150] on div "AVENIDA 2 NO. 14 EDUCACION, COYOACAN, DISTRITO FEDERAL 04400 Esto es un indicad…" at bounding box center [247, 127] width 407 height 203
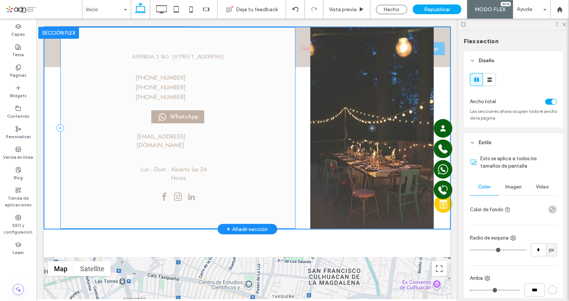
type input "***"
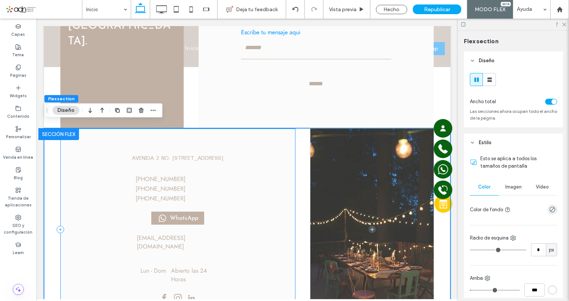
scroll to position [1801, 0]
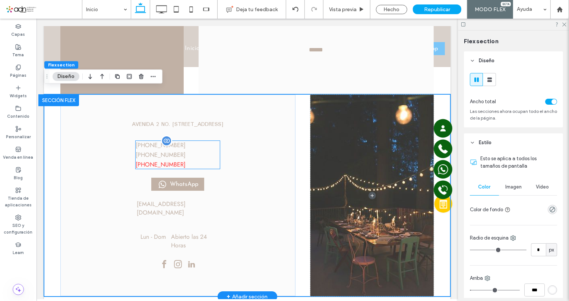
click at [150, 160] on label "[PHONE_NUMBER]" at bounding box center [160, 164] width 50 height 9
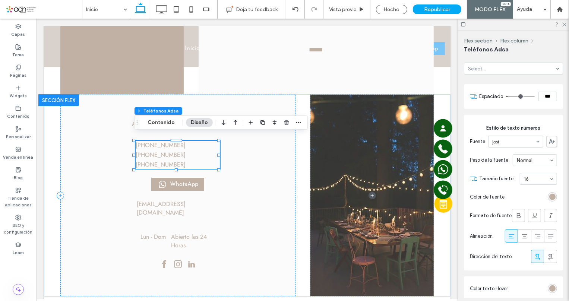
scroll to position [169, 0]
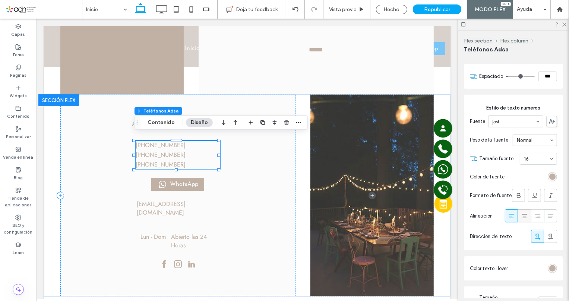
click at [522, 214] on icon at bounding box center [524, 216] width 7 height 7
click at [285, 186] on div "AVENIDA 2 NO. 14 EDUCACION, COYOACAN, DISTRITO FEDERAL 04400 Esto es un indicad…" at bounding box center [178, 195] width 236 height 202
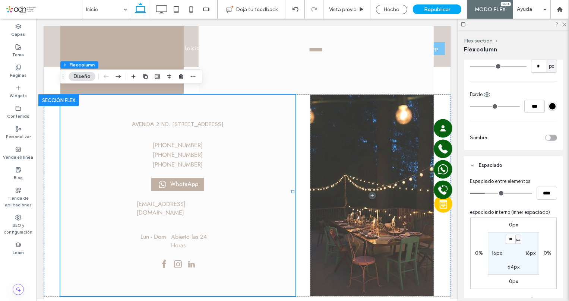
scroll to position [237, 0]
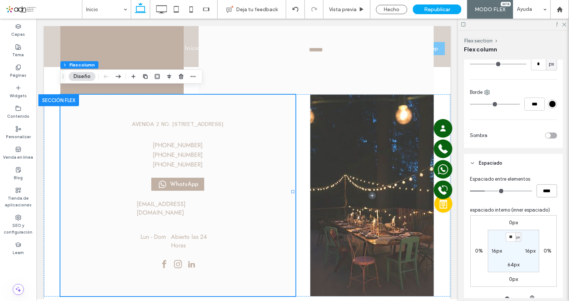
click at [538, 192] on input "****" at bounding box center [547, 191] width 21 height 13
type input "**"
type input "****"
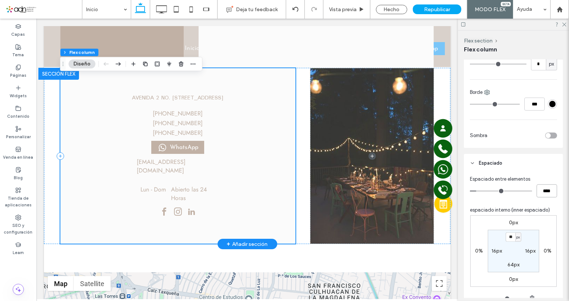
scroll to position [1835, 0]
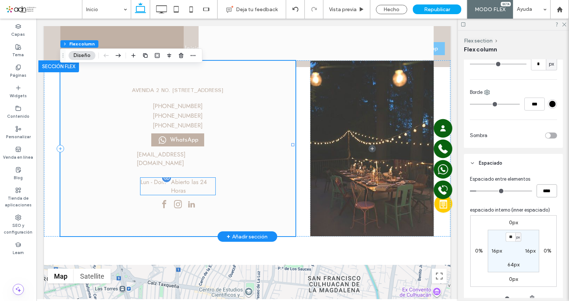
click at [198, 178] on dd "Abierto las 24 Horas" at bounding box center [193, 186] width 44 height 17
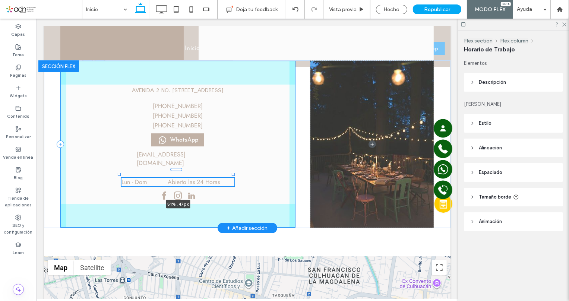
drag, startPoint x: 212, startPoint y: 173, endPoint x: 232, endPoint y: 169, distance: 20.2
click at [232, 173] on div at bounding box center [233, 174] width 3 height 3
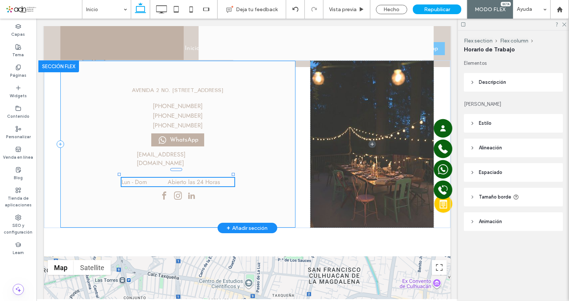
type input "**"
type input "****"
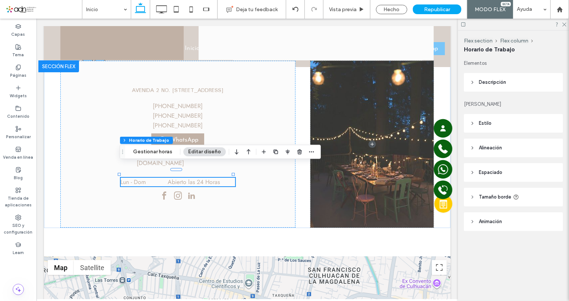
click at [484, 122] on span "Estilo" at bounding box center [485, 123] width 13 height 7
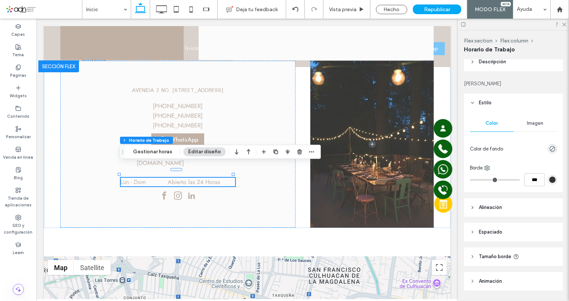
scroll to position [43, 0]
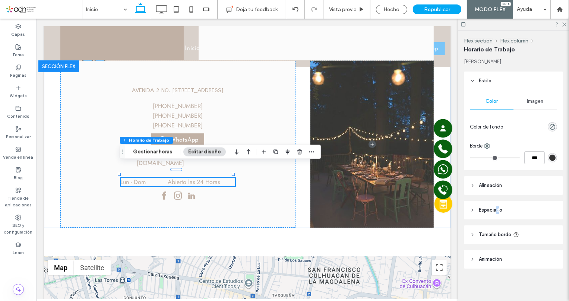
click at [498, 209] on span "Espaciado" at bounding box center [490, 210] width 23 height 7
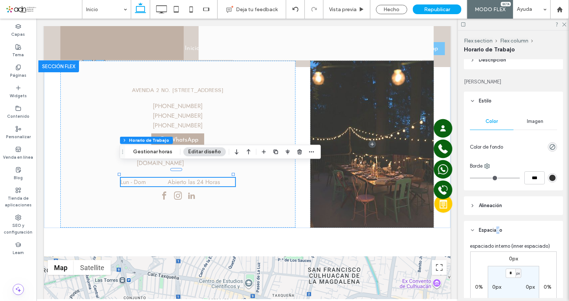
scroll to position [0, 0]
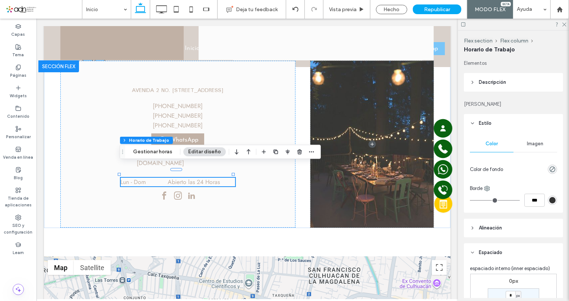
click at [483, 82] on span "Descripción" at bounding box center [492, 82] width 27 height 7
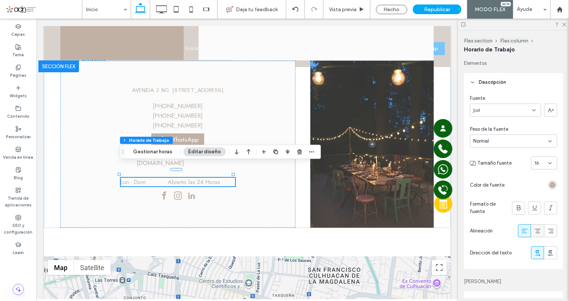
click at [537, 231] on icon at bounding box center [537, 230] width 7 height 7
click at [257, 182] on div "AVENIDA 2 NO. 14 EDUCACION, COYOACAN, DISTRITO FEDERAL 04400 Esto es un indicad…" at bounding box center [178, 143] width 236 height 167
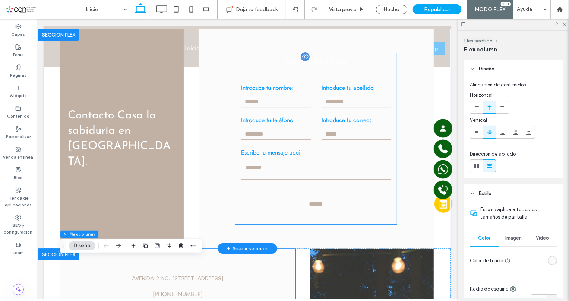
scroll to position [1631, 0]
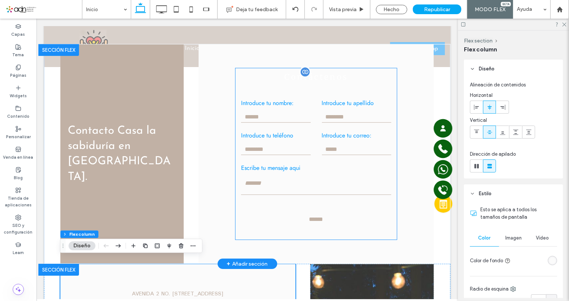
click at [308, 141] on div "Introduce tu teléfono" at bounding box center [275, 143] width 81 height 25
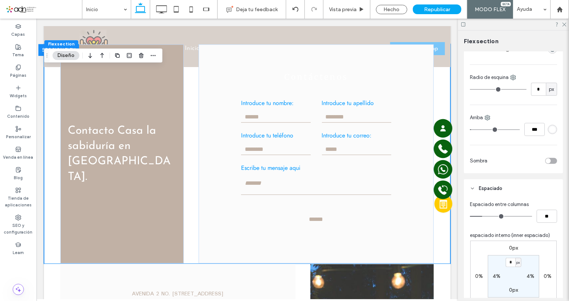
scroll to position [169, 0]
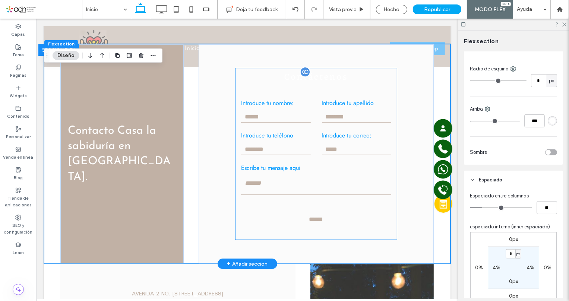
click at [291, 156] on form "Introduce tu nombre: Introduce tu apellido Introduce tu teléfono Introduce tu c…" at bounding box center [315, 162] width 161 height 154
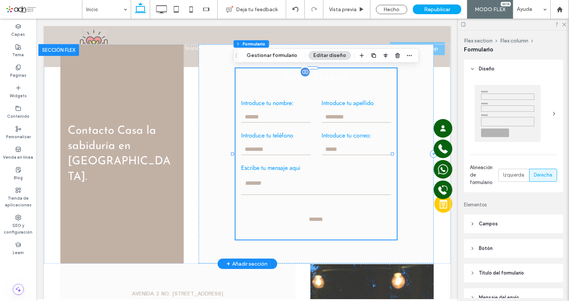
type input "***"
type input "**"
type input "*"
type input "***"
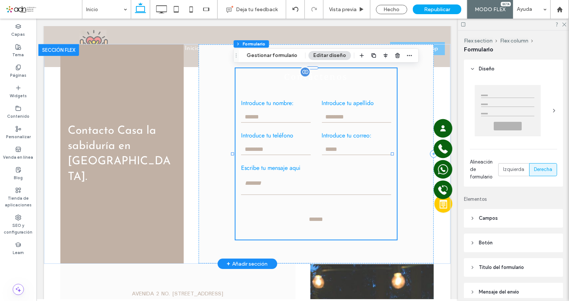
click at [310, 176] on textarea at bounding box center [316, 185] width 150 height 19
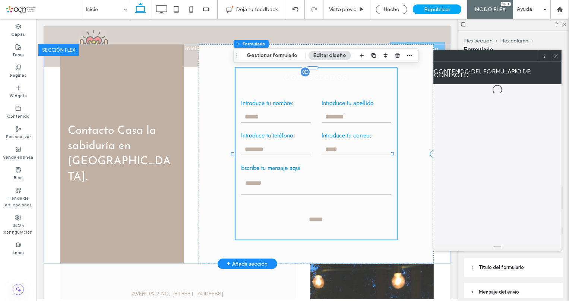
type input "***"
type input "**"
type input "*"
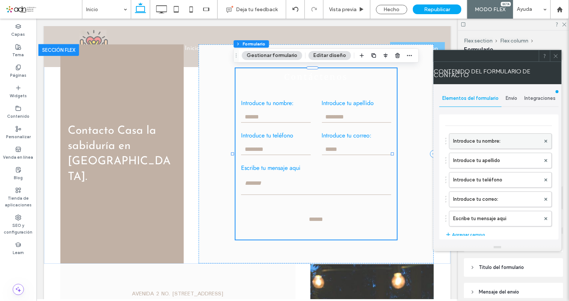
click at [478, 142] on label "Introduce tu nombre:" at bounding box center [497, 141] width 87 height 15
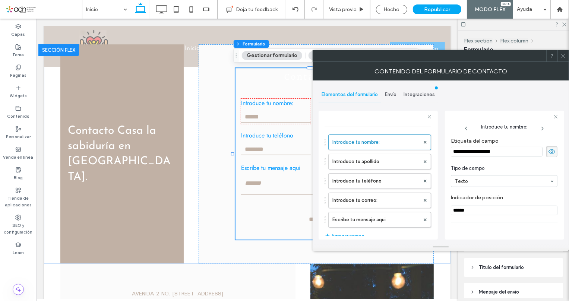
click at [550, 153] on icon at bounding box center [552, 152] width 7 height 8
click at [391, 160] on label "Introduce tu apellido" at bounding box center [376, 161] width 87 height 15
type input "********"
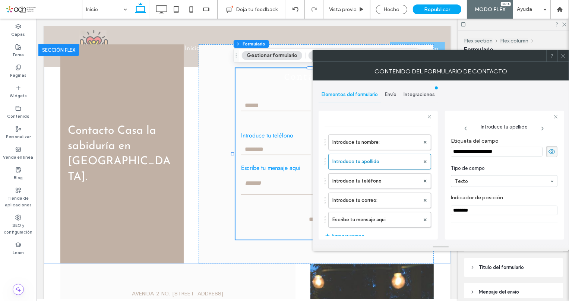
click at [549, 151] on icon at bounding box center [552, 152] width 7 height 8
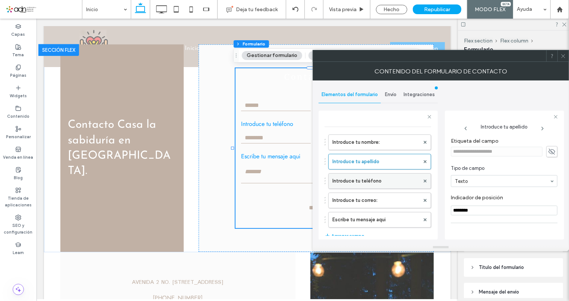
click at [395, 182] on label "Introduce tu teléfono" at bounding box center [376, 181] width 87 height 15
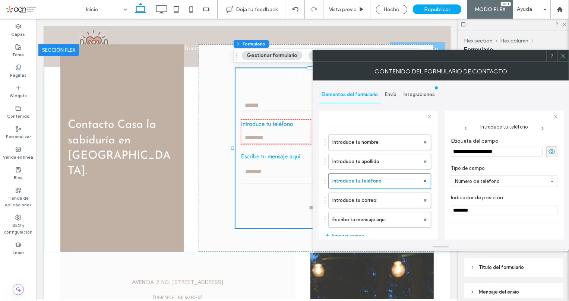
click at [549, 153] on use at bounding box center [552, 152] width 7 height 5
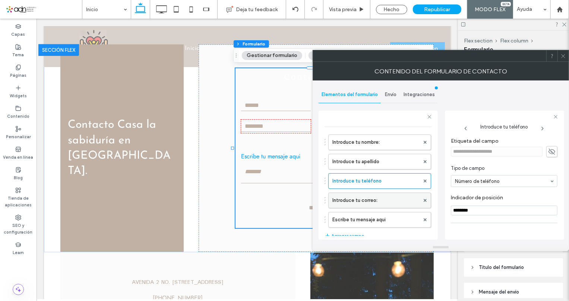
click at [367, 200] on label "Introduce tu correo:" at bounding box center [376, 200] width 87 height 15
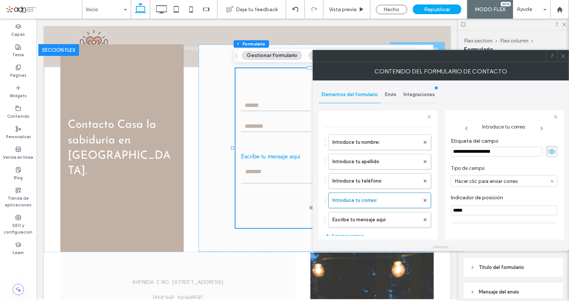
click at [549, 153] on icon at bounding box center [552, 152] width 7 height 8
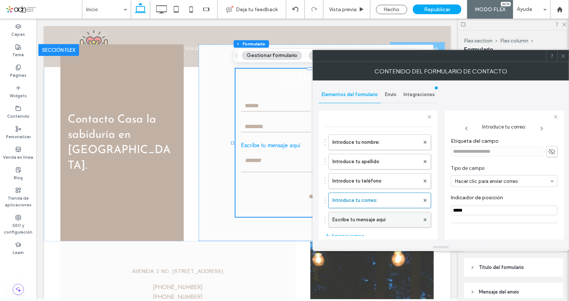
click at [395, 225] on label "Escribe tu mensaje aqui" at bounding box center [376, 220] width 87 height 15
type input "**"
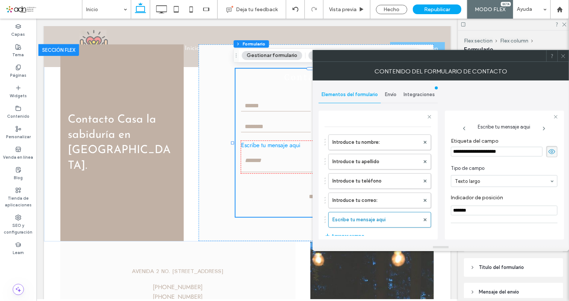
click at [564, 54] on icon at bounding box center [564, 56] width 6 height 6
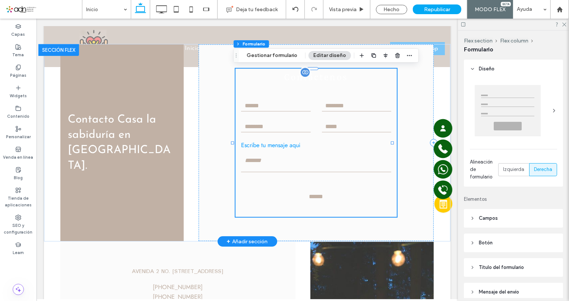
click at [342, 153] on textarea at bounding box center [316, 162] width 150 height 19
type input "***"
type input "**"
type input "*"
click at [349, 134] on form "Introduce tu nombre: Introduce tu apellido Introduce tu teléfono Introduce tu c…" at bounding box center [315, 151] width 161 height 131
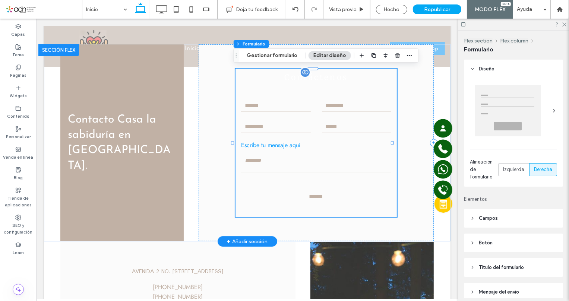
click at [349, 134] on form "Introduce tu nombre: Introduce tu apellido Introduce tu teléfono Introduce tu c…" at bounding box center [315, 151] width 161 height 131
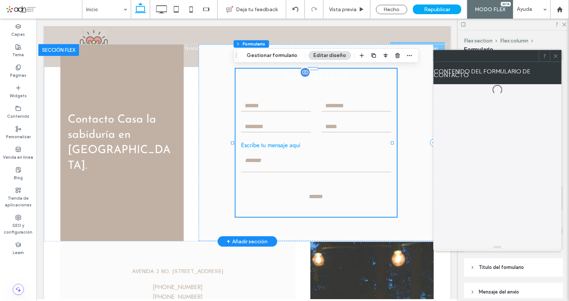
type input "***"
type input "**"
type input "*"
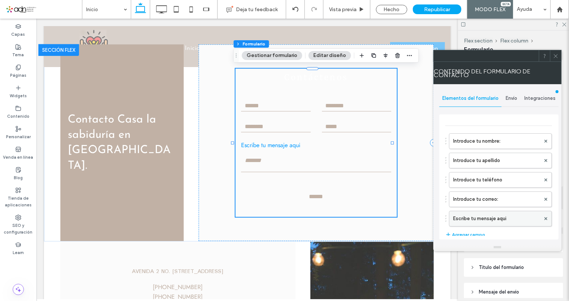
click at [475, 217] on label "Escribe tu mensaje aqui" at bounding box center [497, 218] width 87 height 15
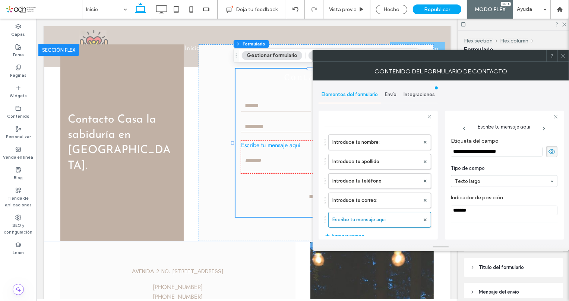
click at [548, 146] on span at bounding box center [552, 151] width 11 height 11
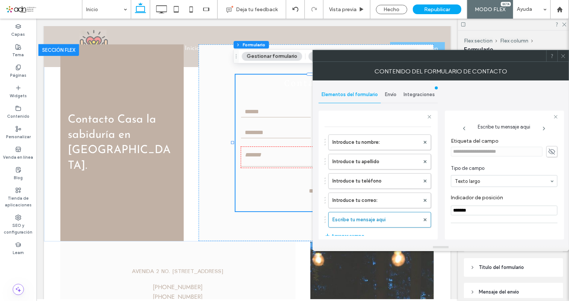
click at [563, 53] on icon at bounding box center [564, 56] width 6 height 6
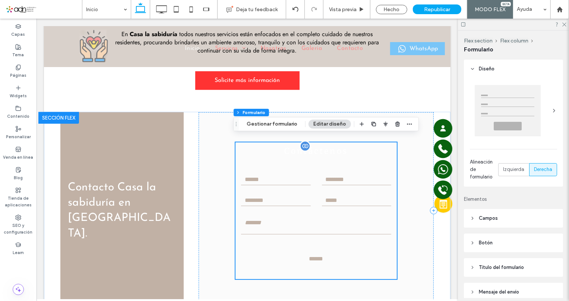
scroll to position [1529, 0]
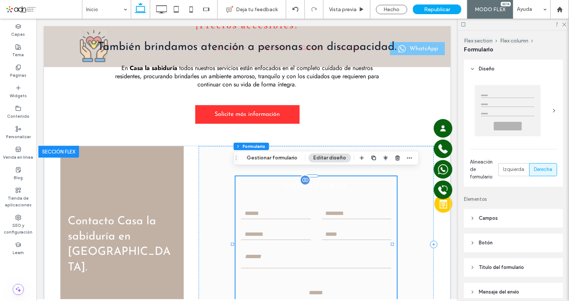
click at [311, 207] on div "Introduce tu nombre:" at bounding box center [275, 213] width 81 height 13
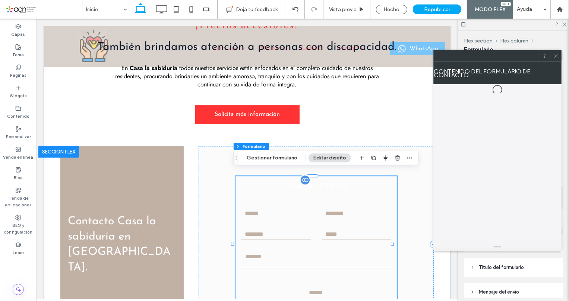
type input "***"
type input "**"
type input "*"
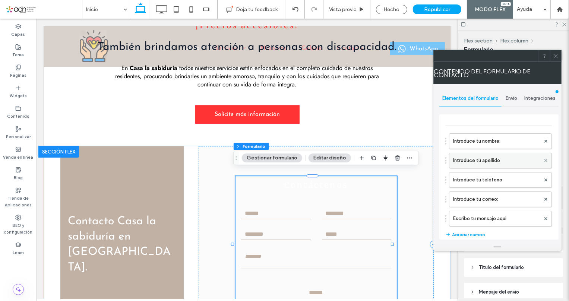
click at [545, 160] on icon at bounding box center [546, 160] width 3 height 3
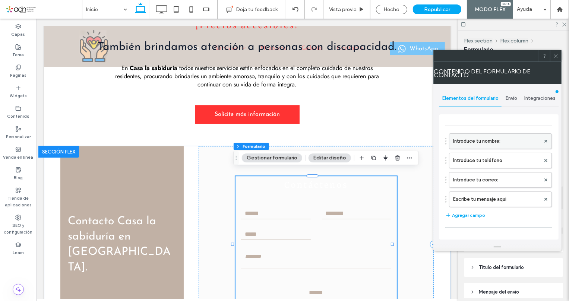
click at [500, 139] on label "Introduce tu nombre:" at bounding box center [497, 141] width 87 height 15
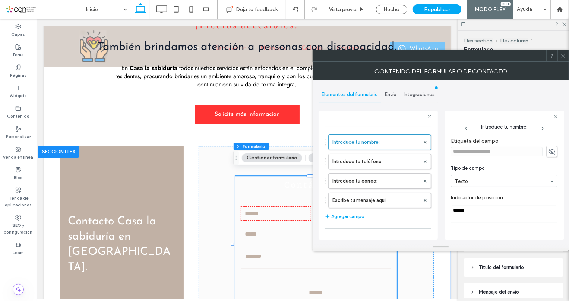
scroll to position [53, 0]
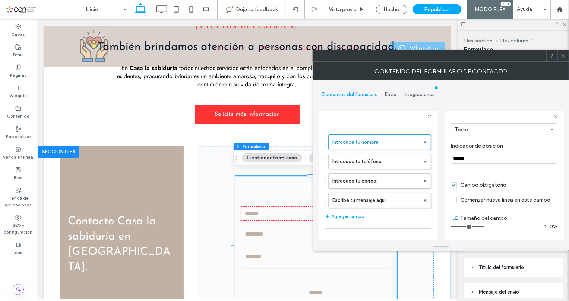
drag, startPoint x: 467, startPoint y: 224, endPoint x: 512, endPoint y: 226, distance: 45.5
click at [485, 227] on input "range" at bounding box center [468, 227] width 34 height 1
click at [368, 160] on label "Introduce tu teléfono" at bounding box center [376, 161] width 87 height 15
type input "*"
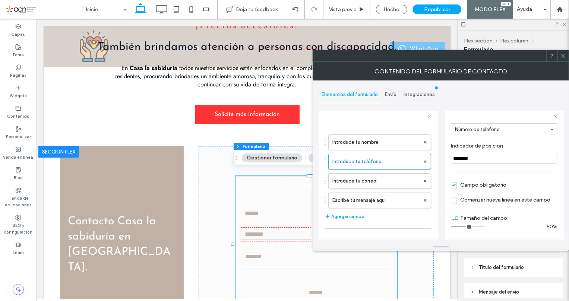
click at [564, 53] on icon at bounding box center [564, 56] width 6 height 6
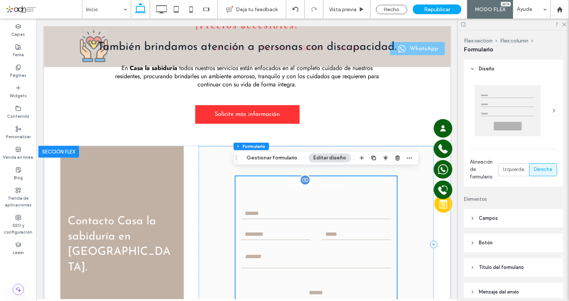
scroll to position [1631, 0]
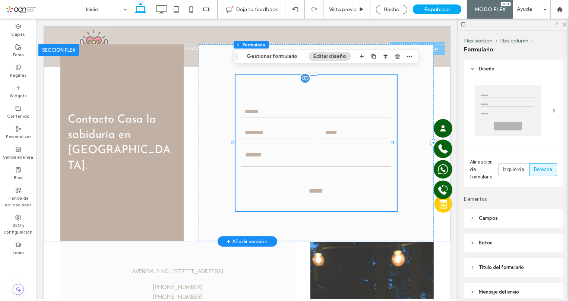
click at [345, 184] on input "******" at bounding box center [315, 191] width 157 height 14
type input "***"
type input "**"
type input "*"
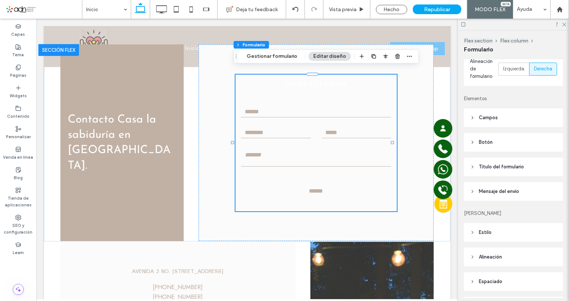
scroll to position [135, 0]
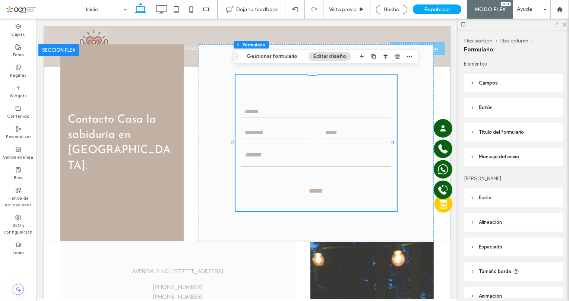
click at [477, 103] on header "Botón" at bounding box center [513, 107] width 99 height 19
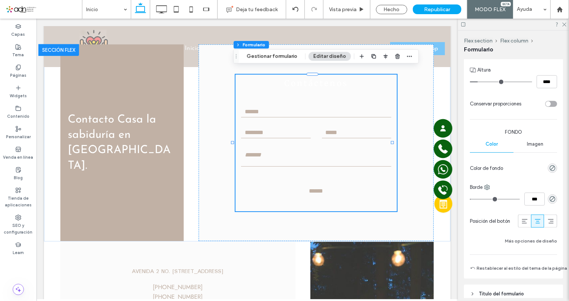
scroll to position [305, 0]
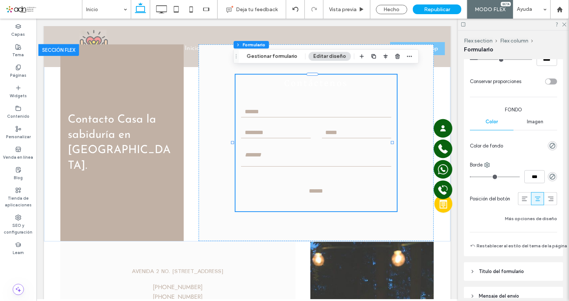
click at [553, 148] on div "rgba(0, 0, 0, 0)" at bounding box center [552, 145] width 9 height 9
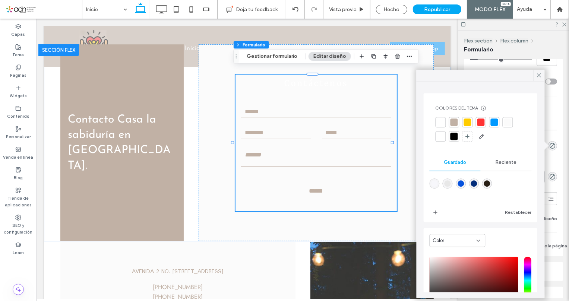
click at [484, 120] on div at bounding box center [481, 122] width 7 height 7
type input "***"
type input "**"
type input "*"
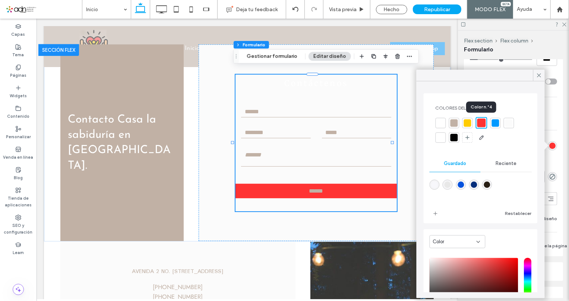
type input "***"
type input "**"
type input "*"
click at [542, 77] on icon at bounding box center [539, 75] width 7 height 7
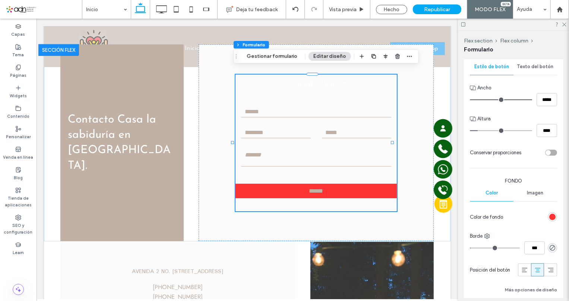
scroll to position [169, 0]
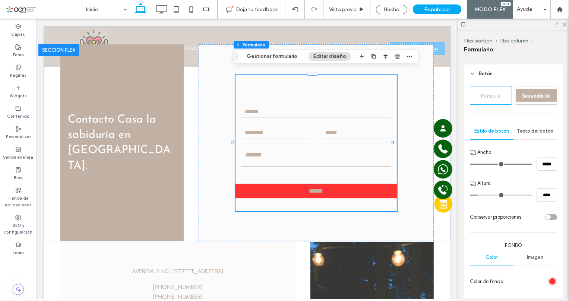
click at [534, 130] on span "Texto del botón" at bounding box center [536, 131] width 37 height 6
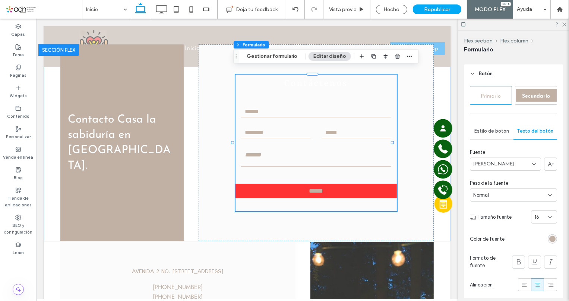
click at [550, 238] on div "rgb(193, 177, 165)" at bounding box center [553, 239] width 6 height 6
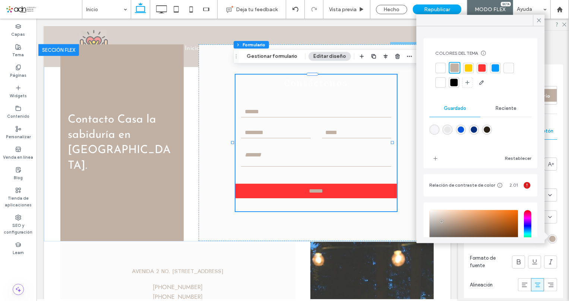
click at [441, 82] on div at bounding box center [440, 82] width 7 height 7
click at [542, 19] on icon at bounding box center [539, 20] width 7 height 7
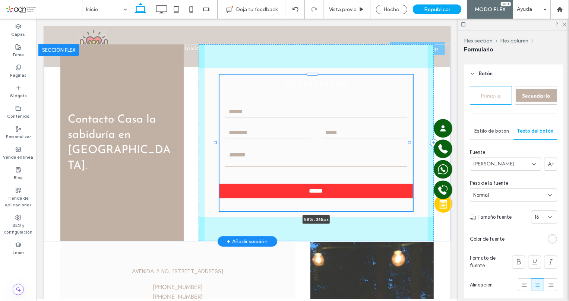
drag, startPoint x: 392, startPoint y: 137, endPoint x: 409, endPoint y: 132, distance: 17.8
click at [216, 75] on div at bounding box center [216, 74] width 0 height 0
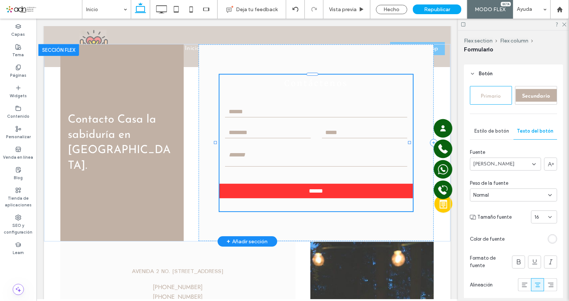
type input "**"
type input "****"
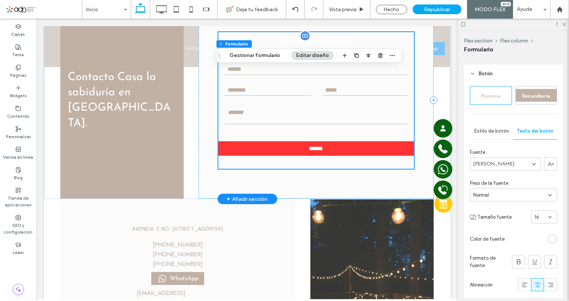
scroll to position [1699, 0]
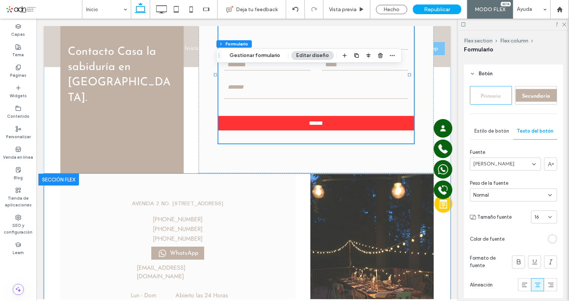
click at [298, 178] on div "AVENIDA 2 NO. 14 EDUCACION, COYOACAN, DISTRITO FEDERAL 04400 Esto es un indicad…" at bounding box center [247, 257] width 407 height 167
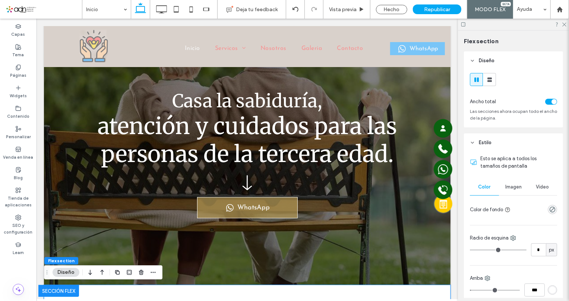
scroll to position [101, 0]
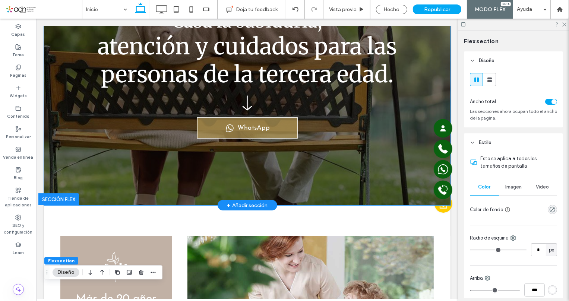
click at [326, 188] on div "Casa la sabiduría, atención y cuidados para las personas de la tercera edad. Wh…" at bounding box center [247, 64] width 407 height 281
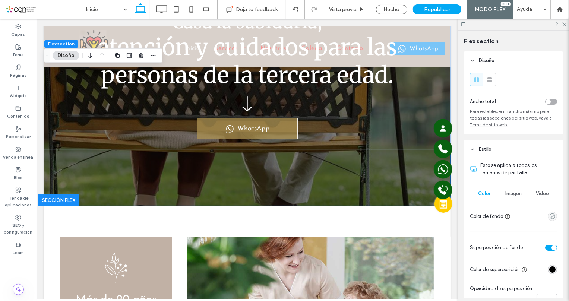
scroll to position [7, 0]
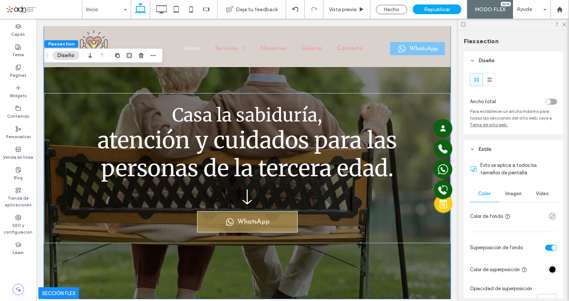
click at [515, 196] on span "Imagen" at bounding box center [514, 194] width 16 height 6
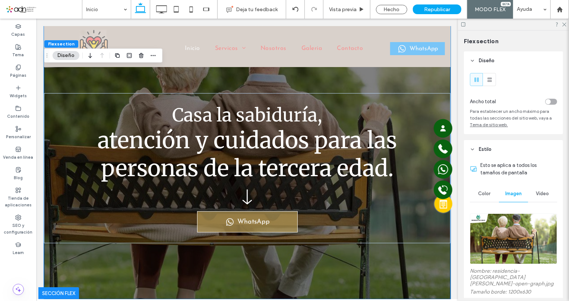
scroll to position [101, 0]
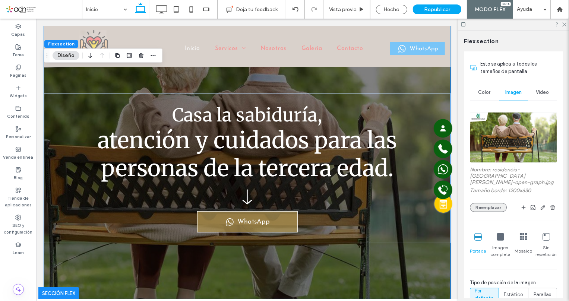
click at [484, 203] on button "Reemplazar" at bounding box center [488, 207] width 37 height 9
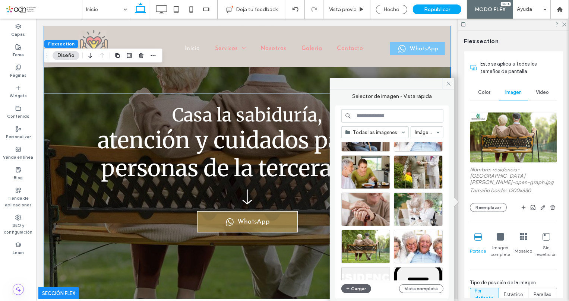
scroll to position [862, 0]
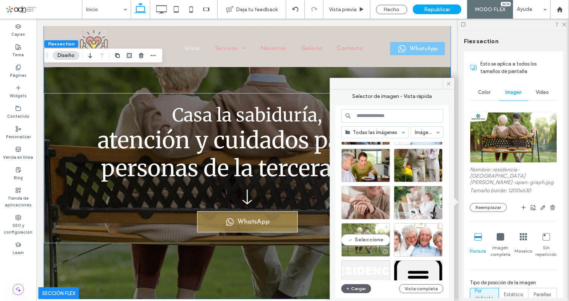
click at [366, 231] on div "Seleccione" at bounding box center [366, 240] width 49 height 34
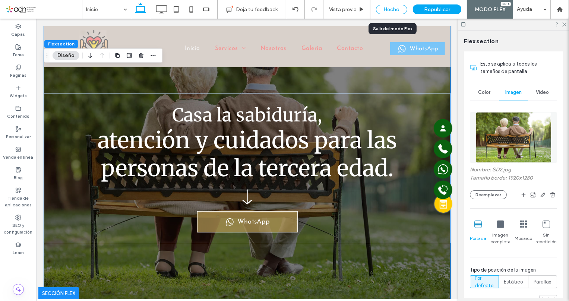
click at [390, 9] on div "Hecho" at bounding box center [391, 9] width 31 height 9
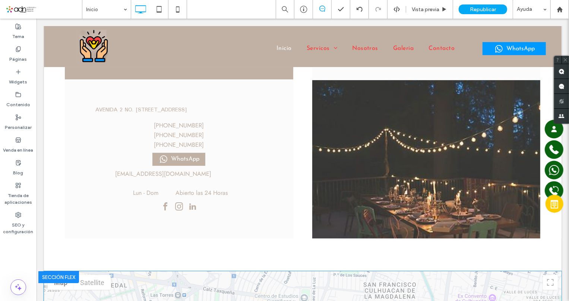
scroll to position [1713, 0]
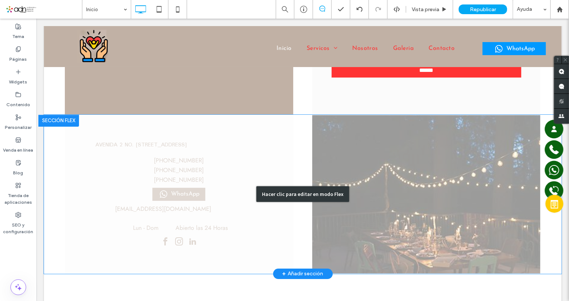
click at [214, 142] on div "Hacer clic para editar en modo Flex" at bounding box center [303, 193] width 518 height 159
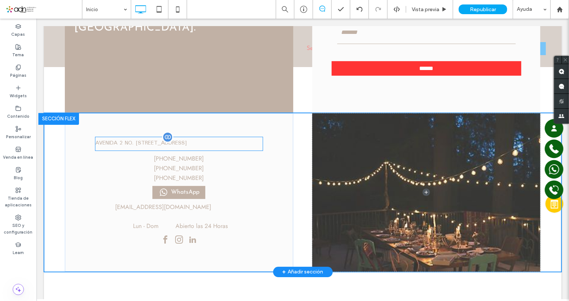
click at [208, 112] on div "Contacto Casa la sabiduría en Coyoacán." at bounding box center [179, 20] width 229 height 185
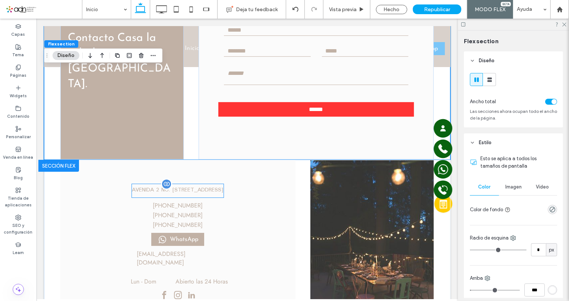
scroll to position [1725, 0]
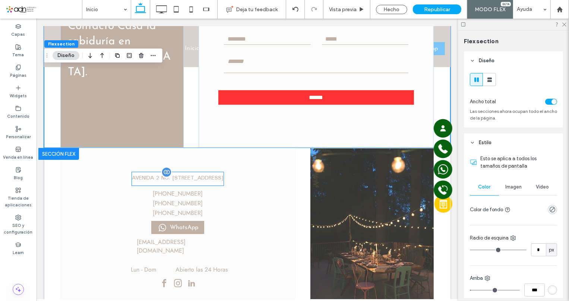
click at [216, 175] on label "AVENIDA 2 NO. 14 EDUCACION, COYOACAN, DISTRITO FEDERAL 04400" at bounding box center [178, 177] width 92 height 9
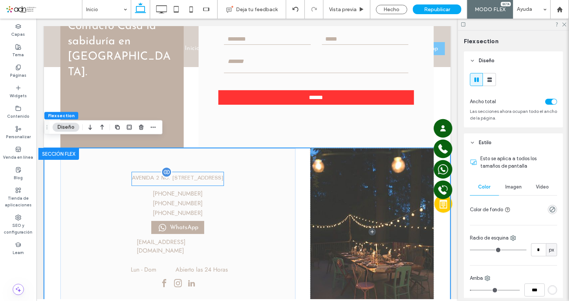
scroll to position [1728, 0]
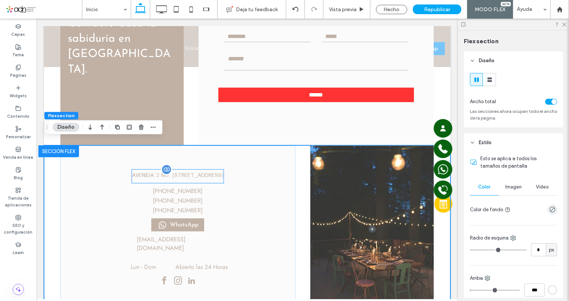
click at [223, 171] on label "AVENIDA 2 NO. 14 EDUCACION, COYOACAN, DISTRITO FEDERAL 04400" at bounding box center [178, 175] width 92 height 9
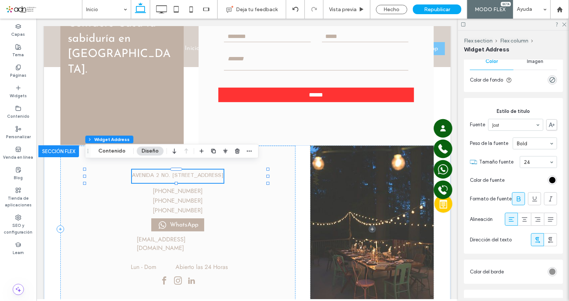
scroll to position [169, 0]
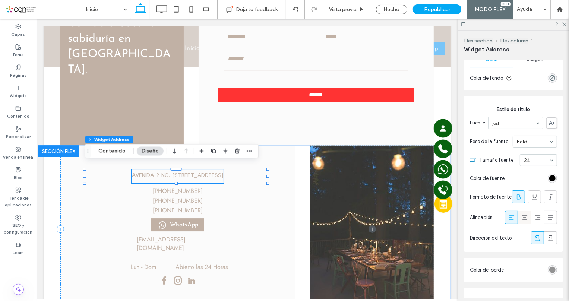
drag, startPoint x: 523, startPoint y: 219, endPoint x: 283, endPoint y: 128, distance: 256.5
click at [523, 219] on use at bounding box center [525, 218] width 6 height 4
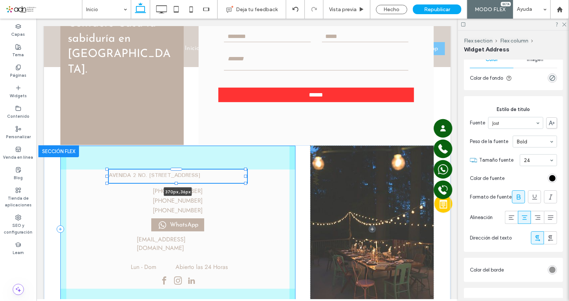
drag, startPoint x: 266, startPoint y: 170, endPoint x: 244, endPoint y: 167, distance: 22.6
click at [244, 167] on div "AVENIDA 2 NO. 14 EDUCACION, COYOACAN, DISTRITO FEDERAL 04400 Esto es un indicad…" at bounding box center [247, 228] width 407 height 167
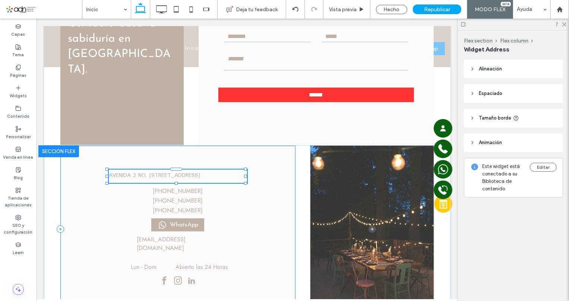
type input "***"
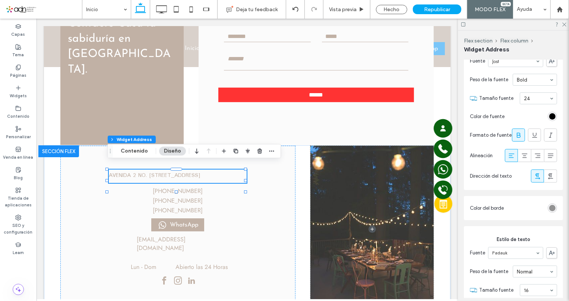
scroll to position [271, 0]
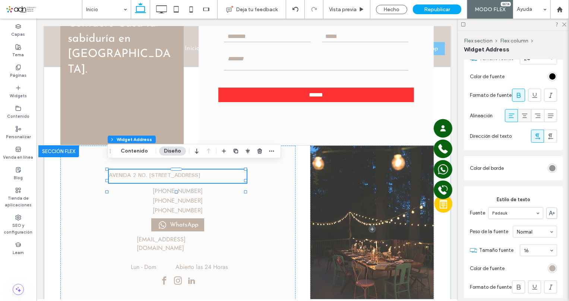
click at [524, 118] on icon at bounding box center [524, 115] width 7 height 7
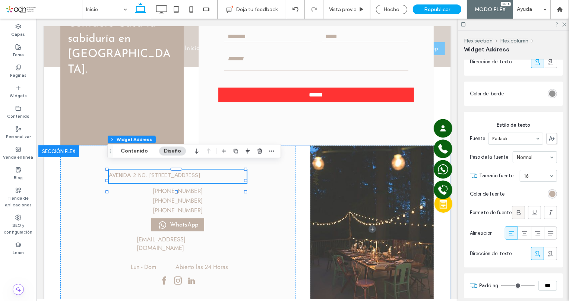
scroll to position [373, 0]
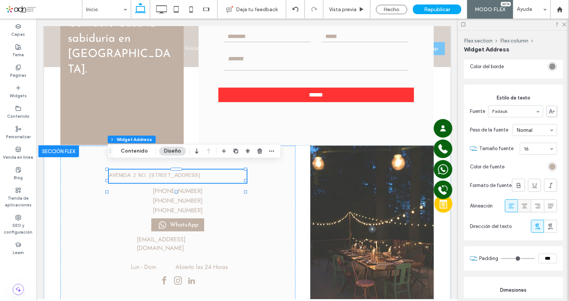
click at [521, 212] on span at bounding box center [524, 206] width 7 height 12
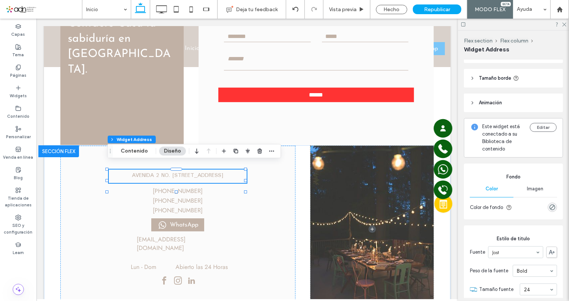
scroll to position [33, 0]
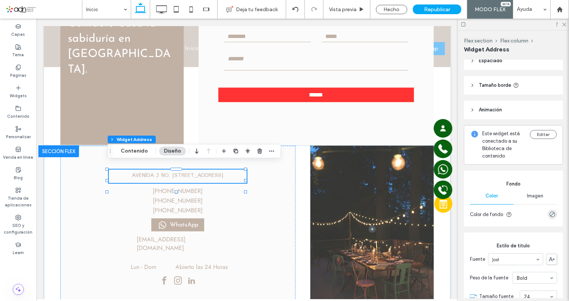
click at [503, 86] on span "Tamaño borde" at bounding box center [495, 85] width 32 height 7
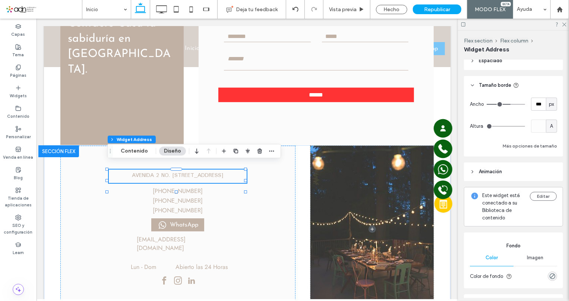
click at [550, 124] on span "A" at bounding box center [551, 126] width 3 height 7
click at [549, 191] on span "A" at bounding box center [548, 191] width 3 height 7
click at [384, 7] on div "Hecho" at bounding box center [391, 9] width 31 height 9
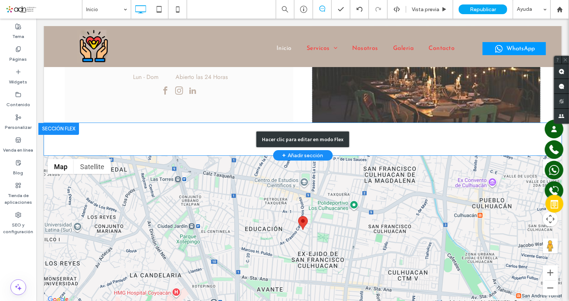
scroll to position [1729, 0]
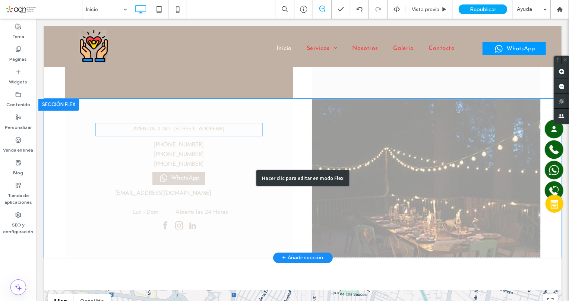
click at [406, 160] on div "Hacer clic para editar en modo Flex" at bounding box center [303, 177] width 518 height 159
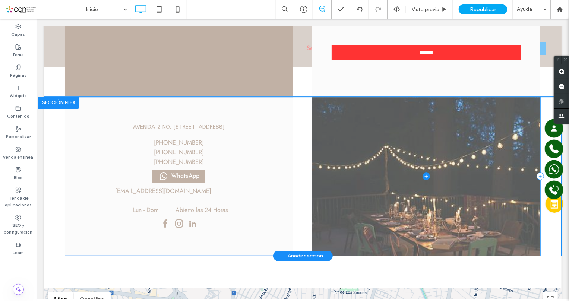
click at [351, 59] on input "******" at bounding box center [425, 52] width 185 height 14
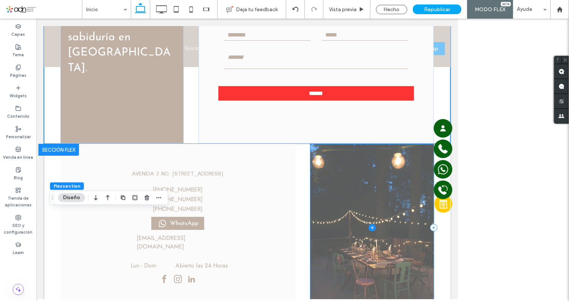
click at [401, 225] on span at bounding box center [371, 227] width 123 height 167
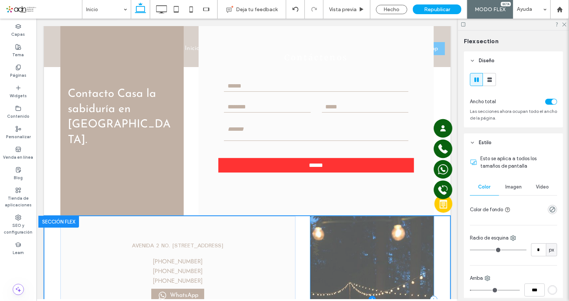
scroll to position [1736, 0]
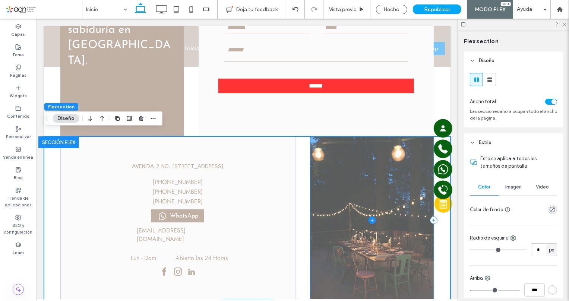
click at [361, 197] on span at bounding box center [371, 219] width 123 height 167
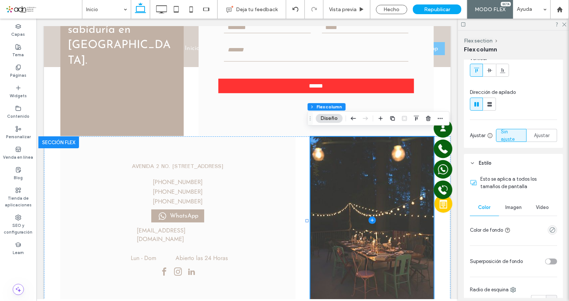
scroll to position [68, 0]
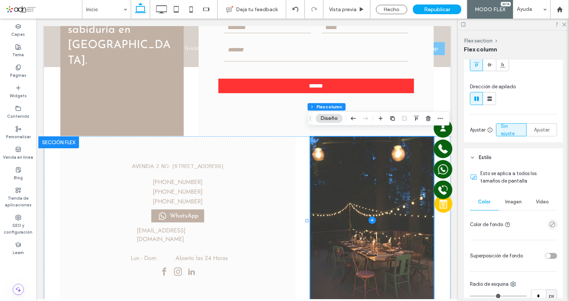
click at [508, 197] on div "Imagen" at bounding box center [513, 202] width 29 height 16
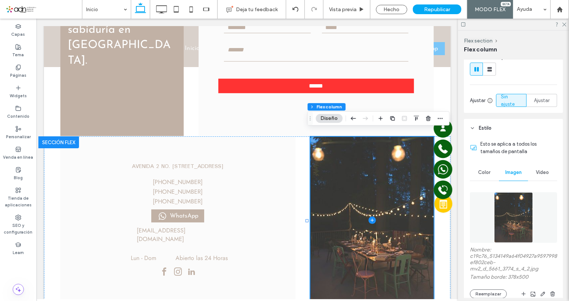
scroll to position [135, 0]
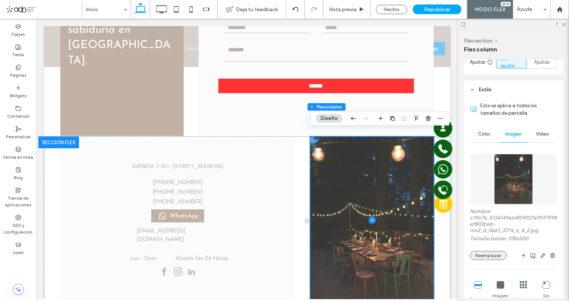
click at [479, 256] on button "Reemplazar" at bounding box center [488, 255] width 37 height 9
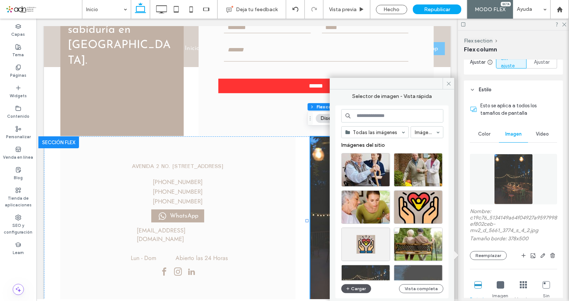
click at [358, 285] on button "Cargar" at bounding box center [357, 289] width 30 height 9
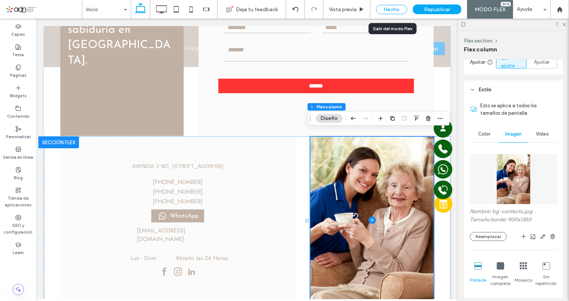
drag, startPoint x: 388, startPoint y: 11, endPoint x: 533, endPoint y: 114, distance: 177.8
click at [388, 11] on div "Hecho" at bounding box center [391, 9] width 31 height 9
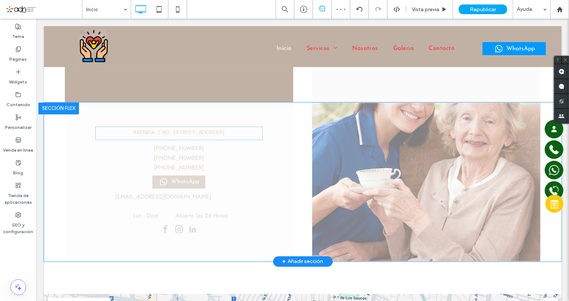
scroll to position [1669, 0]
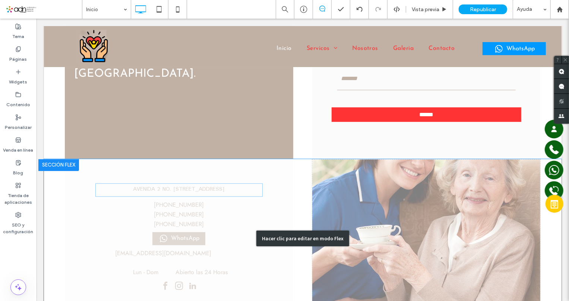
click at [371, 189] on div "Hacer clic para editar en modo Flex" at bounding box center [303, 238] width 518 height 159
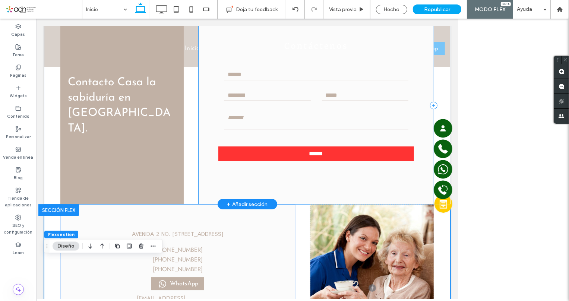
scroll to position [1609, 0]
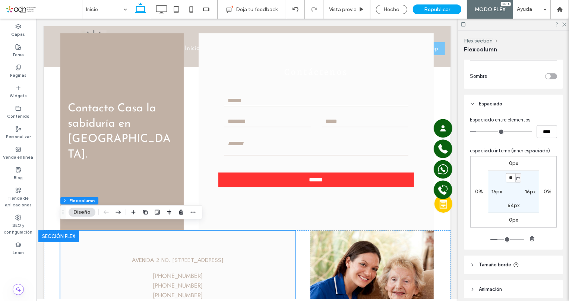
scroll to position [327, 0]
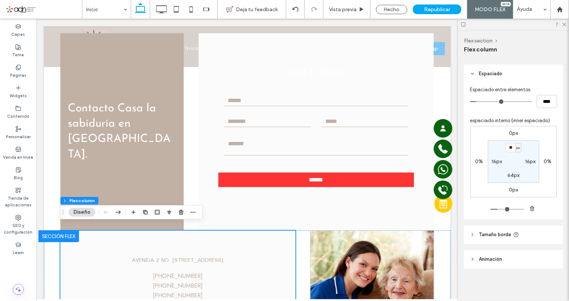
click at [483, 232] on span "Tamaño borde" at bounding box center [495, 234] width 32 height 7
click at [537, 254] on input "***" at bounding box center [547, 253] width 21 height 13
type input "***"
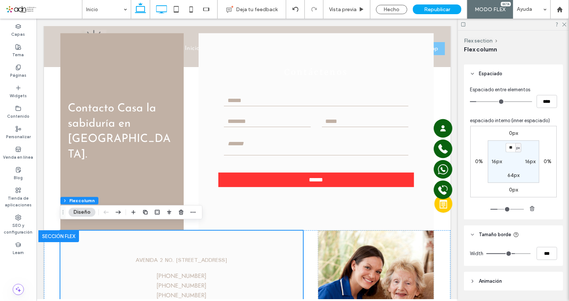
drag, startPoint x: 160, startPoint y: 10, endPoint x: 314, endPoint y: 219, distance: 259.8
click at [160, 10] on icon at bounding box center [161, 9] width 15 height 15
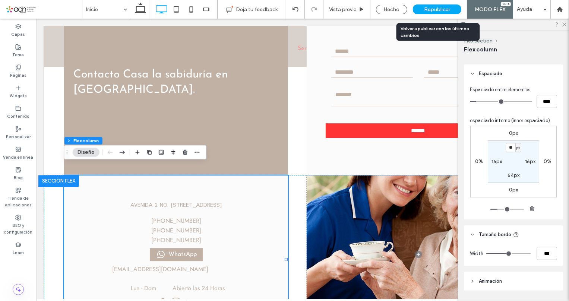
type input "**"
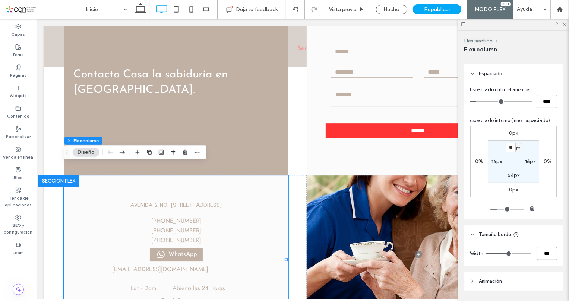
click at [537, 256] on input "***" at bounding box center [547, 253] width 21 height 13
type input "**"
type input "***"
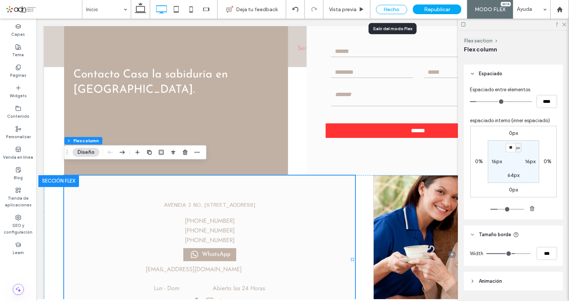
click at [395, 8] on div "Hecho" at bounding box center [391, 9] width 31 height 9
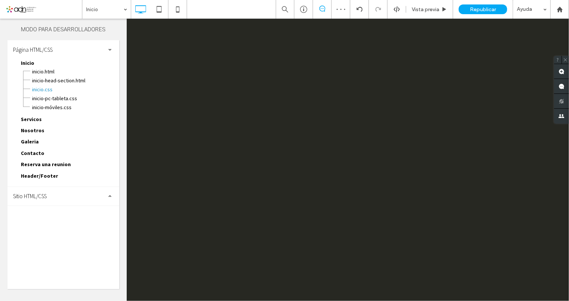
scroll to position [0, 0]
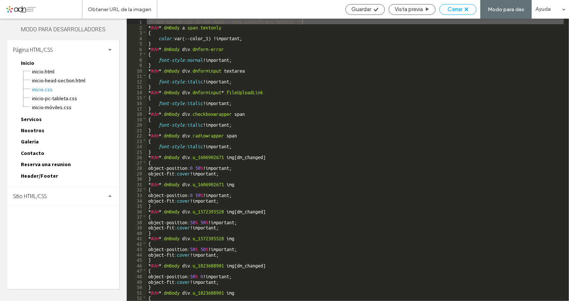
click at [453, 9] on span "Cerrar" at bounding box center [455, 9] width 15 height 7
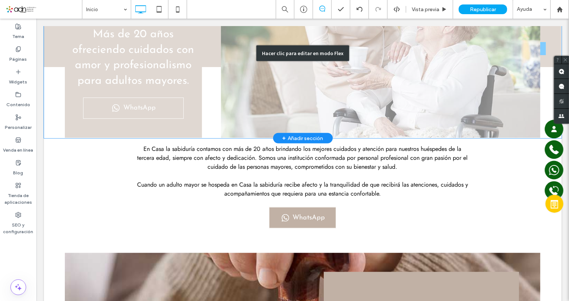
scroll to position [237, 0]
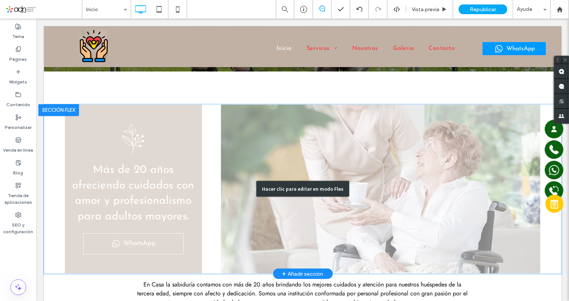
click at [399, 139] on div "Hacer clic para editar en modo Flex" at bounding box center [303, 189] width 518 height 170
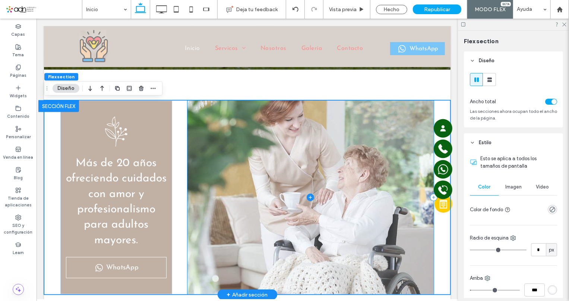
click at [323, 135] on span at bounding box center [310, 197] width 247 height 194
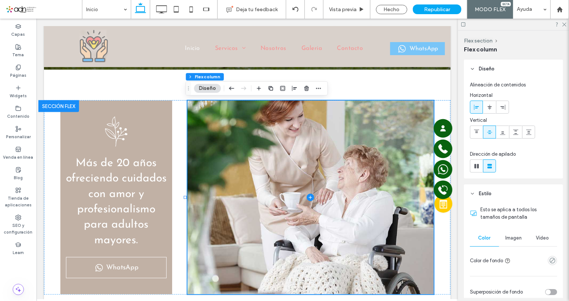
click at [509, 238] on span "Imagen" at bounding box center [514, 238] width 16 height 6
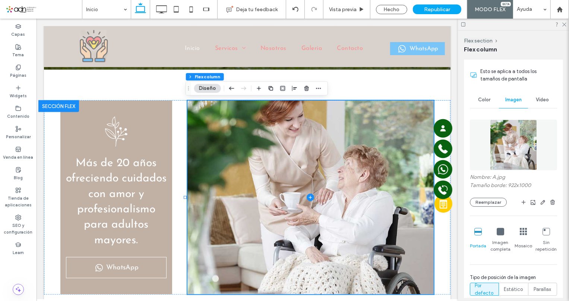
scroll to position [203, 0]
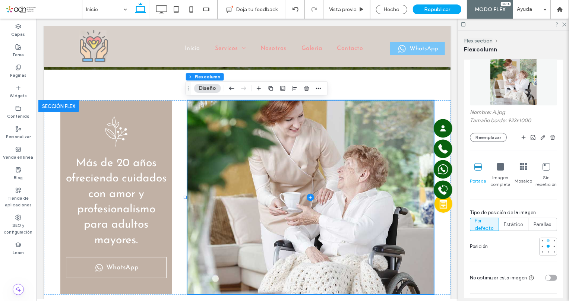
click at [547, 241] on div at bounding box center [548, 240] width 5 height 5
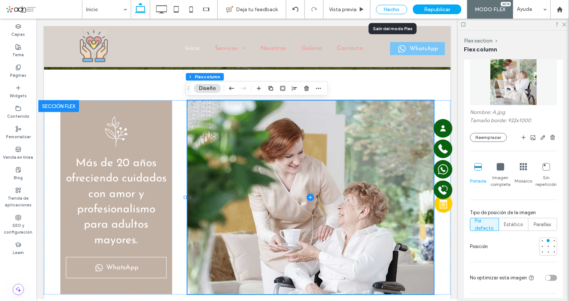
click at [399, 10] on div "Hecho" at bounding box center [391, 9] width 31 height 9
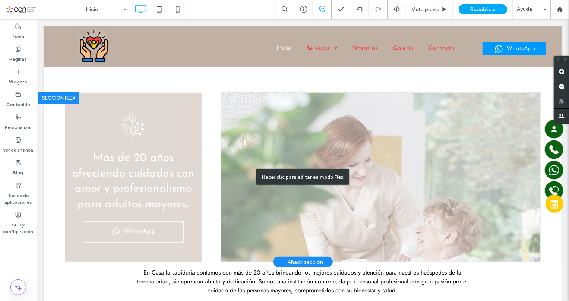
scroll to position [237, 0]
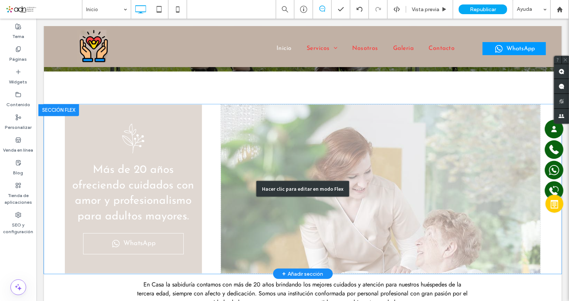
click at [216, 260] on div "Hacer clic para editar en modo Flex" at bounding box center [303, 189] width 518 height 170
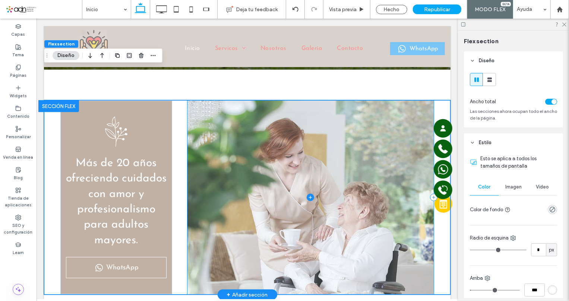
scroll to position [271, 0]
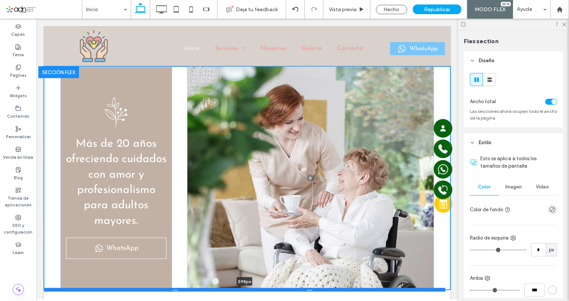
drag, startPoint x: 178, startPoint y: 260, endPoint x: 175, endPoint y: 289, distance: 29.2
click at [175, 289] on div at bounding box center [245, 290] width 402 height 4
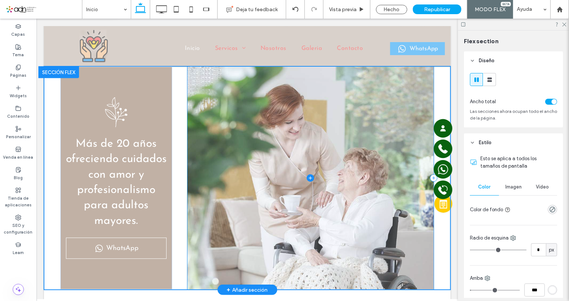
type input "***"
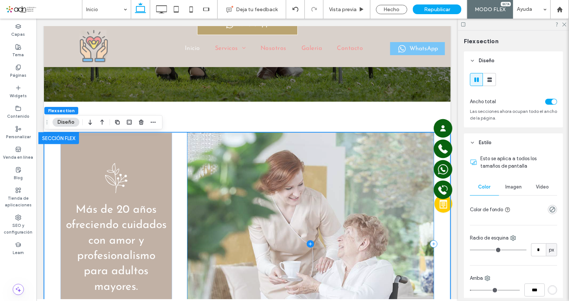
scroll to position [203, 0]
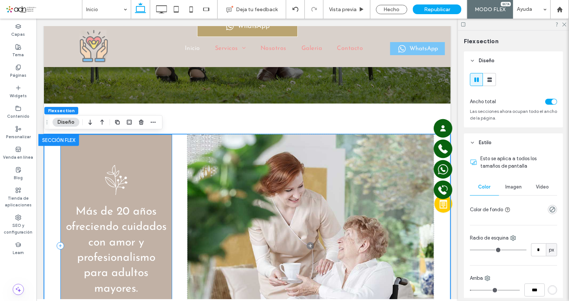
click at [159, 153] on div "Más de 20 años ofreciendo cuidados con amor y profesionalismo para adultos mayo…" at bounding box center [116, 245] width 112 height 223
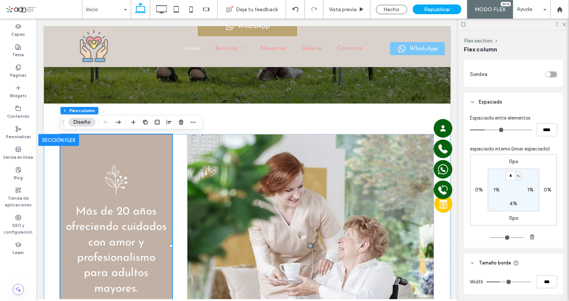
scroll to position [349, 0]
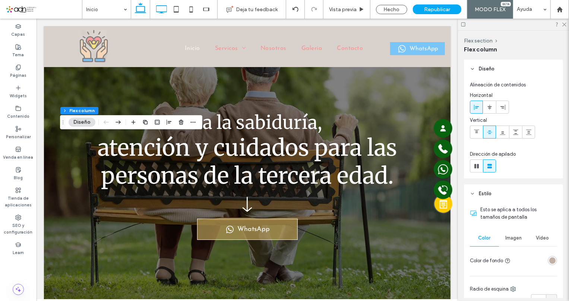
click at [163, 8] on icon at bounding box center [161, 9] width 15 height 15
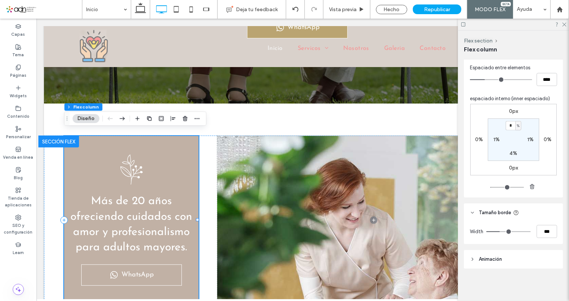
click at [176, 154] on div "Más de 20 años ofreciendo cuidados con amor y profesionalismo para adultos mayo…" at bounding box center [131, 220] width 134 height 168
click at [395, 5] on div "Hecho" at bounding box center [391, 9] width 31 height 9
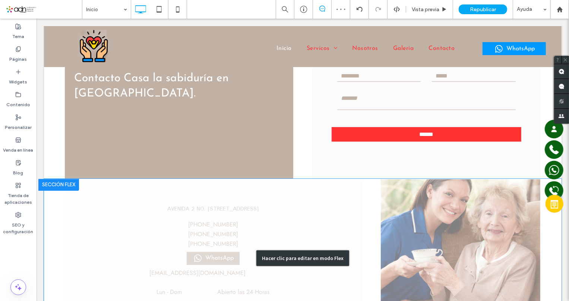
scroll to position [1661, 0]
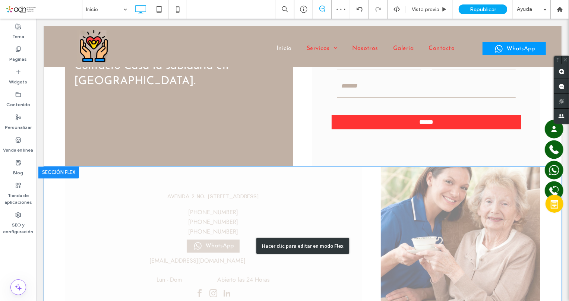
click at [426, 226] on div "Hacer clic para editar en modo Flex" at bounding box center [303, 245] width 518 height 159
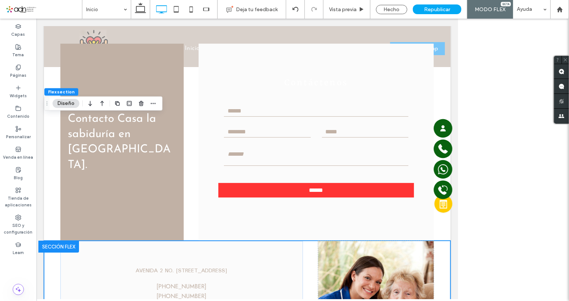
scroll to position [1872, 0]
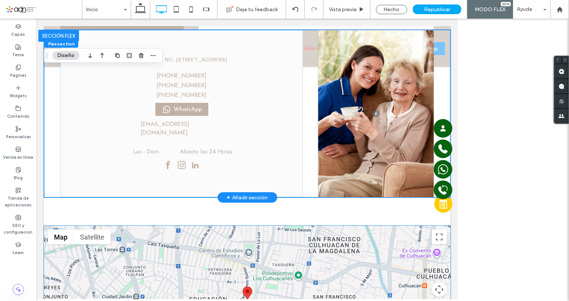
click at [403, 179] on span at bounding box center [376, 113] width 116 height 167
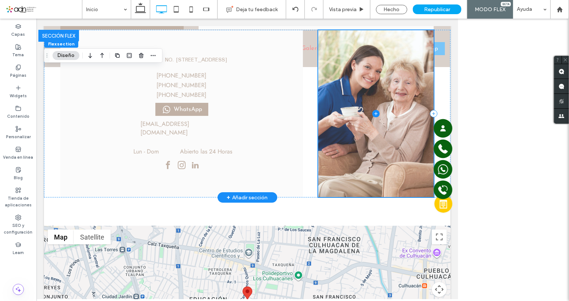
click at [407, 189] on span at bounding box center [376, 113] width 116 height 167
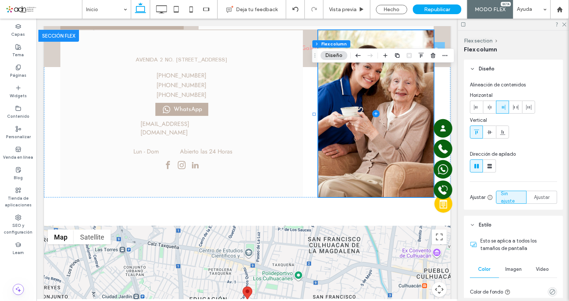
click at [507, 272] on div "Imagen" at bounding box center [513, 269] width 29 height 16
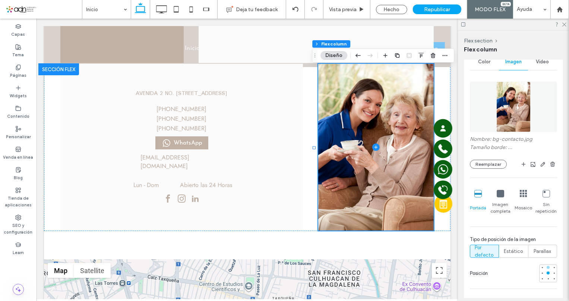
click at [547, 269] on div at bounding box center [548, 267] width 3 height 3
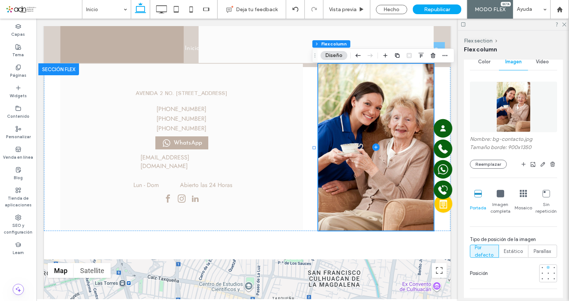
scroll to position [208, 0]
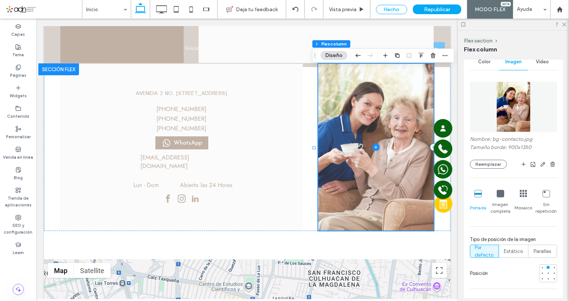
click at [392, 8] on div "Hecho" at bounding box center [391, 9] width 31 height 9
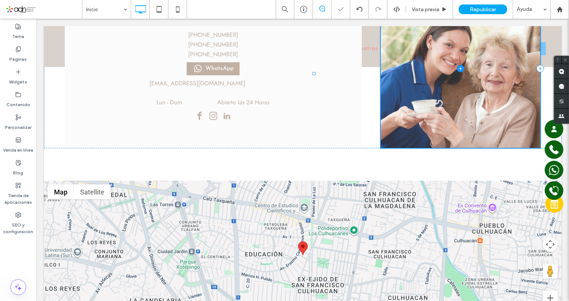
click at [395, 10] on use at bounding box center [397, 9] width 6 height 6
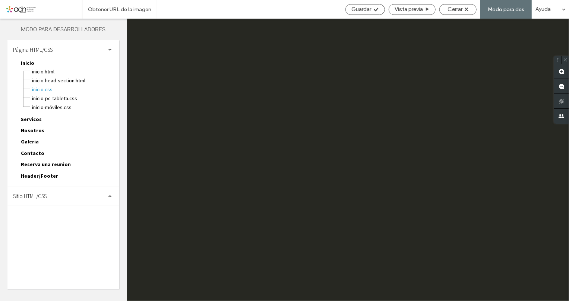
scroll to position [0, 0]
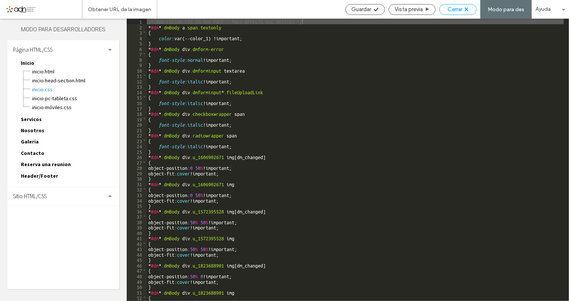
click at [456, 10] on span "Cerrar" at bounding box center [455, 9] width 15 height 7
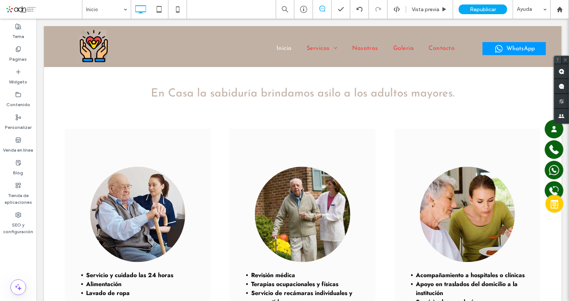
scroll to position [881, 0]
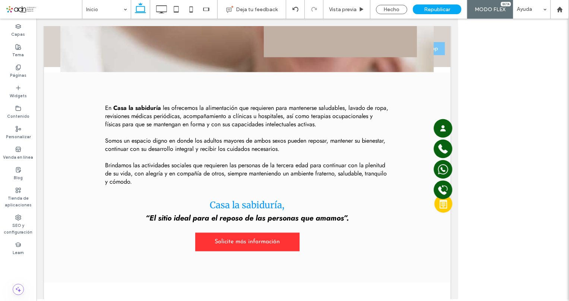
click at [393, 8] on div "Hecho" at bounding box center [391, 9] width 31 height 9
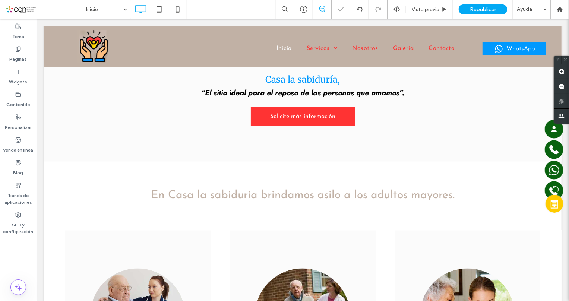
scroll to position [1559, 0]
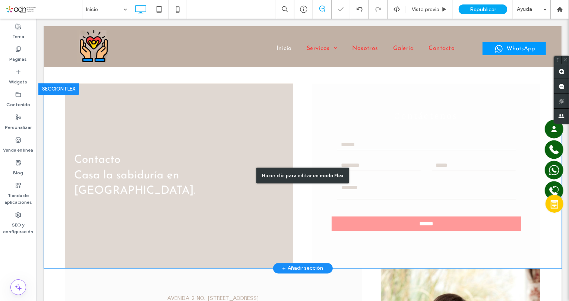
click at [154, 170] on div "Hacer clic para editar en modo Flex" at bounding box center [303, 175] width 518 height 185
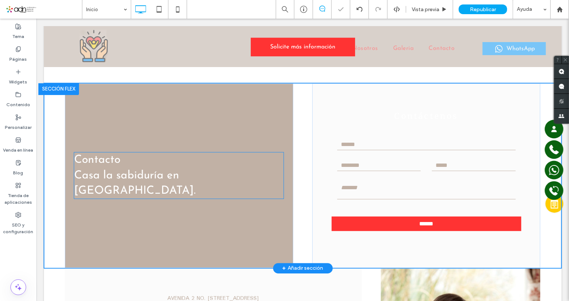
click at [121, 163] on h2 "Contacto" at bounding box center [179, 159] width 210 height 15
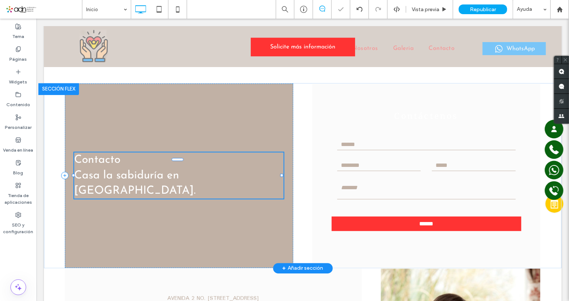
click at [120, 163] on h2 "Contacto" at bounding box center [179, 159] width 210 height 15
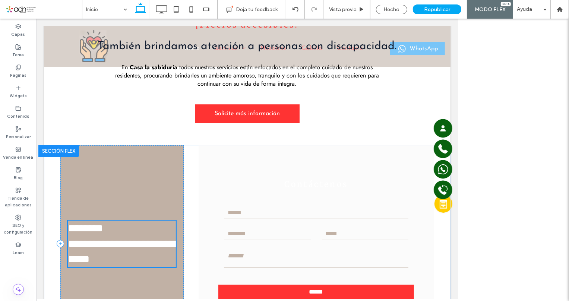
click at [103, 223] on span "********" at bounding box center [85, 228] width 35 height 11
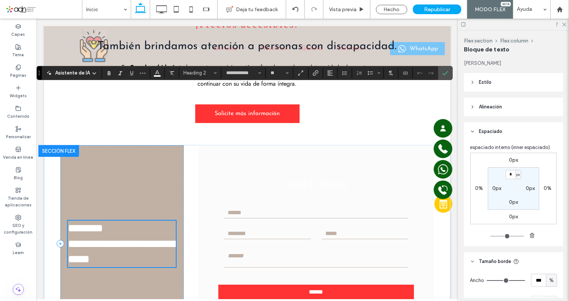
type input "**********"
type input "**"
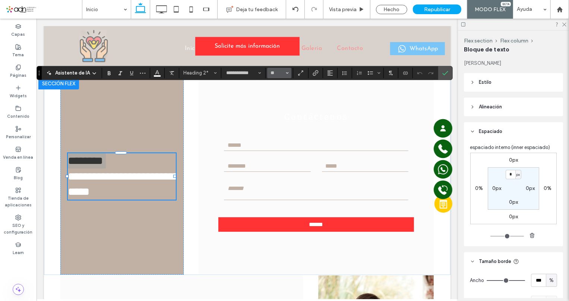
click at [288, 72] on button "**" at bounding box center [279, 73] width 24 height 10
click at [279, 148] on label "48" at bounding box center [279, 143] width 24 height 10
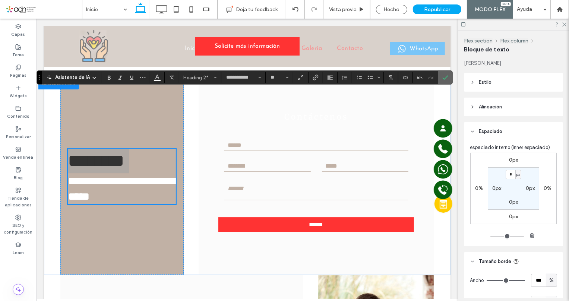
click at [445, 76] on icon "Confirmar" at bounding box center [446, 78] width 6 height 6
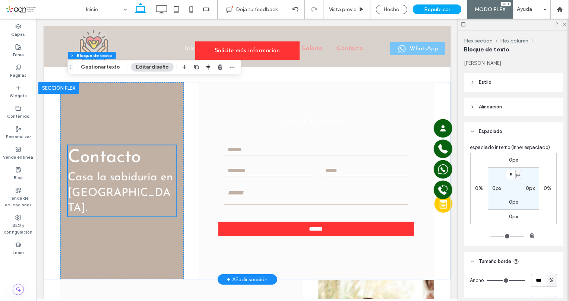
scroll to position [1690, 0]
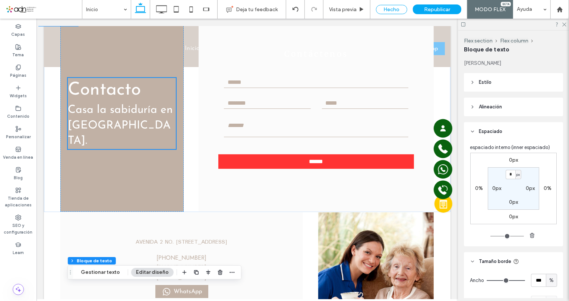
drag, startPoint x: 393, startPoint y: 7, endPoint x: 299, endPoint y: 150, distance: 171.2
click at [393, 7] on div "Hecho" at bounding box center [391, 9] width 31 height 9
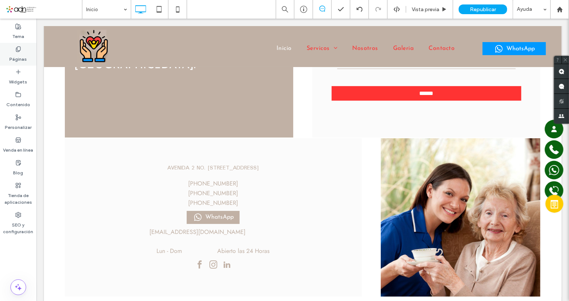
click at [11, 61] on label "Páginas" at bounding box center [19, 57] width 18 height 10
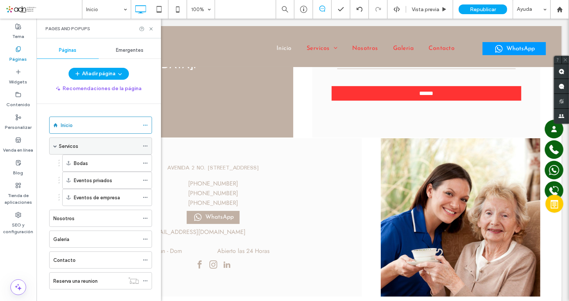
click at [145, 146] on use at bounding box center [145, 146] width 4 height 1
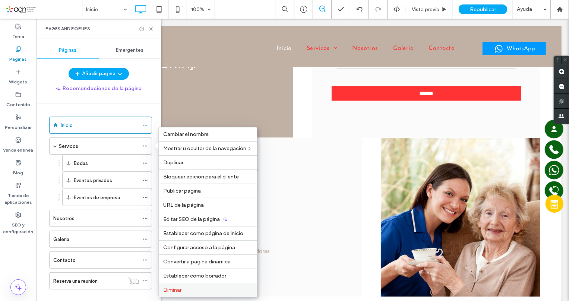
click at [180, 289] on span "Eliminar" at bounding box center [172, 290] width 18 height 6
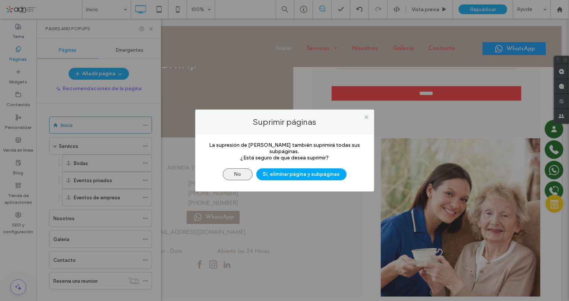
click at [311, 172] on button "Sí, eliminar página y subpáginas" at bounding box center [302, 175] width 90 height 12
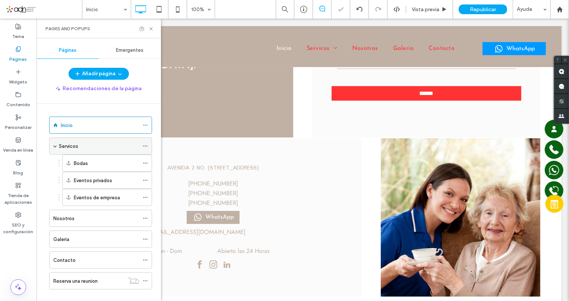
click at [145, 147] on icon at bounding box center [145, 146] width 5 height 5
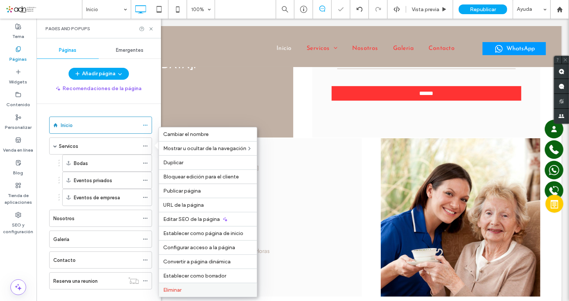
click at [183, 291] on label "Eliminar" at bounding box center [207, 290] width 89 height 6
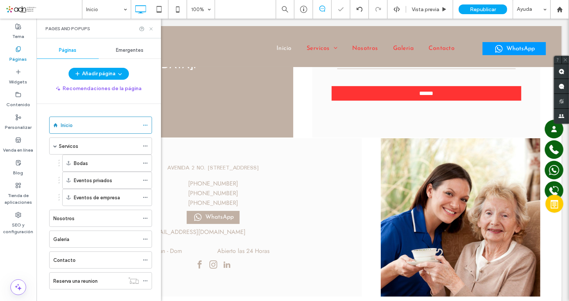
drag, startPoint x: 153, startPoint y: 27, endPoint x: 392, endPoint y: 50, distance: 241.0
click at [153, 27] on icon at bounding box center [151, 29] width 6 height 6
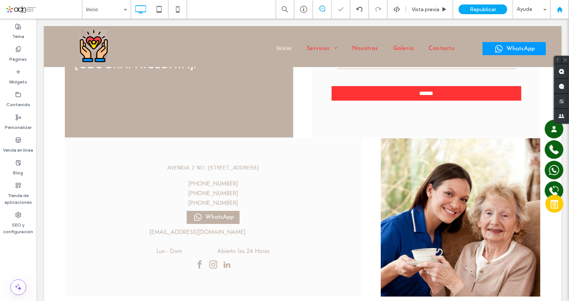
click at [556, 9] on div at bounding box center [560, 9] width 18 height 6
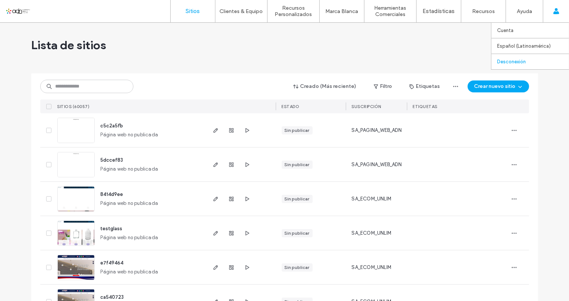
click at [521, 62] on label "Desconexión" at bounding box center [512, 62] width 29 height 6
click at [66, 90] on input at bounding box center [86, 86] width 93 height 13
paste input "*********"
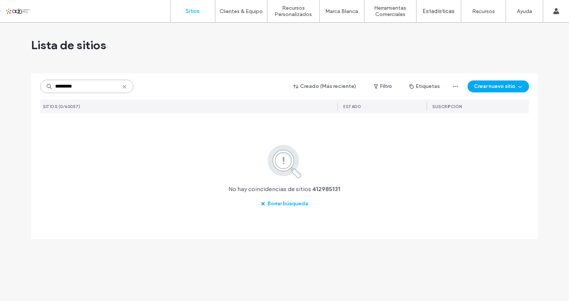
type input "*********"
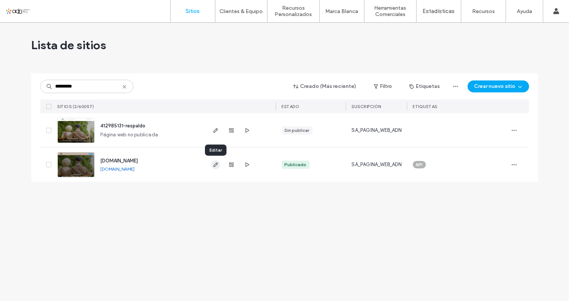
click at [215, 166] on icon "button" at bounding box center [216, 165] width 6 height 6
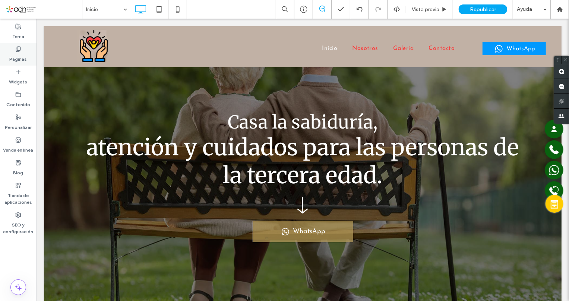
click at [23, 59] on label "Páginas" at bounding box center [19, 57] width 18 height 10
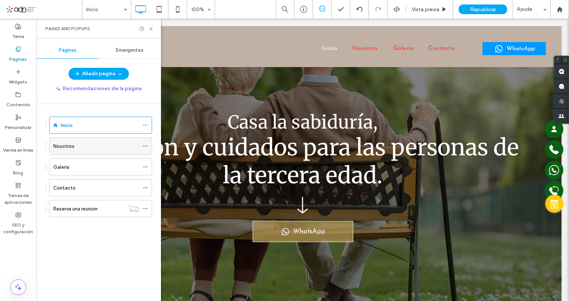
click at [145, 146] on icon at bounding box center [145, 146] width 5 height 5
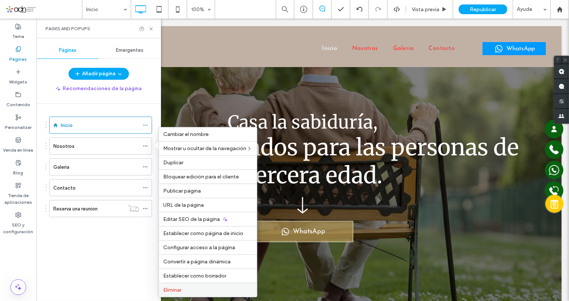
click at [181, 291] on span "Eliminar" at bounding box center [172, 290] width 18 height 6
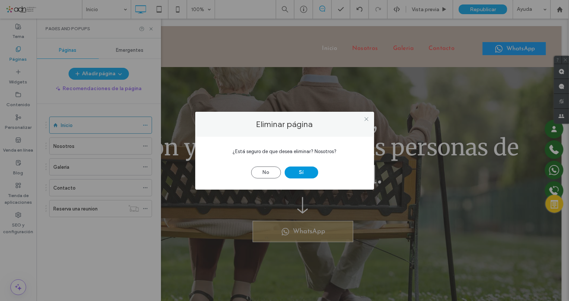
click at [308, 169] on button "Sí" at bounding box center [302, 173] width 34 height 12
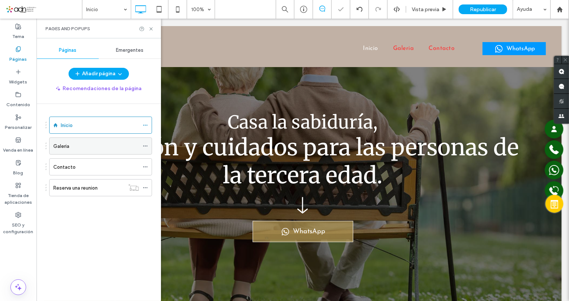
click at [146, 145] on icon at bounding box center [145, 146] width 5 height 5
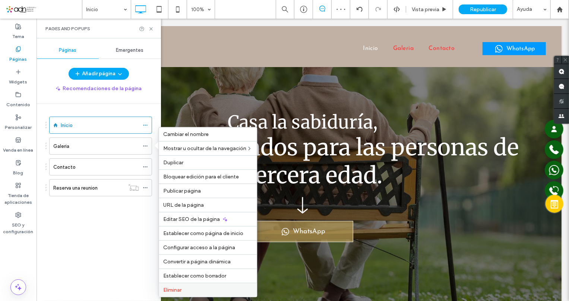
click at [182, 289] on span "Eliminar" at bounding box center [172, 290] width 18 height 6
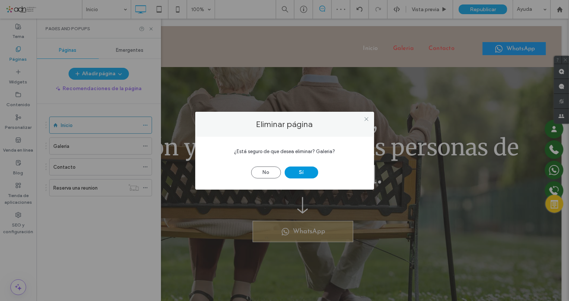
click at [304, 172] on button "Sí" at bounding box center [302, 173] width 34 height 12
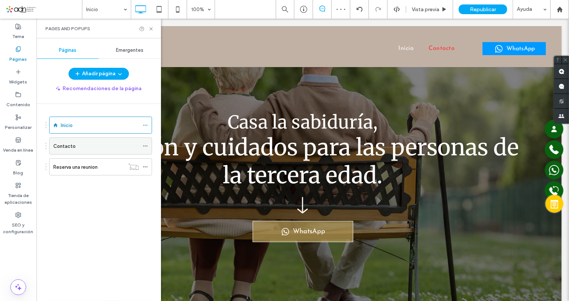
click at [145, 147] on icon at bounding box center [145, 146] width 5 height 5
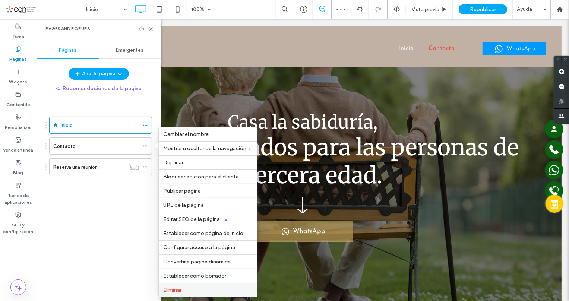
click at [179, 291] on span "Eliminar" at bounding box center [172, 290] width 18 height 6
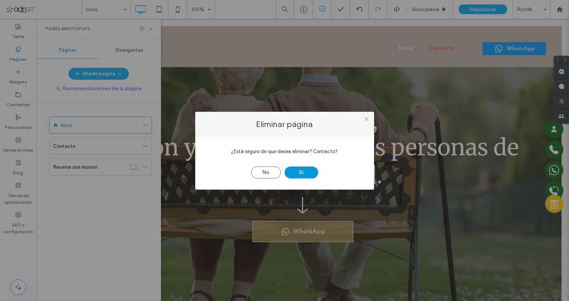
click at [299, 174] on button "Sí" at bounding box center [302, 173] width 34 height 12
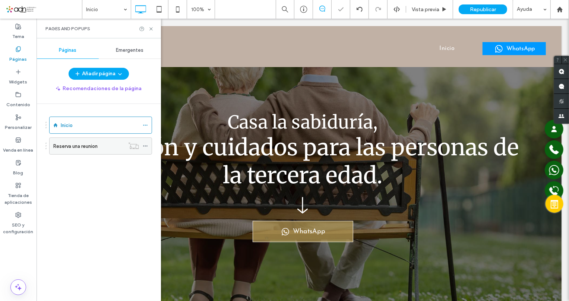
click at [145, 144] on icon at bounding box center [145, 146] width 5 height 5
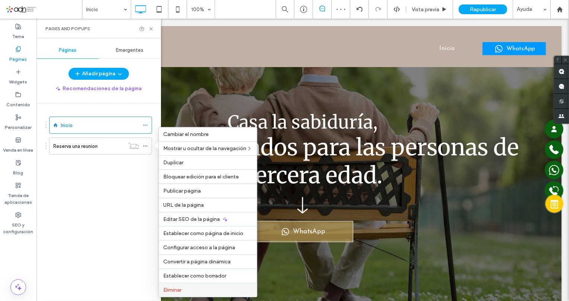
click at [182, 291] on span "Eliminar" at bounding box center [172, 290] width 18 height 6
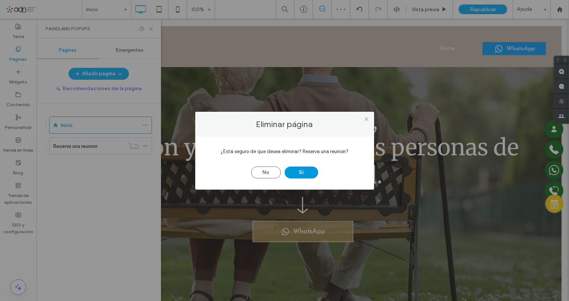
click at [304, 170] on button "Sí" at bounding box center [302, 173] width 34 height 12
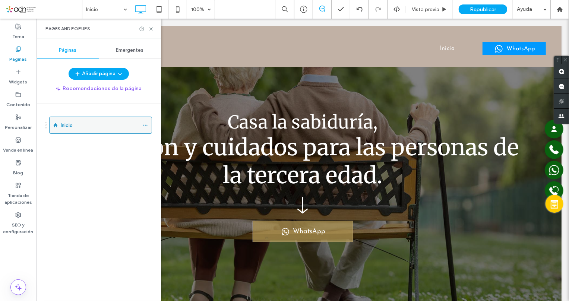
click at [145, 125] on icon at bounding box center [145, 125] width 5 height 5
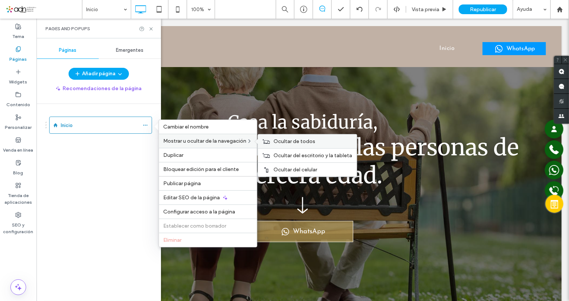
click at [288, 142] on span "Ocultar de todos" at bounding box center [295, 141] width 42 height 6
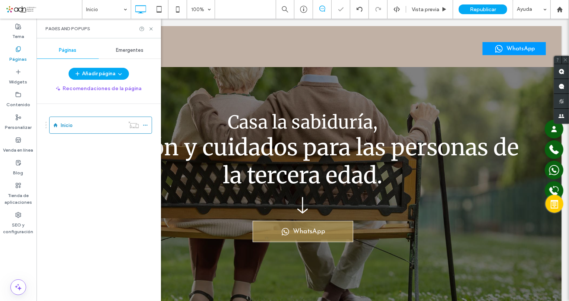
click at [115, 173] on div "Inicio" at bounding box center [103, 201] width 116 height 194
click at [151, 26] on icon at bounding box center [151, 29] width 6 height 6
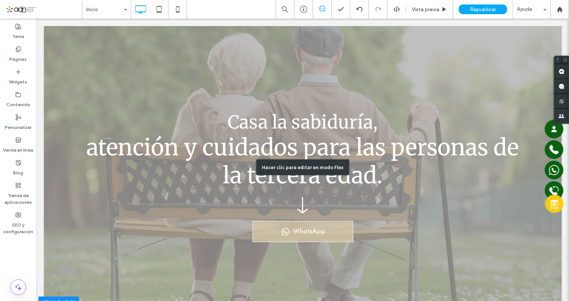
scroll to position [135, 0]
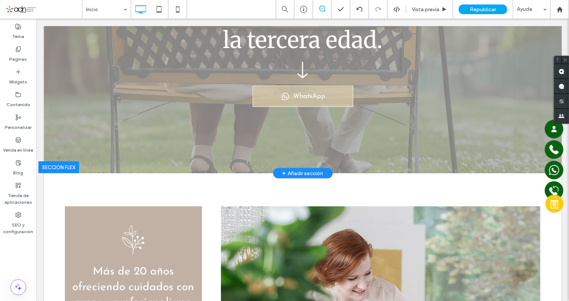
click at [61, 166] on div at bounding box center [58, 167] width 41 height 12
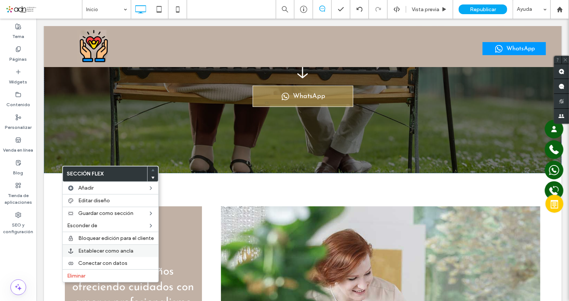
click at [128, 251] on span "Establecer como ancla" at bounding box center [105, 251] width 55 height 6
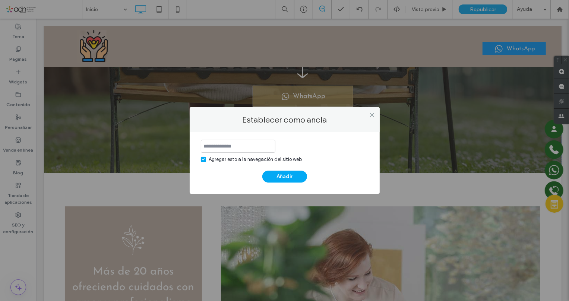
click at [225, 145] on input at bounding box center [238, 146] width 75 height 13
type input "******"
click at [287, 175] on button "Añadir" at bounding box center [285, 177] width 45 height 12
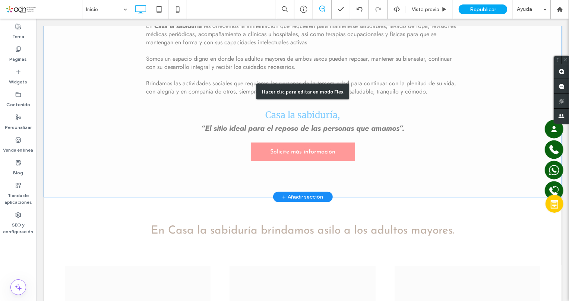
scroll to position [847, 0]
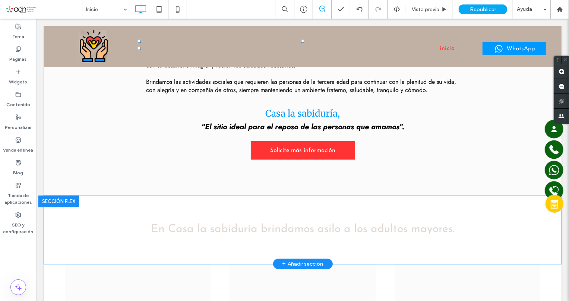
click at [63, 199] on div at bounding box center [58, 201] width 41 height 12
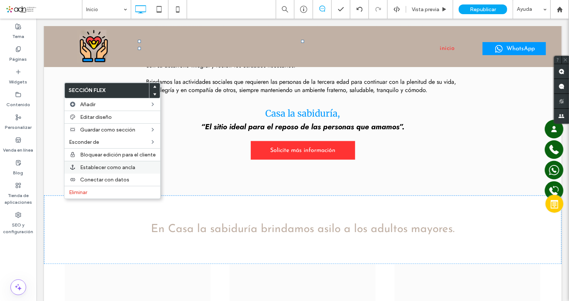
click at [96, 169] on span "Establecer como ancla" at bounding box center [107, 167] width 55 height 6
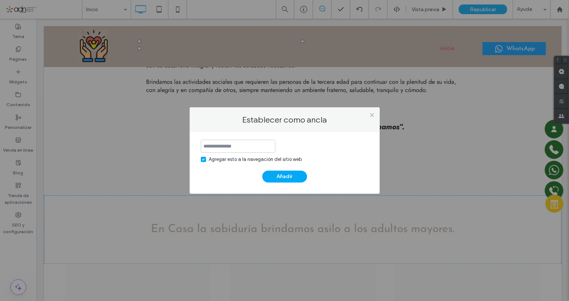
click at [233, 147] on input at bounding box center [238, 146] width 75 height 13
type input "*********"
click at [289, 175] on button "Añadir" at bounding box center [285, 177] width 45 height 12
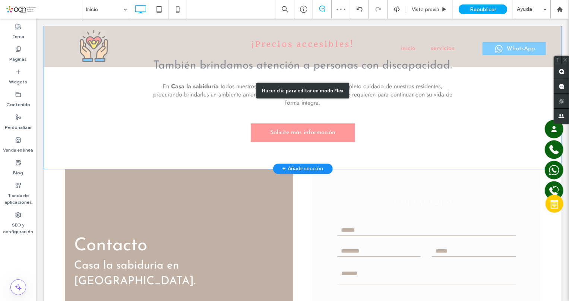
scroll to position [1492, 0]
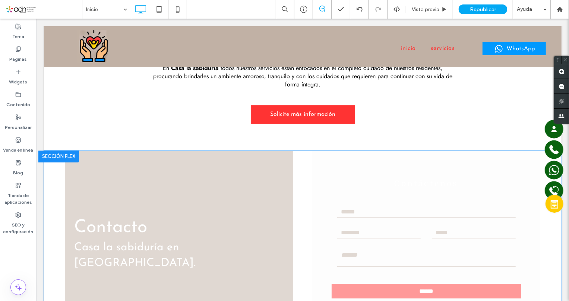
click at [50, 153] on div at bounding box center [58, 156] width 41 height 12
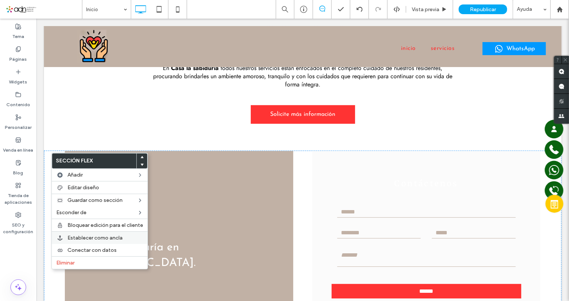
click at [101, 242] on div "Establecer como ancla" at bounding box center [100, 238] width 96 height 13
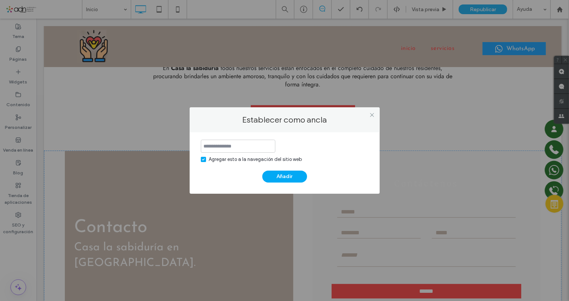
click at [224, 147] on input at bounding box center [238, 146] width 75 height 13
click at [217, 146] on input "*******" at bounding box center [238, 146] width 75 height 13
type input "********"
click at [284, 176] on button "Añadir" at bounding box center [285, 177] width 45 height 12
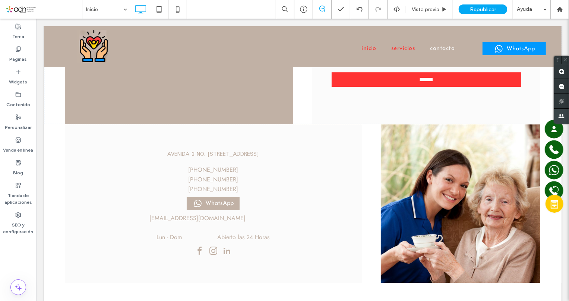
scroll to position [1729, 0]
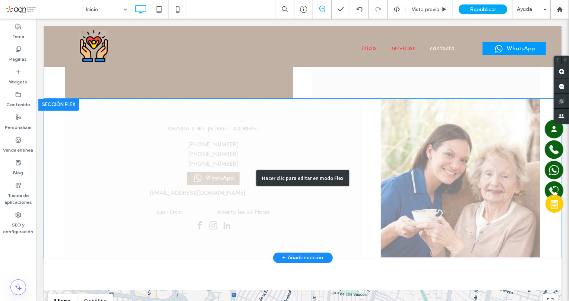
click at [242, 194] on div "Hacer clic para editar en modo Flex" at bounding box center [303, 177] width 518 height 159
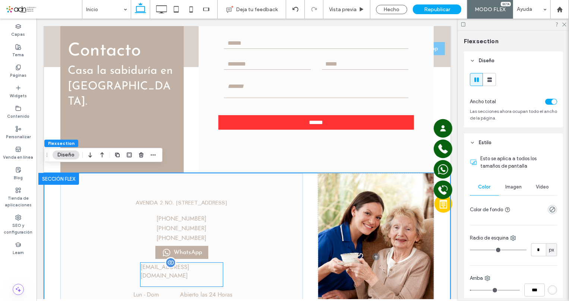
click at [199, 275] on link "[EMAIL_ADDRESS][DOMAIN_NAME]" at bounding box center [181, 273] width 82 height 20
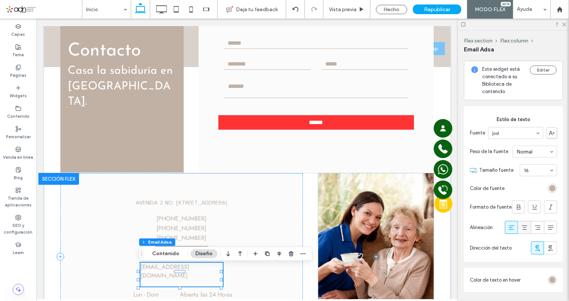
scroll to position [169, 0]
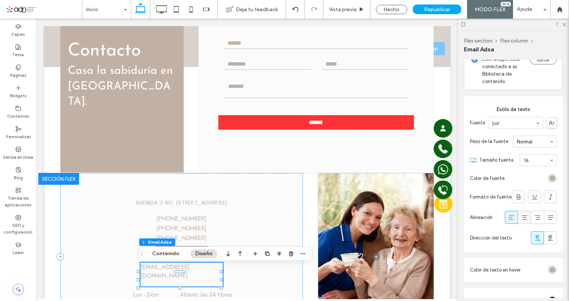
drag, startPoint x: 521, startPoint y: 220, endPoint x: 244, endPoint y: 248, distance: 278.1
click at [521, 220] on icon at bounding box center [524, 217] width 7 height 7
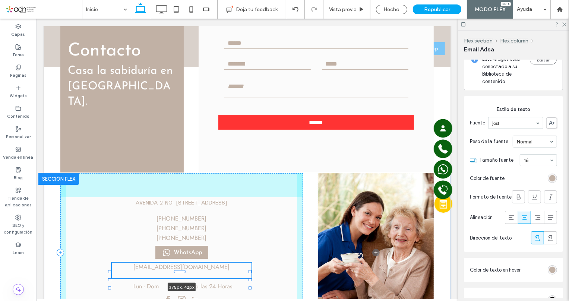
drag, startPoint x: 220, startPoint y: 274, endPoint x: 249, endPoint y: 272, distance: 28.8
click at [249, 278] on div at bounding box center [249, 279] width 3 height 3
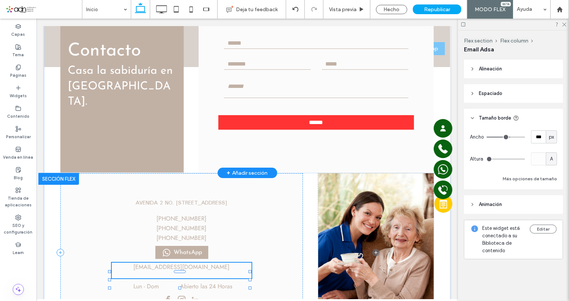
type input "***"
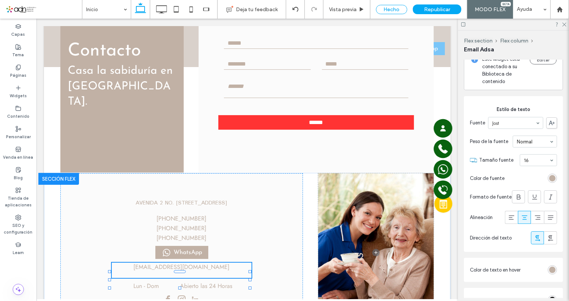
scroll to position [0, 0]
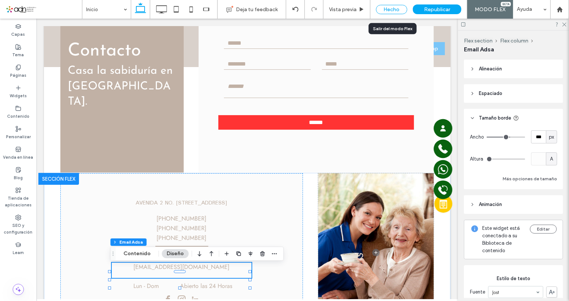
drag, startPoint x: 390, startPoint y: 7, endPoint x: 230, endPoint y: 96, distance: 183.3
click at [390, 7] on div "Hecho" at bounding box center [391, 9] width 31 height 9
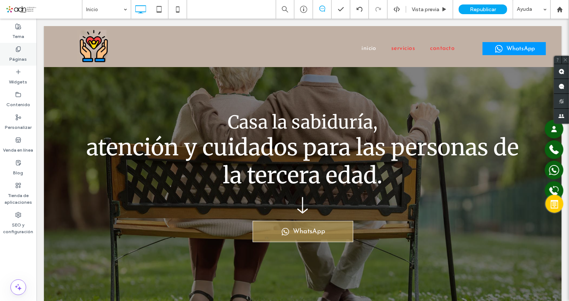
click at [21, 56] on label "Páginas" at bounding box center [19, 57] width 18 height 10
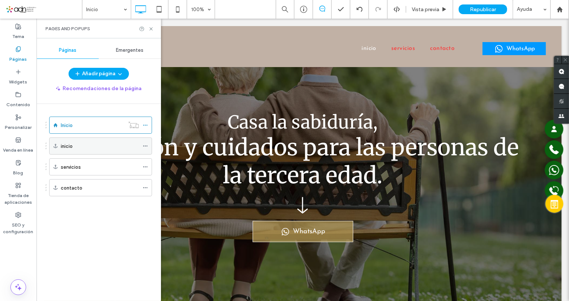
click at [143, 146] on icon at bounding box center [145, 146] width 5 height 5
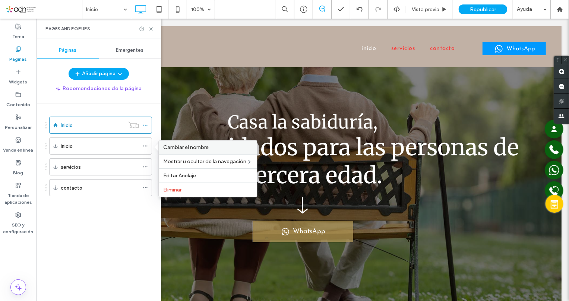
click at [172, 145] on span "Cambiar el nombre" at bounding box center [185, 147] width 45 height 6
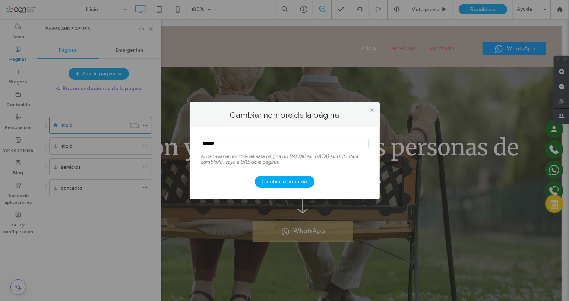
click at [243, 144] on input "notEmpty" at bounding box center [285, 144] width 168 height 10
type input "******"
click at [269, 185] on button "Cambiar el nombre" at bounding box center [285, 182] width 60 height 12
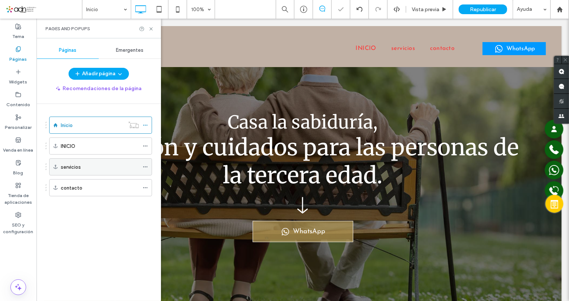
click at [146, 167] on icon at bounding box center [145, 166] width 5 height 5
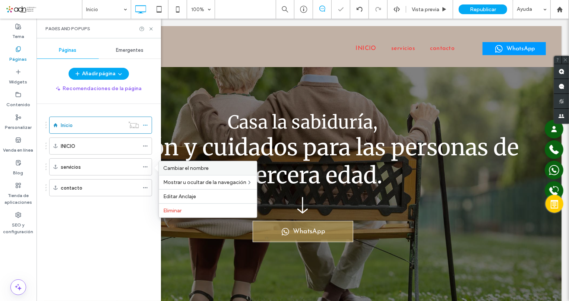
click at [170, 166] on span "Cambiar el nombre" at bounding box center [185, 168] width 45 height 6
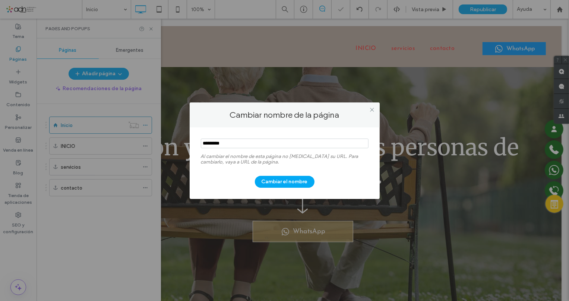
click at [217, 145] on input "notEmpty" at bounding box center [285, 144] width 168 height 10
click at [218, 145] on input "notEmpty" at bounding box center [285, 144] width 168 height 10
type input "*********"
click at [279, 179] on button "Cambiar el nombre" at bounding box center [285, 182] width 60 height 12
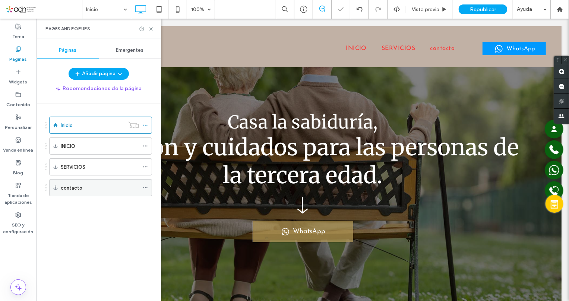
click at [145, 187] on icon at bounding box center [145, 187] width 5 height 5
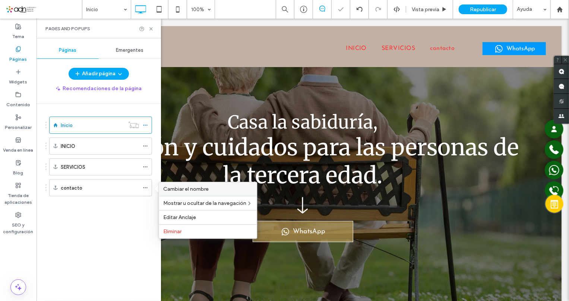
click at [192, 186] on span "Cambiar el nombre" at bounding box center [185, 189] width 45 height 6
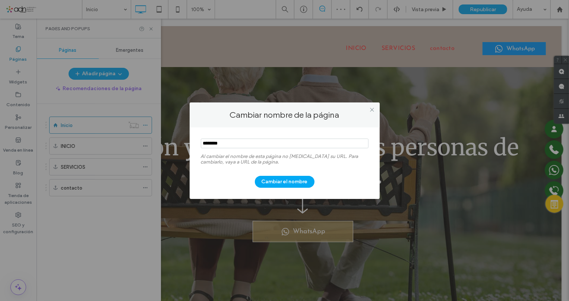
click at [236, 140] on input "notEmpty" at bounding box center [285, 144] width 168 height 10
type input "********"
drag, startPoint x: 282, startPoint y: 179, endPoint x: 277, endPoint y: 180, distance: 4.1
click at [282, 180] on button "Cambiar el nombre" at bounding box center [285, 182] width 60 height 12
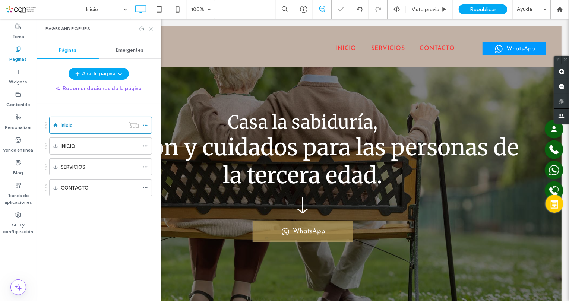
click at [152, 29] on icon at bounding box center [151, 29] width 6 height 6
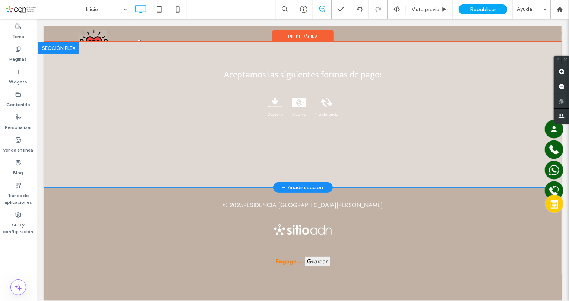
scroll to position [2086, 0]
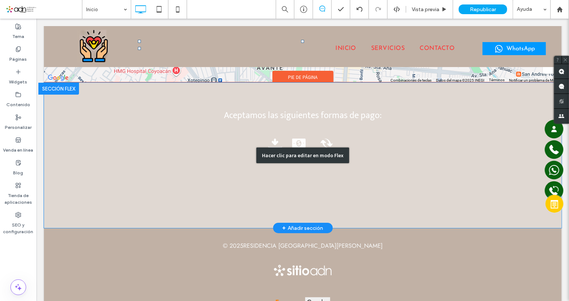
click at [380, 214] on div "Hacer clic para editar en modo Flex" at bounding box center [303, 154] width 518 height 145
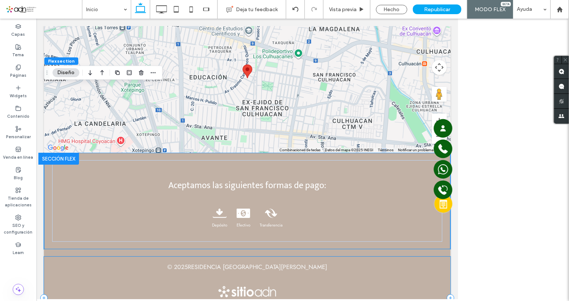
scroll to position [2157, 0]
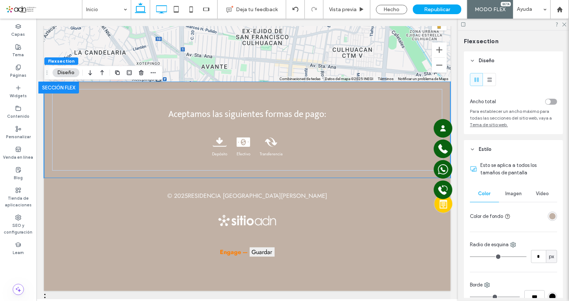
drag, startPoint x: 160, startPoint y: 9, endPoint x: 317, endPoint y: 171, distance: 226.3
click at [160, 9] on icon at bounding box center [161, 9] width 15 height 15
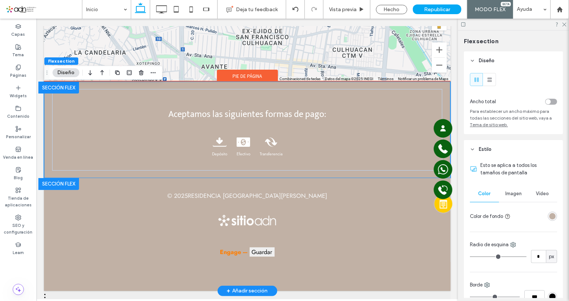
scroll to position [2138, 0]
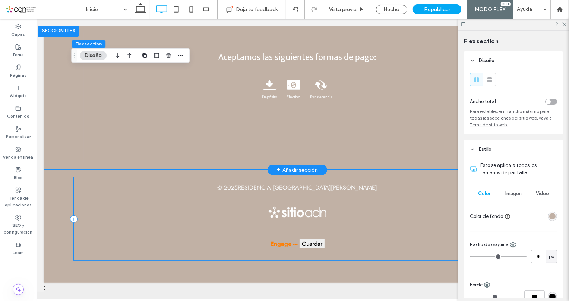
type input "***"
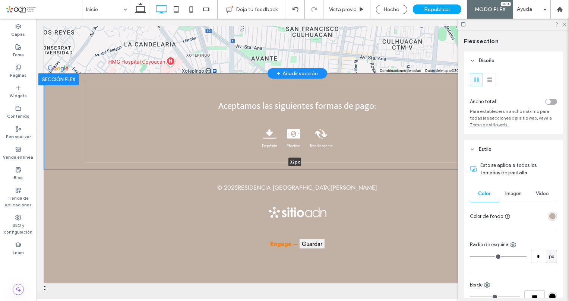
scroll to position [2089, 0]
drag, startPoint x: 351, startPoint y: 163, endPoint x: 334, endPoint y: 29, distance: 134.6
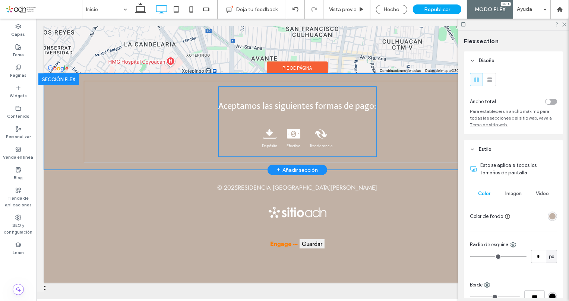
type input "**"
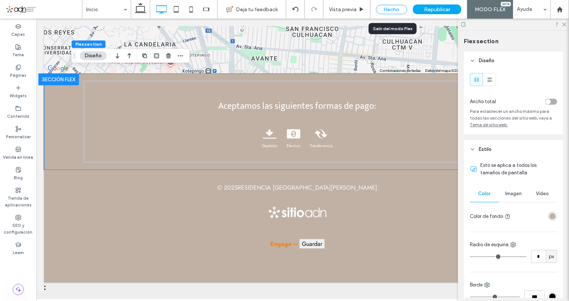
drag, startPoint x: 392, startPoint y: 10, endPoint x: 224, endPoint y: 70, distance: 178.7
click at [392, 10] on div "Hecho" at bounding box center [391, 9] width 31 height 9
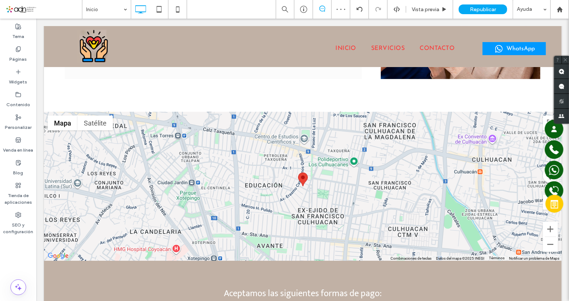
scroll to position [1827, 0]
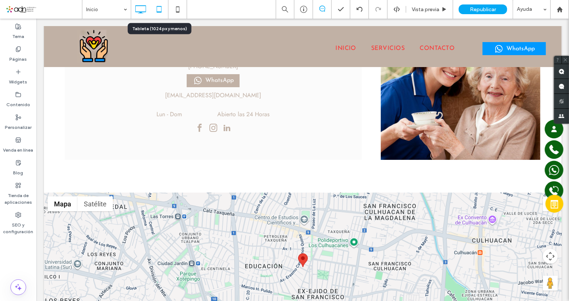
click at [161, 6] on icon at bounding box center [159, 9] width 15 height 15
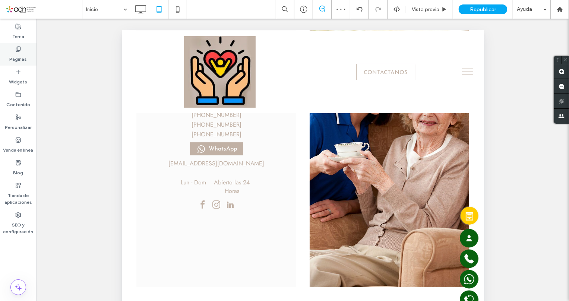
click at [19, 59] on label "Páginas" at bounding box center [19, 57] width 18 height 10
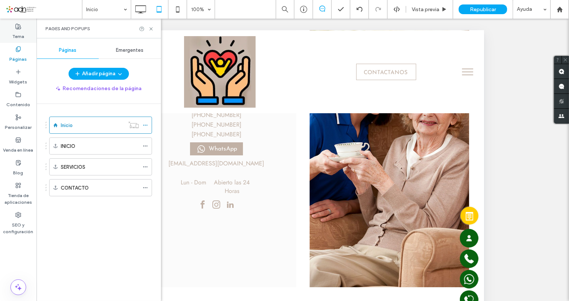
click at [20, 27] on icon at bounding box center [18, 26] width 6 height 6
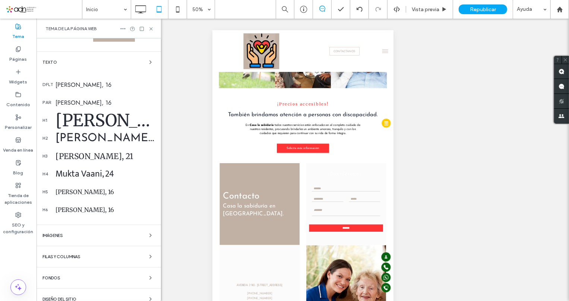
scroll to position [178, 0]
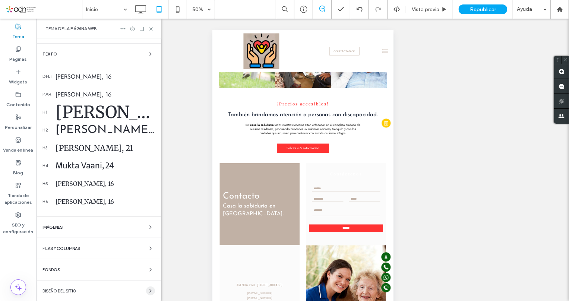
click at [148, 291] on icon "button" at bounding box center [151, 291] width 6 height 6
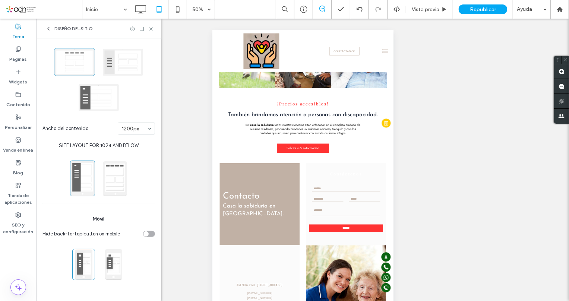
scroll to position [68, 0]
click at [111, 180] on span at bounding box center [115, 179] width 25 height 36
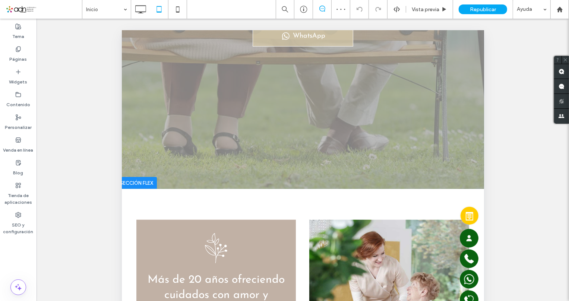
scroll to position [0, 0]
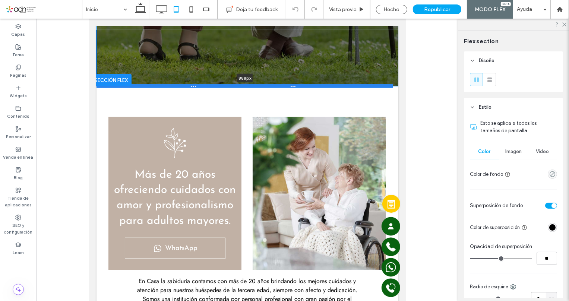
drag, startPoint x: 297, startPoint y: 183, endPoint x: 308, endPoint y: 85, distance: 98.7
click at [308, 85] on div at bounding box center [244, 86] width 297 height 4
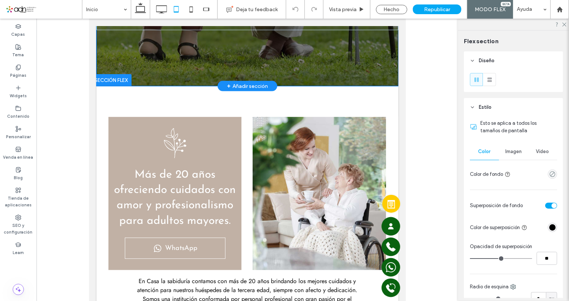
type input "***"
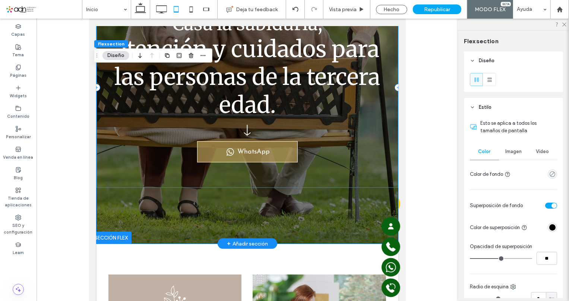
scroll to position [135, 0]
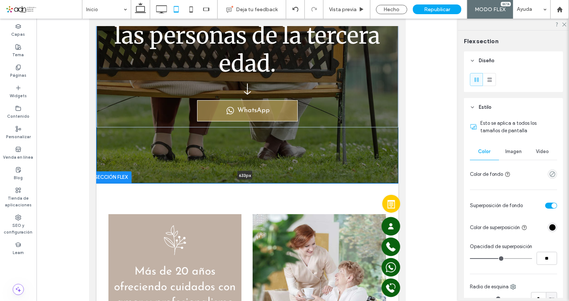
drag, startPoint x: 305, startPoint y: 220, endPoint x: 306, endPoint y: 126, distance: 94.7
click at [306, 126] on div "Casa la sabiduría, atención y cuidados para las personas de la tercera edad. Wh…" at bounding box center [247, 36] width 302 height 293
type input "***"
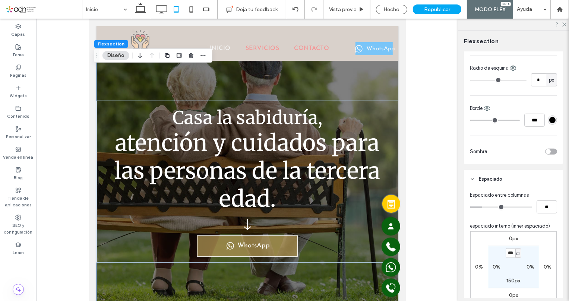
scroll to position [339, 0]
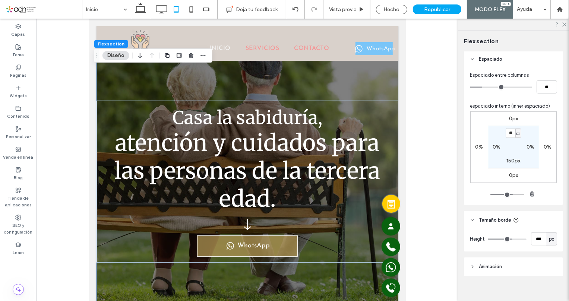
type input "***"
click at [508, 161] on label "150px" at bounding box center [514, 161] width 14 height 6
type input "***"
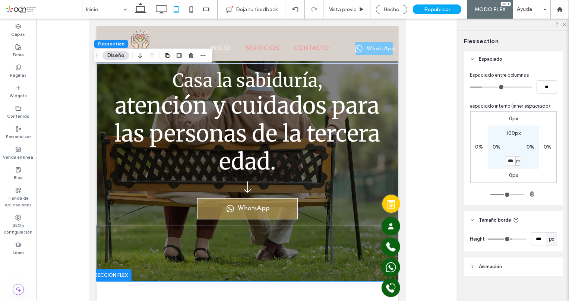
type input "***"
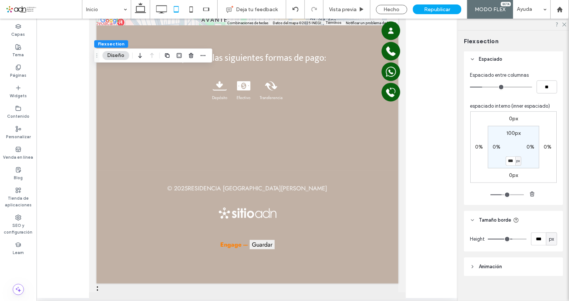
scroll to position [1506, 0]
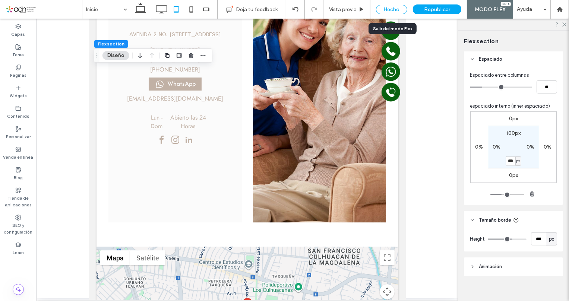
drag, startPoint x: 401, startPoint y: 9, endPoint x: 92, endPoint y: 66, distance: 314.0
click at [401, 9] on div "Hecho" at bounding box center [391, 9] width 31 height 9
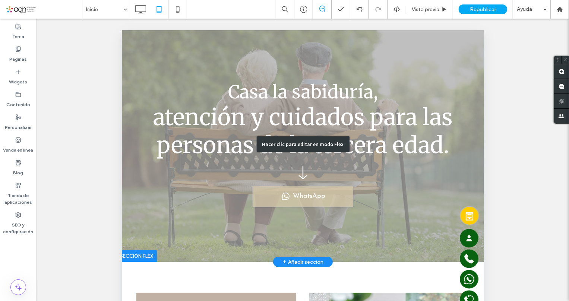
scroll to position [0, 0]
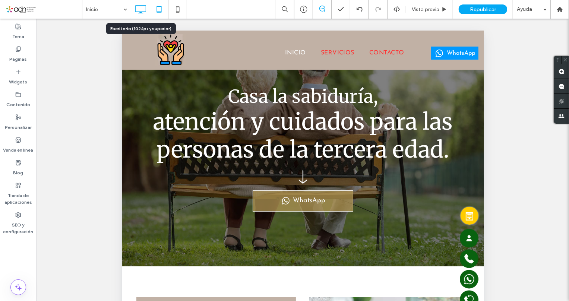
drag, startPoint x: 140, startPoint y: 9, endPoint x: 316, endPoint y: 86, distance: 191.4
click at [140, 9] on icon at bounding box center [140, 9] width 15 height 15
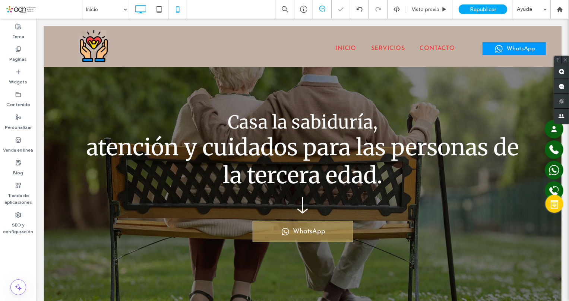
click at [175, 11] on icon at bounding box center [177, 9] width 15 height 15
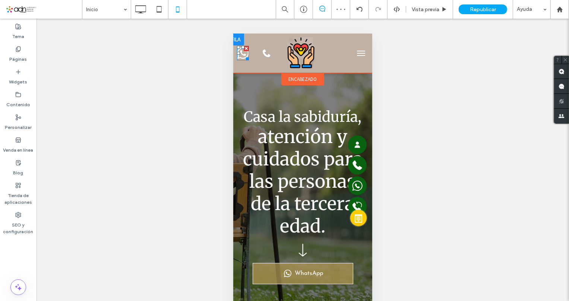
click at [242, 55] on icon at bounding box center [243, 52] width 12 height 15
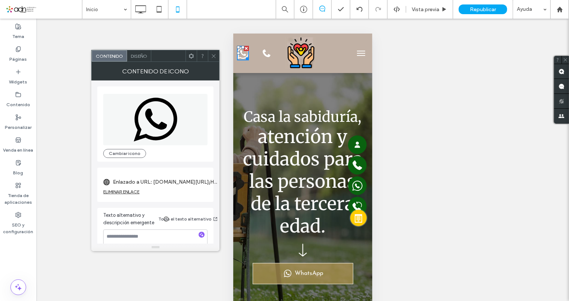
click at [211, 54] on icon at bounding box center [214, 56] width 6 height 6
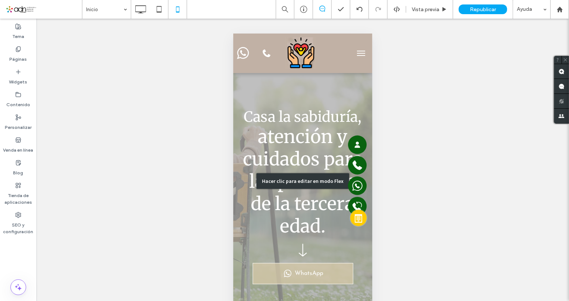
click at [296, 128] on div "Hacer clic para editar en modo Flex" at bounding box center [302, 181] width 139 height 296
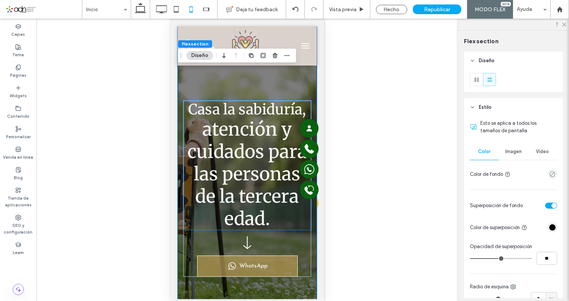
click at [254, 138] on span "atención y cuidados para las personas de la tercera edad." at bounding box center [247, 174] width 120 height 112
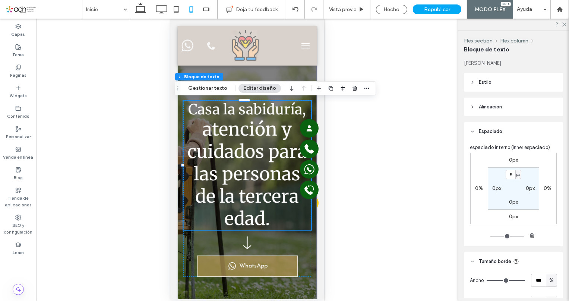
click at [246, 113] on span "Casa la sabiduría," at bounding box center [247, 109] width 118 height 18
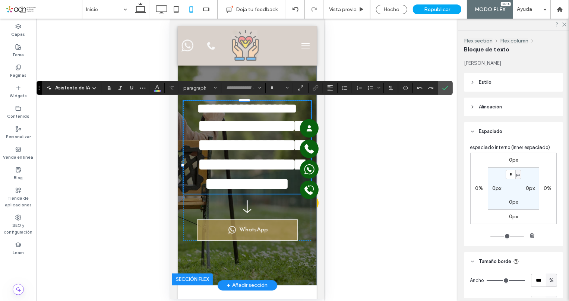
type input "**********"
type input "**"
click at [247, 112] on span "**********" at bounding box center [247, 108] width 101 height 14
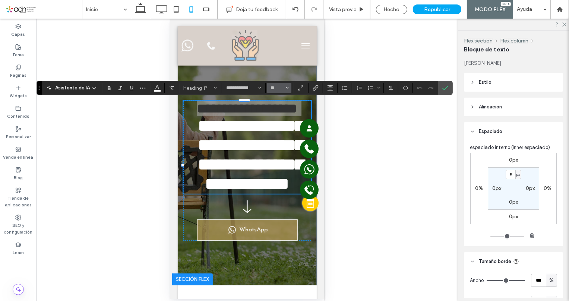
click at [286, 88] on icon "Tamaño borde" at bounding box center [287, 88] width 3 height 3
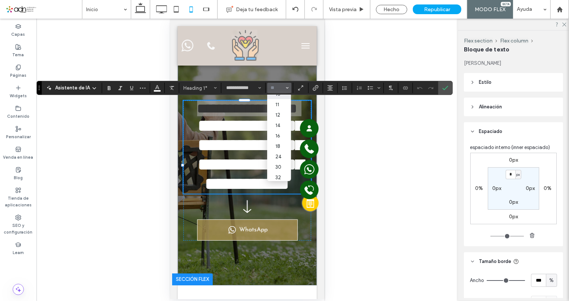
scroll to position [68, 0]
click at [278, 131] on label "30" at bounding box center [279, 126] width 24 height 10
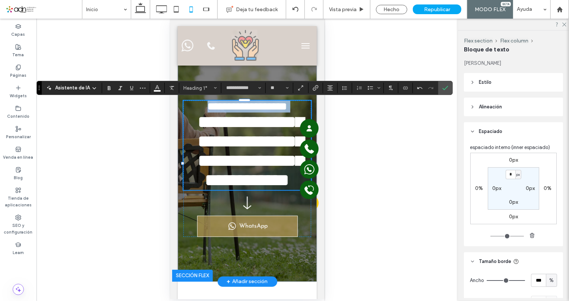
click at [229, 132] on span "**********" at bounding box center [251, 151] width 106 height 76
type input "**"
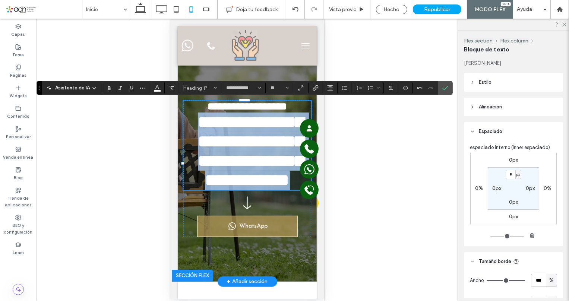
drag, startPoint x: 204, startPoint y: 127, endPoint x: 270, endPoint y: 220, distance: 113.5
click at [270, 190] on h1 "**********" at bounding box center [247, 151] width 128 height 78
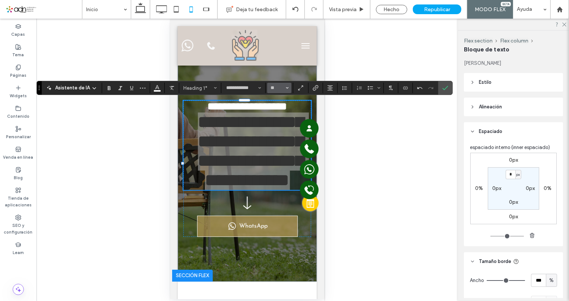
click at [288, 87] on icon "Tamaño borde" at bounding box center [287, 88] width 3 height 3
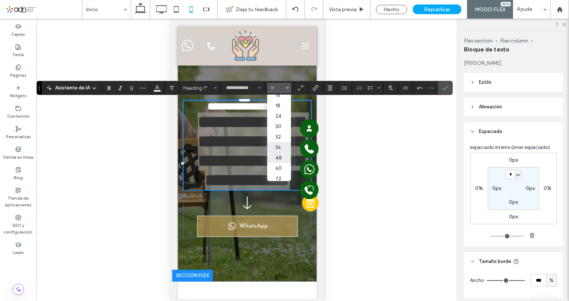
click at [282, 150] on label "36" at bounding box center [279, 147] width 24 height 10
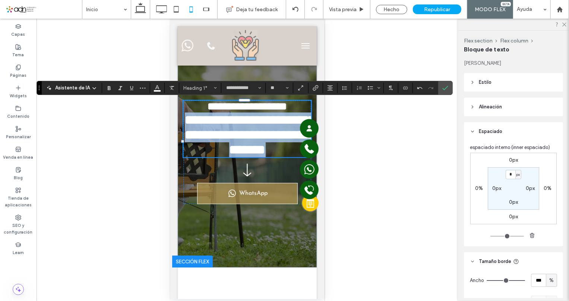
type input "**"
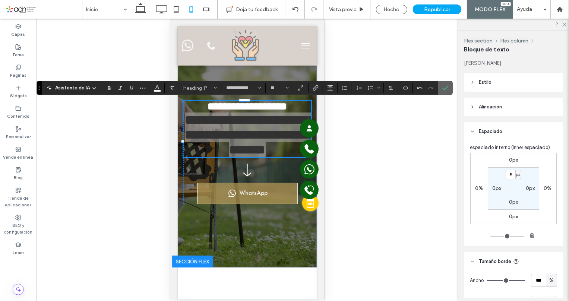
click at [445, 86] on icon "Confirmar" at bounding box center [446, 88] width 6 height 6
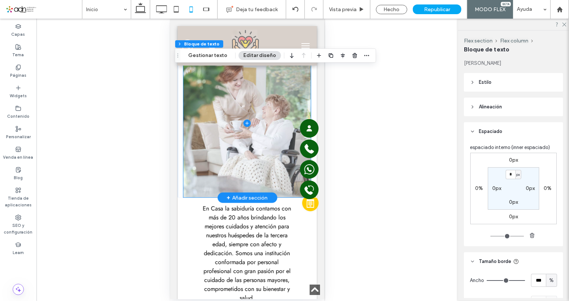
scroll to position [508, 0]
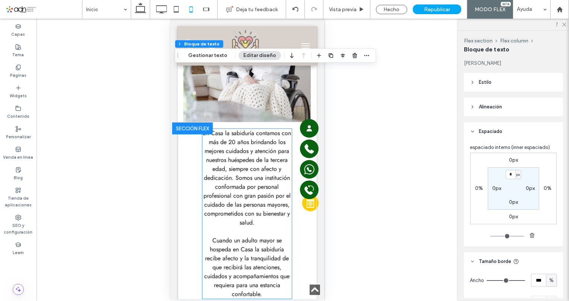
click at [246, 171] on span "En Casa la sabiduría contamos con más de 20 años brindando los mejores cuidados…" at bounding box center [247, 178] width 88 height 98
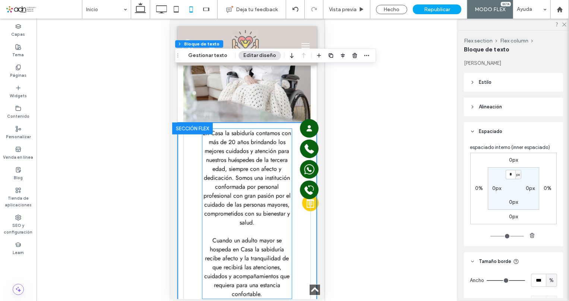
scroll to position [571, 0]
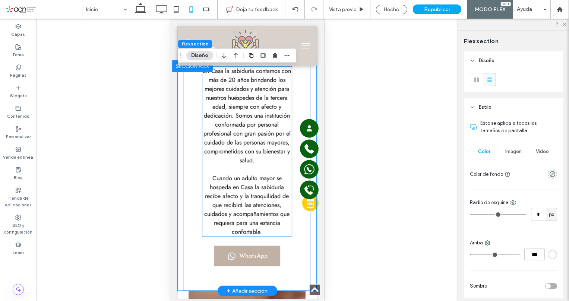
click at [235, 147] on span "En Casa la sabiduría contamos con más de 20 años brindando los mejores cuidados…" at bounding box center [247, 115] width 88 height 98
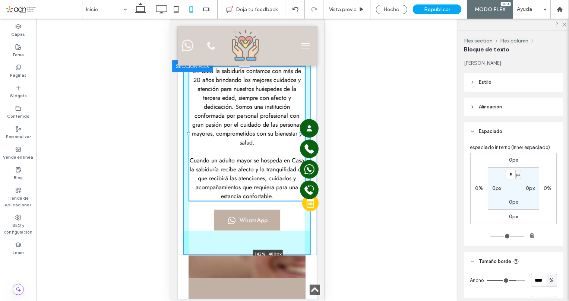
drag, startPoint x: 200, startPoint y: 156, endPoint x: 164, endPoint y: 154, distance: 35.8
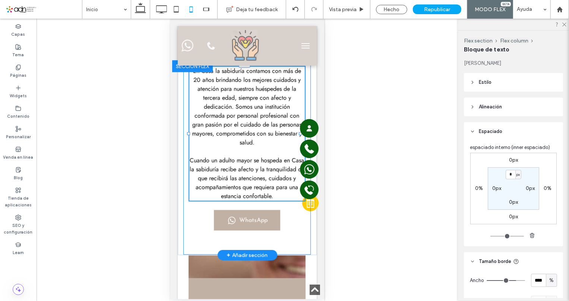
type input "***"
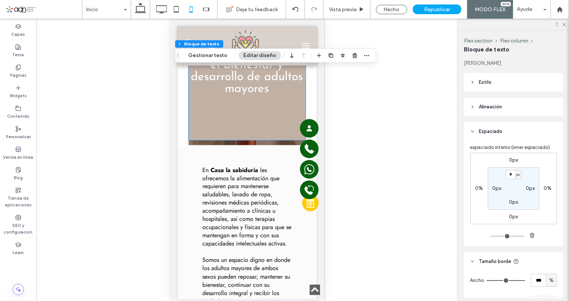
scroll to position [910, 0]
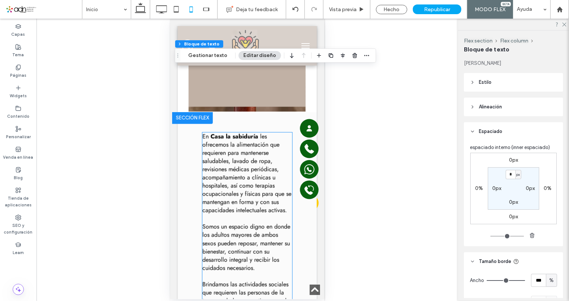
click at [245, 176] on span "les ofrecemos la alimentación que requieren para mantenerse saludables, lavado …" at bounding box center [246, 173] width 89 height 83
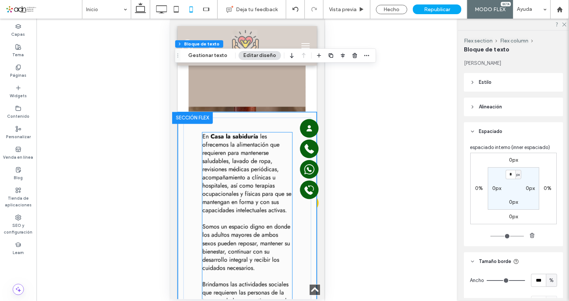
scroll to position [1002, 0]
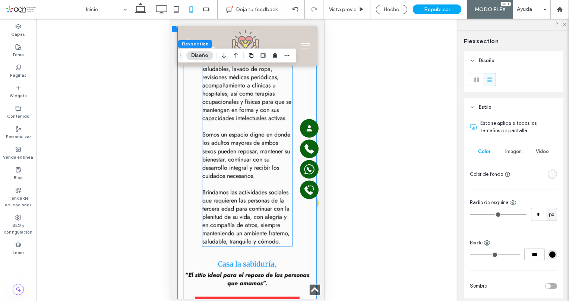
click at [224, 160] on span "Somos un espacio digno en donde los adultos mayores de ambos sexos pueden repos…" at bounding box center [246, 155] width 88 height 50
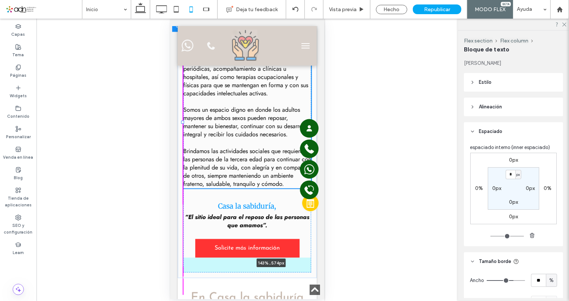
drag, startPoint x: 200, startPoint y: 146, endPoint x: 156, endPoint y: 147, distance: 44.8
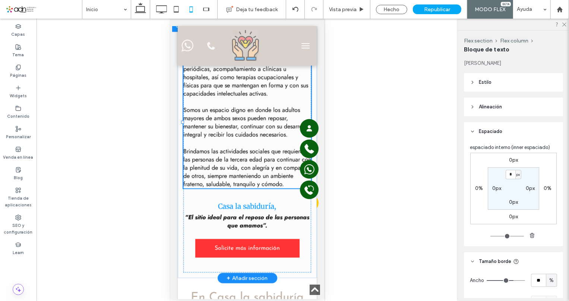
type input "***"
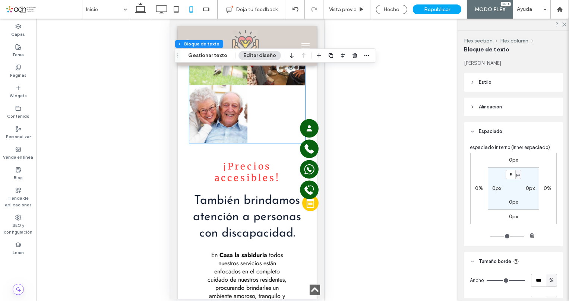
scroll to position [1816, 0]
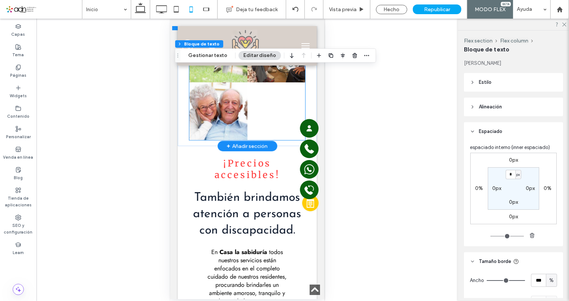
click at [263, 140] on div at bounding box center [276, 111] width 58 height 58
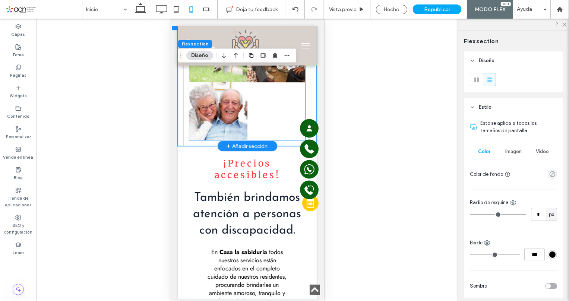
click at [263, 140] on div at bounding box center [276, 111] width 58 height 58
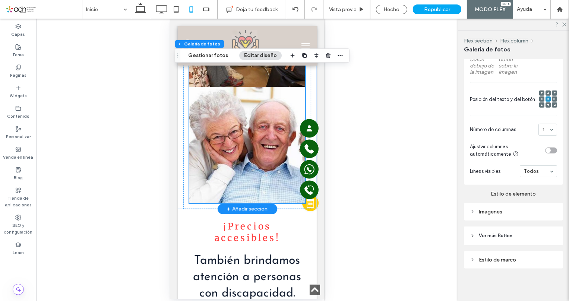
scroll to position [2121, 0]
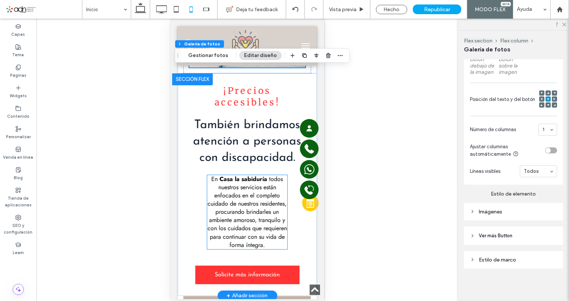
click at [248, 211] on span "todos nuestros servicios están enfocados en el completo cuidado de nuestros res…" at bounding box center [246, 212] width 79 height 75
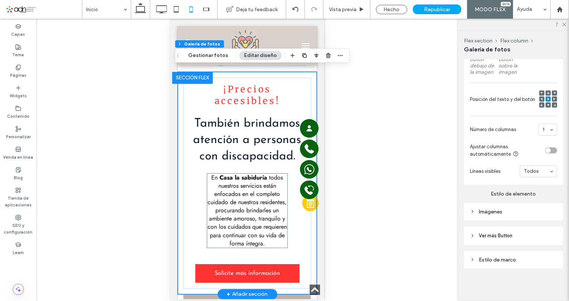
scroll to position [2136, 0]
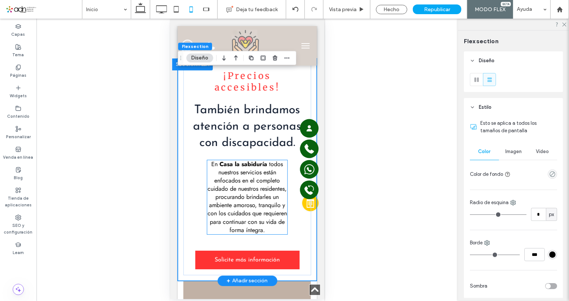
click at [230, 211] on span "todos nuestros servicios están enfocados en el completo cuidado de nuestros res…" at bounding box center [246, 197] width 79 height 75
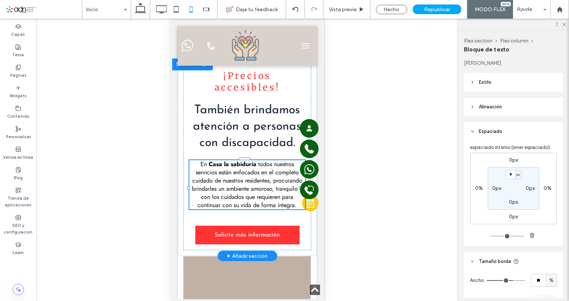
type input "***"
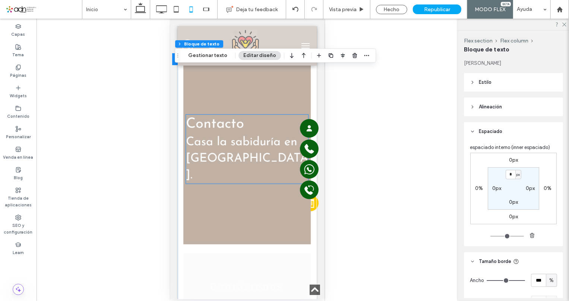
scroll to position [2339, 0]
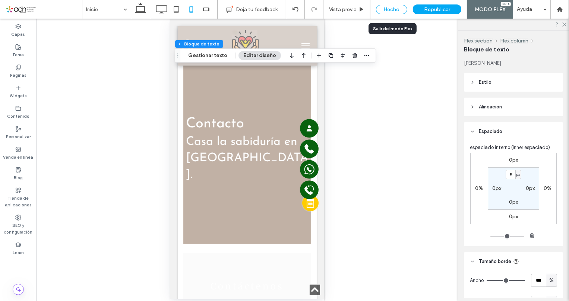
click at [387, 8] on div "Hecho" at bounding box center [391, 9] width 31 height 9
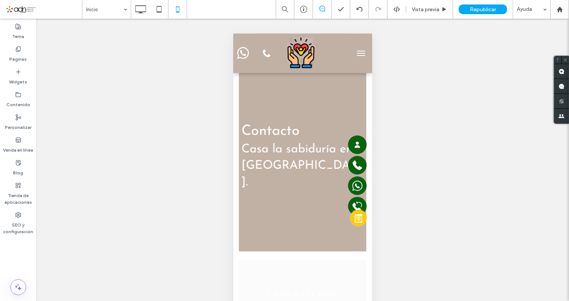
scroll to position [2343, 0]
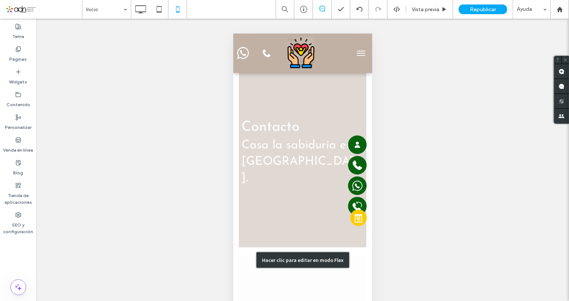
click at [303, 125] on div "Hacer clic para editar en modo Flex" at bounding box center [302, 260] width 139 height 408
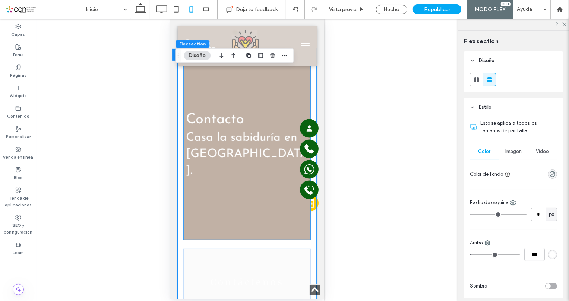
click at [249, 236] on div "Contacto Casa la sabiduría en Coyoacán." at bounding box center [247, 144] width 128 height 191
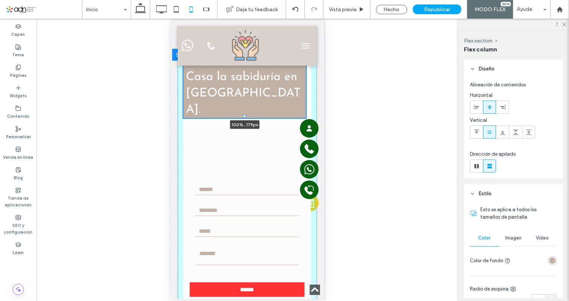
drag, startPoint x: 243, startPoint y: 258, endPoint x: 263, endPoint y: 134, distance: 125.8
click at [183, 49] on div at bounding box center [183, 49] width 0 height 0
type input "***"
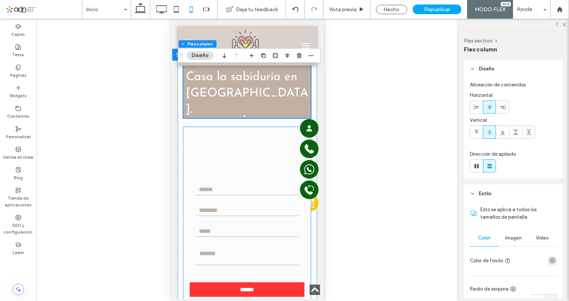
click at [243, 156] on div "Contáctenos Introduce tu nombre: Introduce tu teléfono Introduce tu correo: Esc…" at bounding box center [247, 230] width 128 height 207
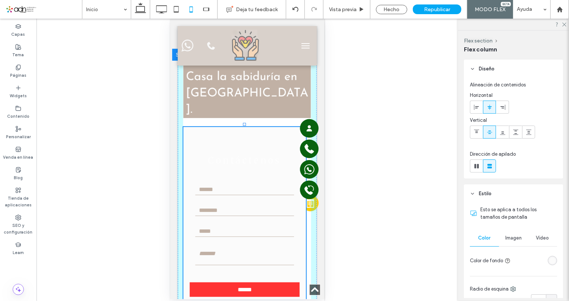
drag, startPoint x: 243, startPoint y: 143, endPoint x: 255, endPoint y: 196, distance: 53.8
click at [255, 196] on div "Contacto Casa la sabiduría en Coyoacán. Contáctenos Introduce tu nombre: Introd…" at bounding box center [247, 191] width 139 height 285
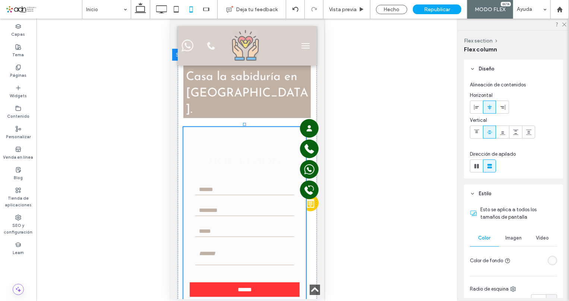
type input "***"
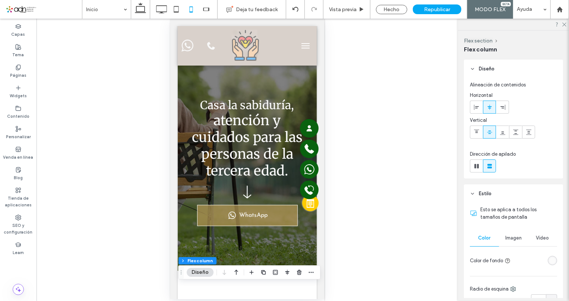
scroll to position [0, 0]
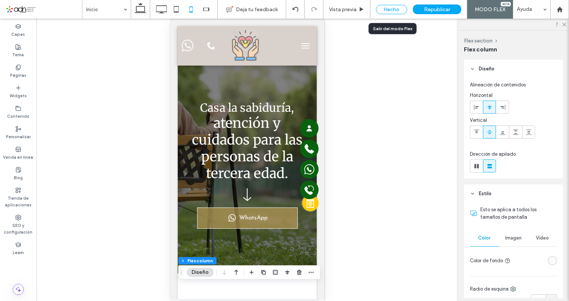
click at [392, 10] on div "Hecho" at bounding box center [391, 9] width 31 height 9
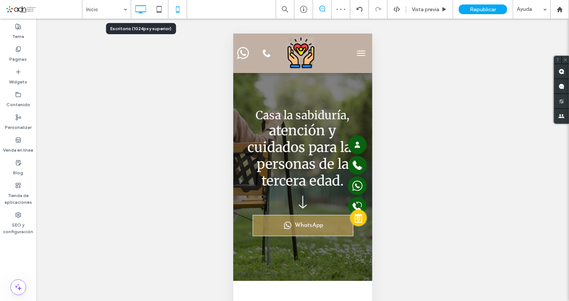
click at [142, 12] on use at bounding box center [140, 9] width 11 height 8
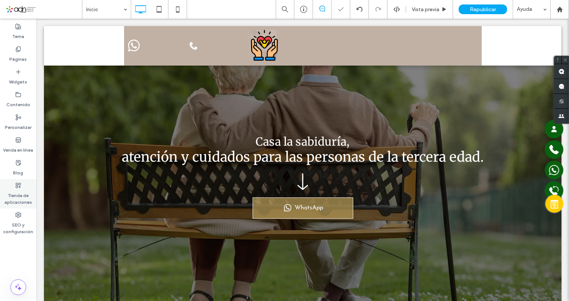
click at [15, 194] on label "Tienda de aplicaciones" at bounding box center [18, 197] width 37 height 17
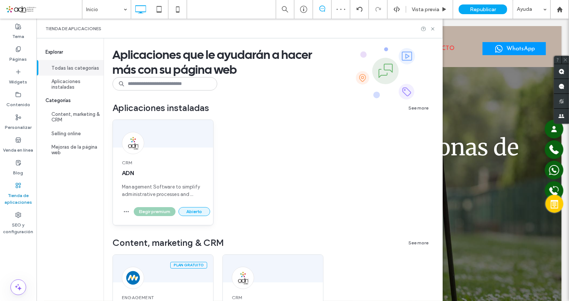
click at [199, 213] on button "Abierto" at bounding box center [195, 211] width 32 height 9
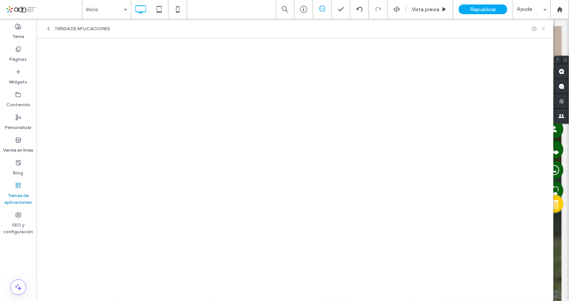
click at [545, 29] on use at bounding box center [543, 28] width 3 height 3
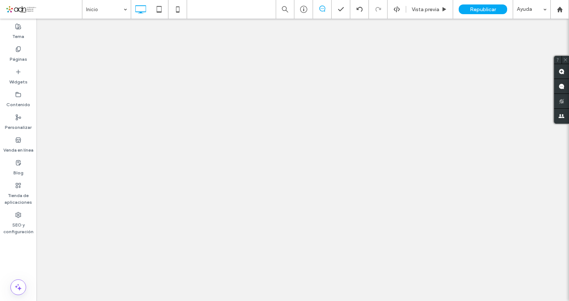
click at [478, 7] on span "Republicar" at bounding box center [483, 9] width 26 height 6
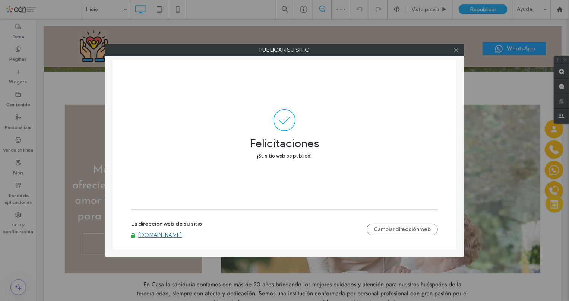
click at [155, 233] on link "[DOMAIN_NAME]" at bounding box center [160, 235] width 44 height 7
click at [455, 50] on icon at bounding box center [457, 50] width 6 height 6
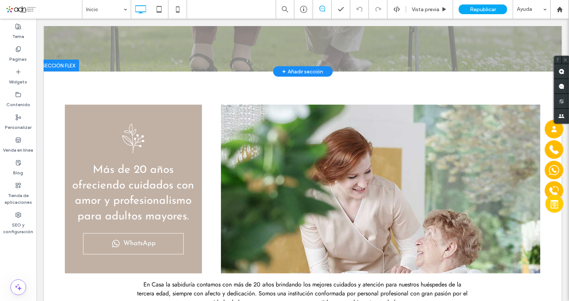
scroll to position [440, 0]
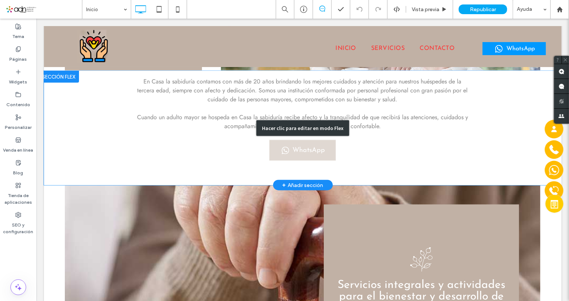
click at [63, 106] on div "Hacer clic para editar en modo Flex" at bounding box center [303, 127] width 518 height 114
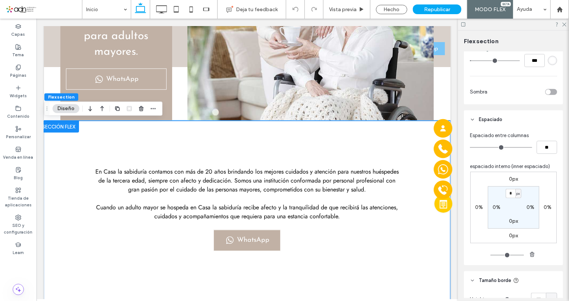
scroll to position [305, 0]
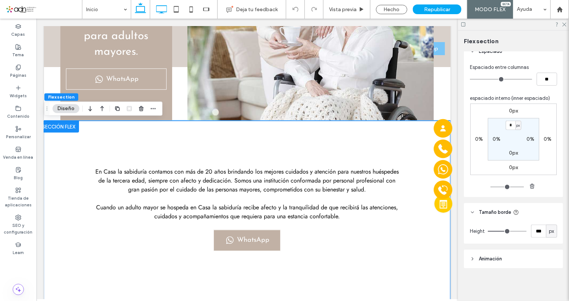
click at [160, 10] on icon at bounding box center [161, 9] width 15 height 15
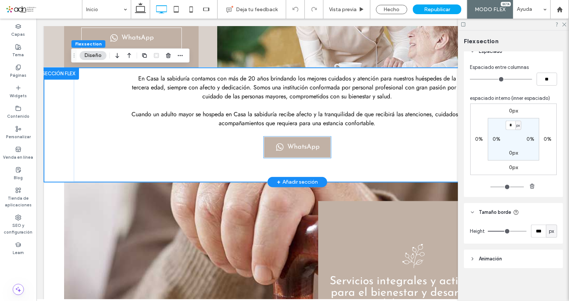
type input "***"
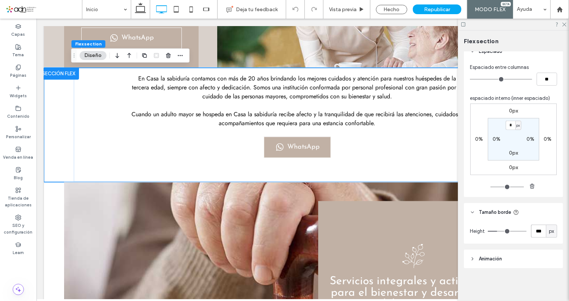
click at [533, 232] on input "***" at bounding box center [538, 231] width 15 height 13
type input "***"
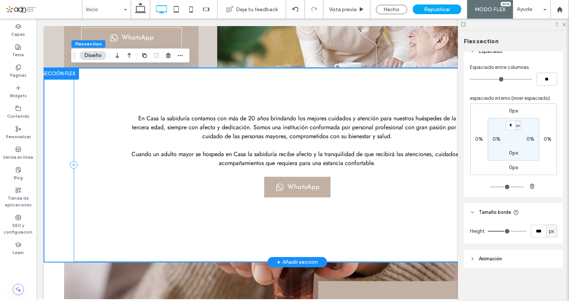
click at [316, 97] on div "En Casa la sabiduría contamos con más de 20 años brindando los mejores cuidados…" at bounding box center [297, 165] width 448 height 194
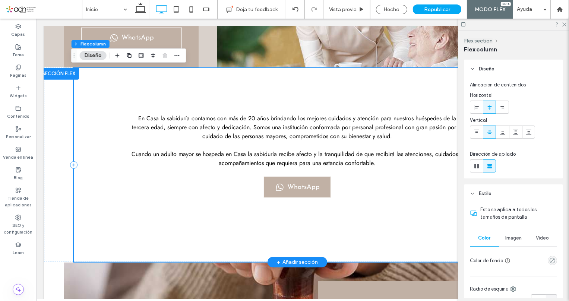
click at [341, 94] on div "En Casa la sabiduría contamos con más de 20 años brindando los mejores cuidados…" at bounding box center [297, 165] width 448 height 194
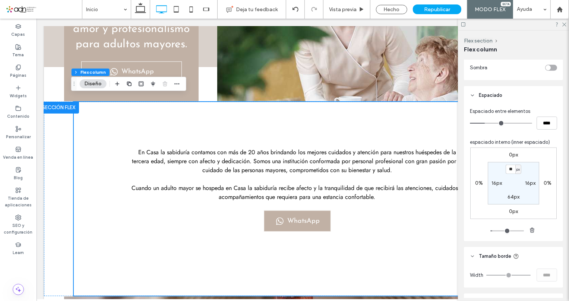
click at [508, 195] on label "64px" at bounding box center [514, 197] width 12 height 6
type input "**"
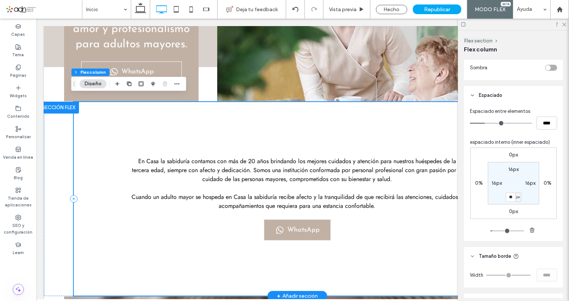
click at [386, 223] on div "En Casa la sabiduría contamos con más de 20 años brindando los mejores cuidados…" at bounding box center [297, 199] width 448 height 194
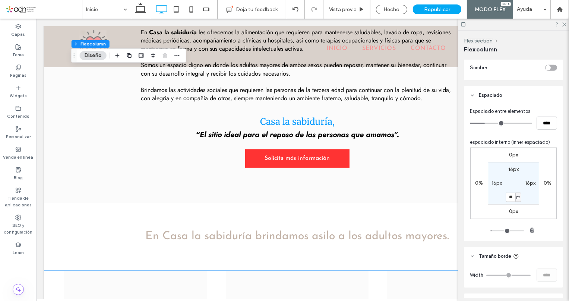
scroll to position [1017, 0]
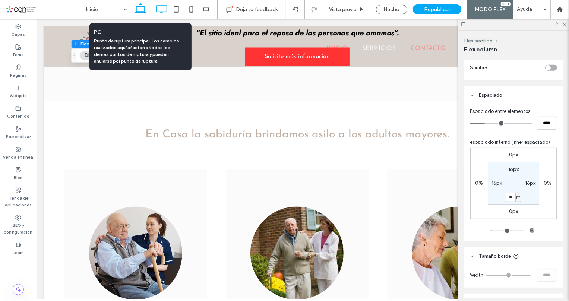
click at [143, 11] on use at bounding box center [140, 8] width 11 height 10
type input "**"
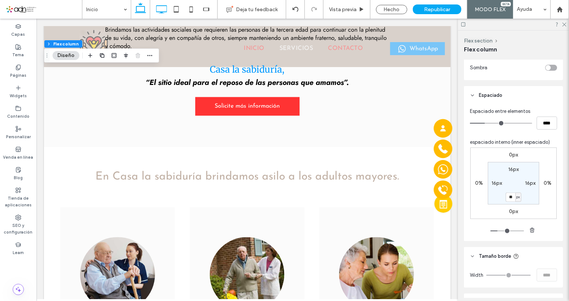
click at [157, 10] on icon at bounding box center [161, 9] width 15 height 15
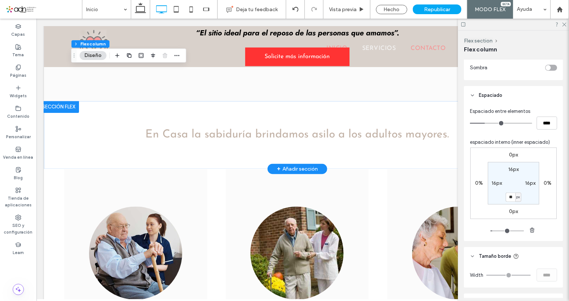
type input "**"
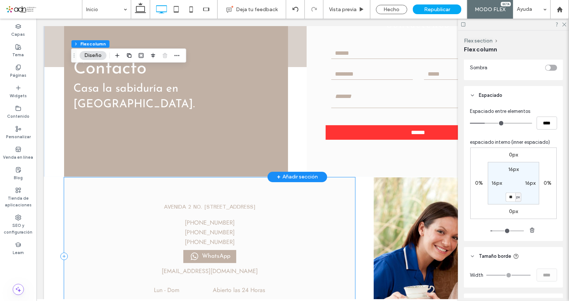
scroll to position [1831, 0]
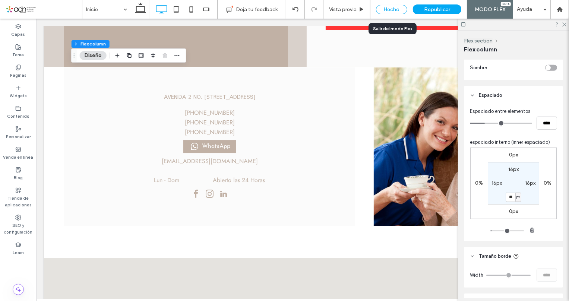
click at [392, 10] on div "Hecho" at bounding box center [391, 9] width 31 height 9
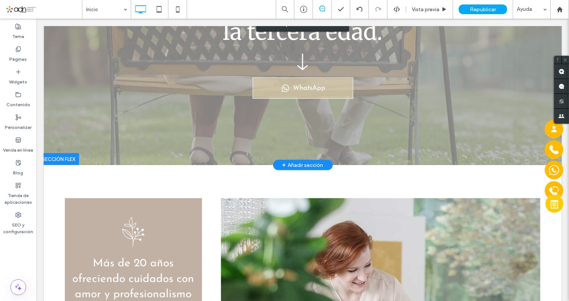
scroll to position [0, 0]
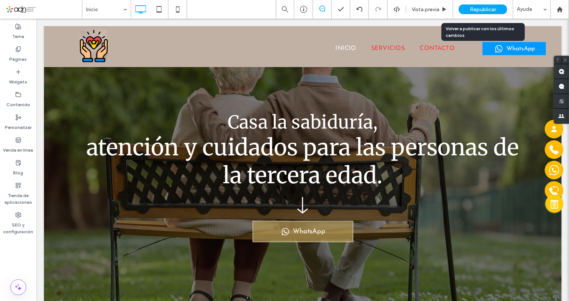
click at [481, 9] on span "Republicar" at bounding box center [483, 9] width 26 height 6
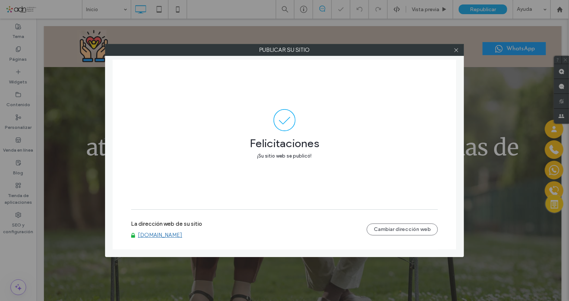
click at [182, 236] on link "[DOMAIN_NAME]" at bounding box center [160, 235] width 44 height 7
click at [454, 51] on icon at bounding box center [457, 50] width 6 height 6
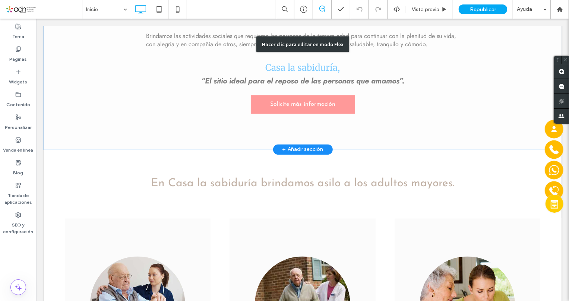
scroll to position [1051, 0]
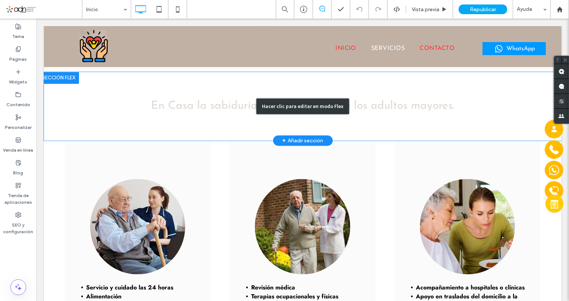
click at [254, 129] on div "Hacer clic para editar en modo Flex" at bounding box center [303, 106] width 518 height 69
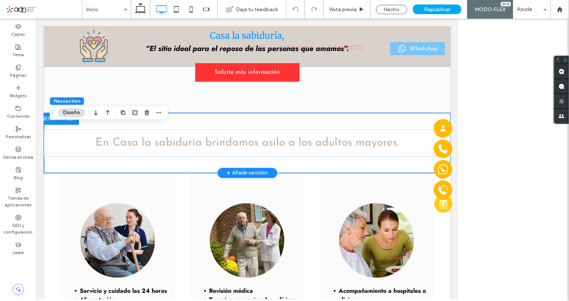
scroll to position [1038, 0]
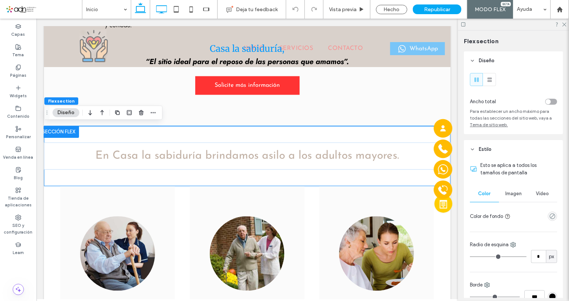
drag, startPoint x: 157, startPoint y: 11, endPoint x: 320, endPoint y: 145, distance: 211.4
click at [157, 11] on icon at bounding box center [161, 9] width 15 height 15
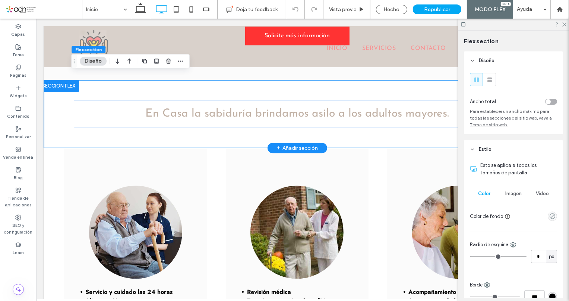
click at [295, 131] on div "En Casa la sabiduría brindamos asilo a los adultos mayores." at bounding box center [297, 114] width 448 height 68
drag, startPoint x: 347, startPoint y: 141, endPoint x: 348, endPoint y: 99, distance: 41.8
click at [348, 99] on div "En Casa la sabiduría brindamos asilo a los adultos mayores. 69px Sección Hacer …" at bounding box center [297, 114] width 507 height 68
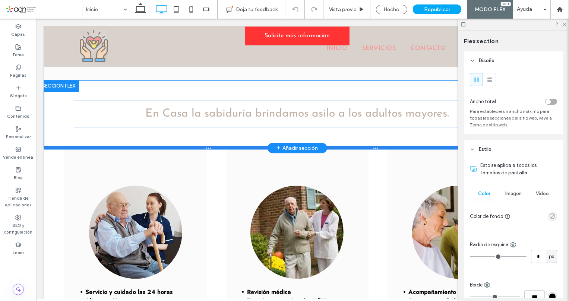
type input "**"
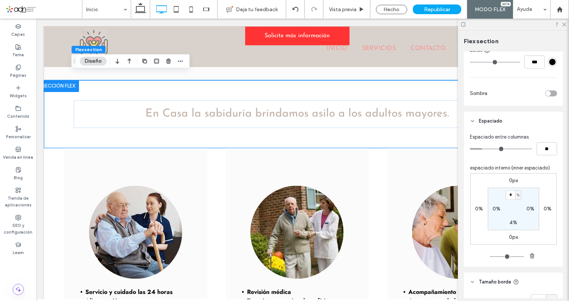
scroll to position [271, 0]
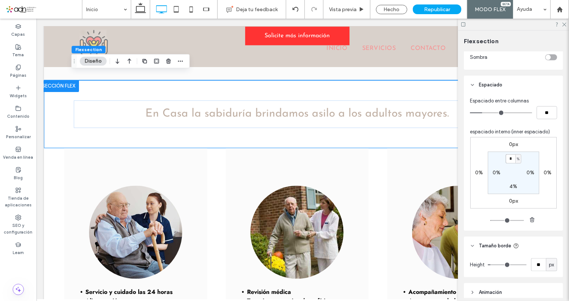
click at [509, 161] on input "*" at bounding box center [511, 158] width 10 height 9
click at [512, 192] on section "* % 0% 4% 0%" at bounding box center [513, 173] width 51 height 43
click at [510, 187] on label "4%" at bounding box center [514, 186] width 8 height 6
type input "*"
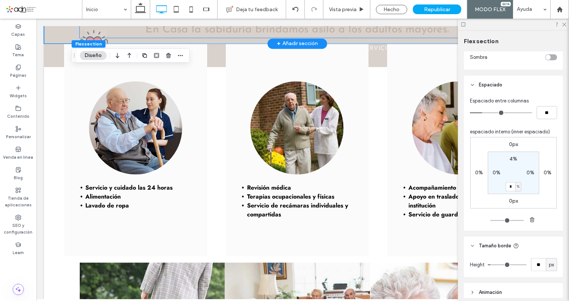
scroll to position [1072, 0]
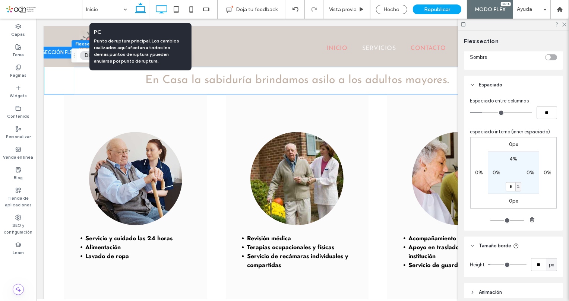
drag, startPoint x: 144, startPoint y: 12, endPoint x: 296, endPoint y: 91, distance: 171.0
click at [144, 12] on icon at bounding box center [140, 9] width 15 height 15
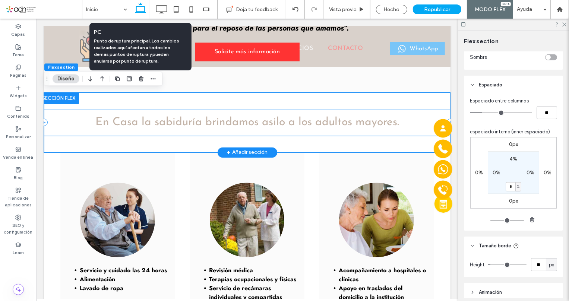
type input "*"
type input "***"
type input "*"
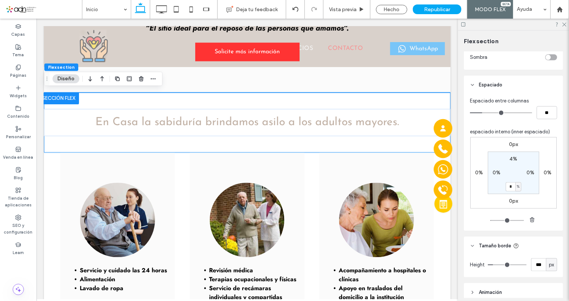
click at [510, 158] on label "4%" at bounding box center [514, 159] width 8 height 6
type input "*"
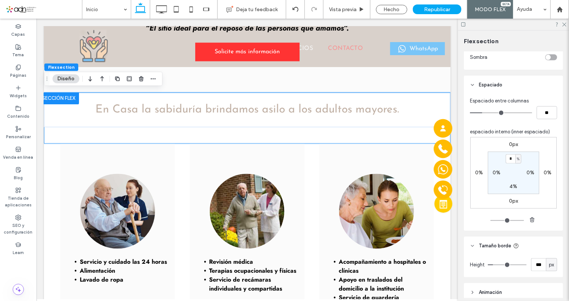
click at [509, 160] on input "*" at bounding box center [511, 158] width 10 height 9
type input "*"
click at [510, 189] on label "4%" at bounding box center [514, 186] width 8 height 6
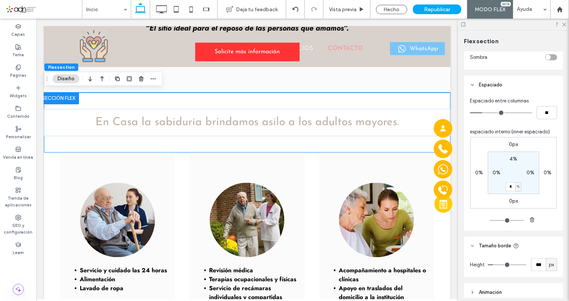
type input "*"
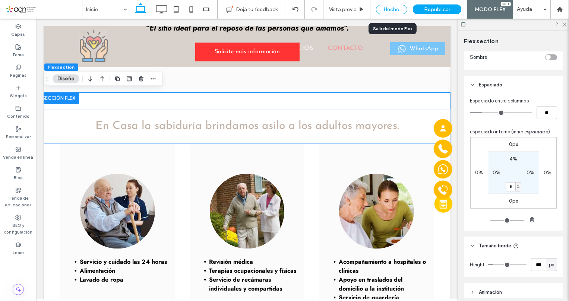
click at [394, 9] on div "Hecho" at bounding box center [391, 9] width 31 height 9
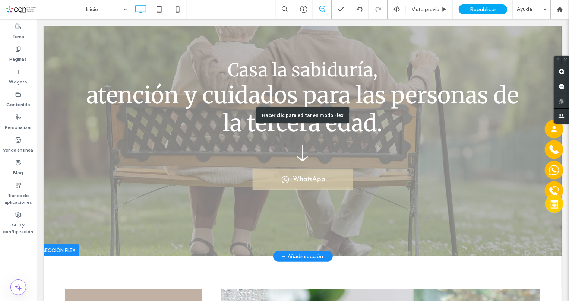
scroll to position [0, 0]
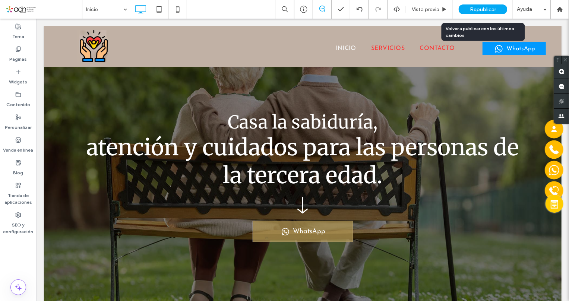
click at [476, 6] on span "Republicar" at bounding box center [483, 9] width 26 height 6
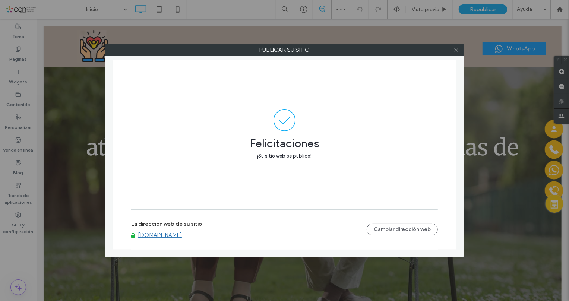
click at [454, 50] on icon at bounding box center [457, 50] width 6 height 6
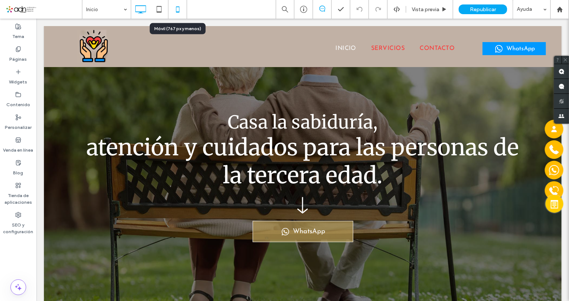
click at [179, 7] on icon at bounding box center [177, 9] width 15 height 15
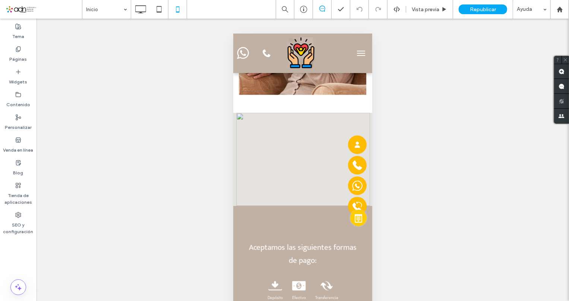
scroll to position [3097, 0]
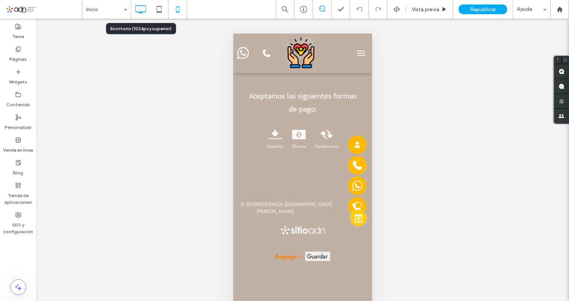
click at [145, 15] on icon at bounding box center [140, 9] width 15 height 15
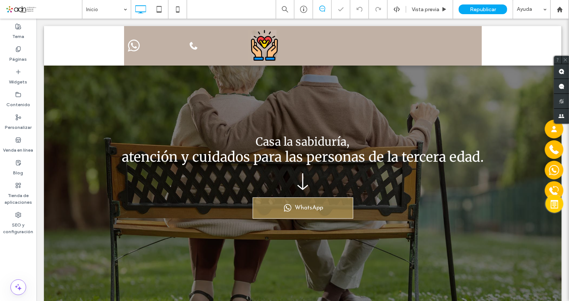
click at [474, 10] on span "Republicar" at bounding box center [483, 9] width 26 height 6
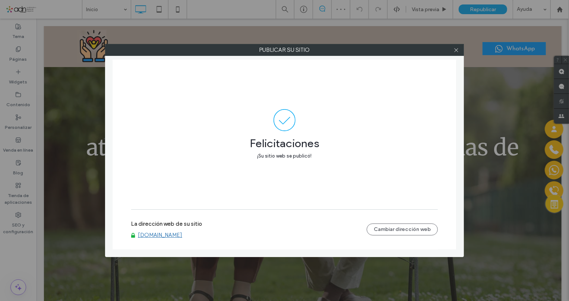
click at [176, 237] on link "[DOMAIN_NAME]" at bounding box center [160, 235] width 44 height 7
click at [456, 51] on icon at bounding box center [457, 50] width 6 height 6
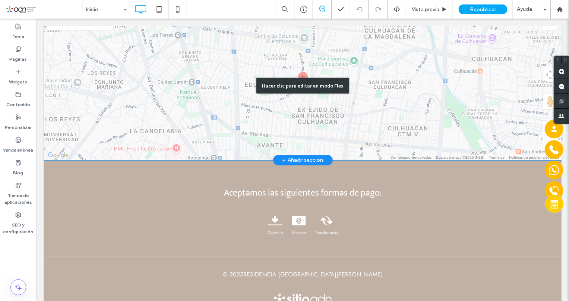
scroll to position [1865, 0]
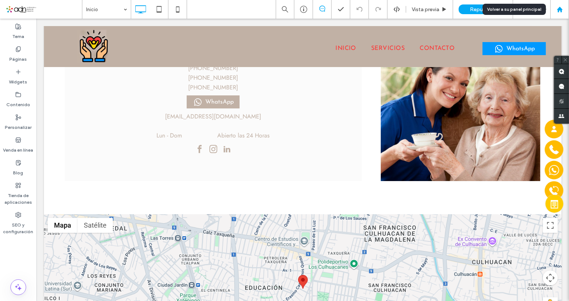
click at [559, 9] on use at bounding box center [560, 9] width 6 height 6
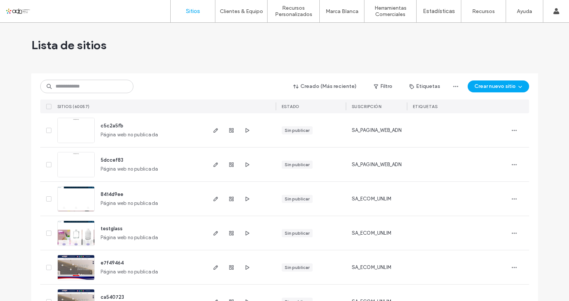
click at [101, 85] on input at bounding box center [86, 86] width 93 height 13
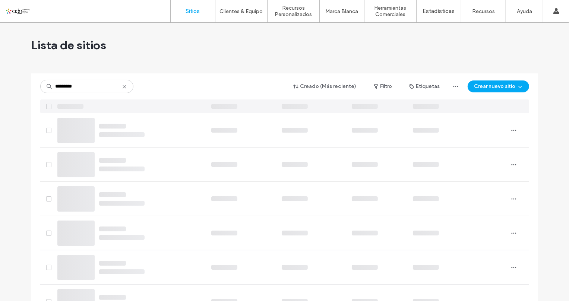
type input "*********"
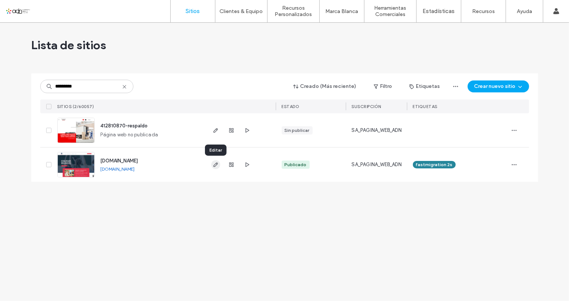
click at [215, 164] on use "button" at bounding box center [215, 165] width 4 height 4
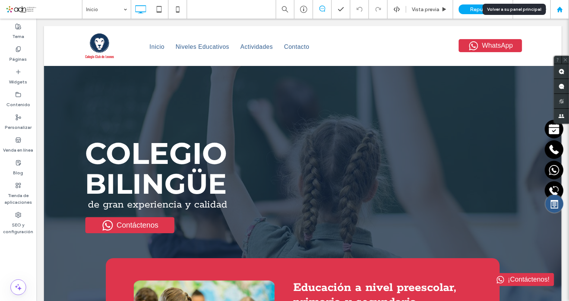
click at [560, 8] on use at bounding box center [560, 9] width 6 height 6
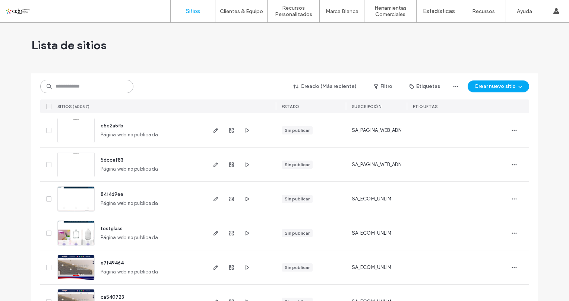
click at [98, 89] on input at bounding box center [86, 86] width 93 height 13
paste input "*********"
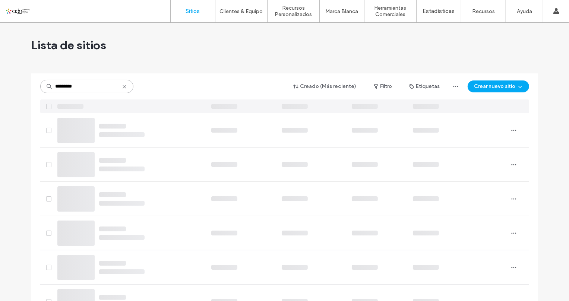
type input "*********"
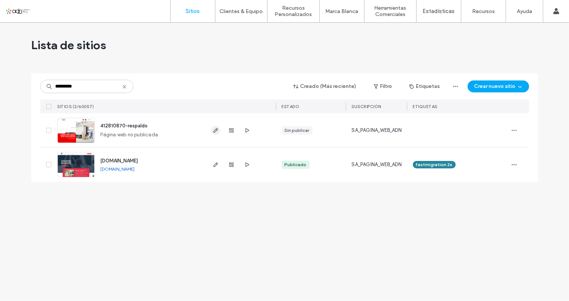
click at [215, 131] on icon "button" at bounding box center [216, 131] width 6 height 6
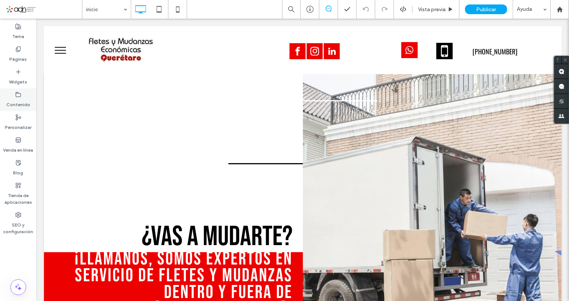
click at [12, 102] on label "Contenido" at bounding box center [18, 103] width 24 height 10
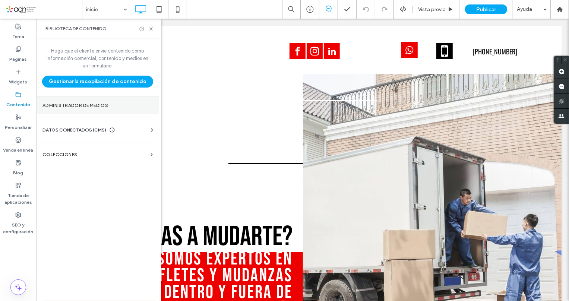
click at [110, 104] on label "Administrador de medios" at bounding box center [98, 105] width 110 height 5
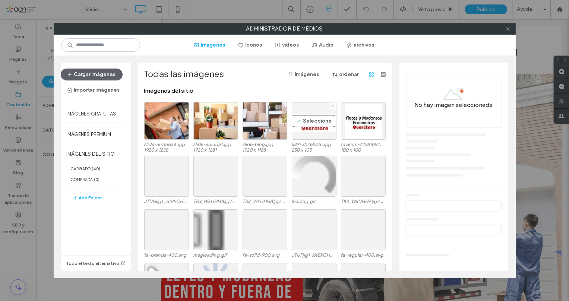
click at [314, 125] on div "Seleccione" at bounding box center [314, 121] width 45 height 38
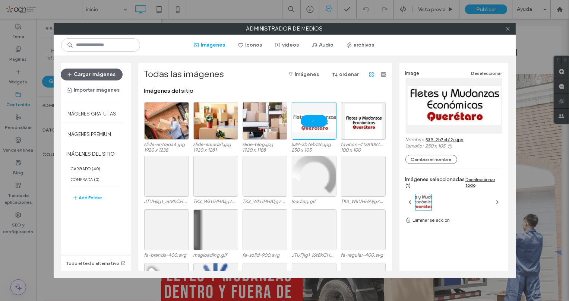
click at [445, 139] on link "539-2b7eb12c.jpg" at bounding box center [445, 140] width 38 height 6
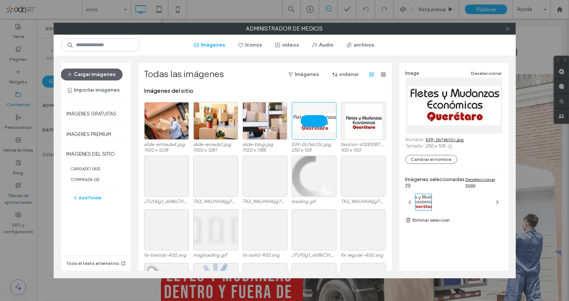
click at [507, 28] on icon at bounding box center [508, 29] width 6 height 6
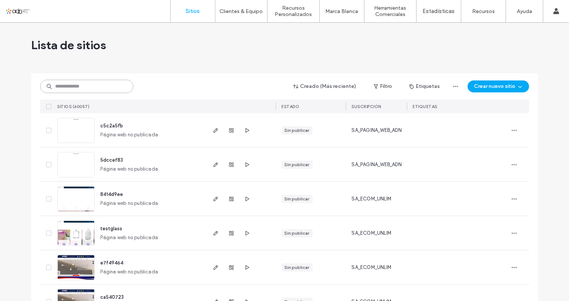
click at [89, 88] on input at bounding box center [86, 86] width 93 height 13
paste input "*********"
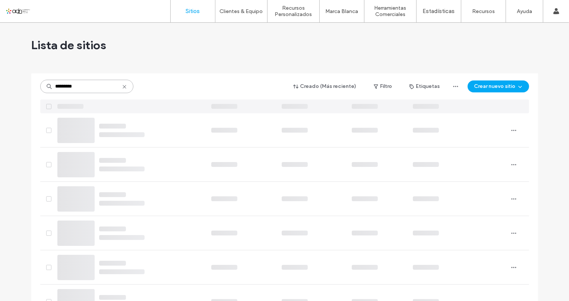
type input "*********"
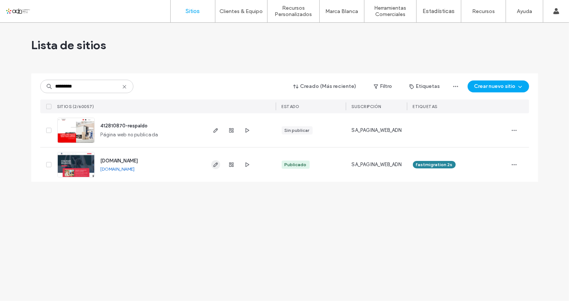
click at [215, 163] on icon "button" at bounding box center [216, 165] width 6 height 6
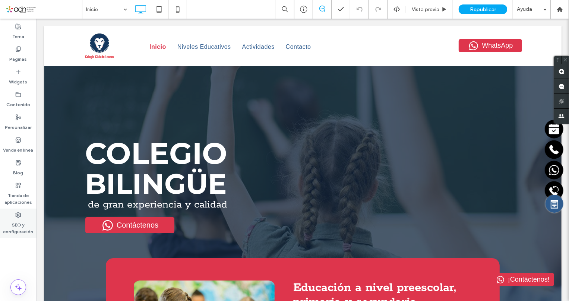
drag, startPoint x: 18, startPoint y: 226, endPoint x: 107, endPoint y: 169, distance: 105.5
click at [18, 226] on label "SEO y configuración" at bounding box center [18, 226] width 37 height 17
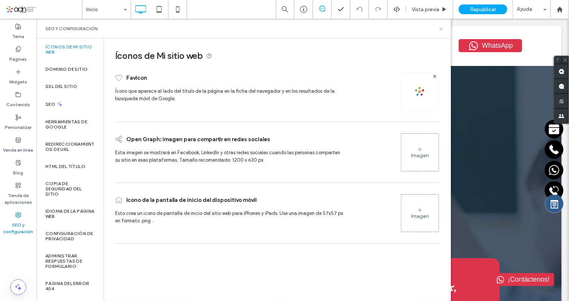
click at [442, 26] on icon at bounding box center [442, 29] width 6 height 6
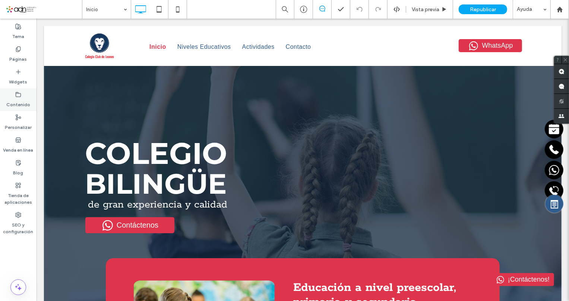
click at [23, 107] on label "Contenido" at bounding box center [18, 103] width 24 height 10
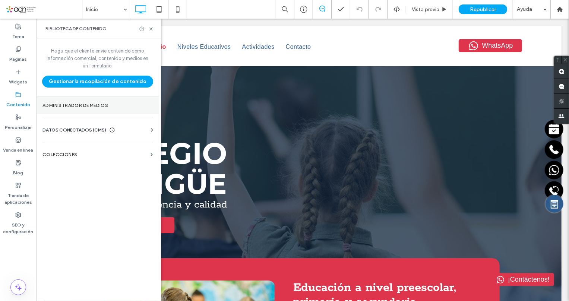
click at [67, 101] on section "Administrador de medios" at bounding box center [98, 105] width 122 height 17
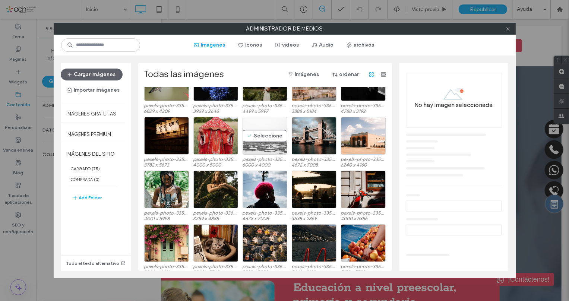
scroll to position [2986, 0]
